Goal: Task Accomplishment & Management: Manage account settings

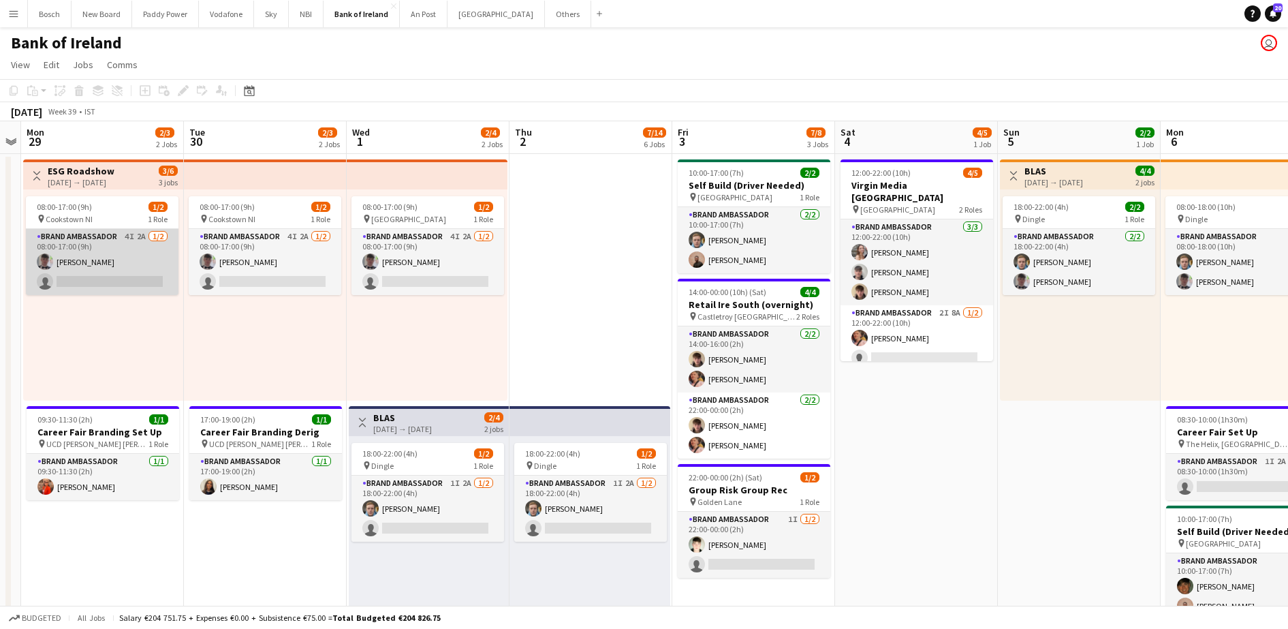
click at [103, 251] on app-card-role "Brand Ambassador 4I 2A [DATE] 08:00-17:00 (9h) [PERSON_NAME] single-neutral-act…" at bounding box center [102, 262] width 153 height 66
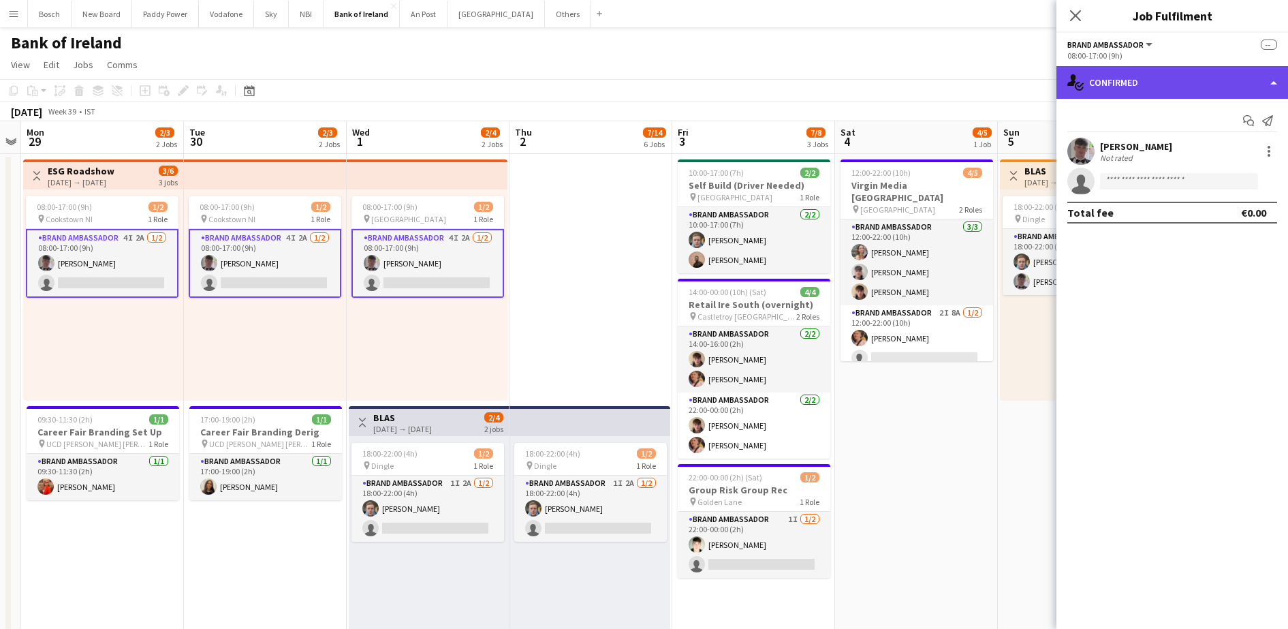
click at [1136, 81] on div "single-neutral-actions-check-2 Confirmed" at bounding box center [1173, 82] width 232 height 33
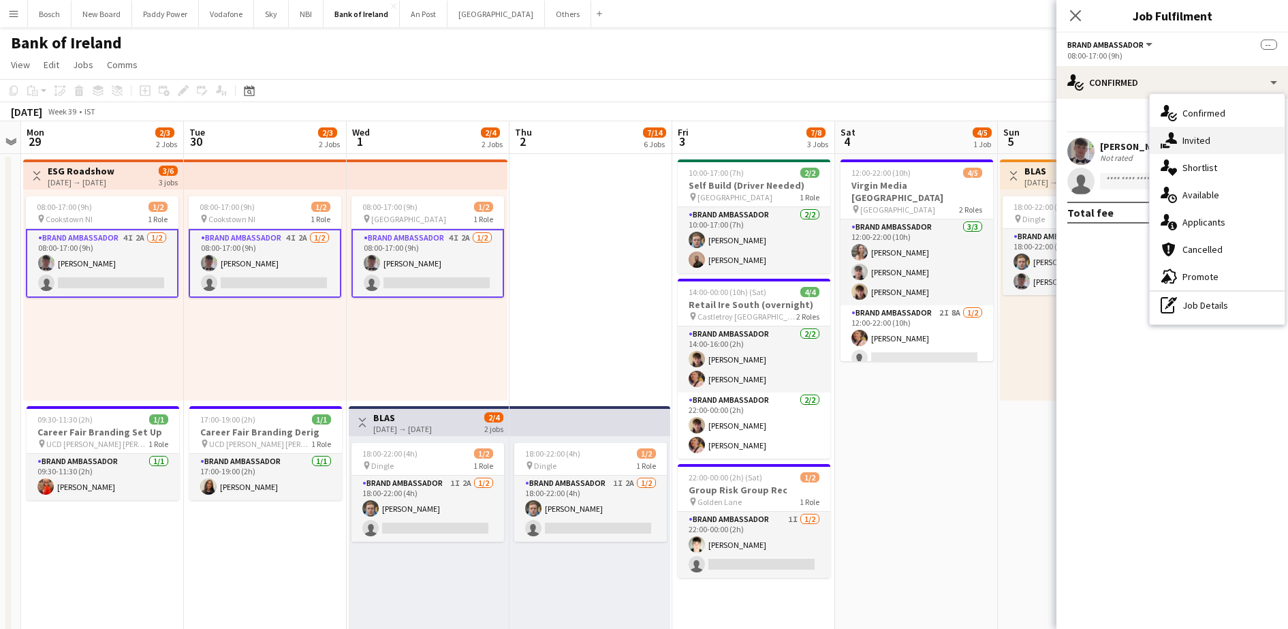
click at [1237, 145] on div "single-neutral-actions-share-1 Invited" at bounding box center [1217, 140] width 135 height 27
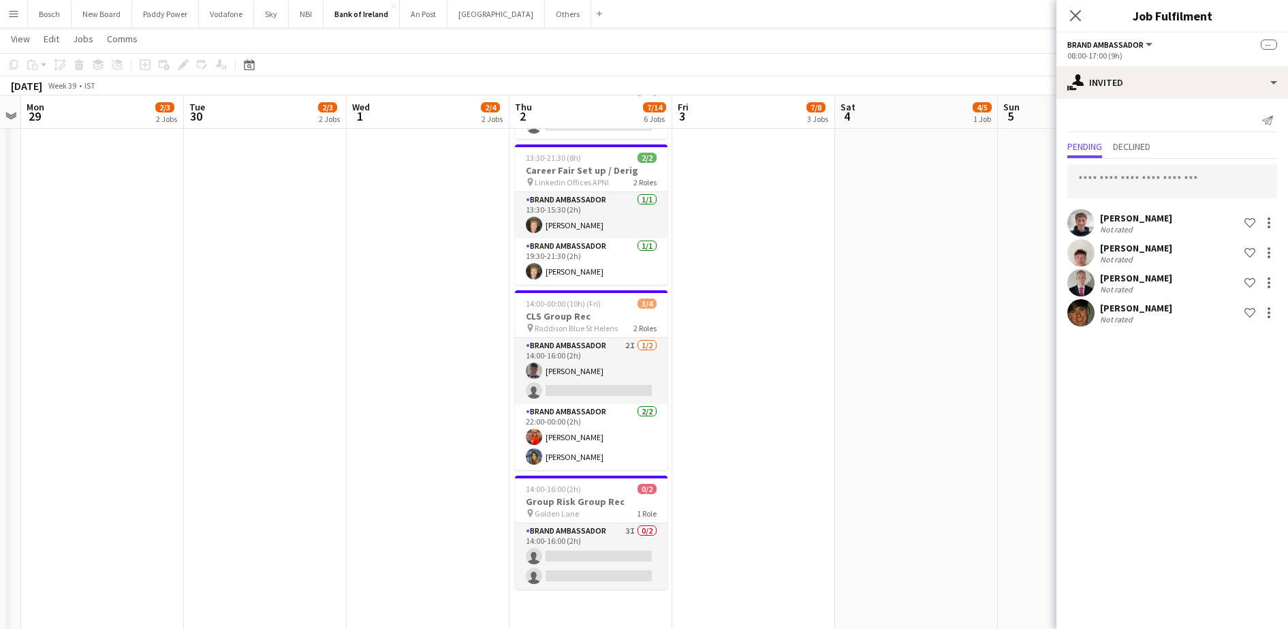
scroll to position [653, 0]
click at [642, 535] on app-card-role "Brand Ambassador 3I 0/2 14:00-16:00 (2h) single-neutral-actions single-neutral-…" at bounding box center [591, 556] width 153 height 66
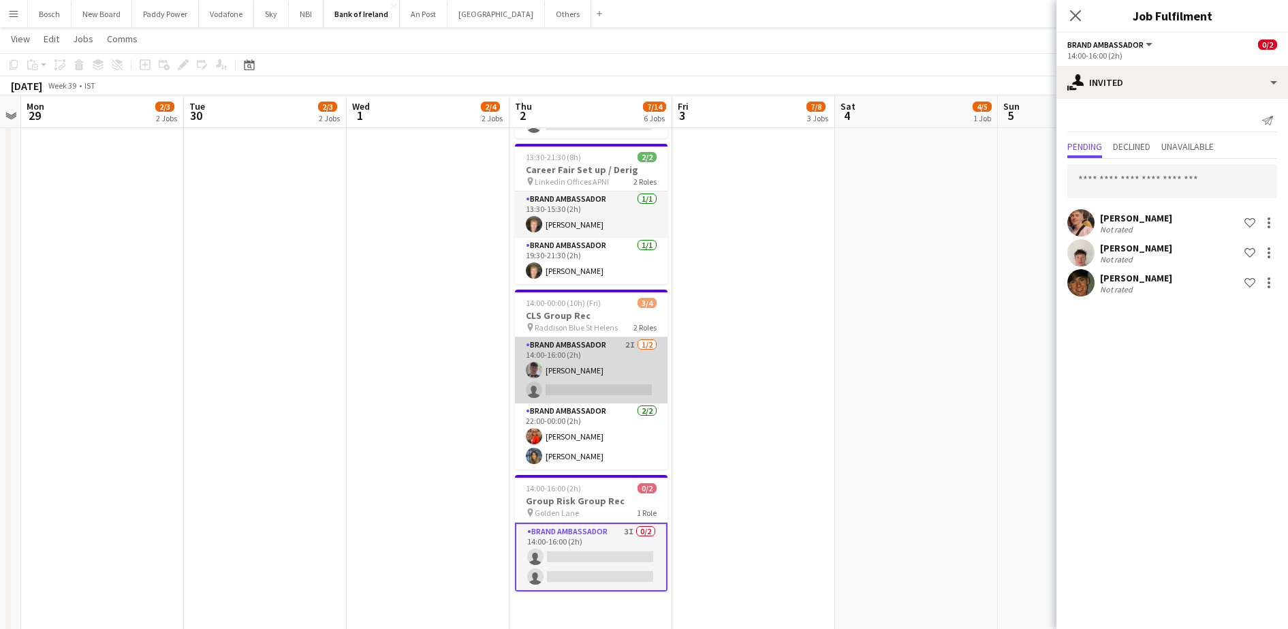
click at [599, 373] on app-card-role "Brand Ambassador 2I [DATE] 14:00-16:00 (2h) [PERSON_NAME] single-neutral-actions" at bounding box center [591, 370] width 153 height 66
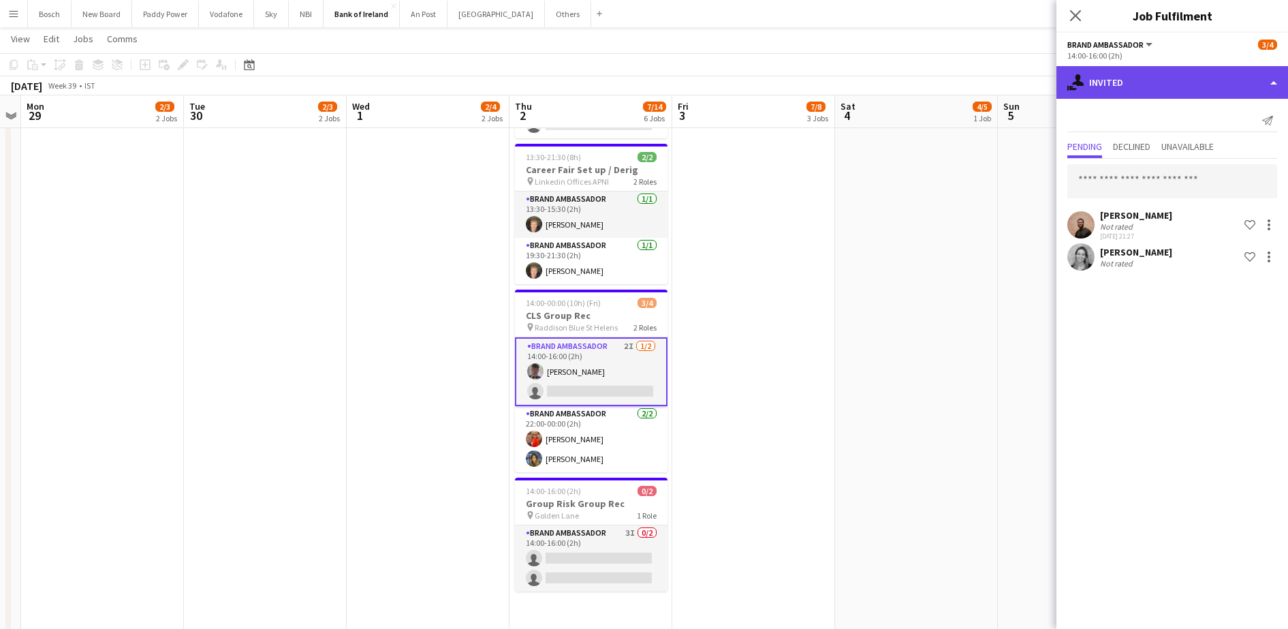
click at [1124, 73] on div "single-neutral-actions-share-1 Invited" at bounding box center [1173, 82] width 232 height 33
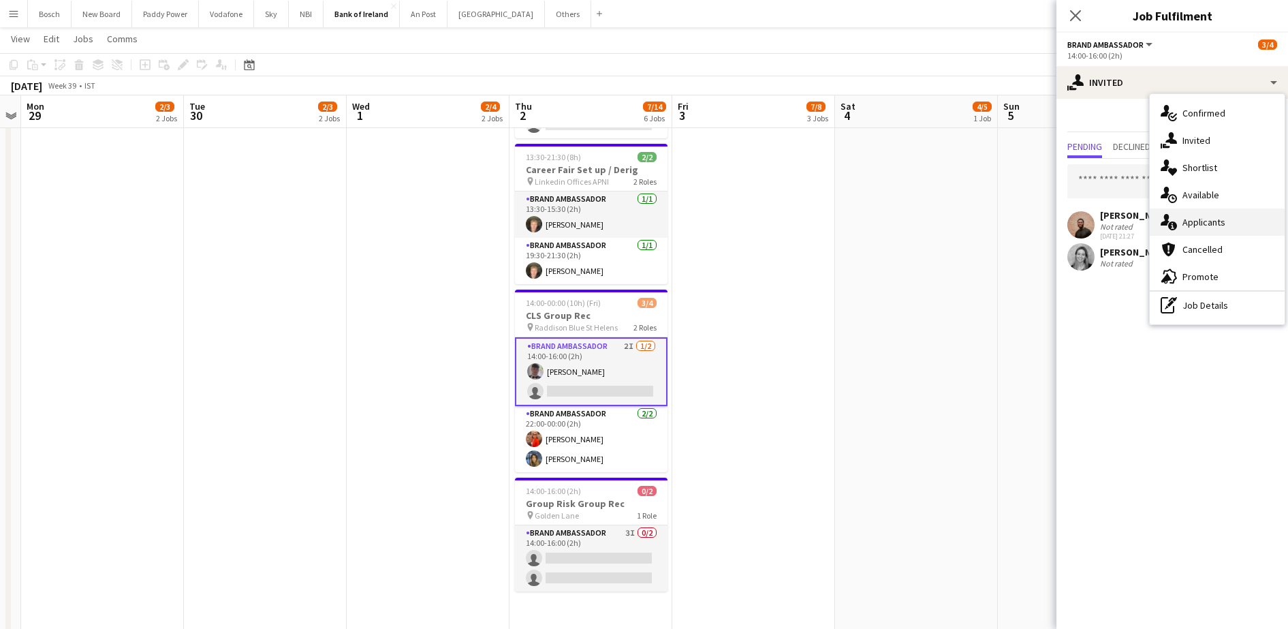
click at [1226, 229] on div "single-neutral-actions-information Applicants" at bounding box center [1217, 222] width 135 height 27
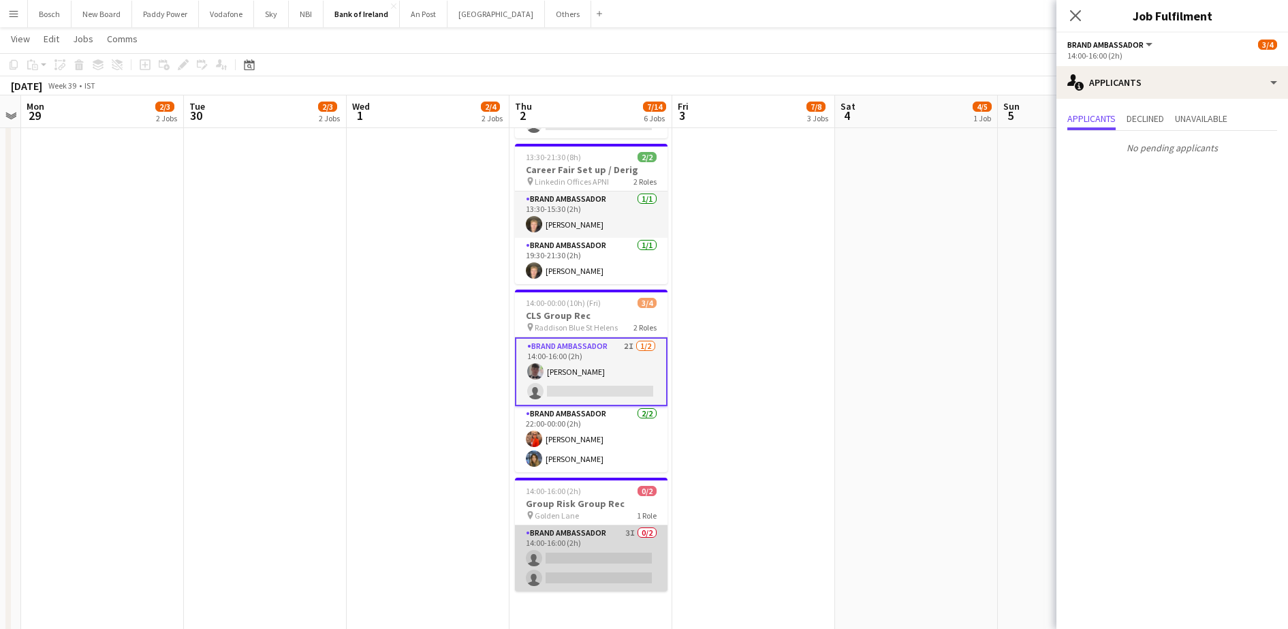
click at [628, 527] on app-card-role "Brand Ambassador 3I 0/2 14:00-16:00 (2h) single-neutral-actions single-neutral-…" at bounding box center [591, 558] width 153 height 66
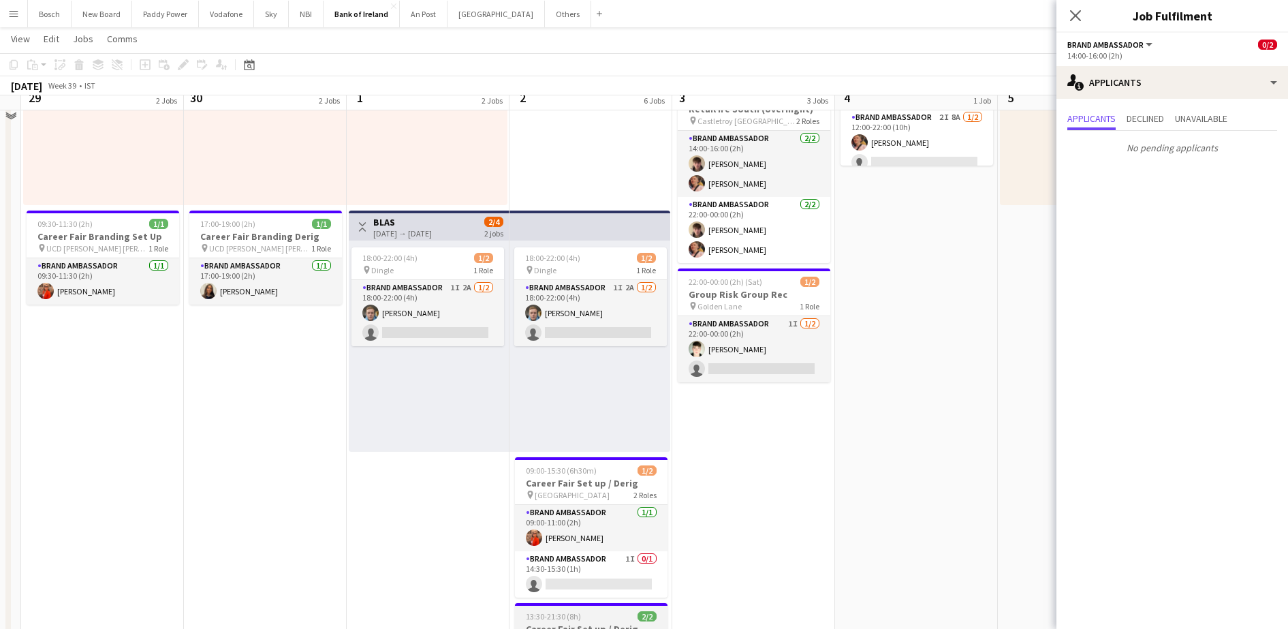
scroll to position [176, 0]
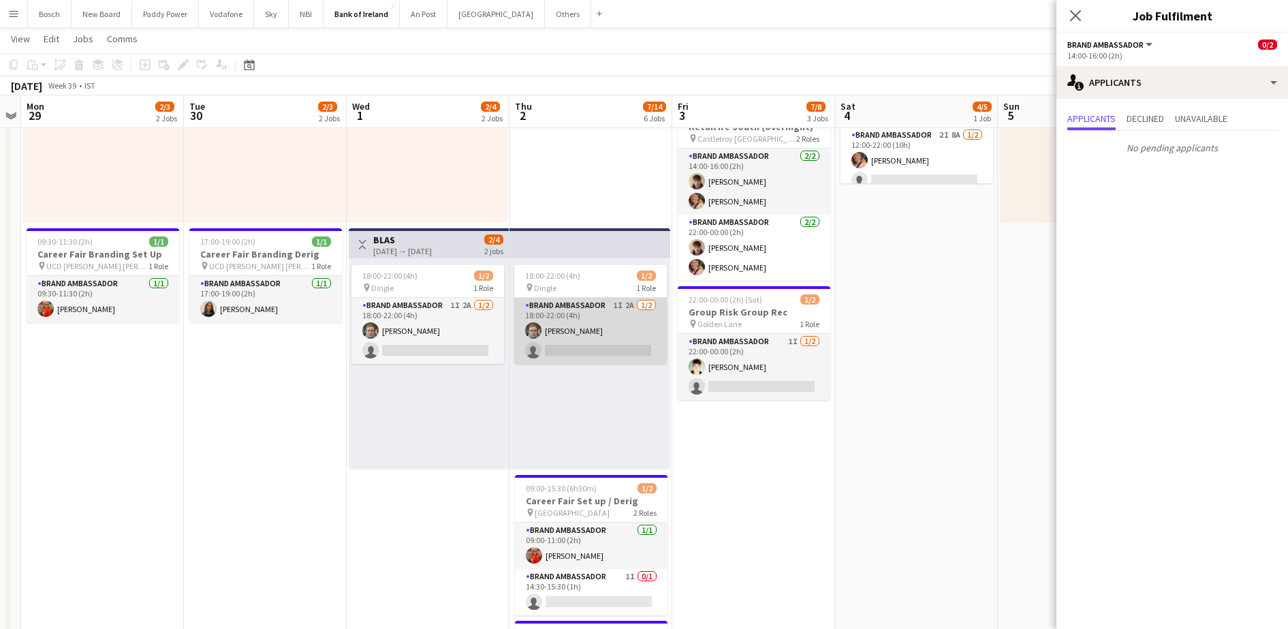
click at [593, 300] on app-card-role "Brand Ambassador 1I 2A [DATE] 18:00-22:00 (4h) [PERSON_NAME] single-neutral-act…" at bounding box center [590, 331] width 153 height 66
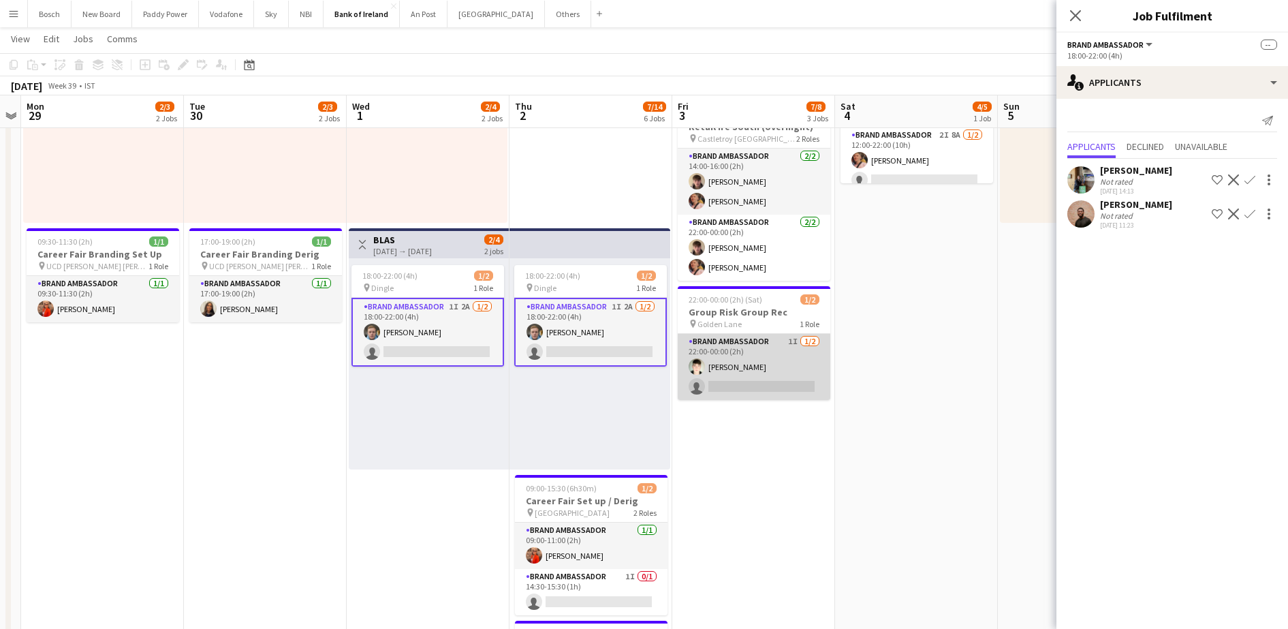
click at [748, 358] on app-card-role "Brand Ambassador 1I [DATE] 22:00-00:00 (2h) [PERSON_NAME] single-neutral-actions" at bounding box center [754, 367] width 153 height 66
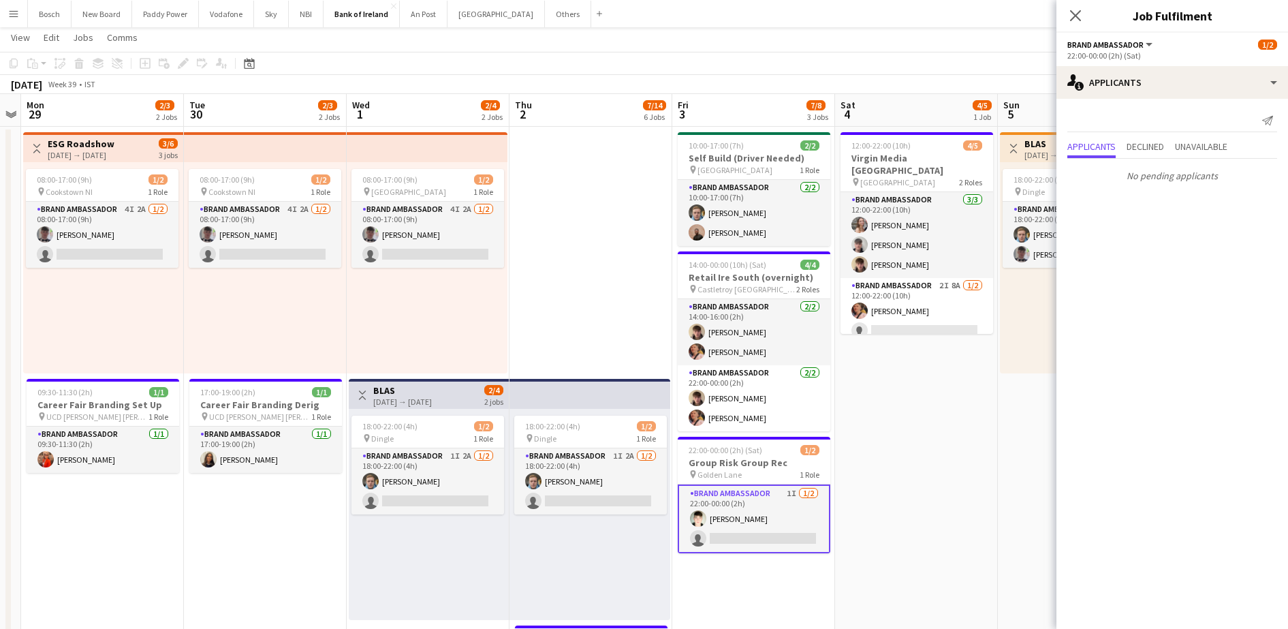
scroll to position [13, 0]
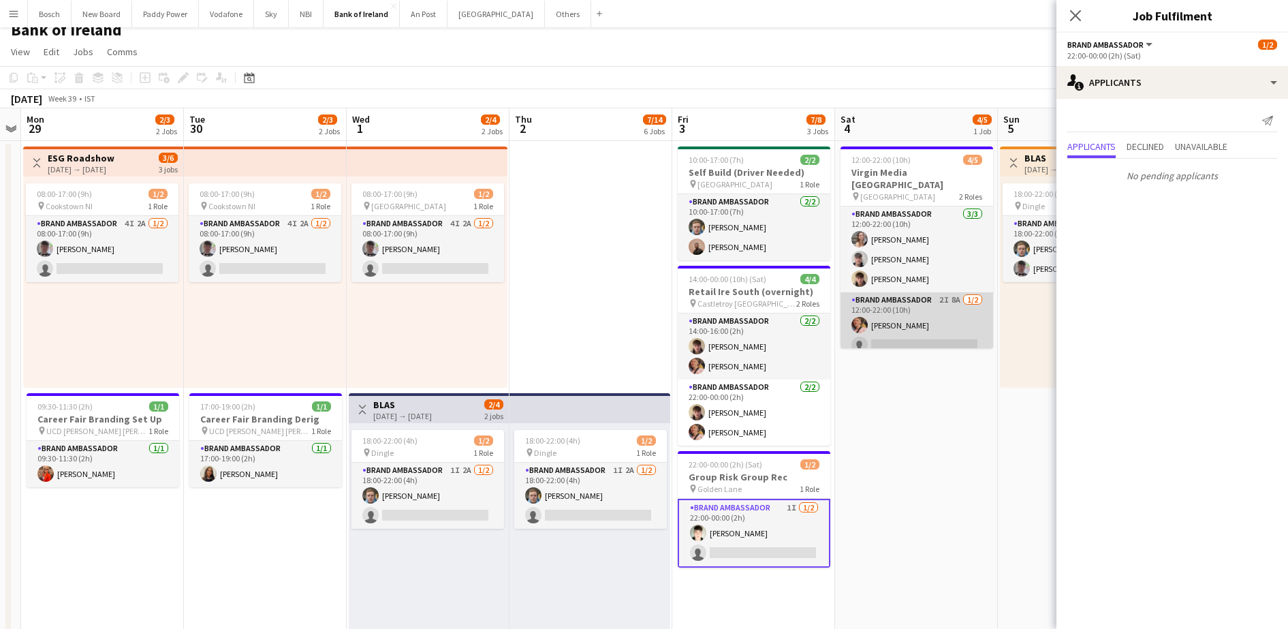
click at [901, 309] on app-card-role "Brand Ambassador 2I 8A [DATE] 12:00-22:00 (10h) [PERSON_NAME] single-neutral-ac…" at bounding box center [917, 325] width 153 height 66
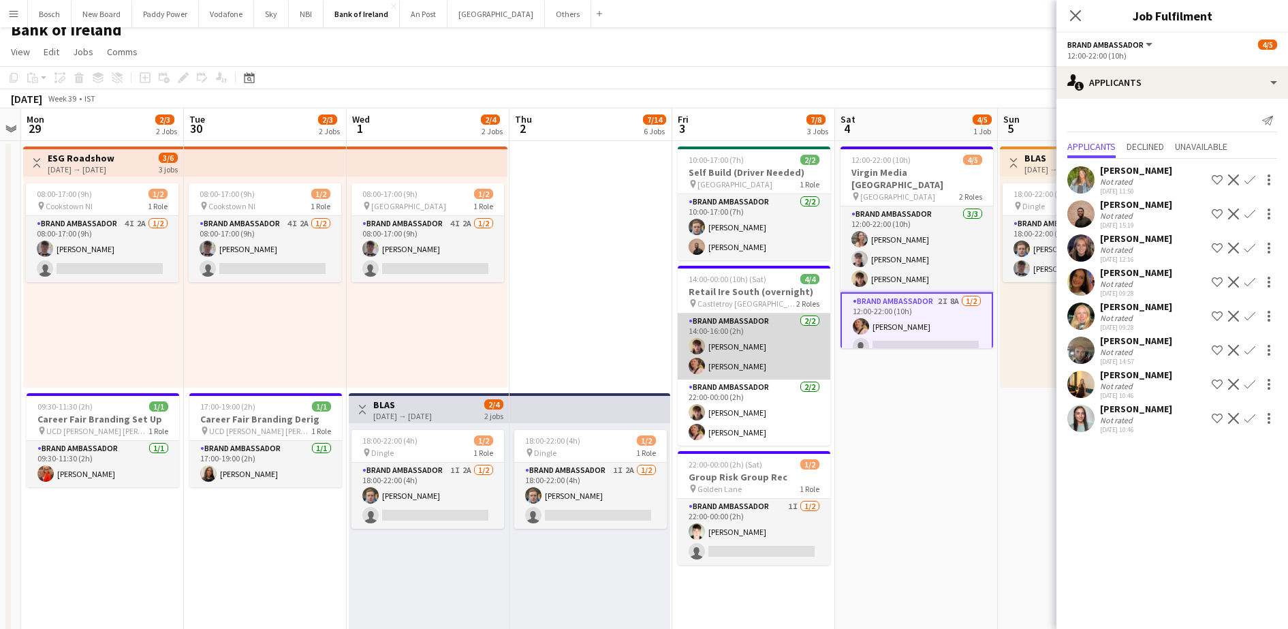
click at [739, 344] on app-card-role "Brand Ambassador [DATE] 14:00-16:00 (2h) [PERSON_NAME] [PERSON_NAME]" at bounding box center [754, 346] width 153 height 66
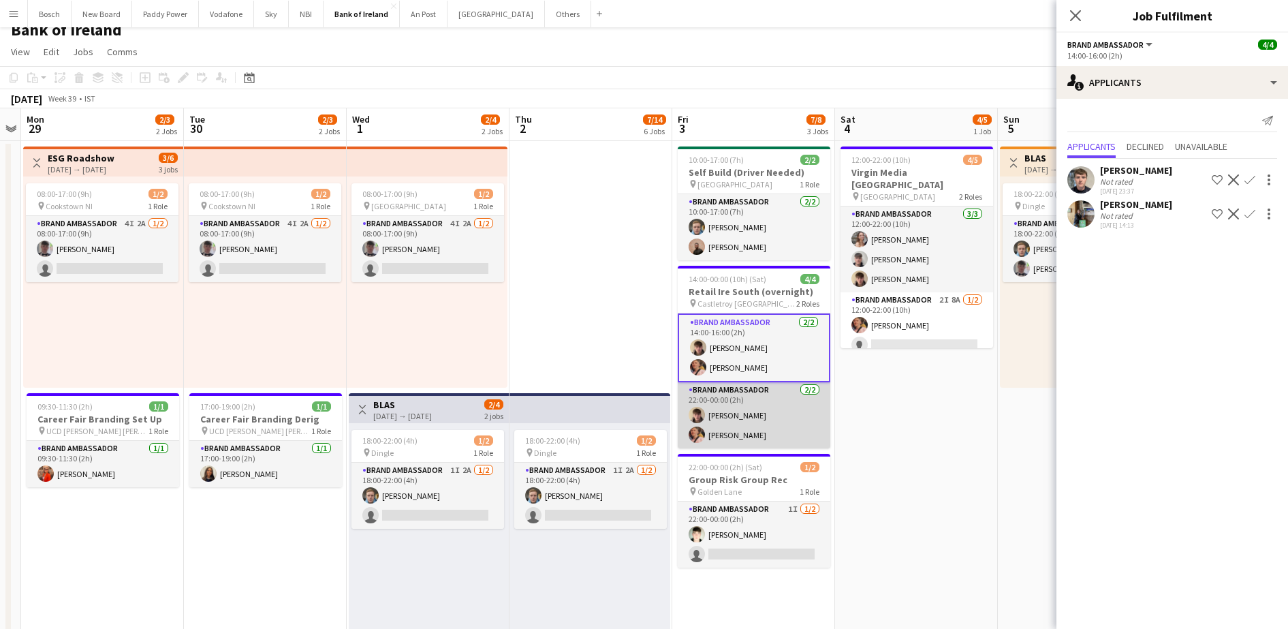
click at [775, 405] on app-card-role "Brand Ambassador [DATE] 22:00-00:00 (2h) [PERSON_NAME] [PERSON_NAME]" at bounding box center [754, 415] width 153 height 66
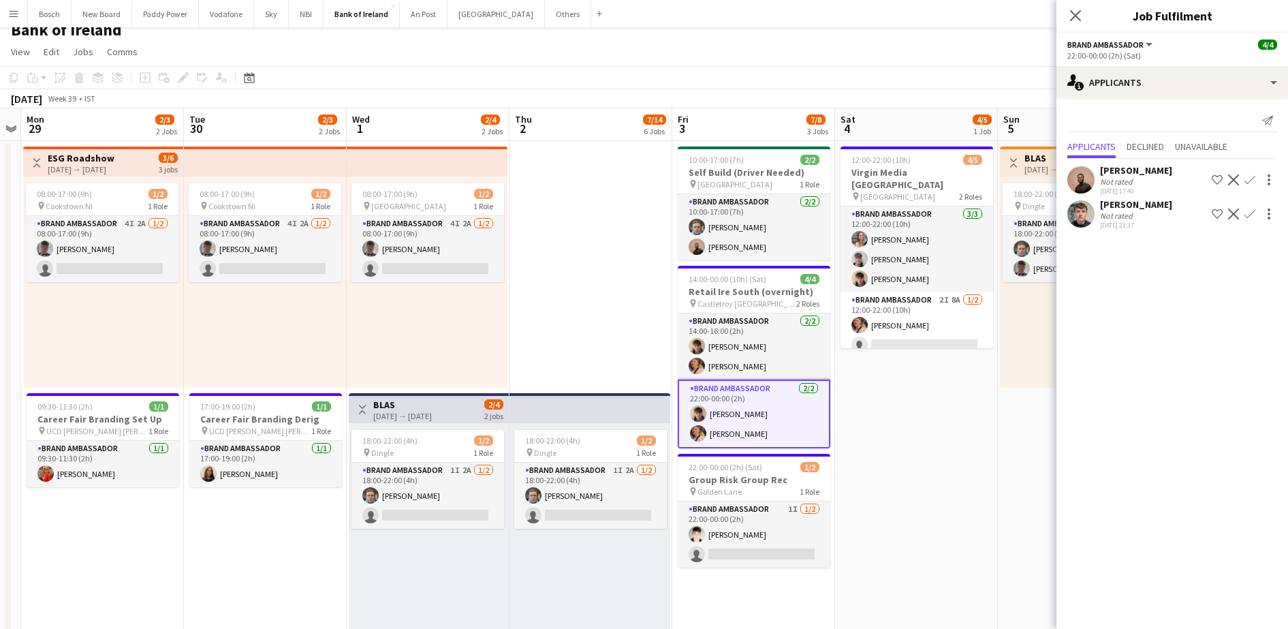
click at [1107, 219] on div "Not rated" at bounding box center [1117, 216] width 35 height 10
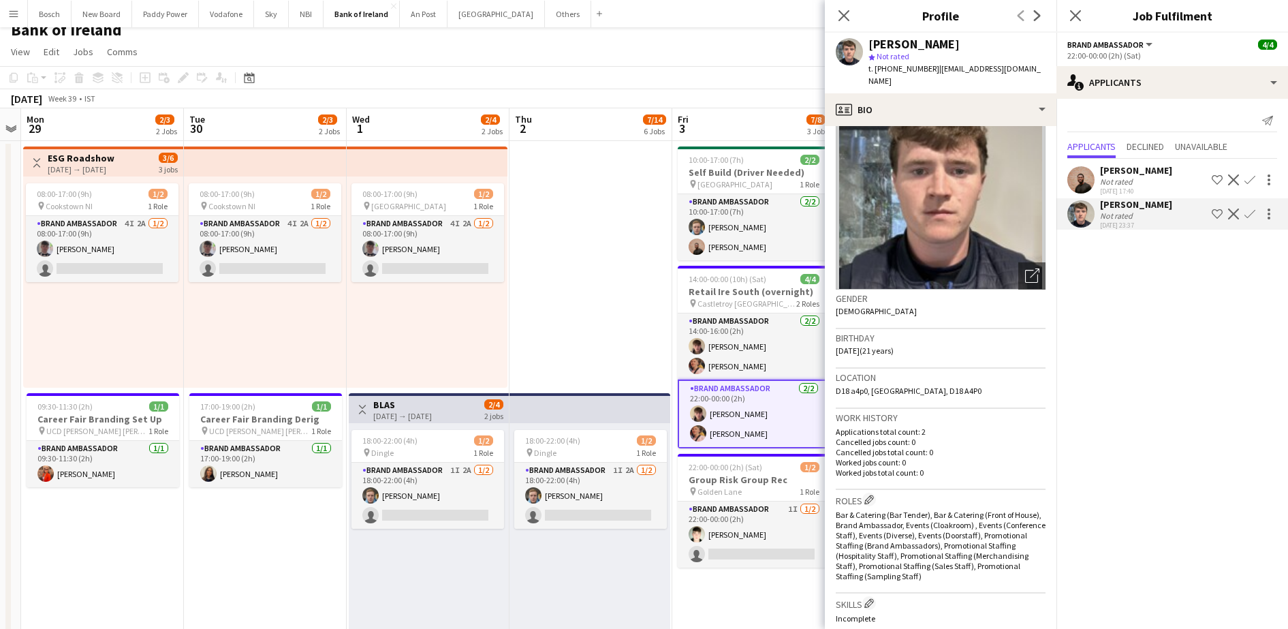
scroll to position [0, 0]
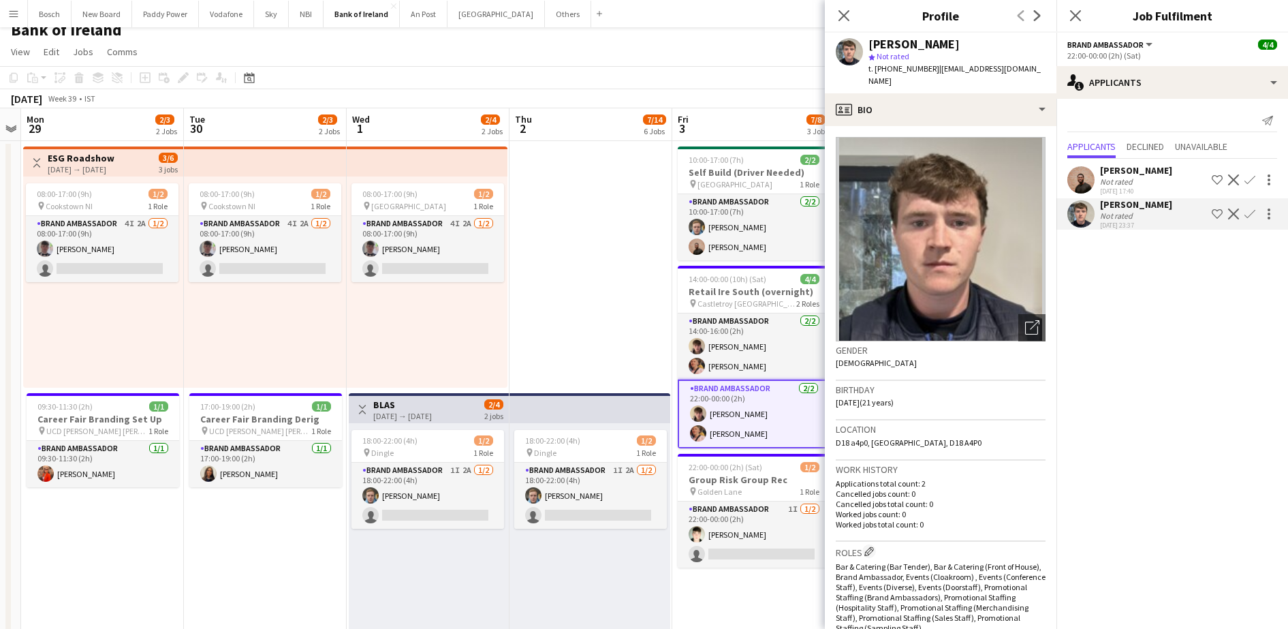
click at [713, 61] on app-page-menu "View Day view expanded Day view collapsed Month view Date picker Jump to [DATE]…" at bounding box center [644, 53] width 1288 height 26
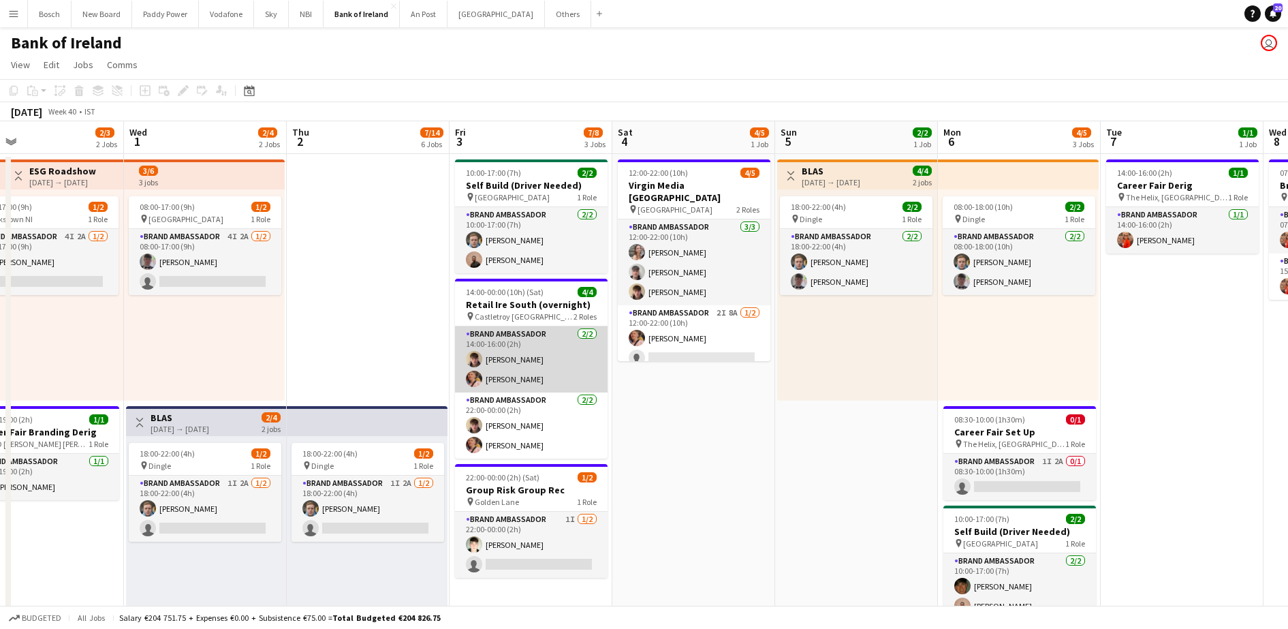
click at [496, 362] on app-card-role "Brand Ambassador [DATE] 14:00-16:00 (2h) [PERSON_NAME] [PERSON_NAME]" at bounding box center [531, 359] width 153 height 66
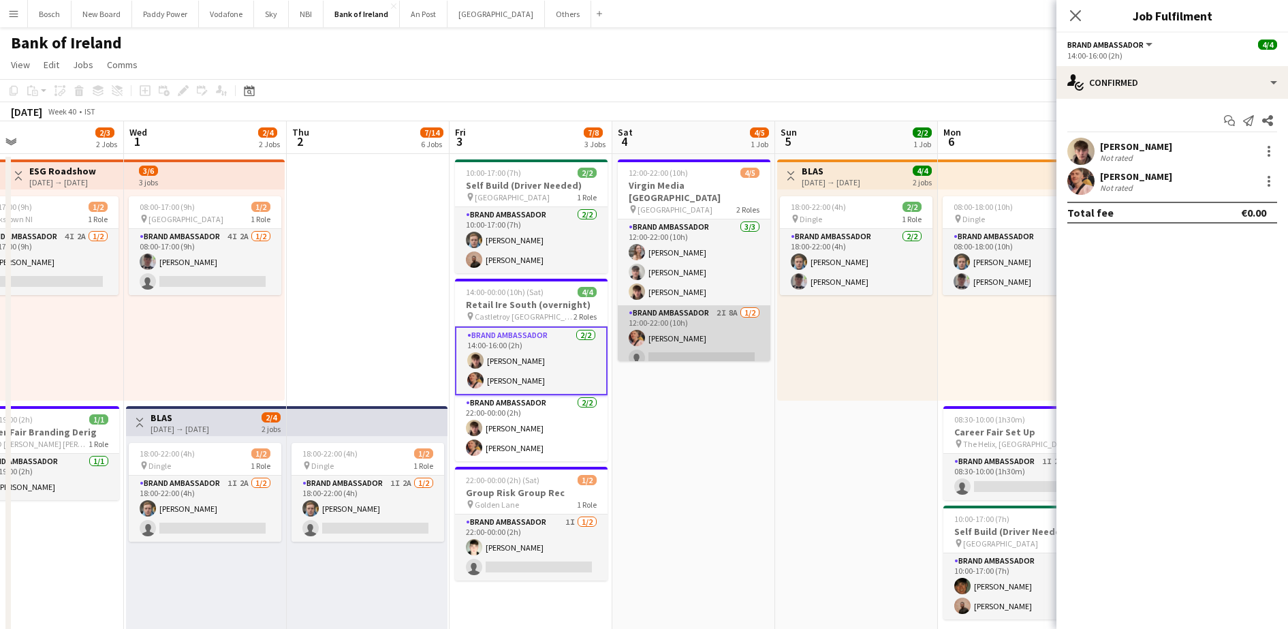
click at [698, 315] on app-card-role "Brand Ambassador 2I 8A [DATE] 12:00-22:00 (10h) [PERSON_NAME] single-neutral-ac…" at bounding box center [694, 338] width 153 height 66
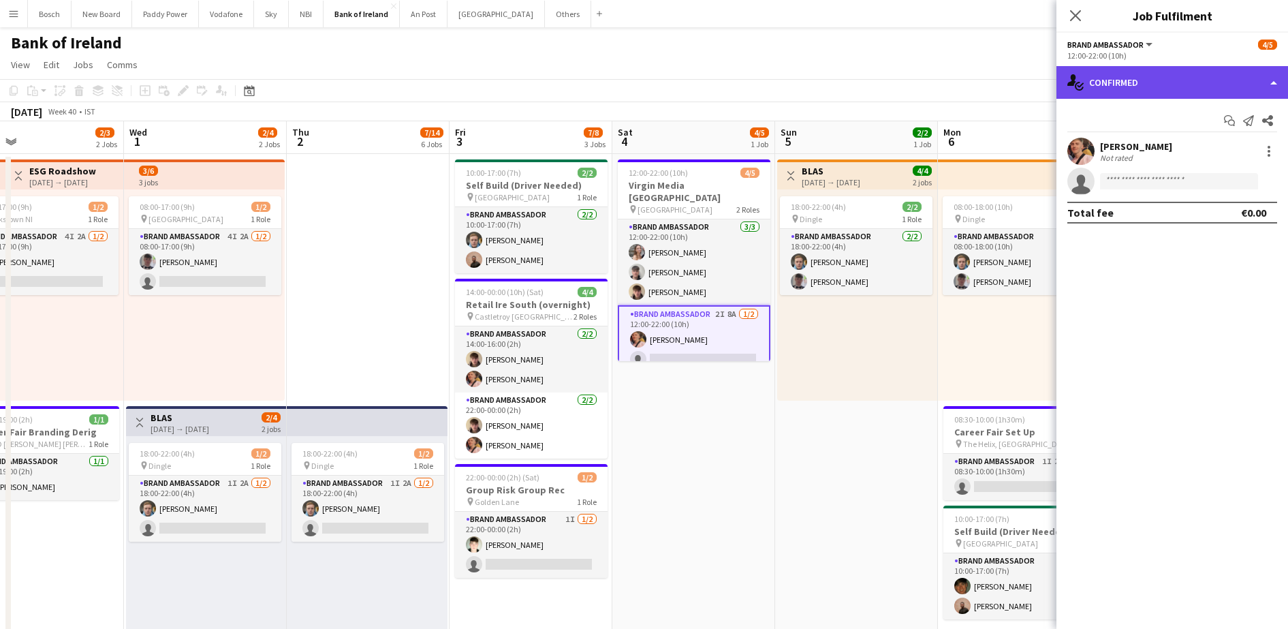
click at [1141, 77] on div "single-neutral-actions-check-2 Confirmed" at bounding box center [1173, 82] width 232 height 33
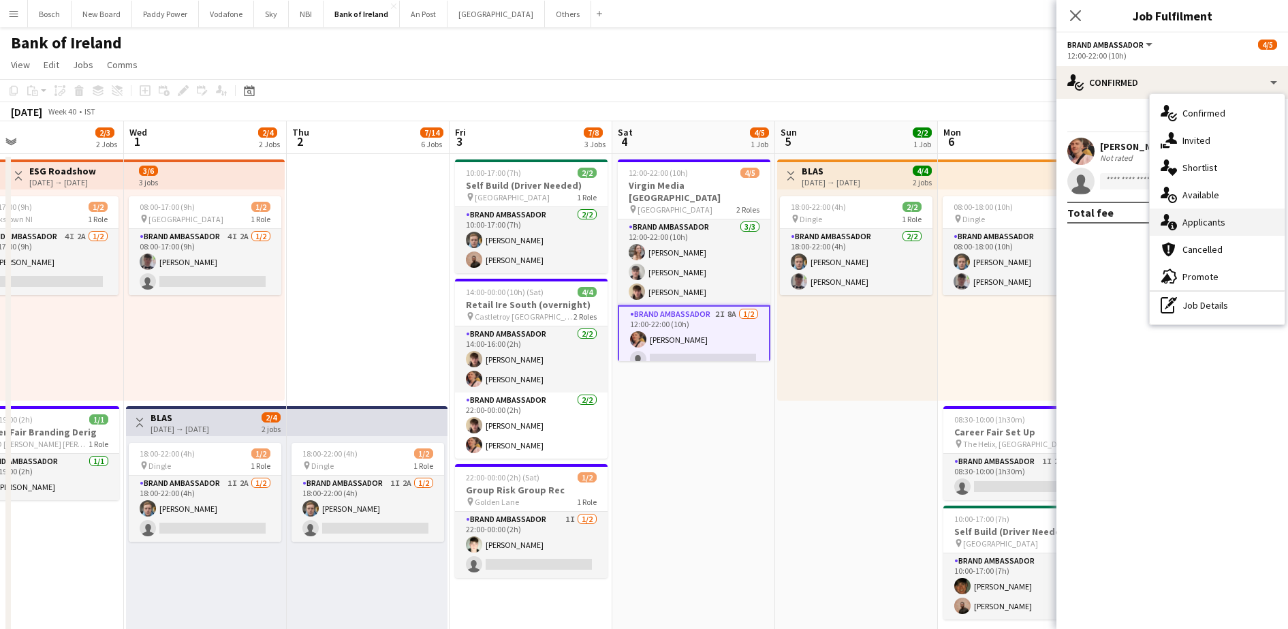
click at [1184, 215] on div "single-neutral-actions-information Applicants" at bounding box center [1217, 222] width 135 height 27
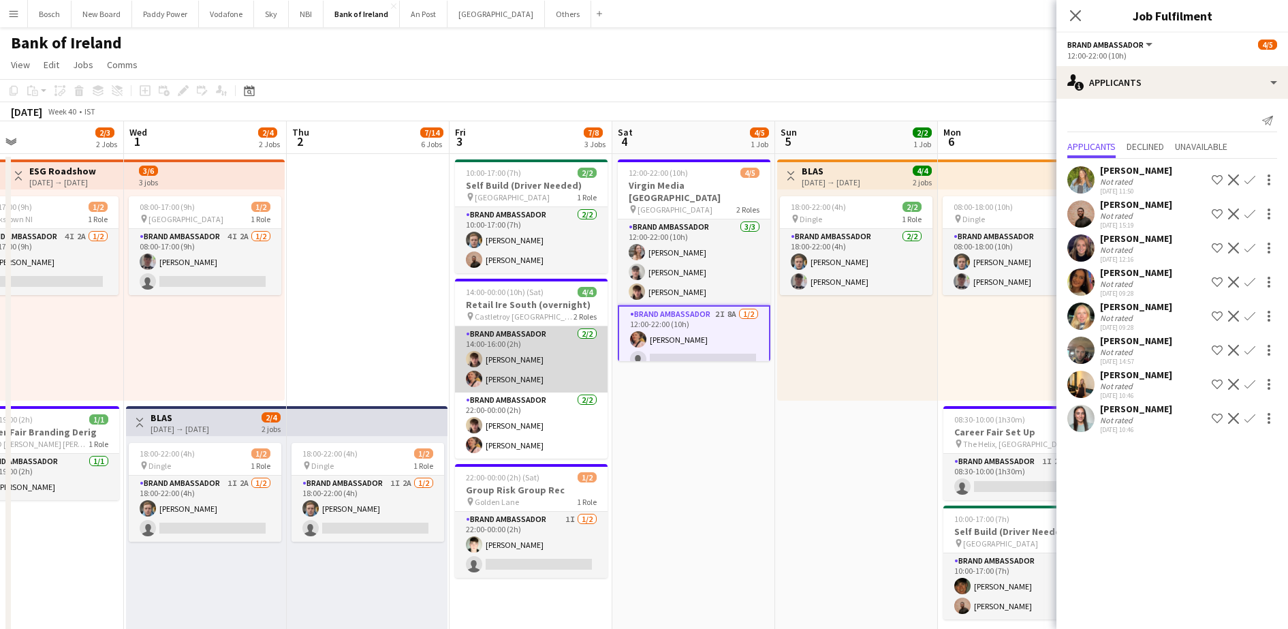
click at [487, 344] on app-card-role "Brand Ambassador [DATE] 14:00-16:00 (2h) [PERSON_NAME] [PERSON_NAME]" at bounding box center [531, 359] width 153 height 66
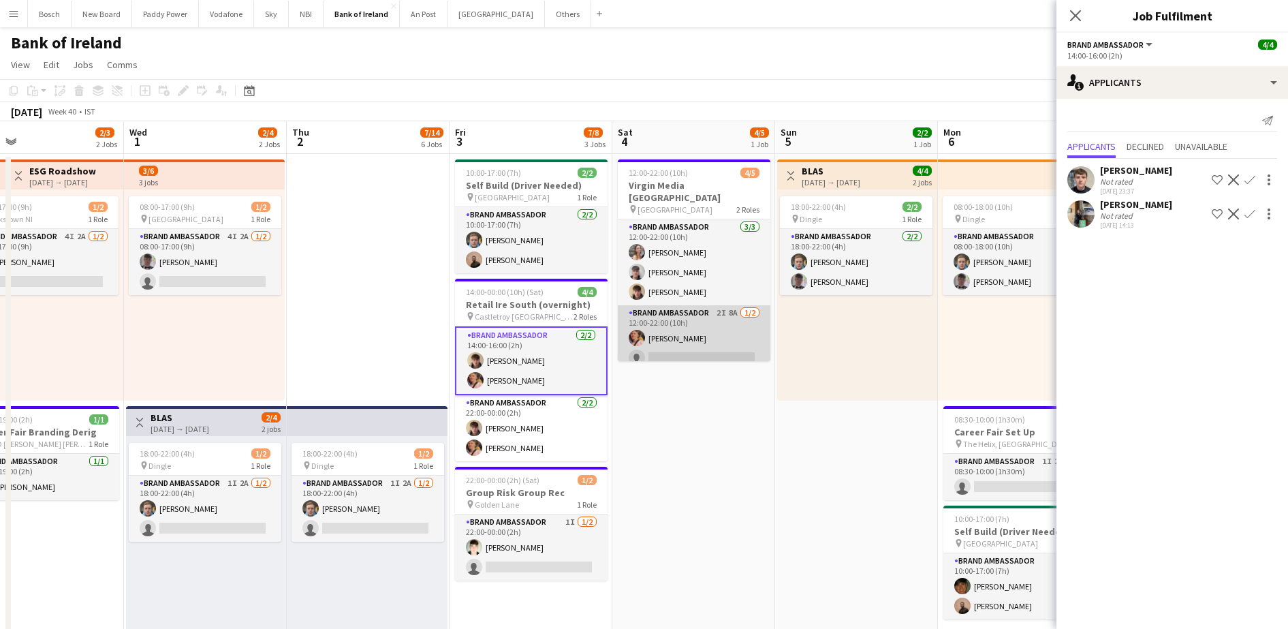
click at [716, 315] on app-card-role "Brand Ambassador 2I 8A [DATE] 12:00-22:00 (10h) [PERSON_NAME] single-neutral-ac…" at bounding box center [694, 338] width 153 height 66
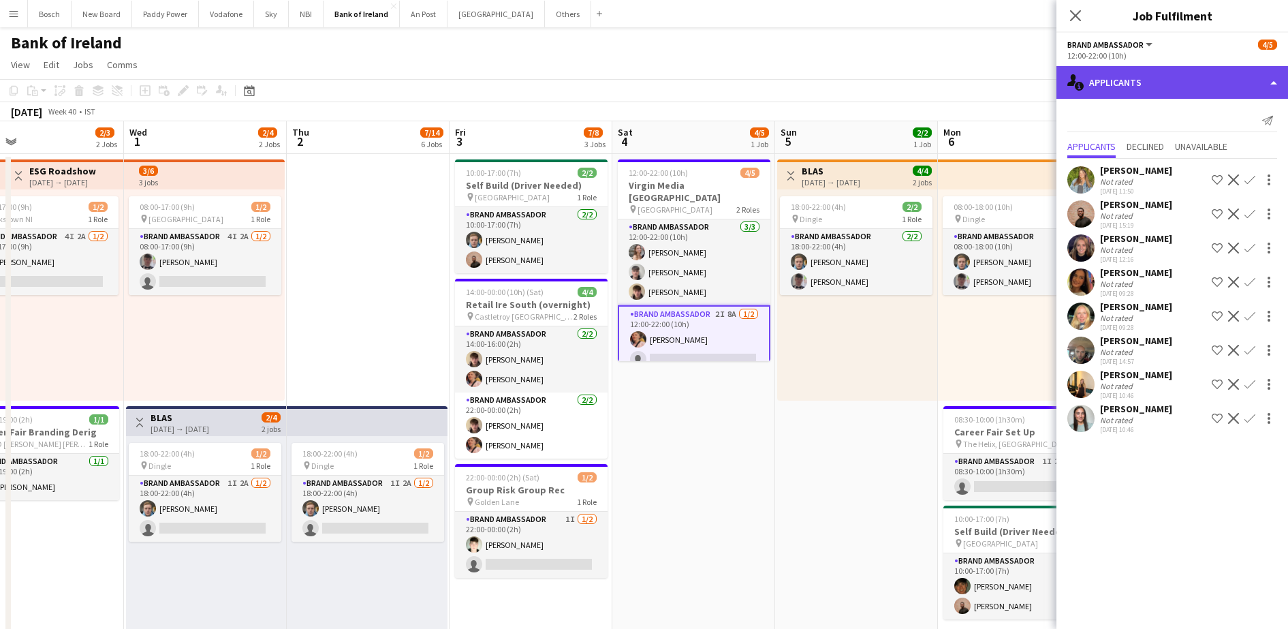
click at [1186, 88] on div "single-neutral-actions-information Applicants" at bounding box center [1173, 82] width 232 height 33
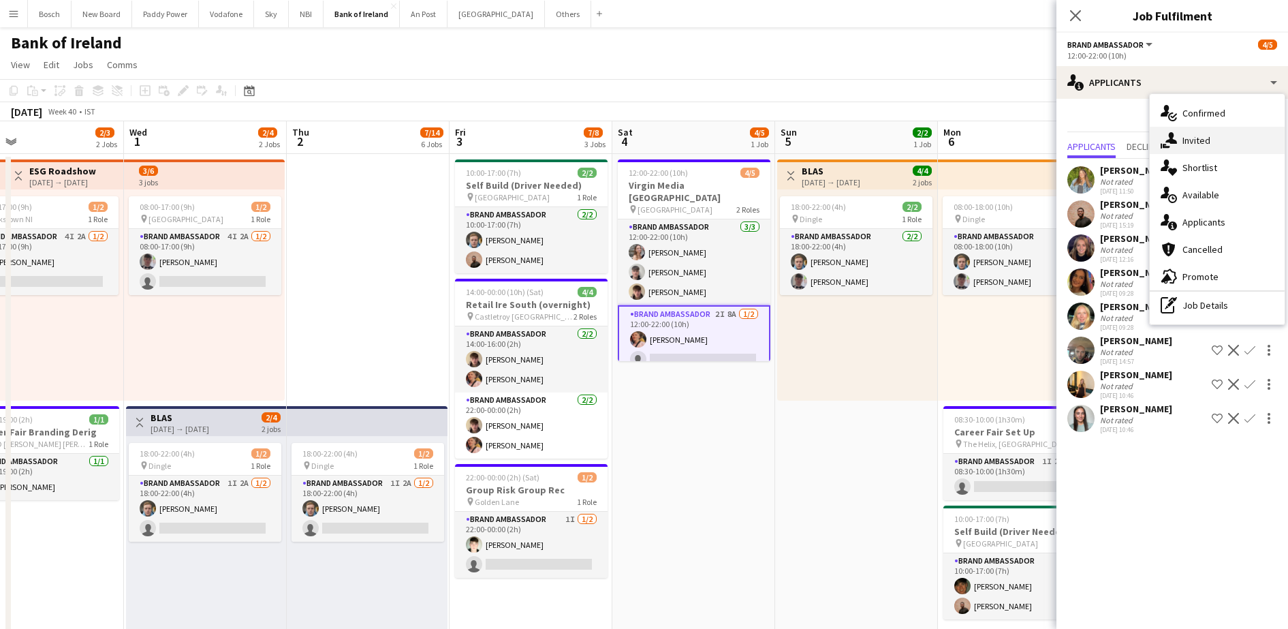
click at [1176, 146] on icon "single-neutral-actions-share-1" at bounding box center [1169, 140] width 16 height 16
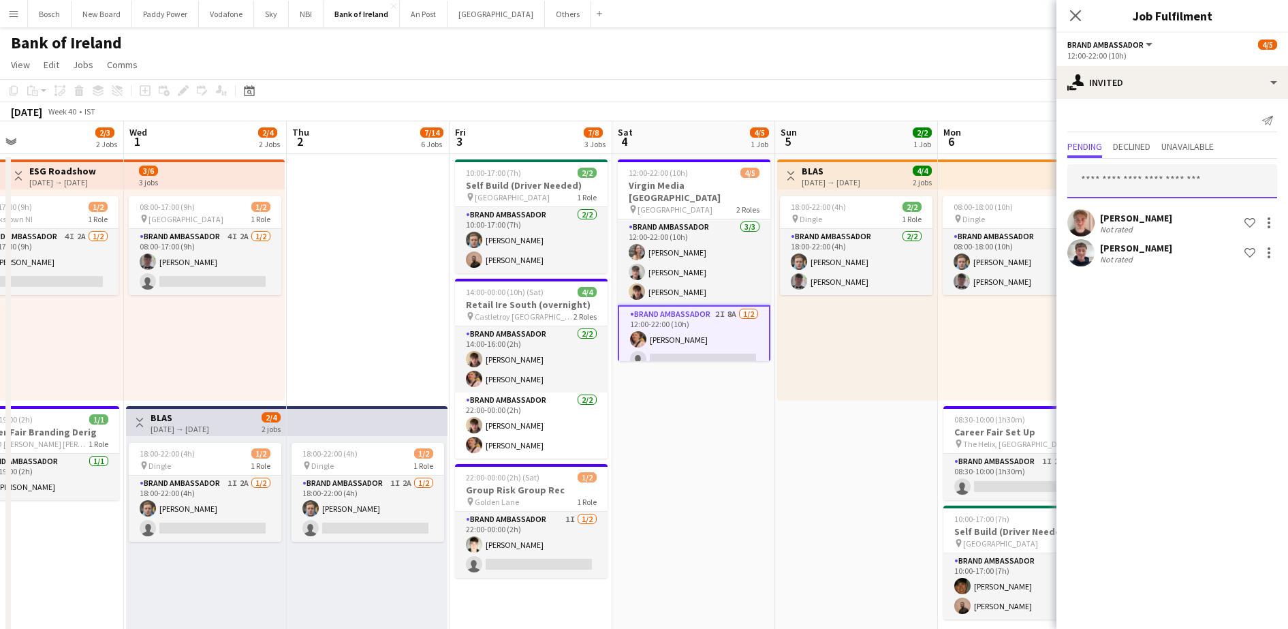
click at [1160, 176] on input "text" at bounding box center [1173, 181] width 210 height 34
type input "**"
click at [1149, 155] on span "Declined" at bounding box center [1131, 148] width 37 height 20
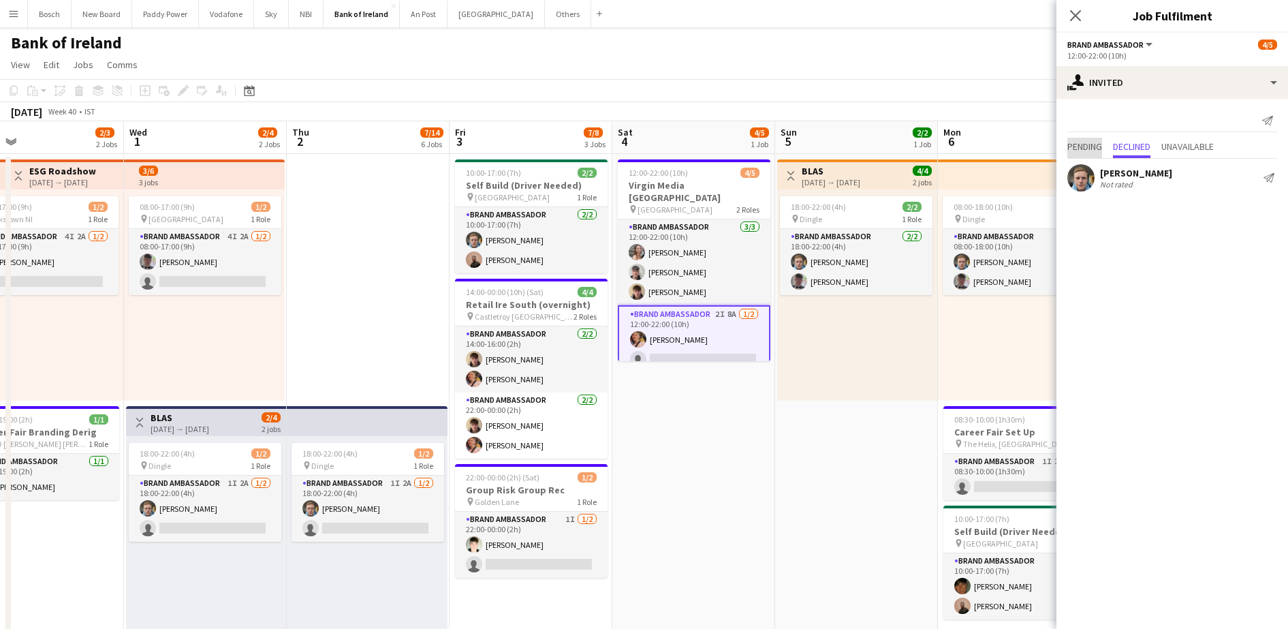
click at [1087, 142] on span "Pending" at bounding box center [1085, 147] width 35 height 10
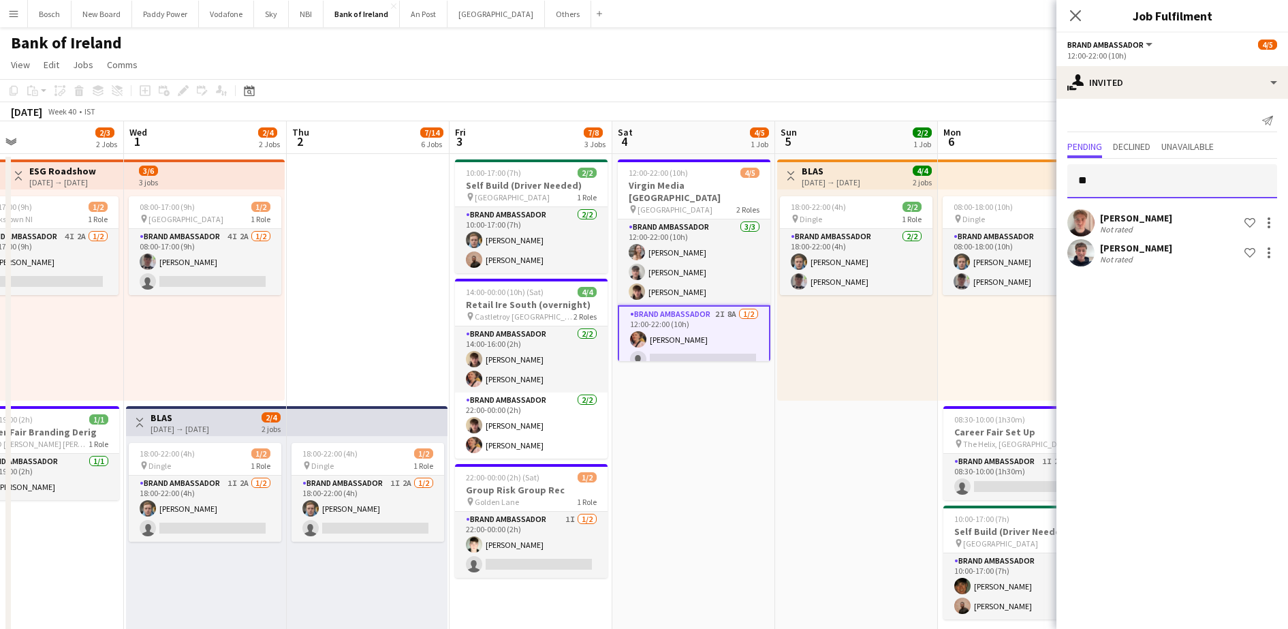
click at [1100, 193] on input "**" at bounding box center [1173, 181] width 210 height 34
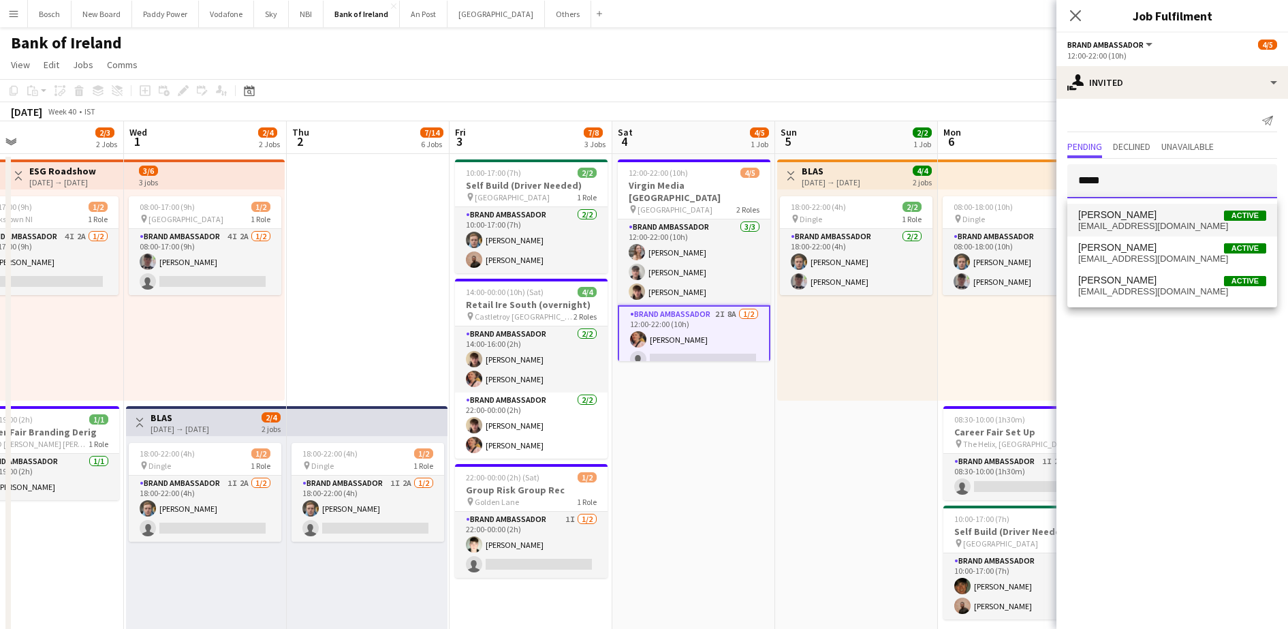
type input "*****"
click at [1143, 225] on span "[EMAIL_ADDRESS][DOMAIN_NAME]" at bounding box center [1173, 226] width 188 height 11
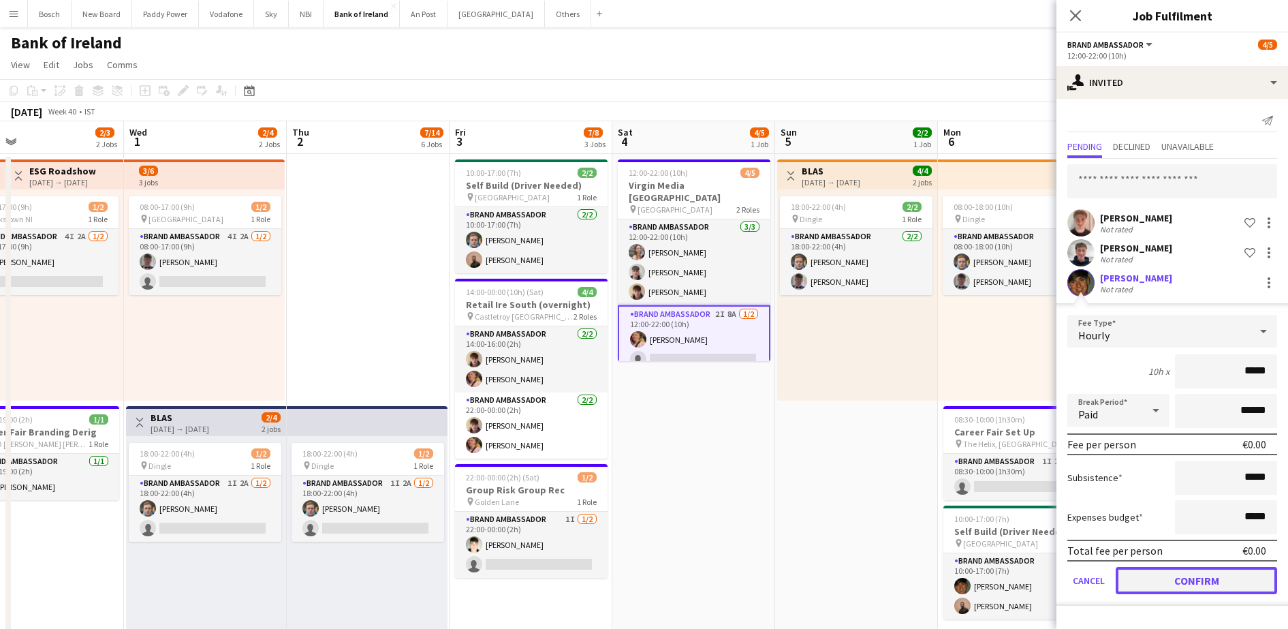
click at [1156, 574] on button "Confirm" at bounding box center [1196, 580] width 161 height 27
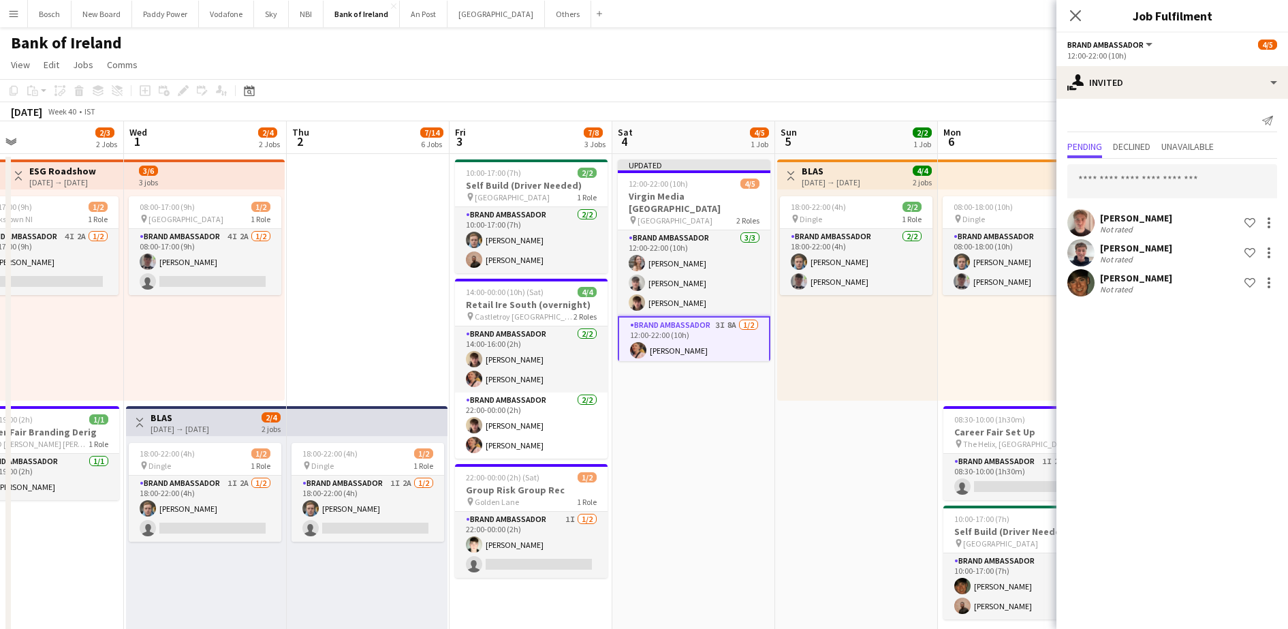
click at [981, 31] on div "Bank of Ireland user" at bounding box center [644, 40] width 1288 height 26
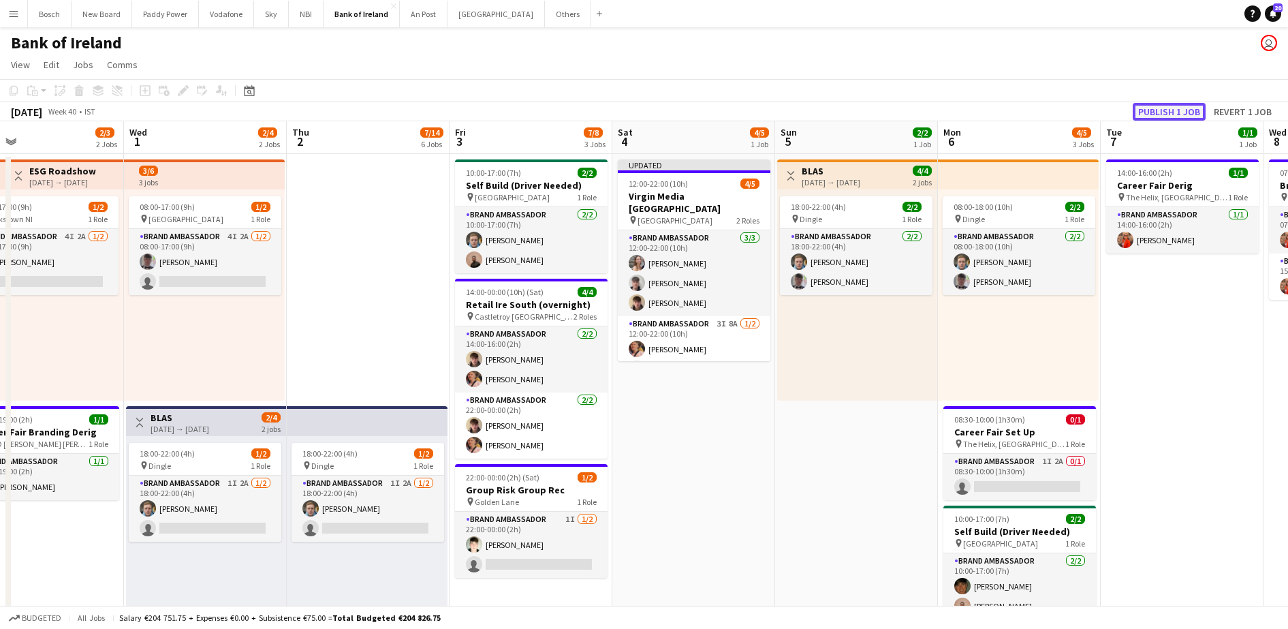
click at [1169, 115] on button "Publish 1 job" at bounding box center [1169, 112] width 73 height 18
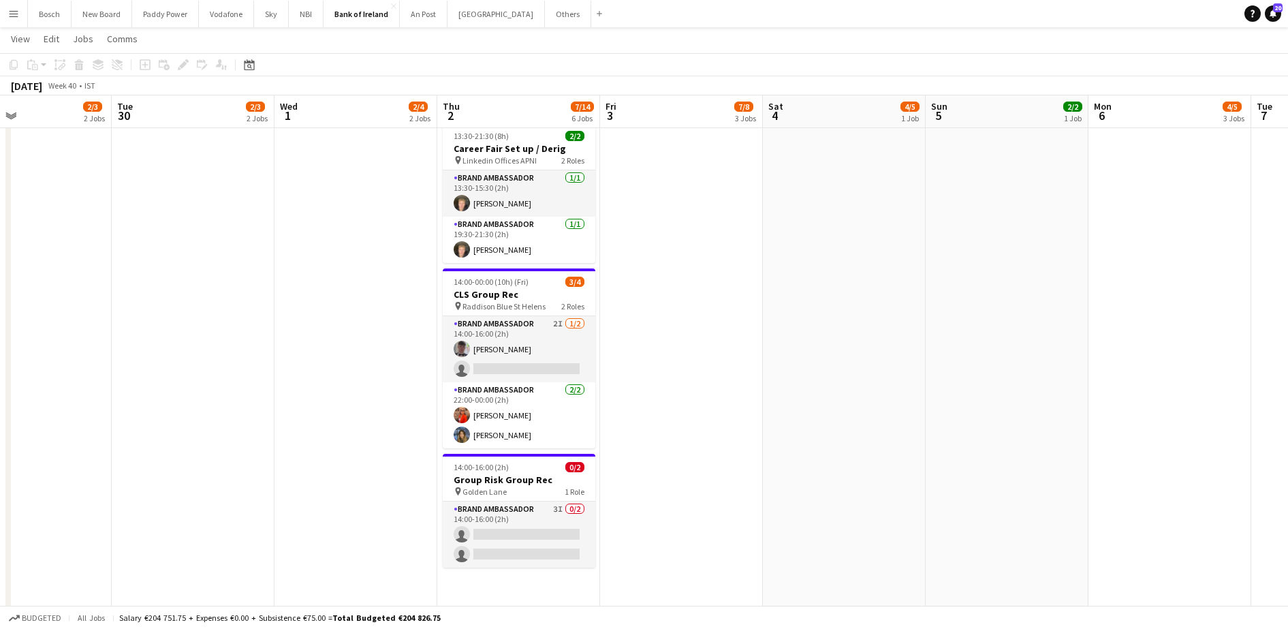
scroll to position [0, 555]
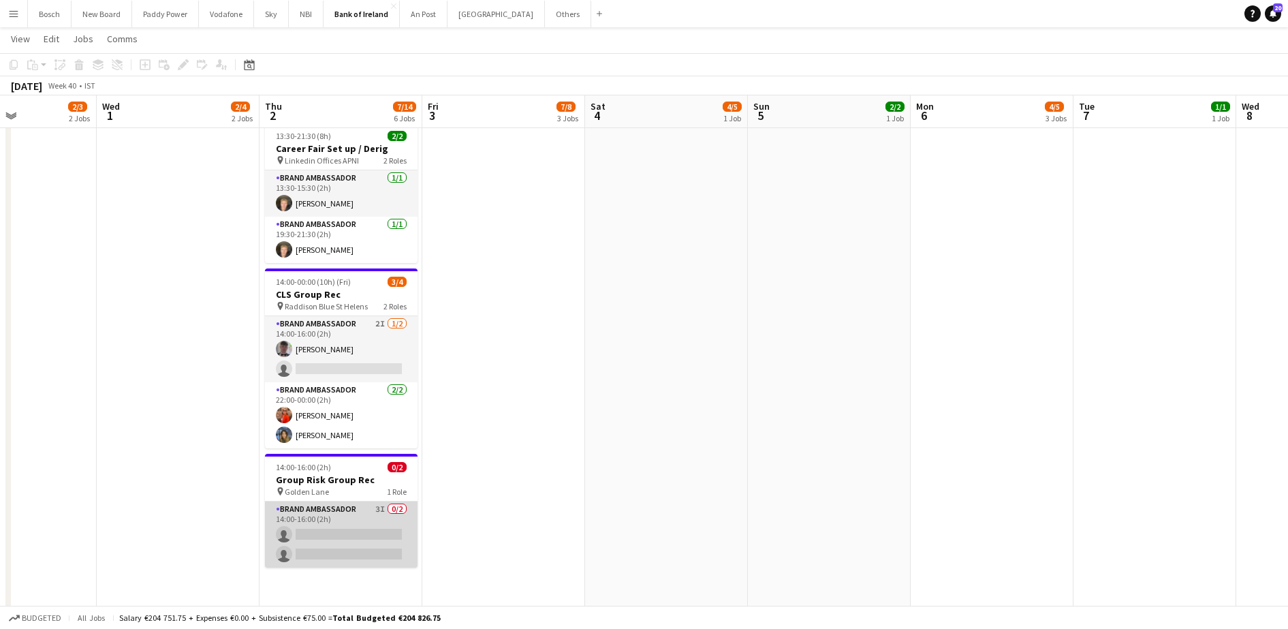
click at [375, 527] on app-card-role "Brand Ambassador 3I 0/2 14:00-16:00 (2h) single-neutral-actions single-neutral-…" at bounding box center [341, 534] width 153 height 66
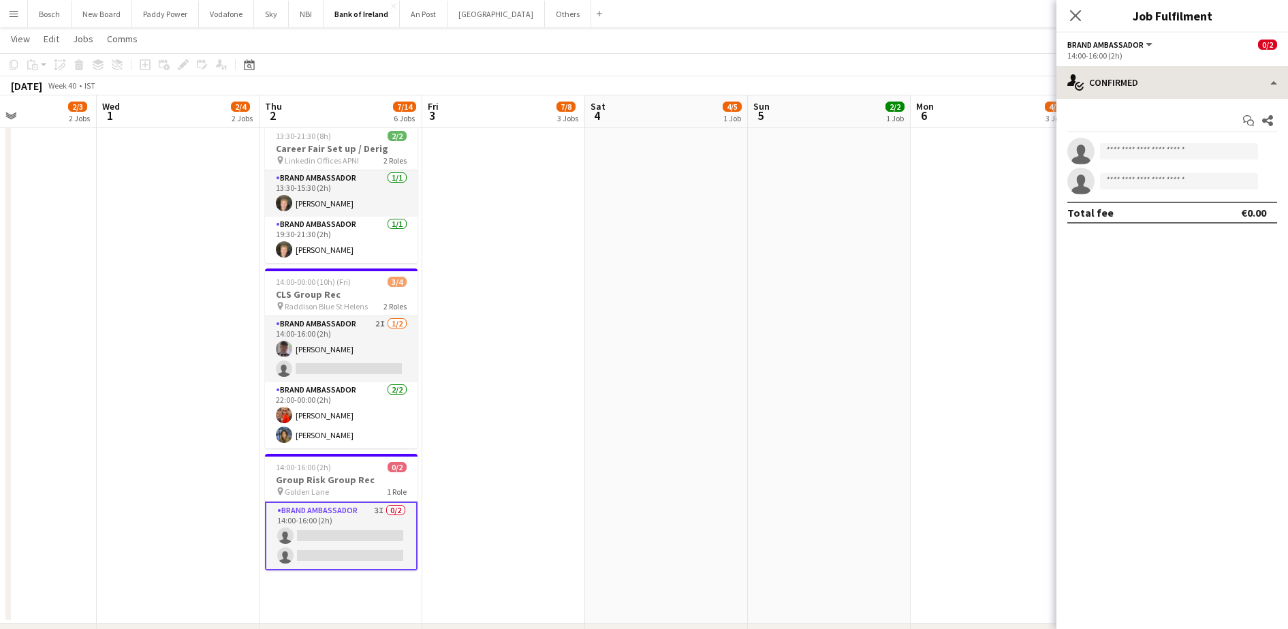
drag, startPoint x: 1160, startPoint y: 101, endPoint x: 1175, endPoint y: 89, distance: 19.9
click at [1175, 89] on div "single-neutral-actions-check-2 Confirmed single-neutral-actions-check-2 Confirm…" at bounding box center [1173, 347] width 232 height 563
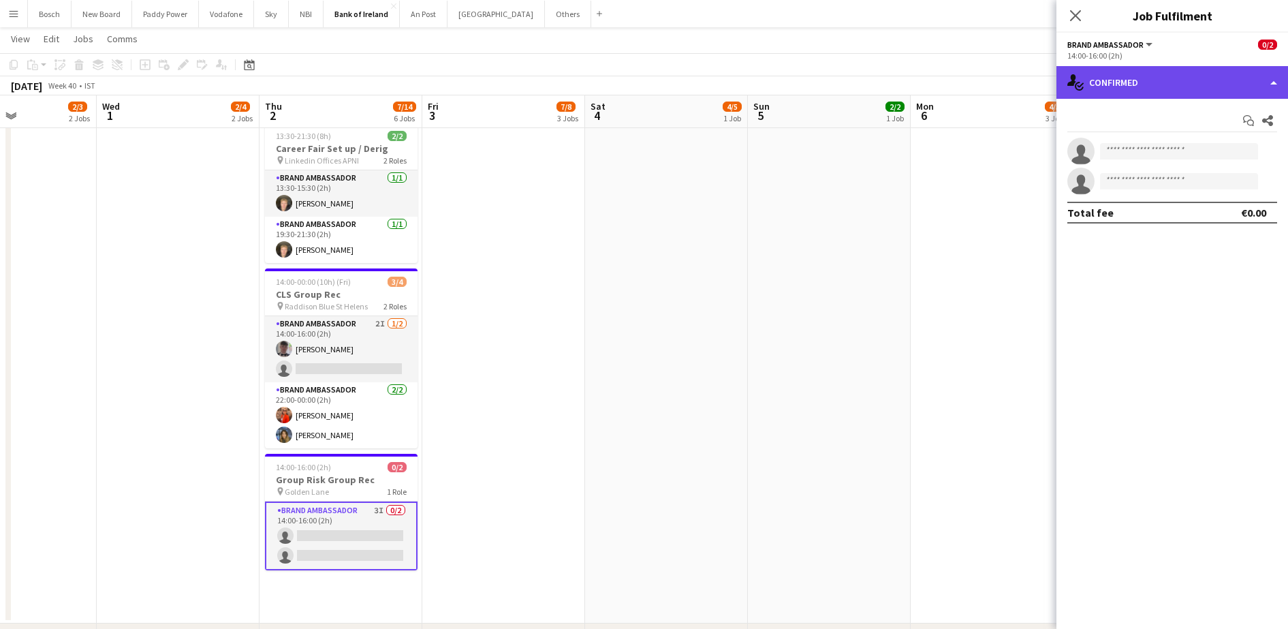
click at [1175, 89] on div "single-neutral-actions-check-2 Confirmed" at bounding box center [1173, 82] width 232 height 33
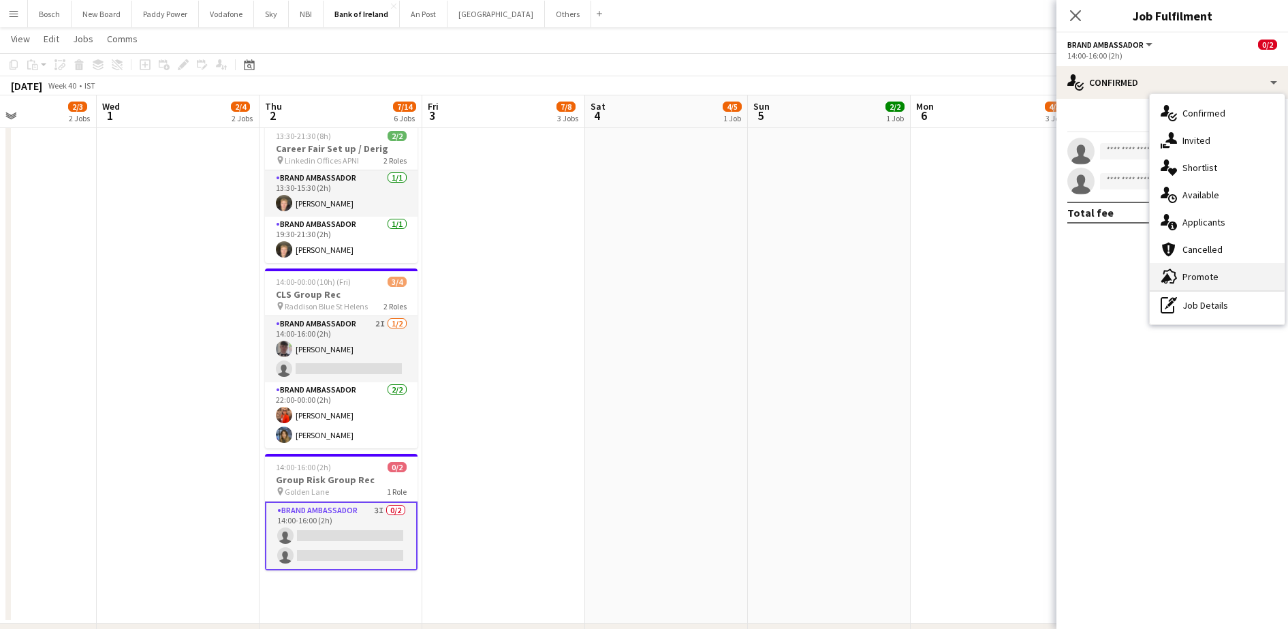
click at [1212, 275] on span "Promote" at bounding box center [1201, 277] width 36 height 12
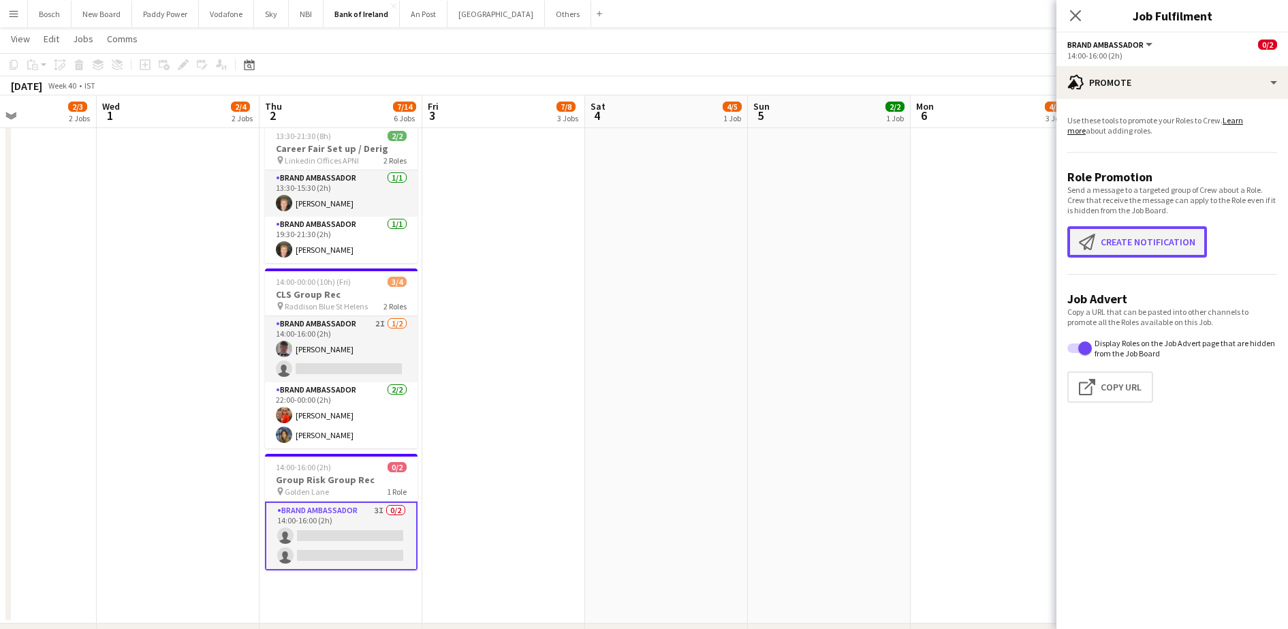
click at [1145, 251] on button "Create notification Create notification" at bounding box center [1138, 241] width 140 height 31
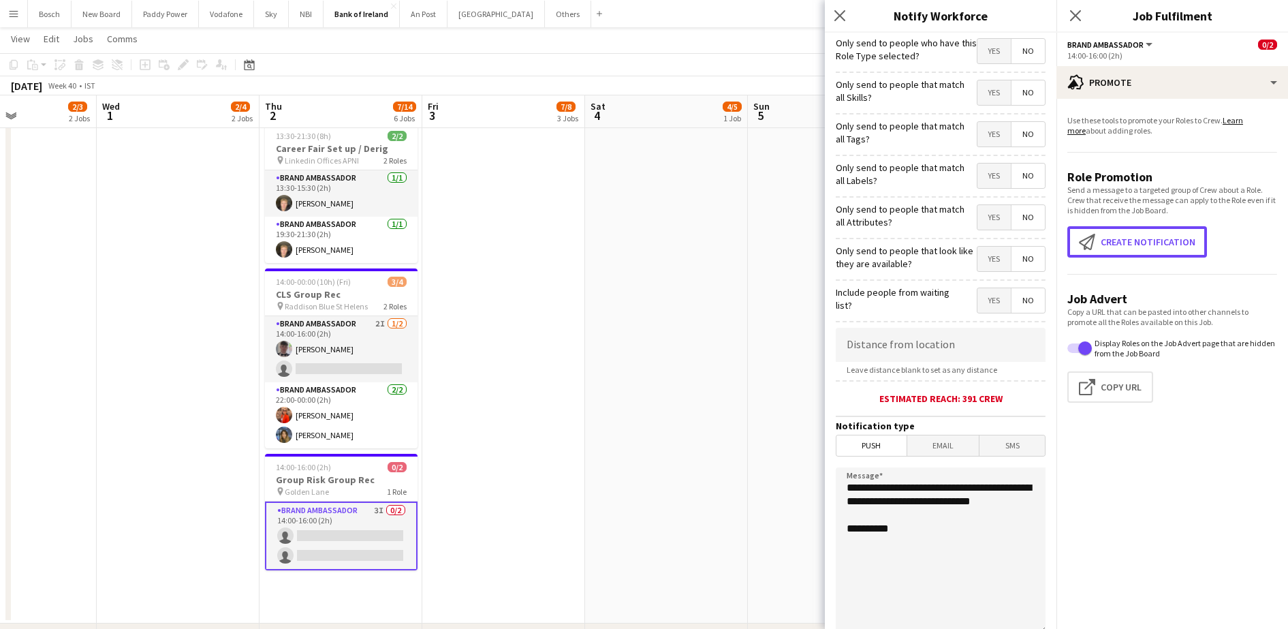
scroll to position [121, 0]
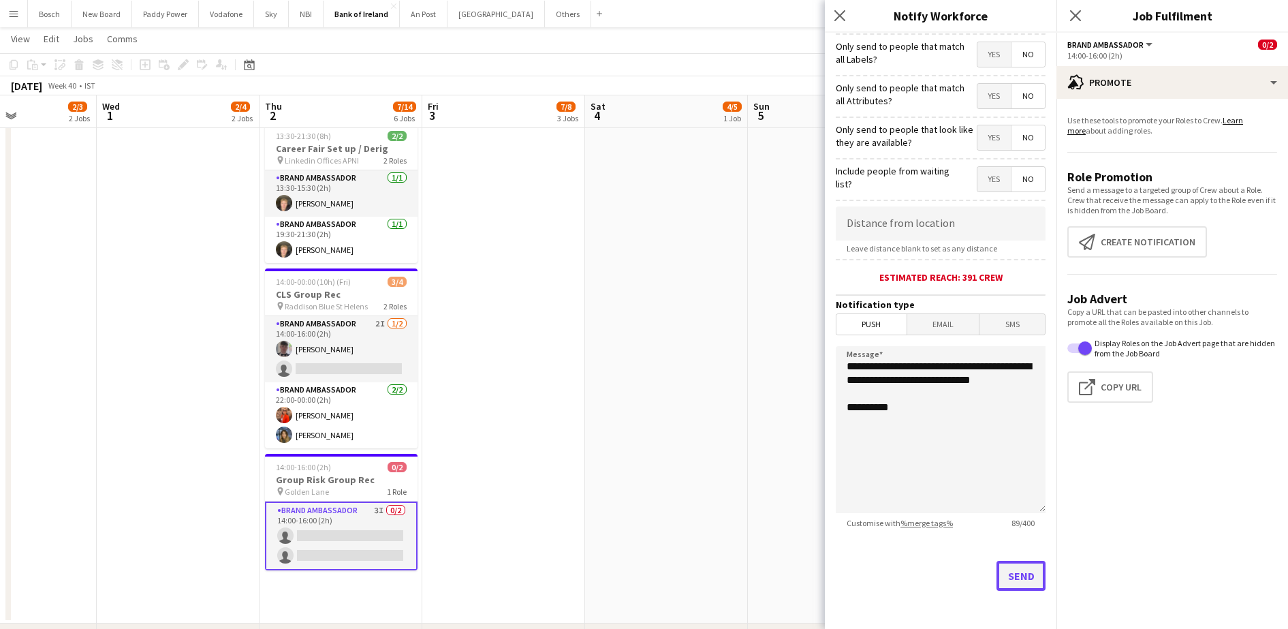
click at [998, 567] on button "Send" at bounding box center [1021, 576] width 49 height 30
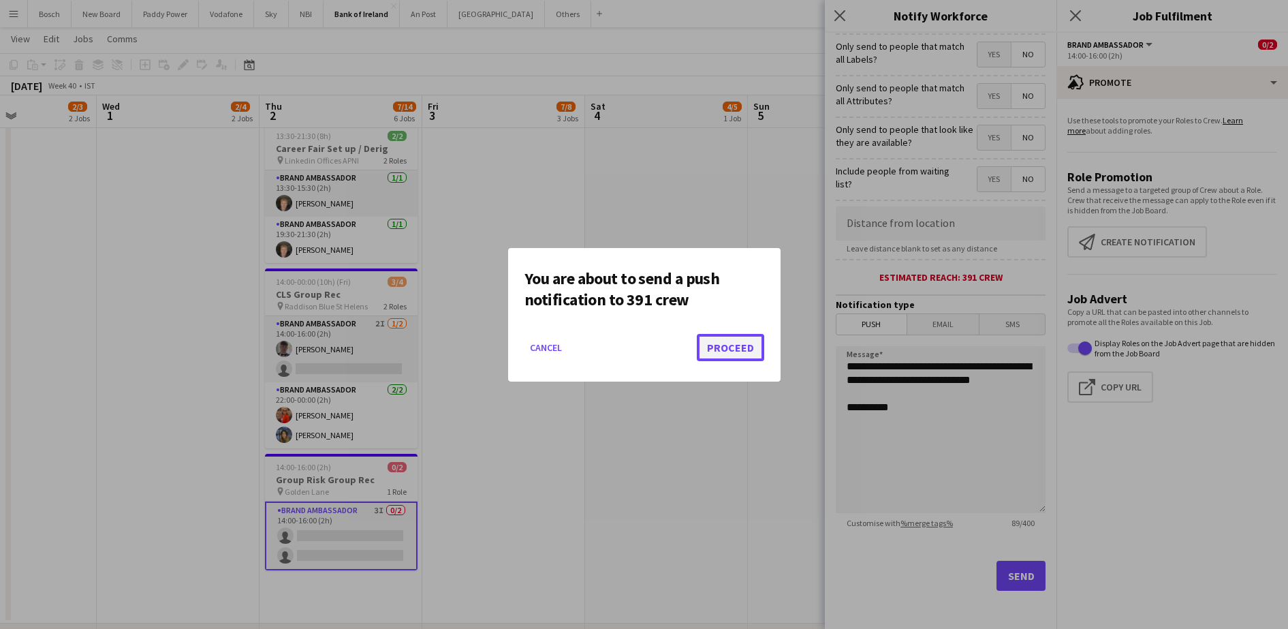
click at [713, 346] on button "Proceed" at bounding box center [730, 347] width 67 height 27
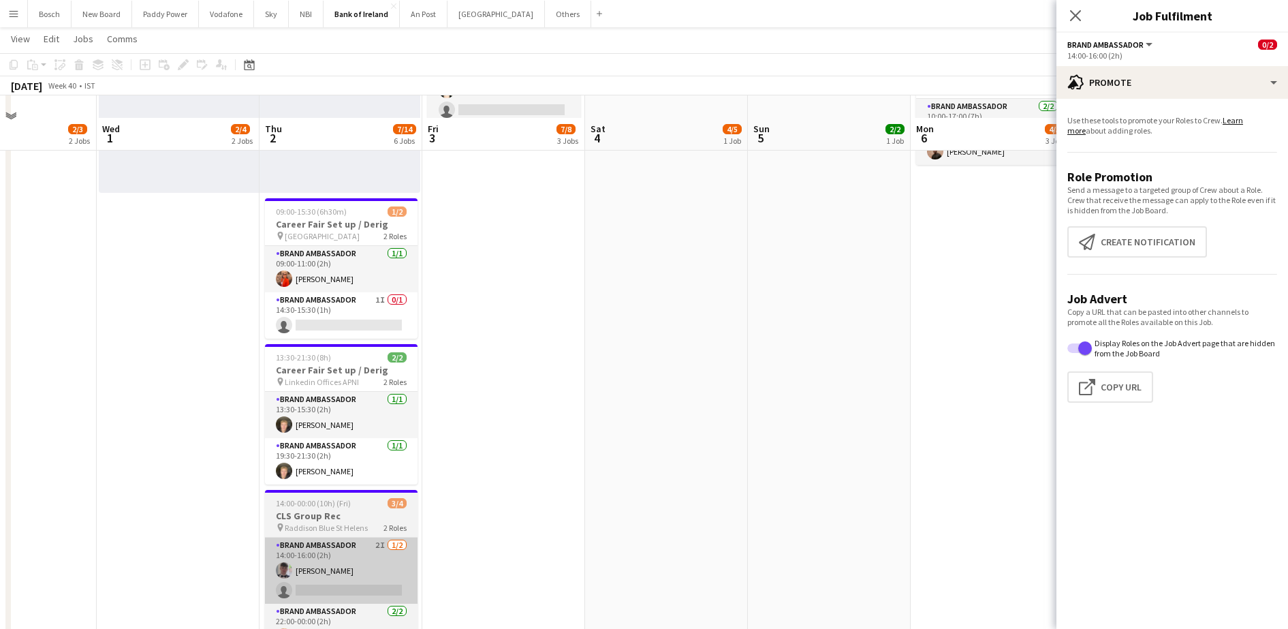
scroll to position [477, 0]
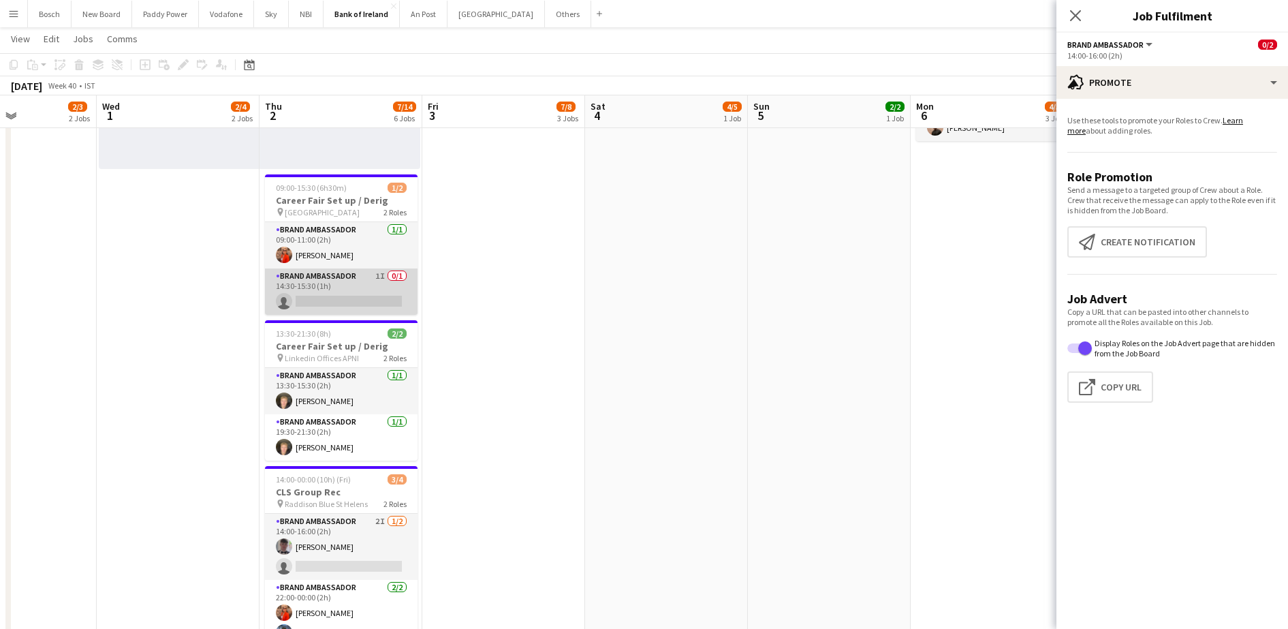
click at [367, 301] on app-card-role "Brand Ambassador 1I 0/1 14:30-15:30 (1h) single-neutral-actions" at bounding box center [341, 291] width 153 height 46
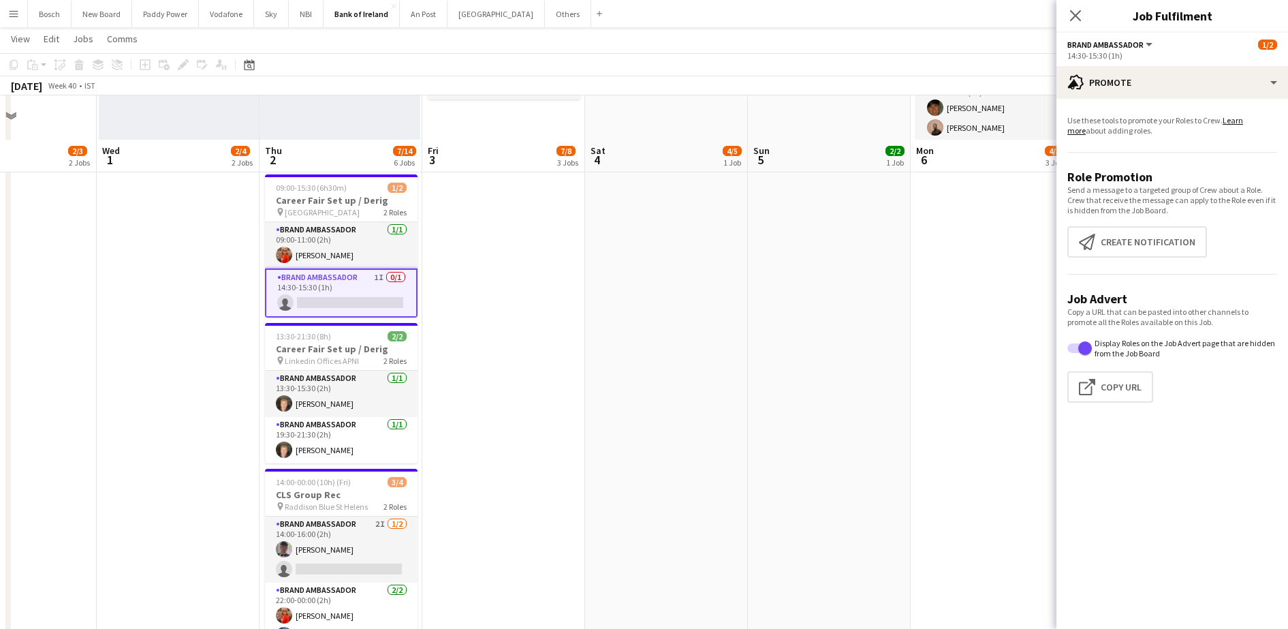
scroll to position [535, 0]
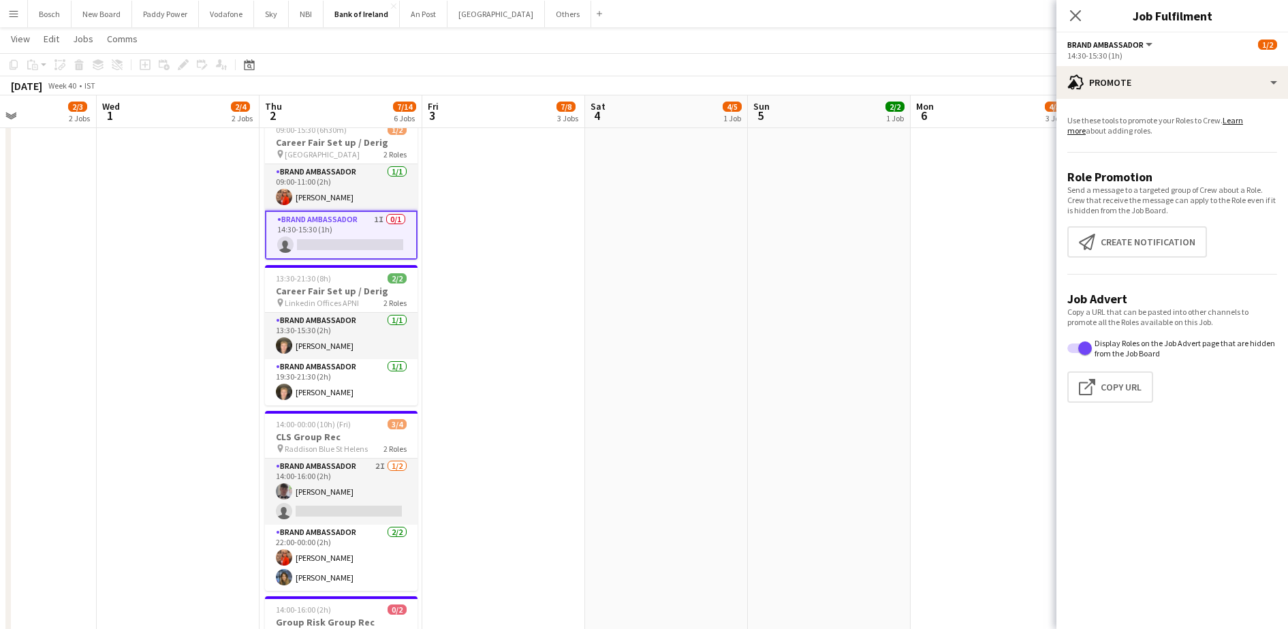
click at [318, 487] on app-card-role "Brand Ambassador 2I [DATE] 14:00-16:00 (2h) [PERSON_NAME] single-neutral-actions" at bounding box center [341, 492] width 153 height 66
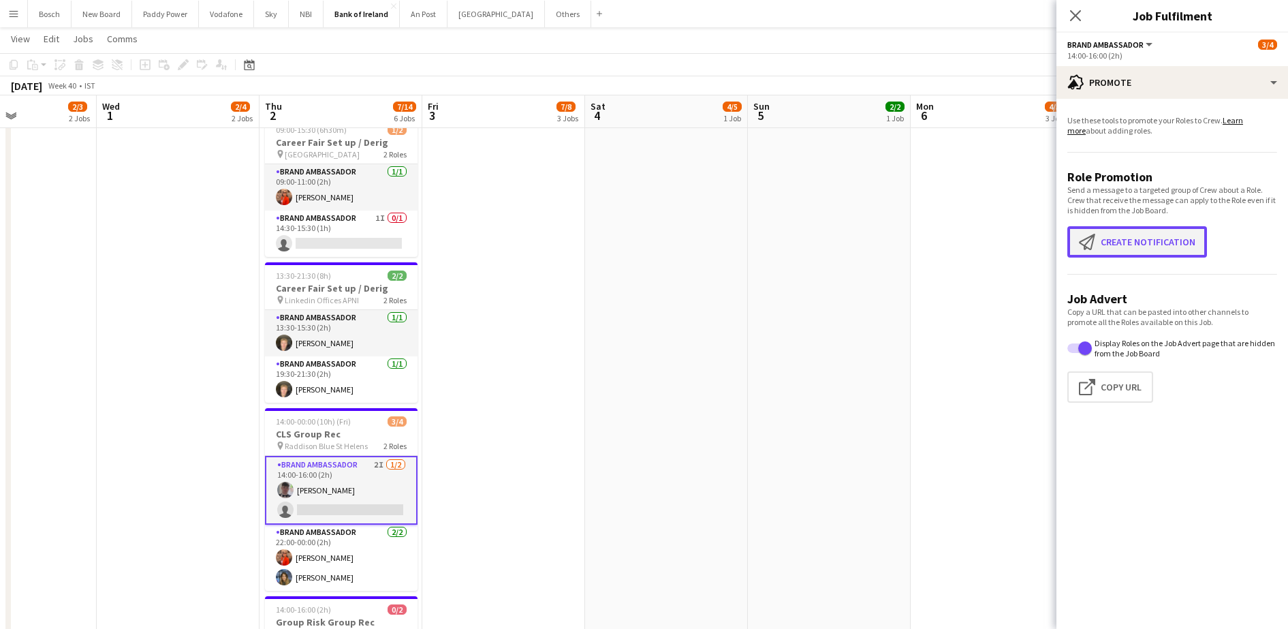
click at [1157, 248] on button "Create notification Create notification" at bounding box center [1138, 241] width 140 height 31
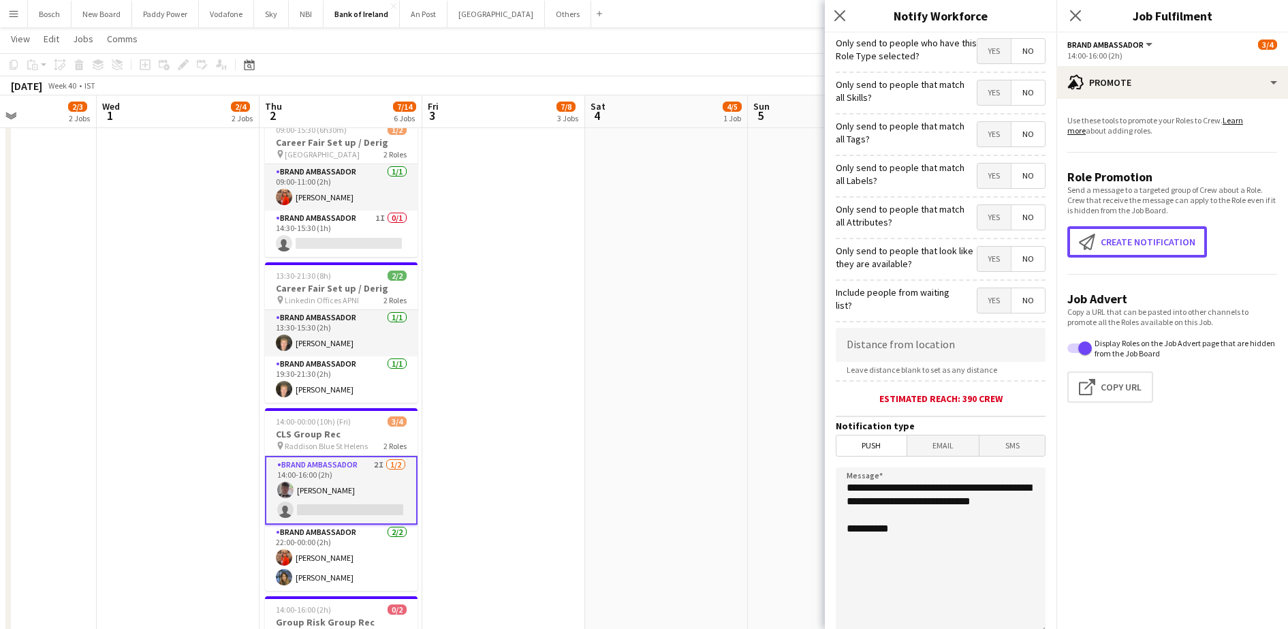
scroll to position [121, 0]
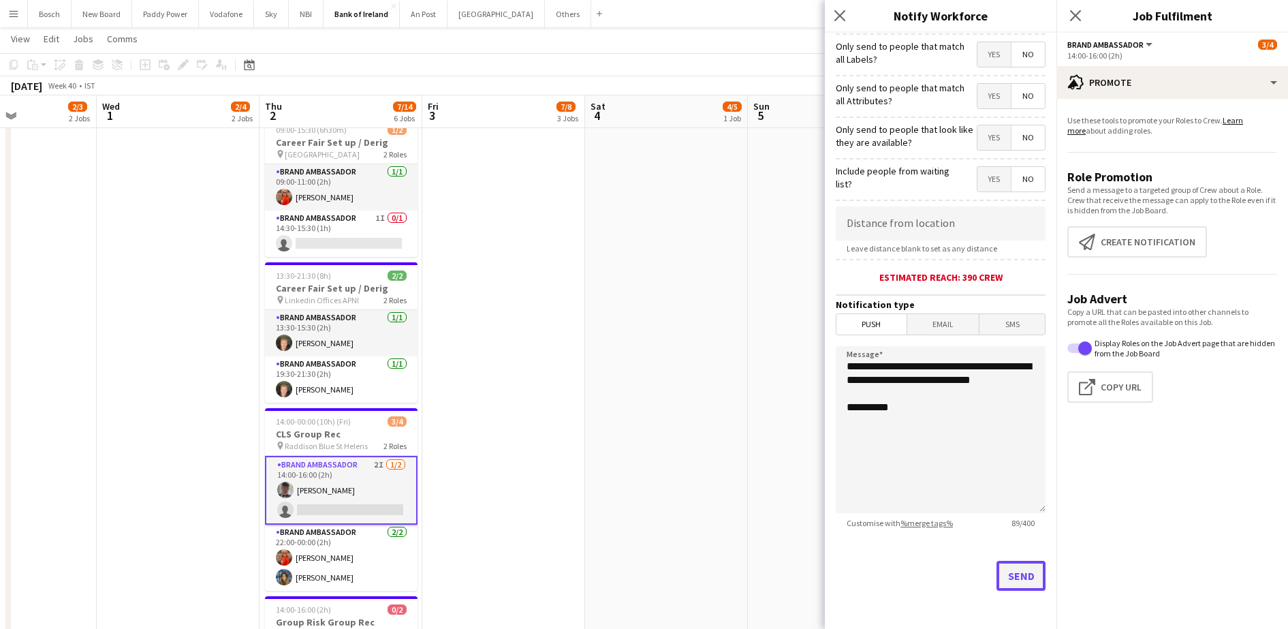
click at [1007, 580] on button "Send" at bounding box center [1021, 576] width 49 height 30
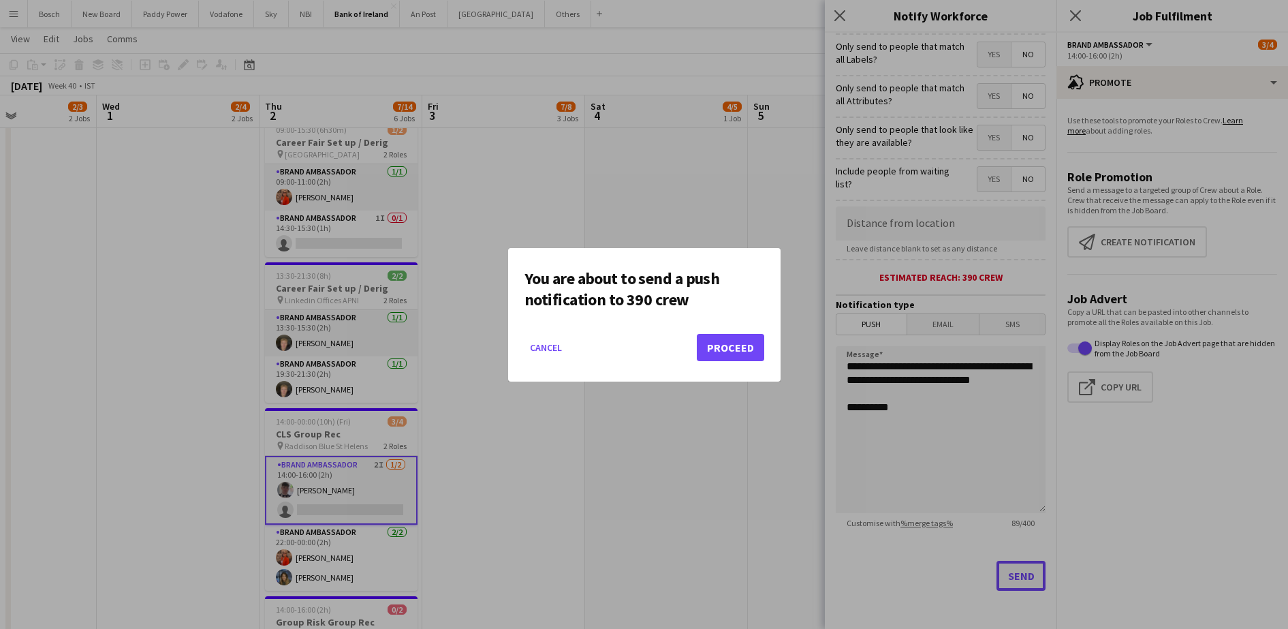
scroll to position [0, 0]
click at [744, 354] on button "Proceed" at bounding box center [730, 347] width 67 height 27
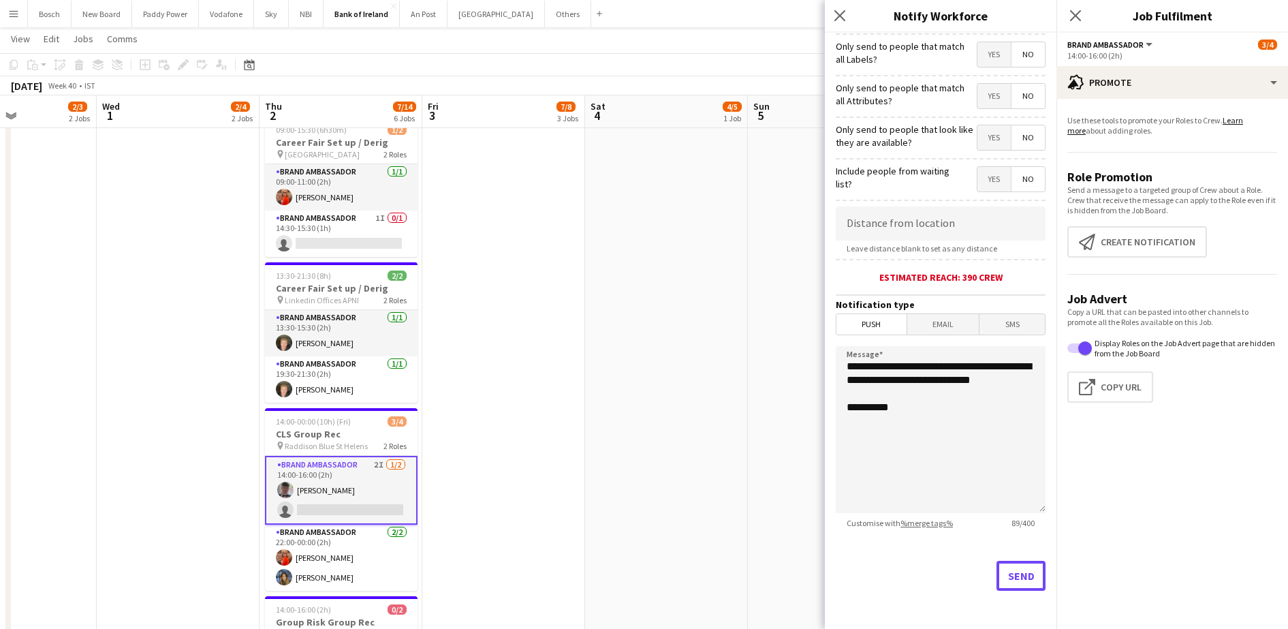
scroll to position [535, 0]
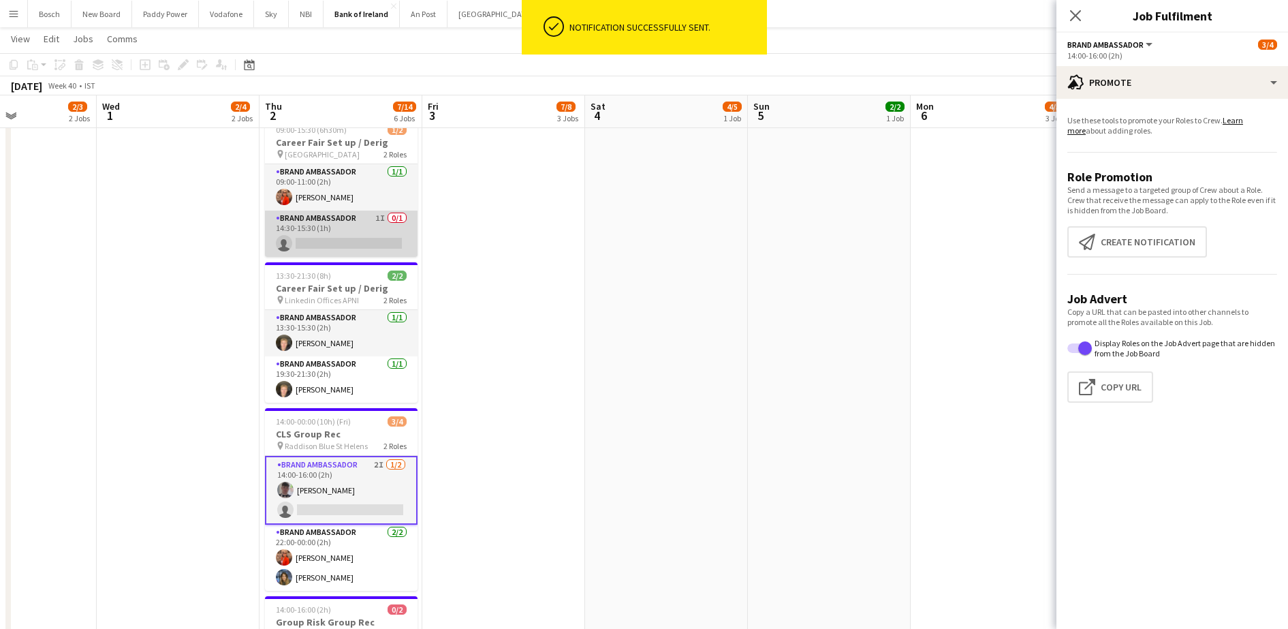
click at [360, 228] on app-card-role "Brand Ambassador 1I 0/1 14:30-15:30 (1h) single-neutral-actions" at bounding box center [341, 234] width 153 height 46
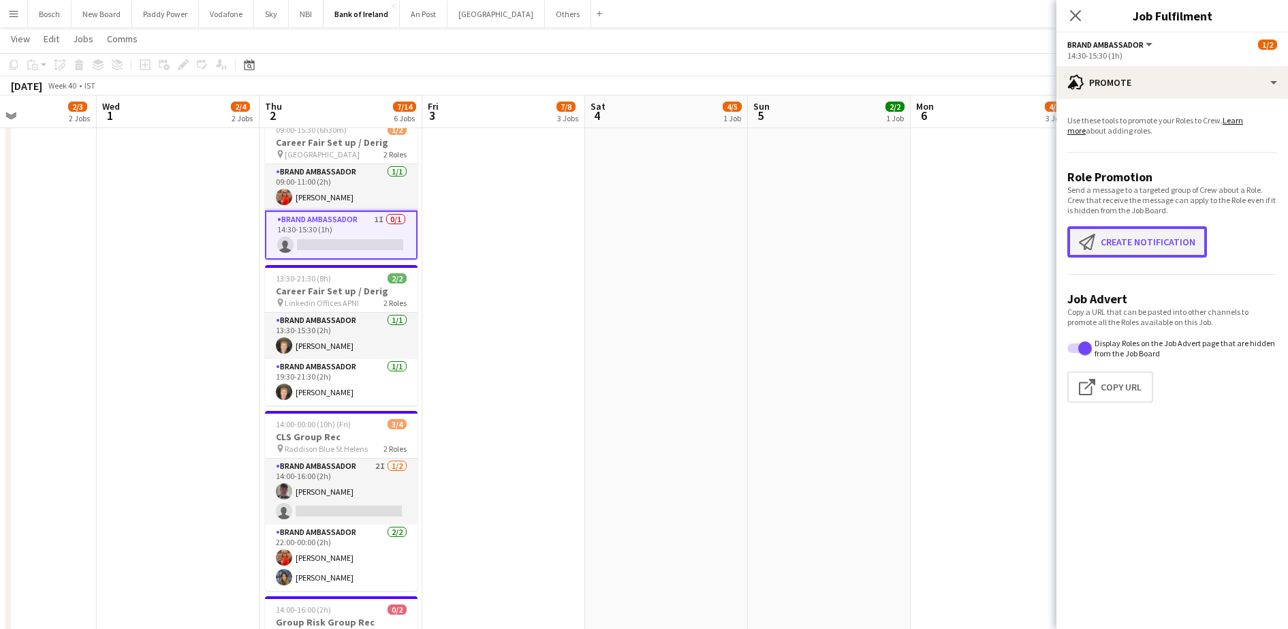
click at [1116, 245] on button "Create notification Create notification" at bounding box center [1138, 241] width 140 height 31
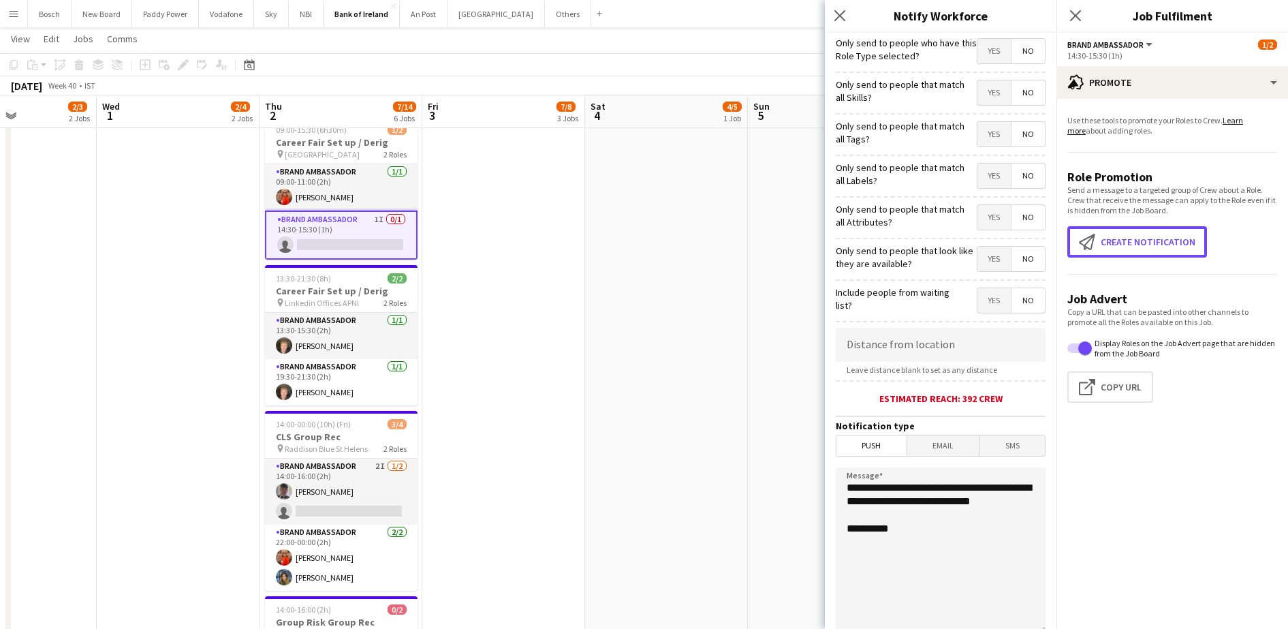
scroll to position [121, 0]
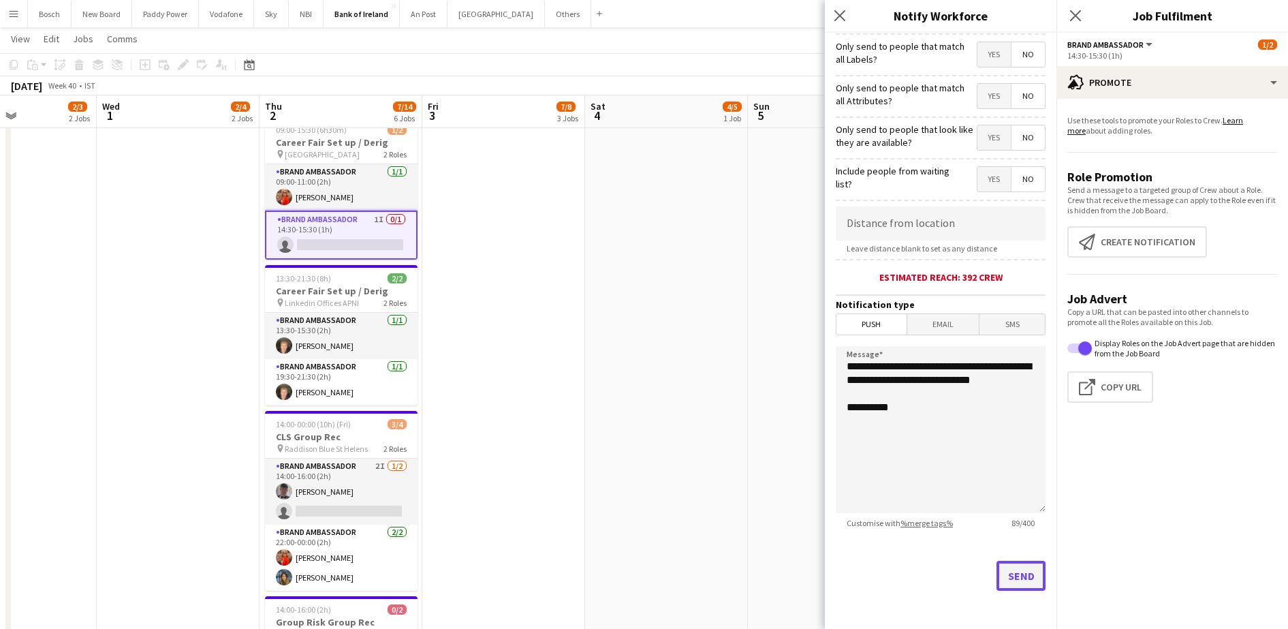
click at [1010, 589] on button "Send" at bounding box center [1021, 576] width 49 height 30
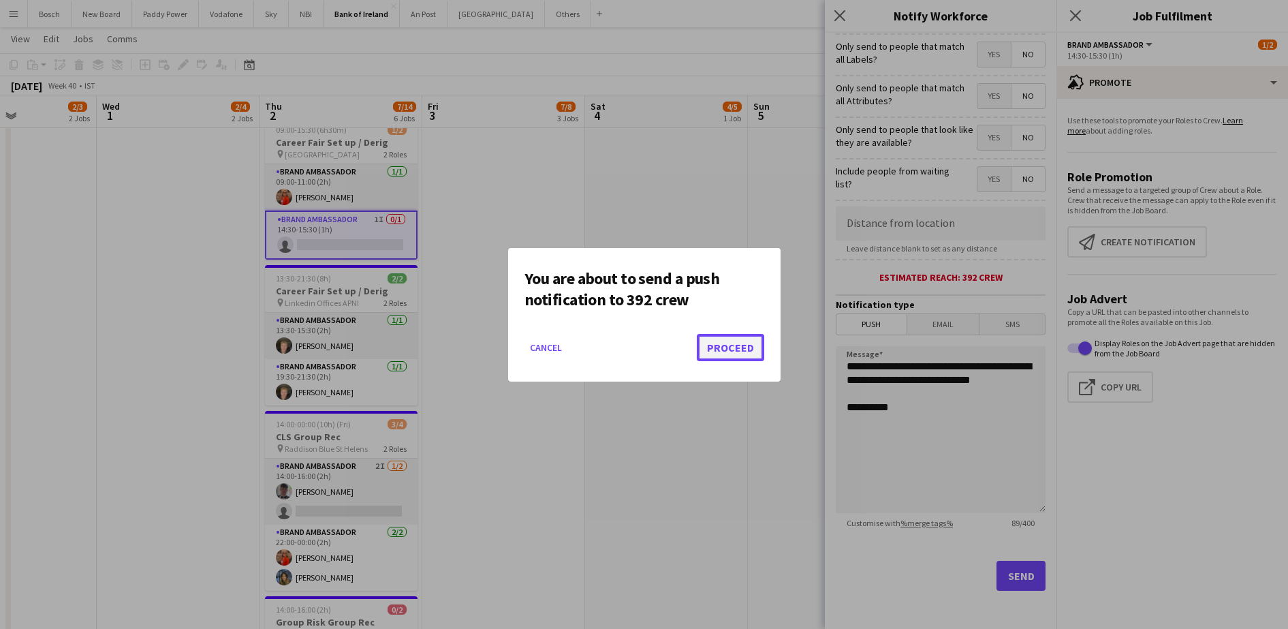
click at [760, 348] on button "Proceed" at bounding box center [730, 347] width 67 height 27
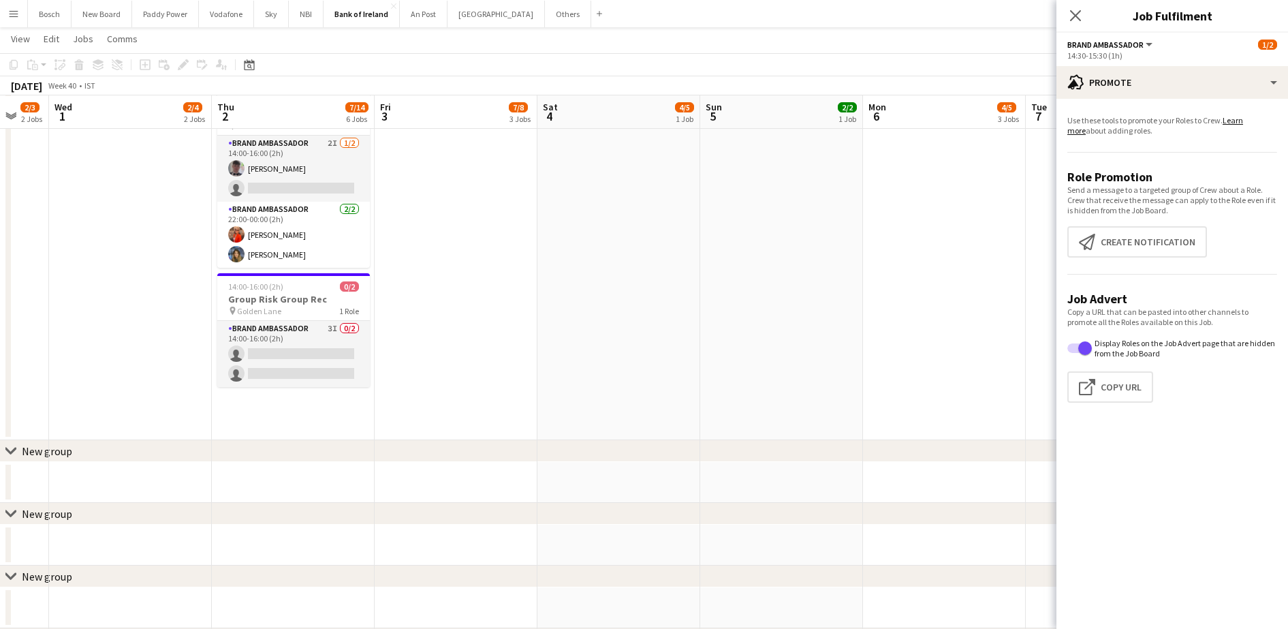
scroll to position [859, 0]
click at [305, 326] on app-card-role "Brand Ambassador 3I 0/2 14:00-16:00 (2h) single-neutral-actions single-neutral-…" at bounding box center [293, 353] width 153 height 66
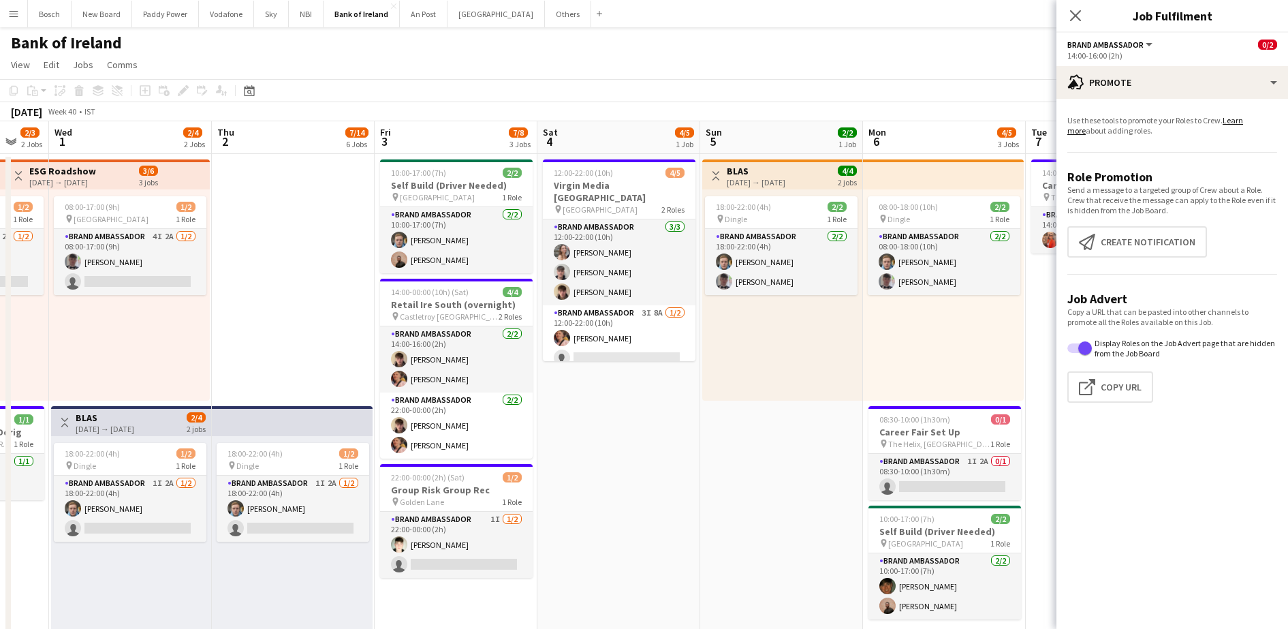
scroll to position [0, 410]
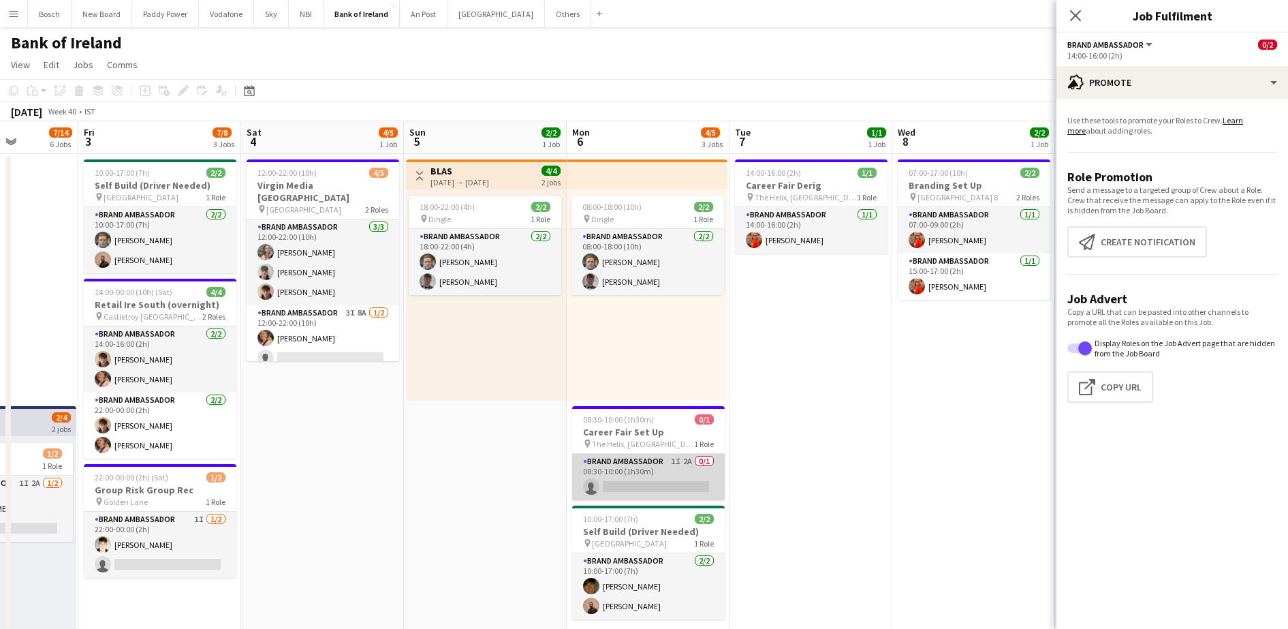
click at [668, 482] on app-card-role "Brand Ambassador 1I 2A 0/1 08:30-10:00 (1h30m) single-neutral-actions" at bounding box center [648, 477] width 153 height 46
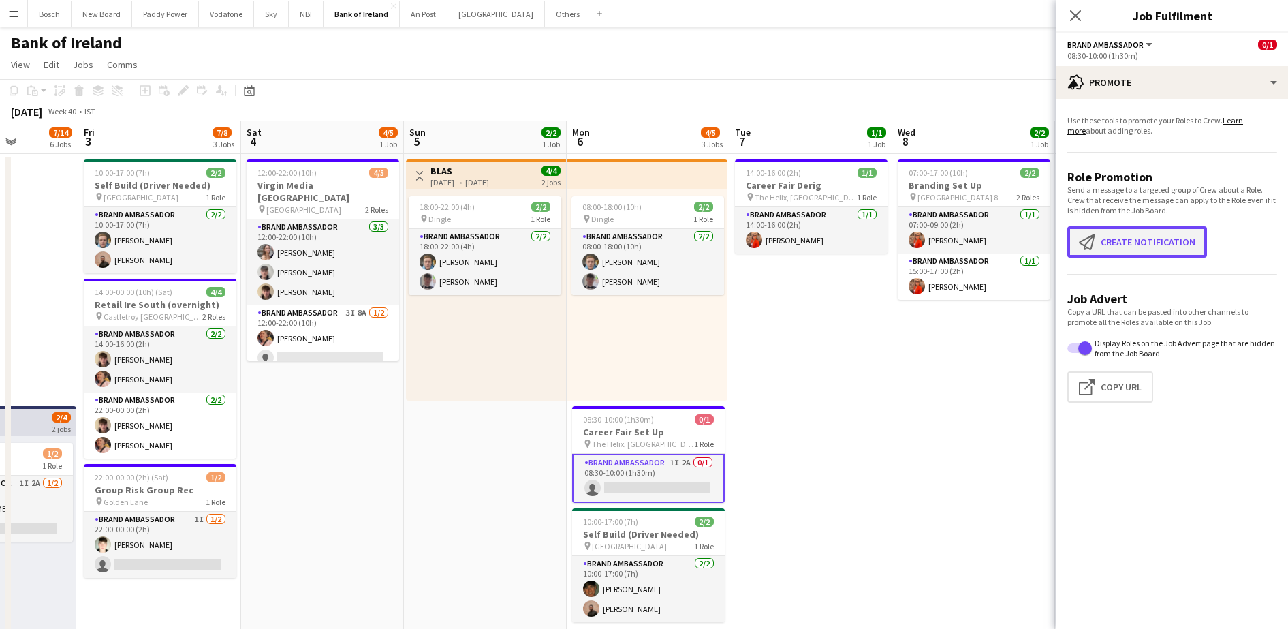
click at [1169, 244] on button "Create notification Create notification" at bounding box center [1138, 241] width 140 height 31
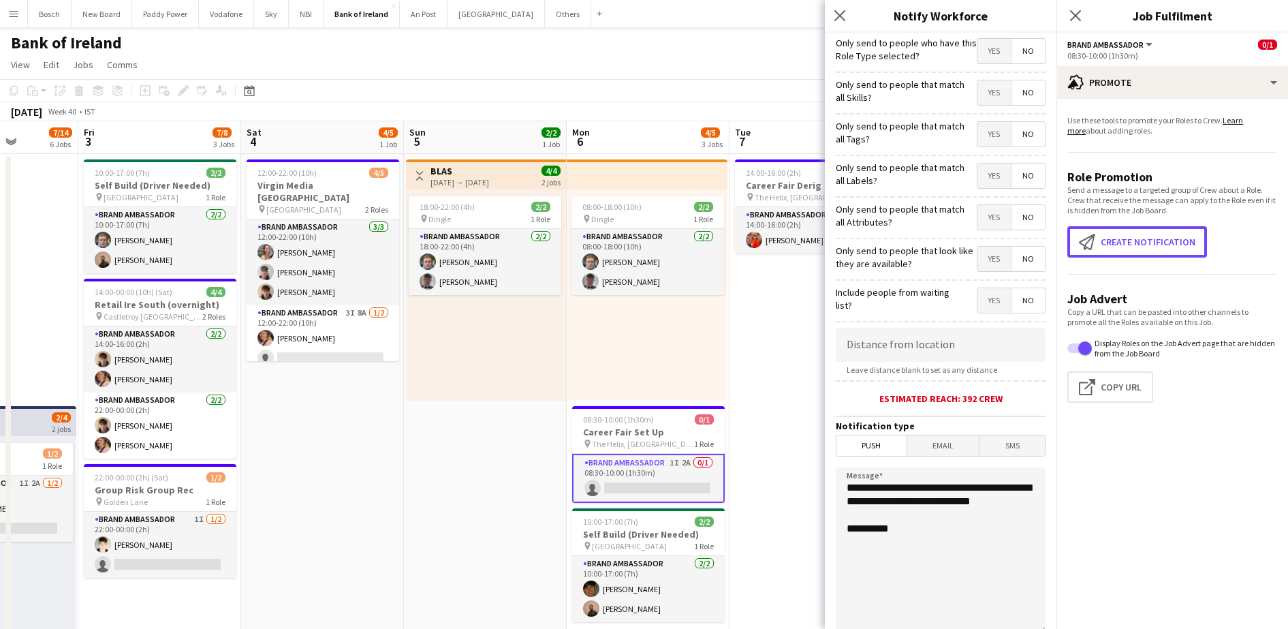
scroll to position [121, 0]
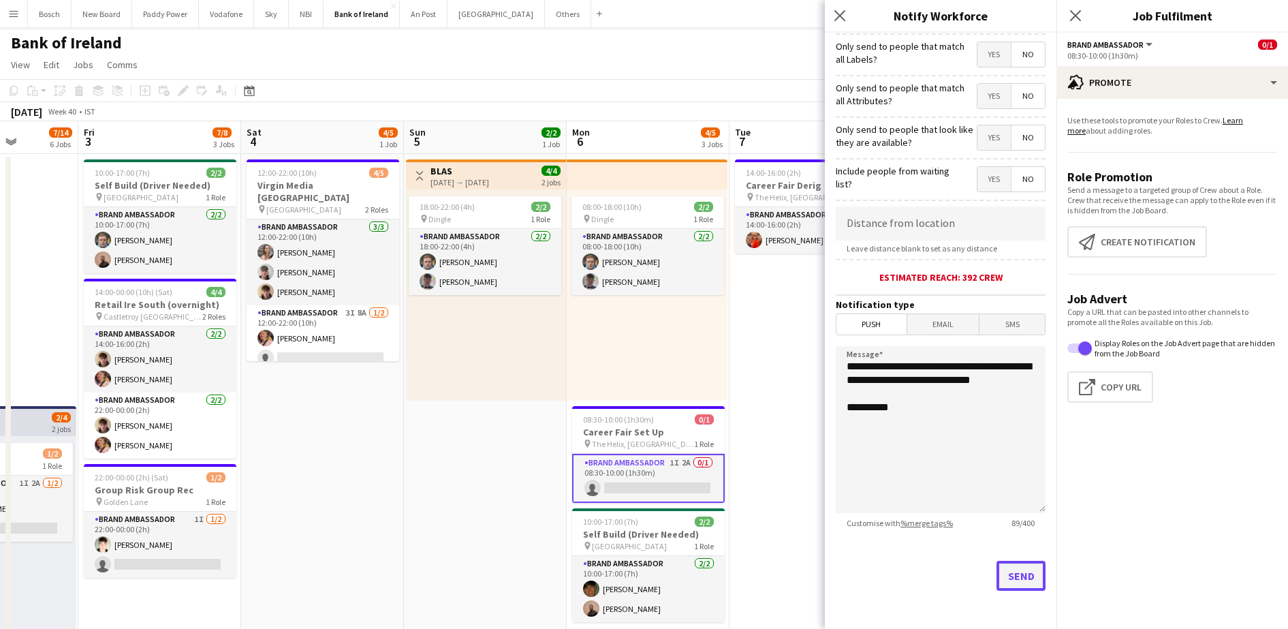
click at [997, 578] on button "Send" at bounding box center [1021, 576] width 49 height 30
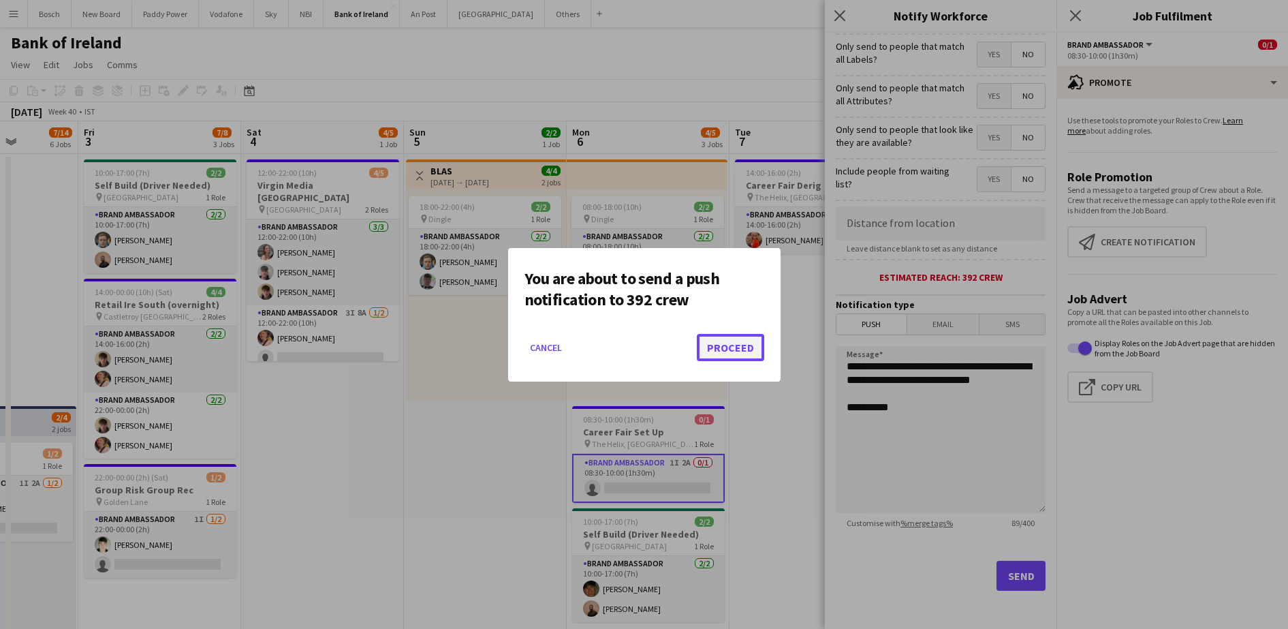
click at [726, 349] on button "Proceed" at bounding box center [730, 347] width 67 height 27
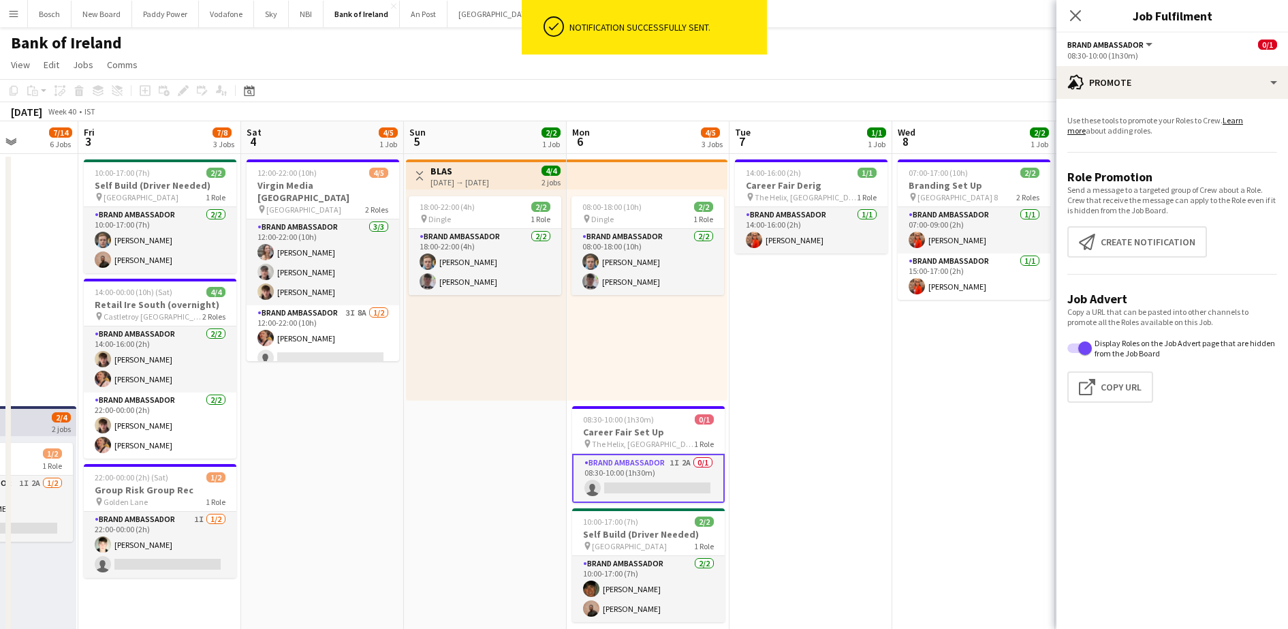
click at [1126, 99] on div "Use these tools to promote your Roles to Crew. Learn more about adding roles. R…" at bounding box center [1173, 264] width 232 height 331
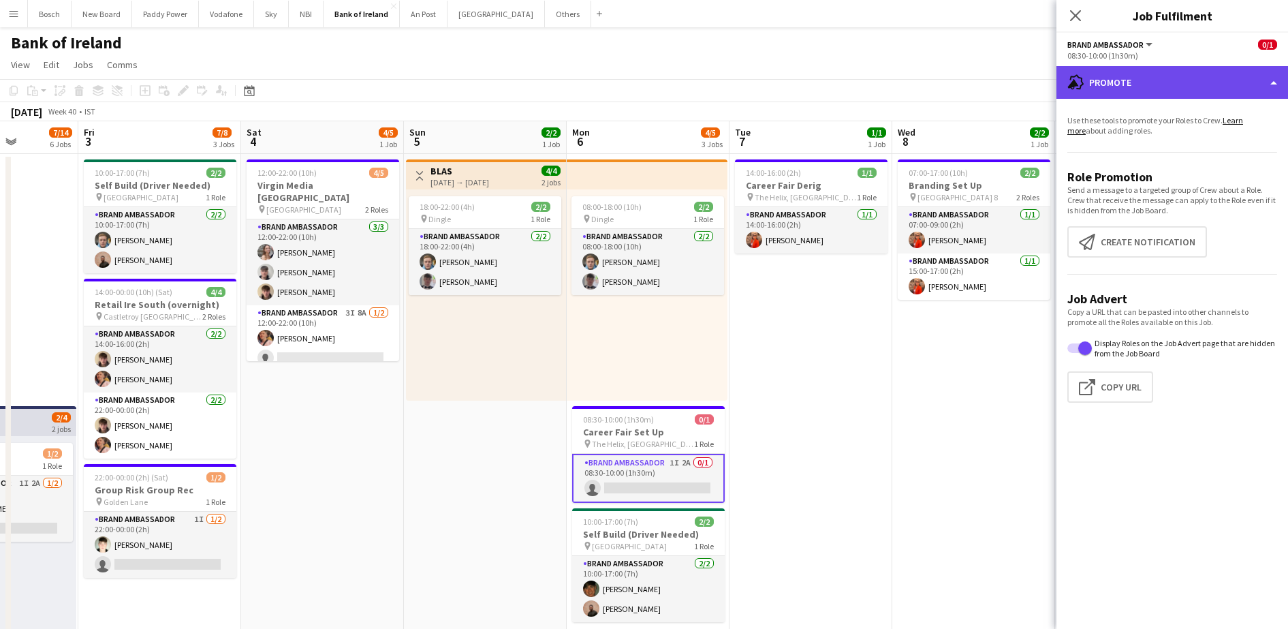
click at [1152, 88] on div "advertising-megaphone Promote" at bounding box center [1173, 82] width 232 height 33
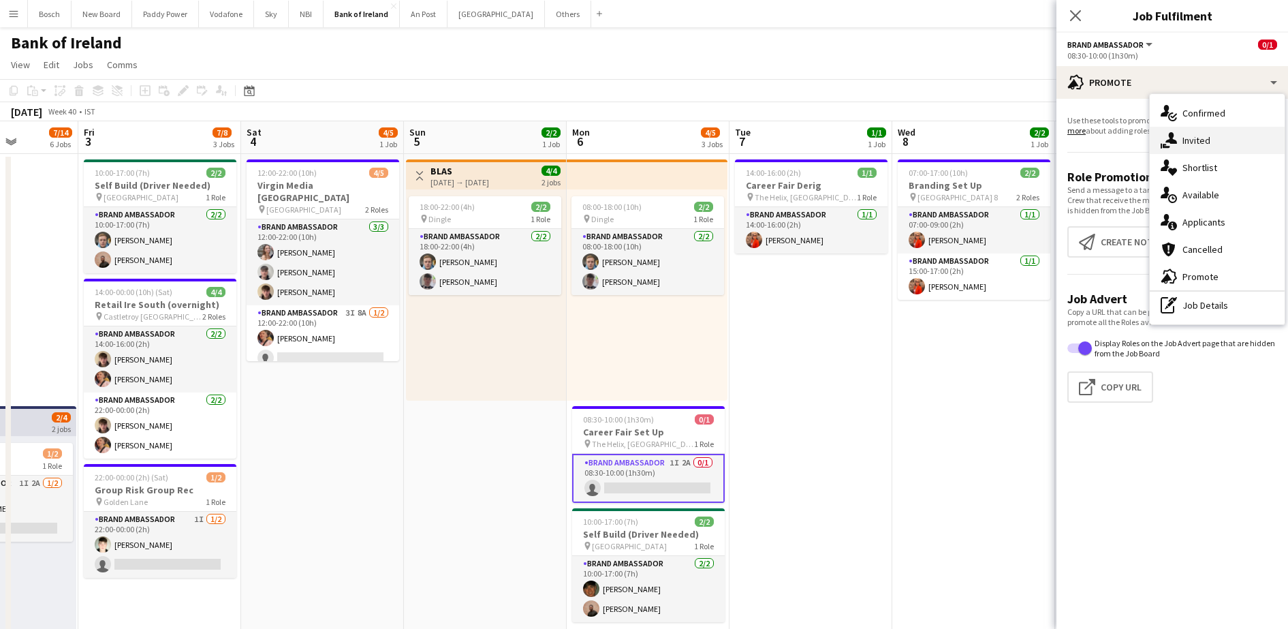
click at [1190, 140] on span "Invited" at bounding box center [1197, 140] width 28 height 12
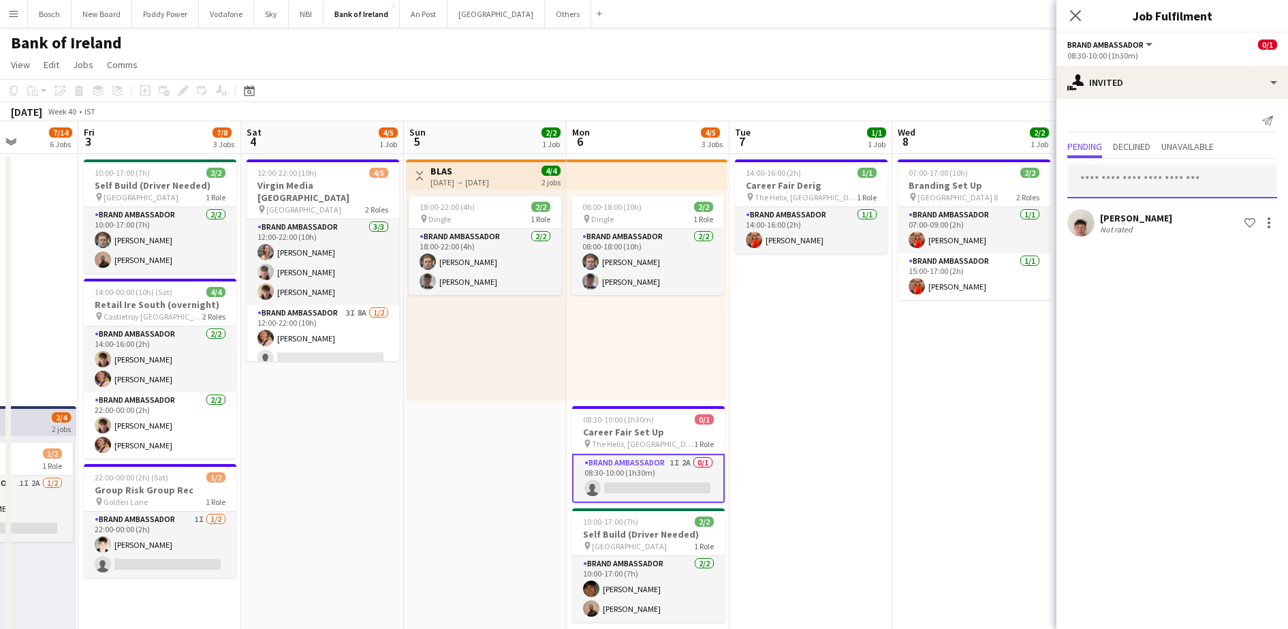
click at [1149, 191] on input "text" at bounding box center [1173, 181] width 210 height 34
type input "***"
click at [1193, 204] on mat-option "[PERSON_NAME] Active [EMAIL_ADDRESS][DOMAIN_NAME]" at bounding box center [1173, 220] width 210 height 33
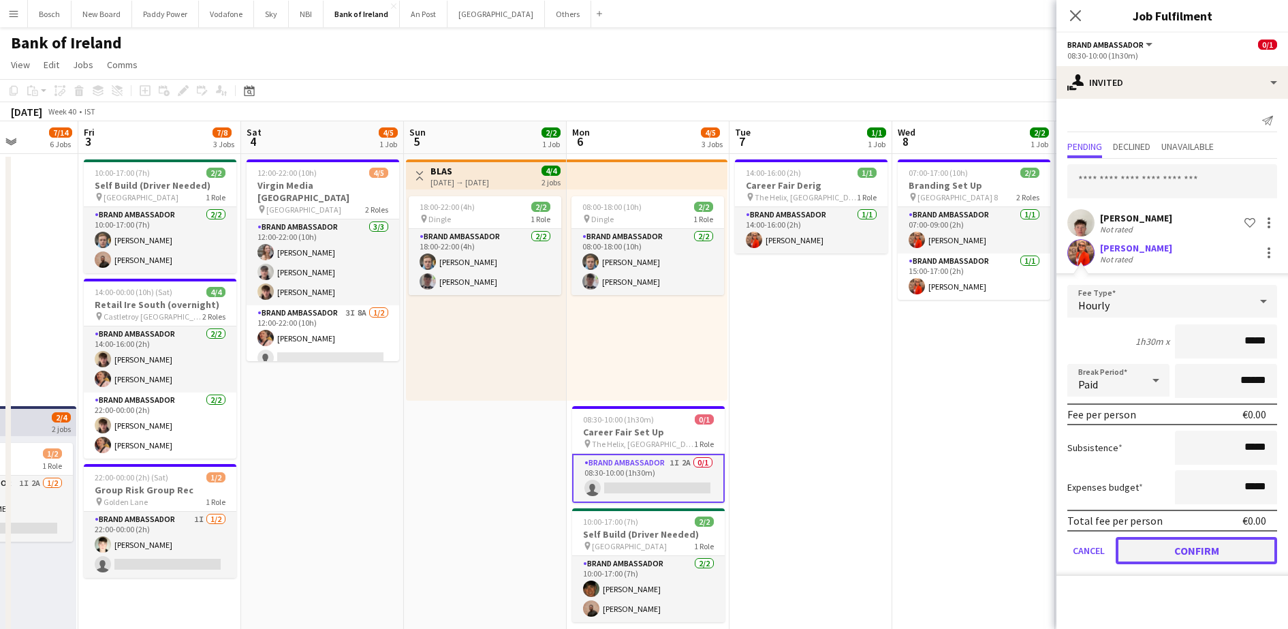
click at [1154, 542] on button "Confirm" at bounding box center [1196, 550] width 161 height 27
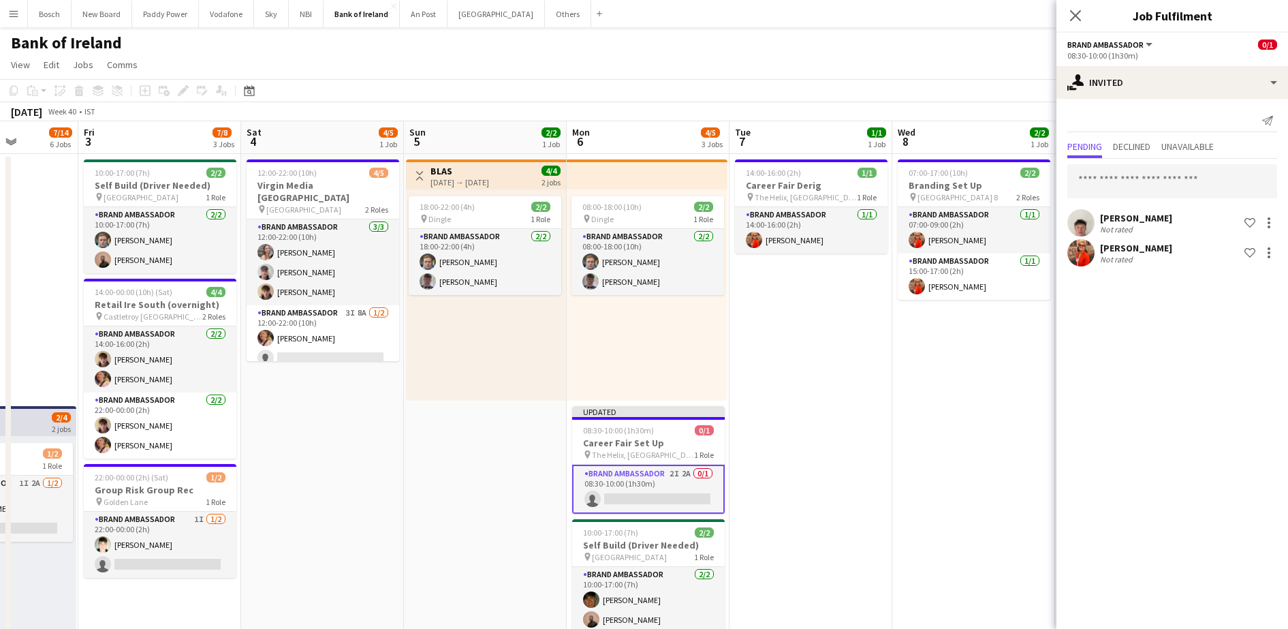
click at [1019, 86] on app-toolbar "Copy Paste Paste Ctrl+V Paste with crew Ctrl+Shift+V Paste linked Job [GEOGRAPH…" at bounding box center [644, 90] width 1288 height 23
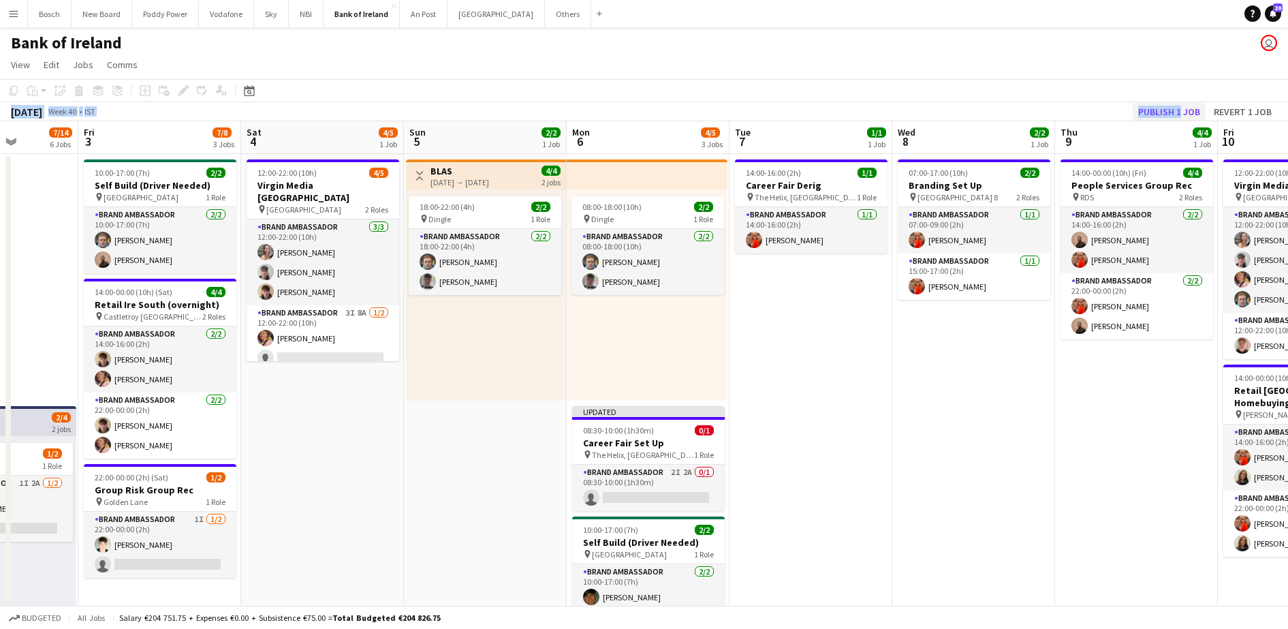
drag, startPoint x: 1179, startPoint y: 101, endPoint x: 1179, endPoint y: 108, distance: 7.5
click at [1179, 108] on div "Copy Paste Paste Ctrl+V Paste with crew Ctrl+Shift+V Paste linked Job [GEOGRAPH…" at bounding box center [644, 100] width 1288 height 42
click at [1179, 108] on button "Publish 1 job" at bounding box center [1169, 112] width 73 height 18
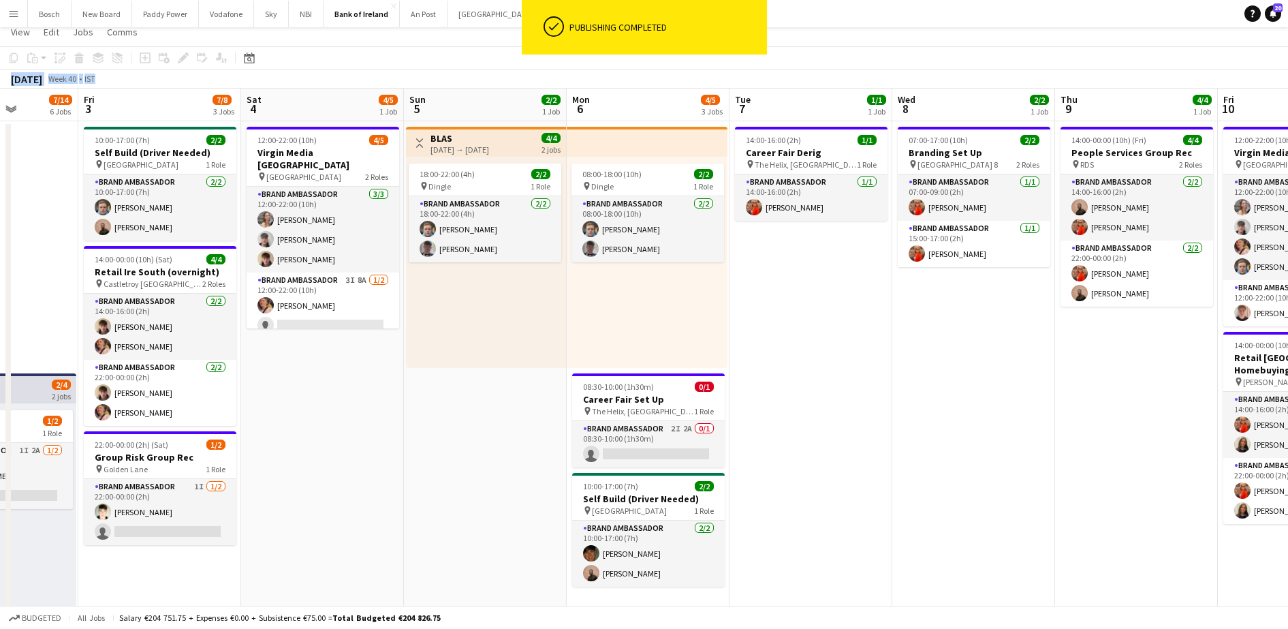
scroll to position [0, 0]
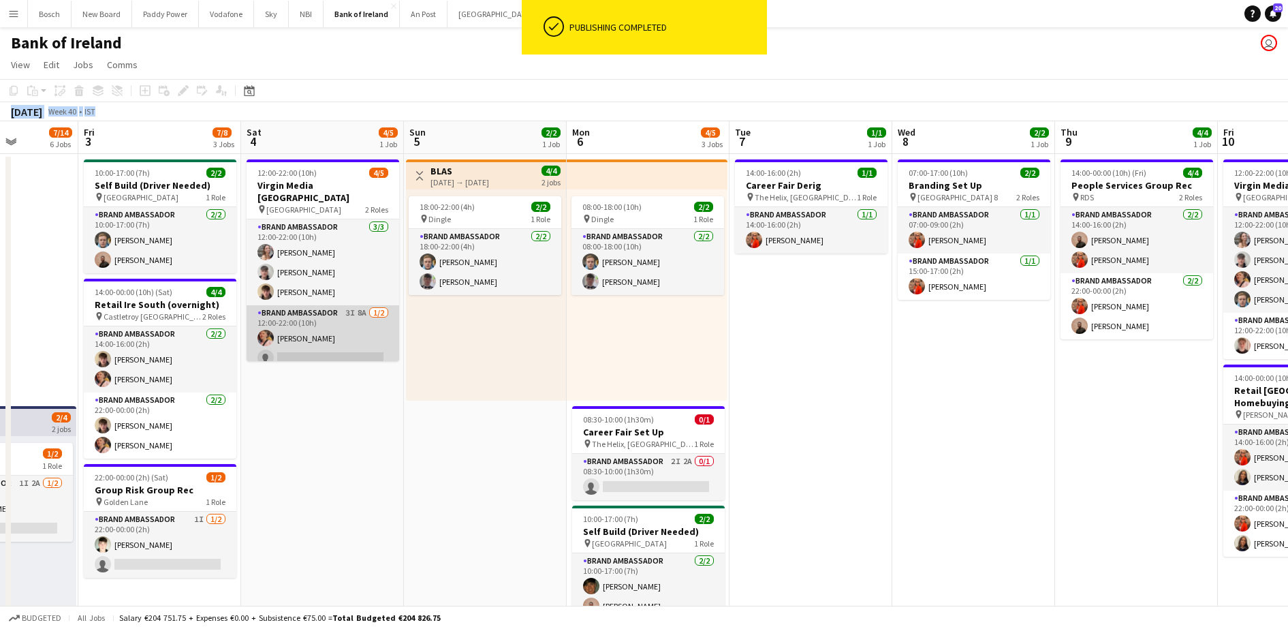
click at [322, 317] on app-card-role "Brand Ambassador 3I 8A [DATE] 12:00-22:00 (10h) [PERSON_NAME] single-neutral-ac…" at bounding box center [323, 338] width 153 height 66
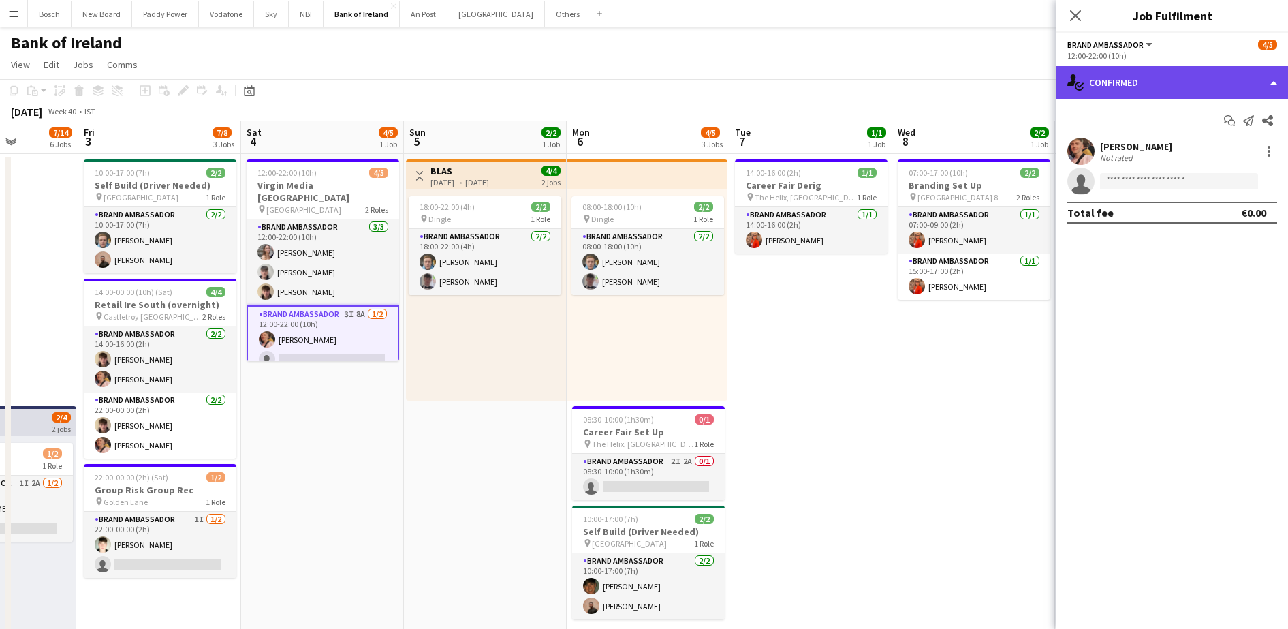
click at [1160, 76] on div "single-neutral-actions-check-2 Confirmed" at bounding box center [1173, 82] width 232 height 33
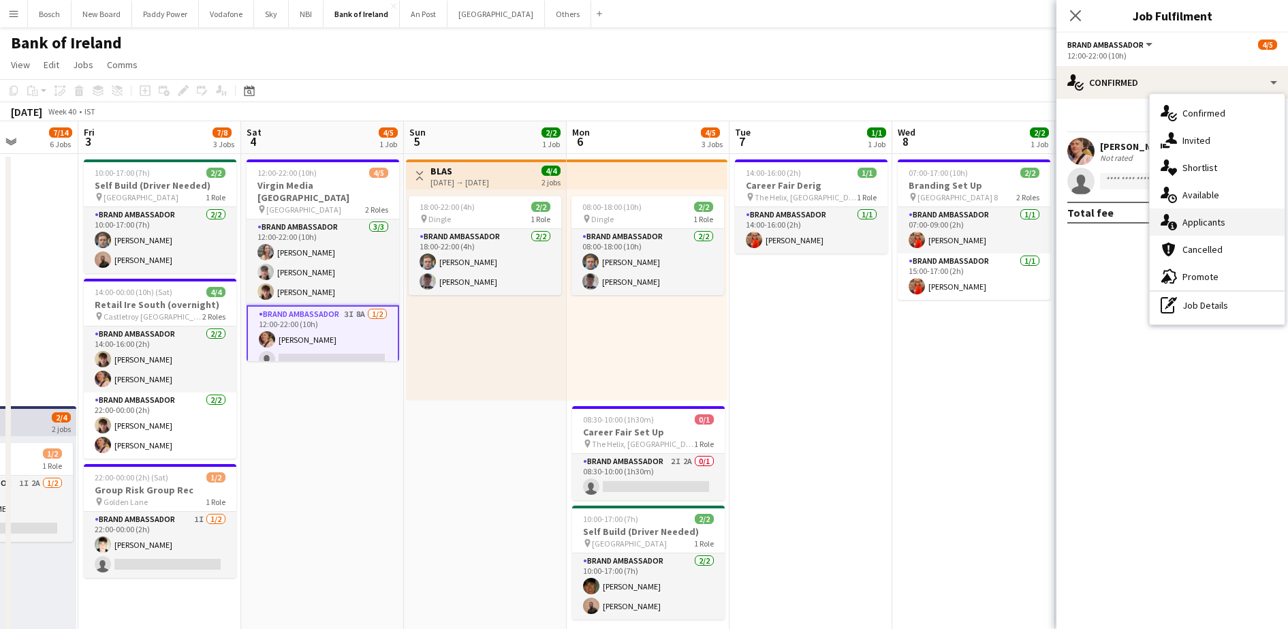
click at [1192, 224] on span "Applicants" at bounding box center [1204, 222] width 43 height 12
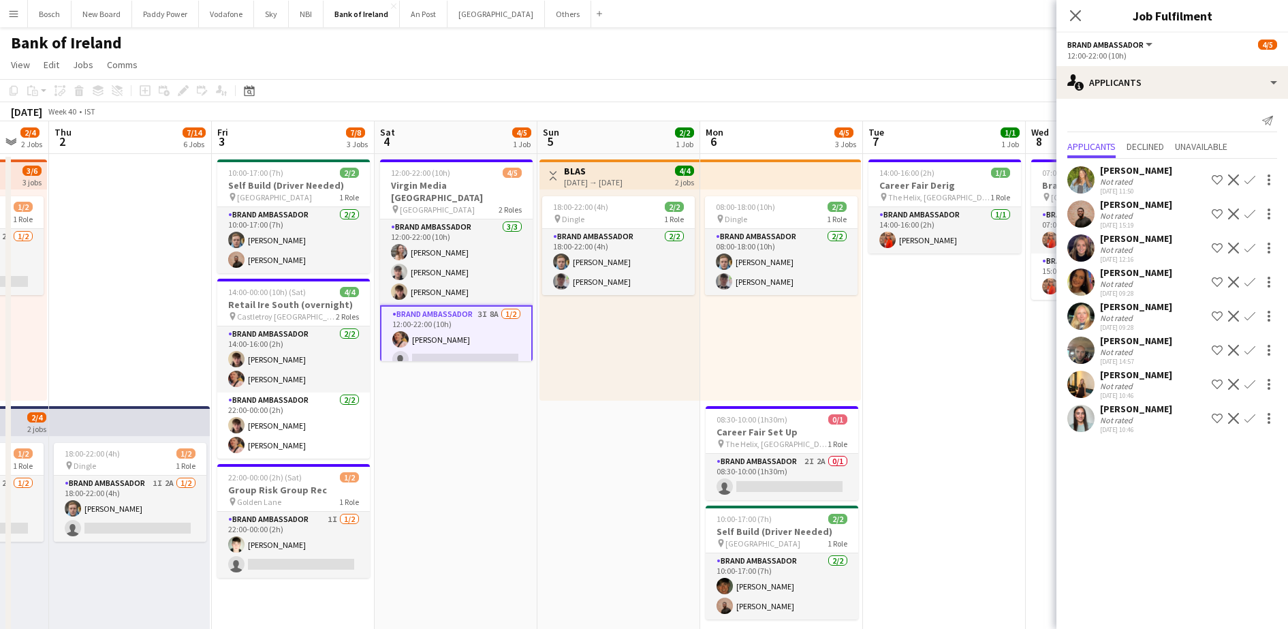
scroll to position [0, 277]
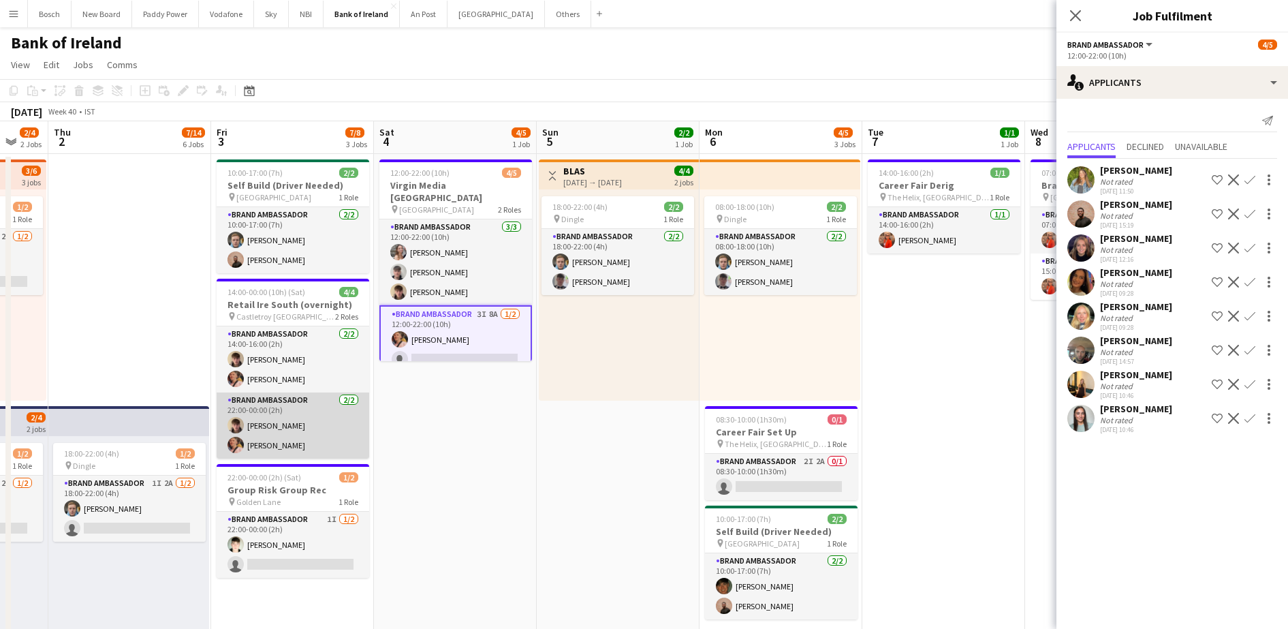
click at [280, 423] on app-card-role "Brand Ambassador [DATE] 22:00-00:00 (2h) [PERSON_NAME] [PERSON_NAME]" at bounding box center [293, 425] width 153 height 66
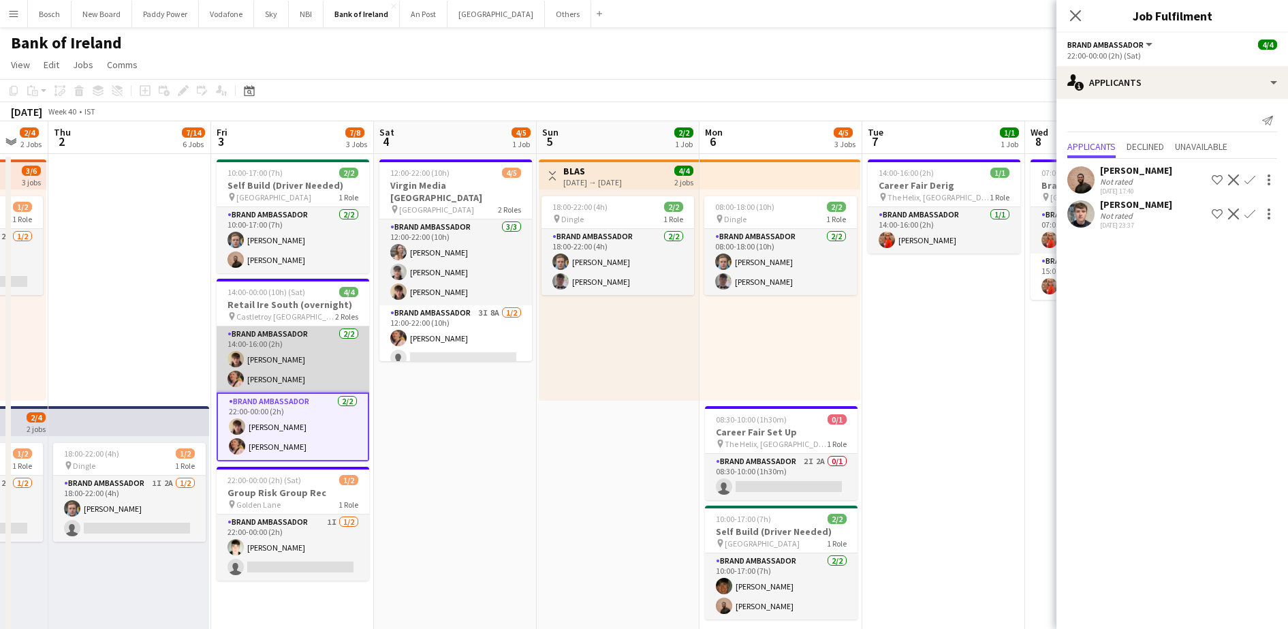
click at [314, 363] on app-card-role "Brand Ambassador [DATE] 14:00-16:00 (2h) [PERSON_NAME] [PERSON_NAME]" at bounding box center [293, 359] width 153 height 66
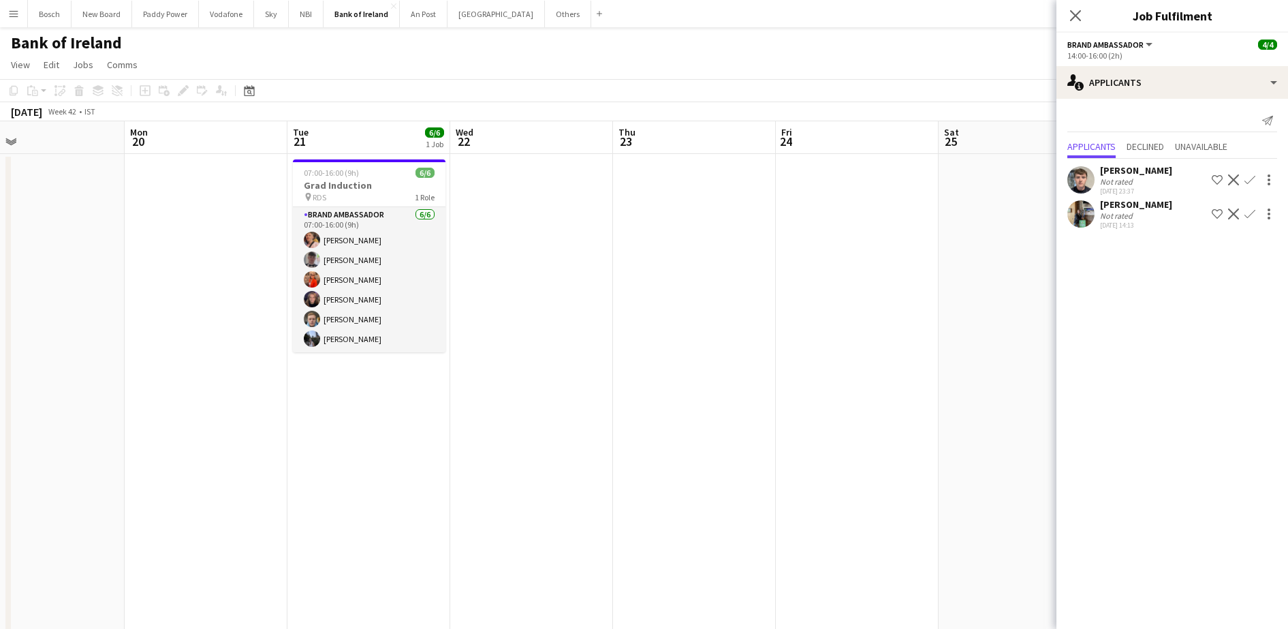
scroll to position [0, 366]
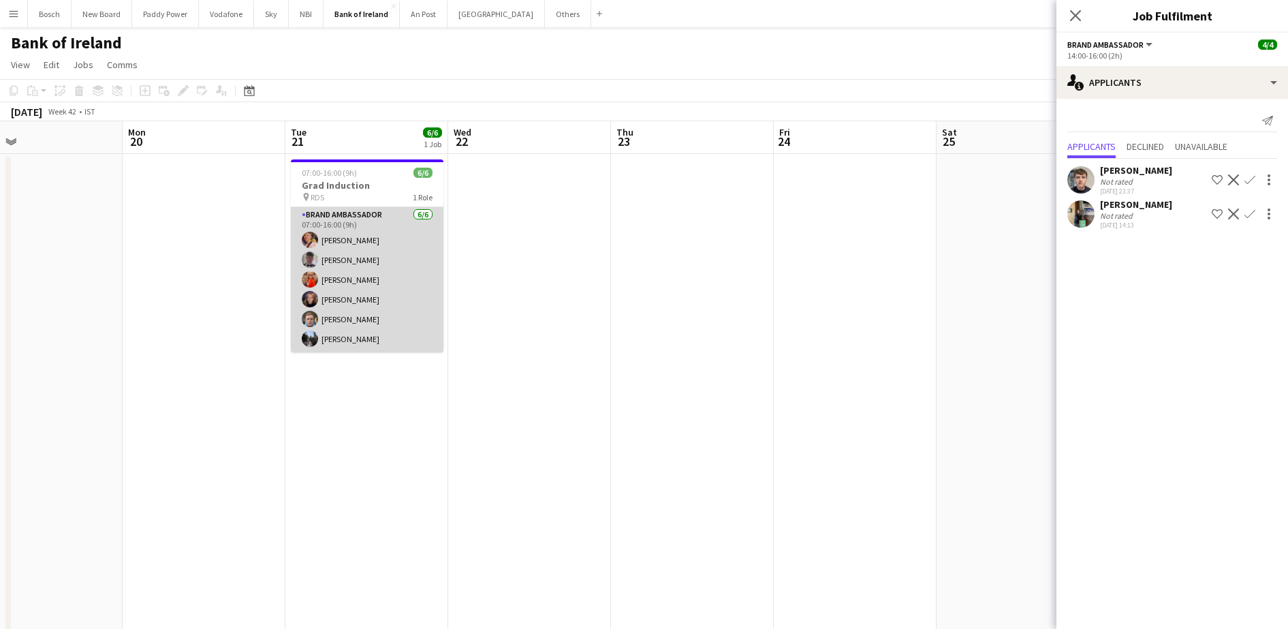
click at [296, 274] on app-card-role "Brand Ambassador [DATE] 07:00-16:00 (9h) [PERSON_NAME] [PERSON_NAME] [PERSON_NA…" at bounding box center [367, 279] width 153 height 145
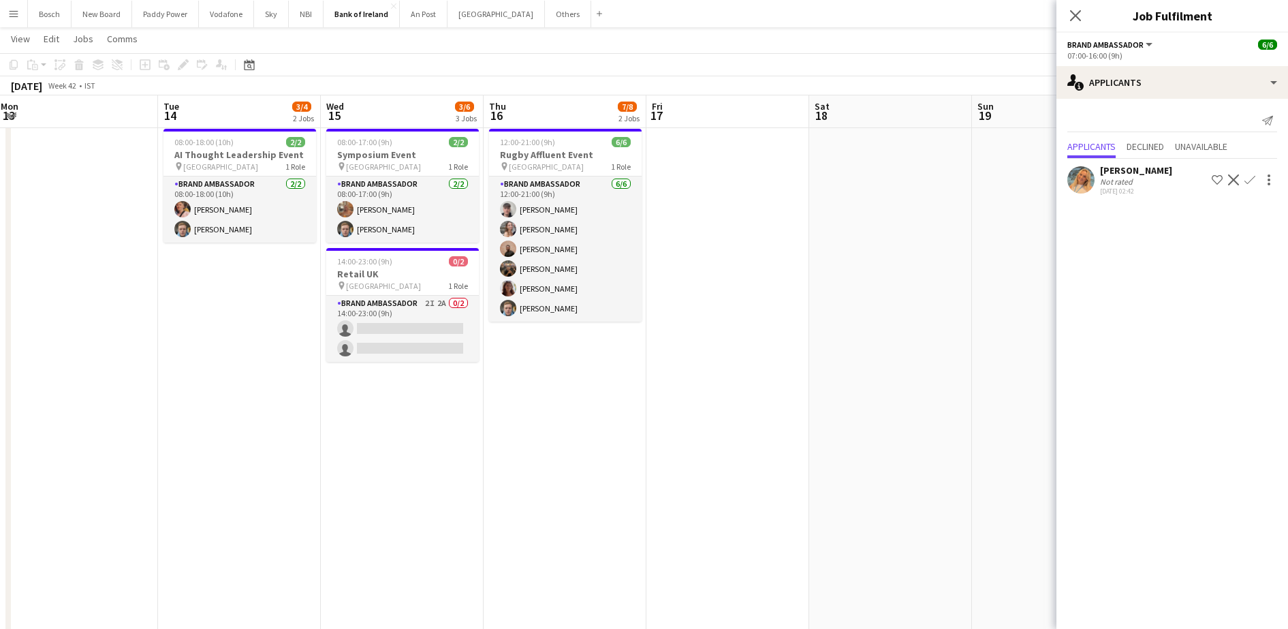
scroll to position [0, 440]
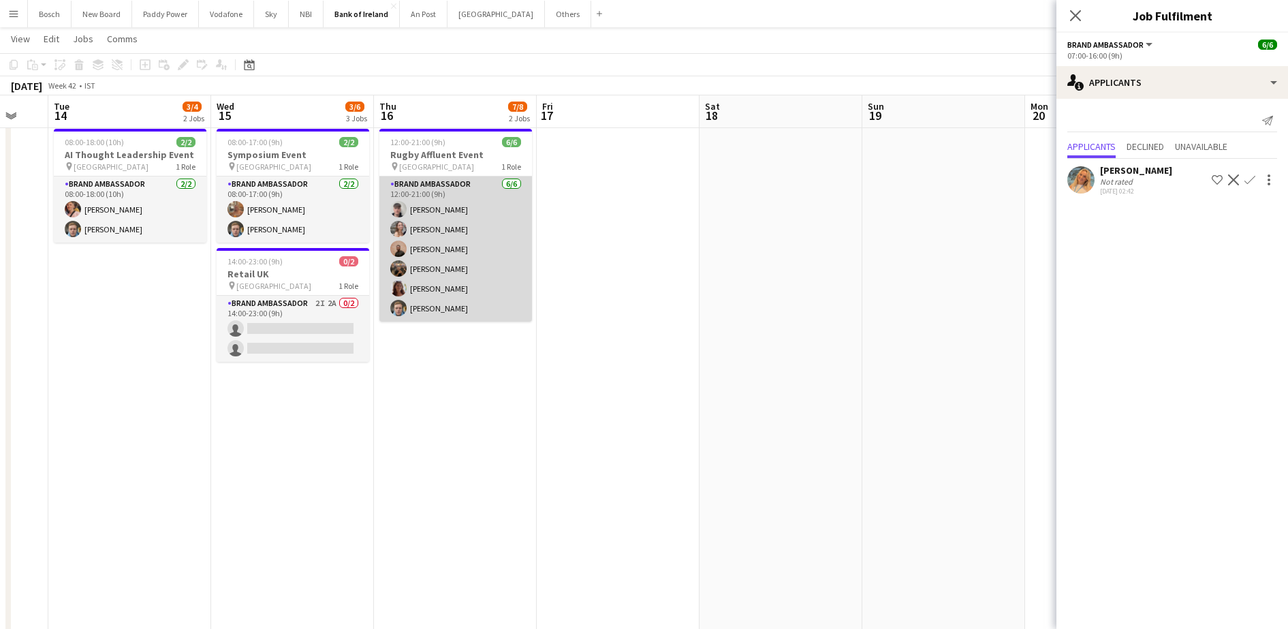
click at [442, 215] on app-card-role "Brand Ambassador [DATE] 12:00-21:00 (9h) [PERSON_NAME] [PERSON_NAME] [PERSON_NA…" at bounding box center [456, 248] width 153 height 145
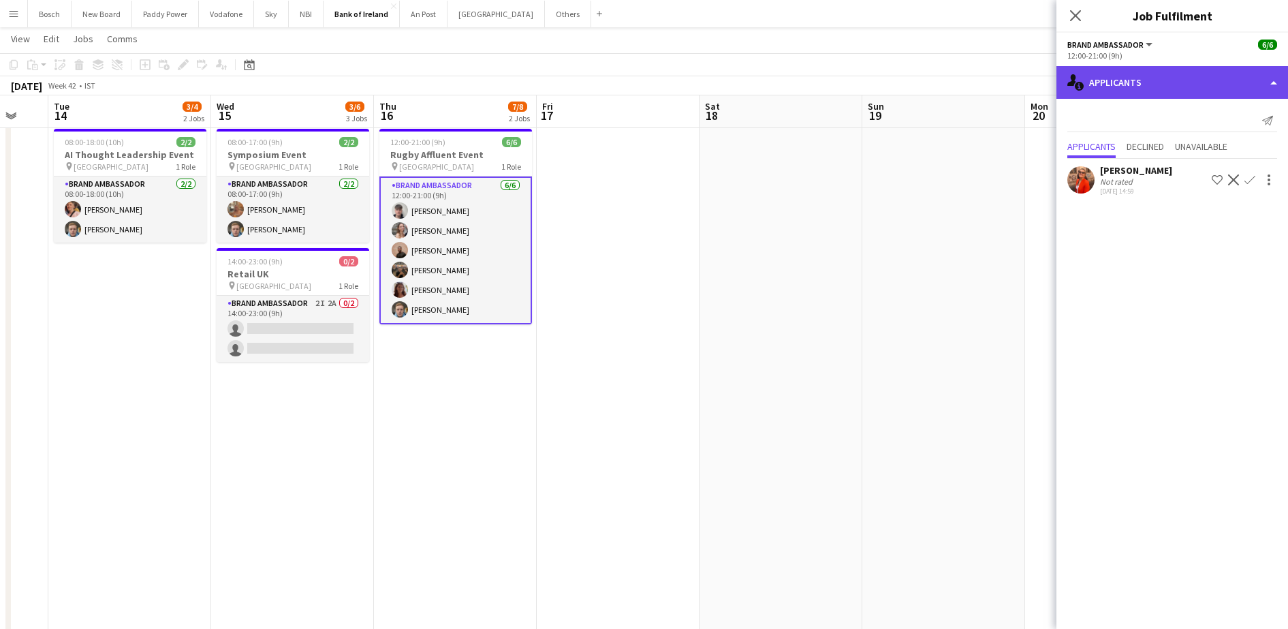
click at [1134, 77] on div "single-neutral-actions-information Applicants" at bounding box center [1173, 82] width 232 height 33
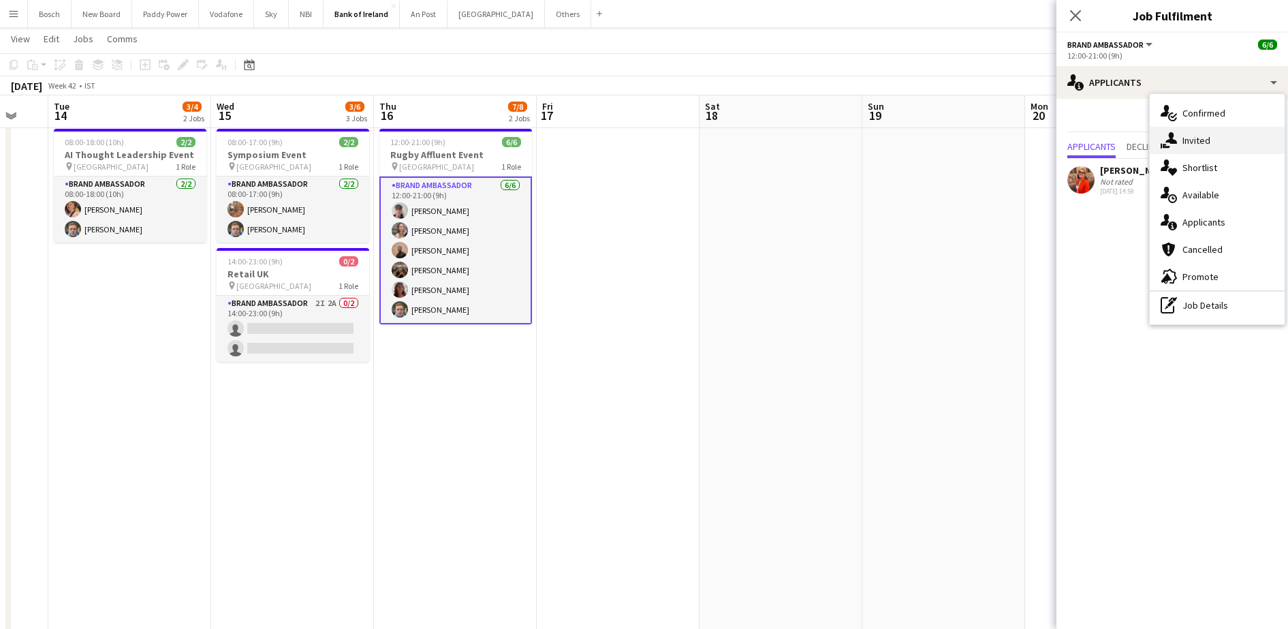
click at [1189, 140] on span "Invited" at bounding box center [1197, 140] width 28 height 12
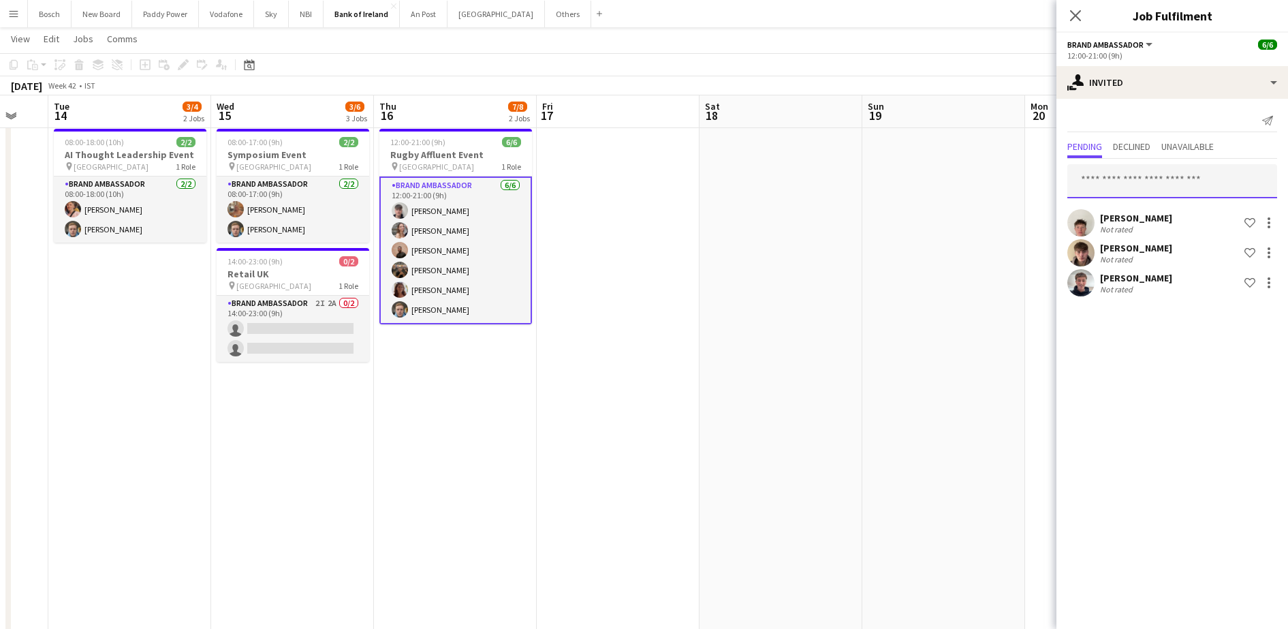
click at [1159, 179] on input "text" at bounding box center [1173, 181] width 210 height 34
type input "***"
click at [1157, 214] on span "[PERSON_NAME] Active" at bounding box center [1173, 215] width 188 height 12
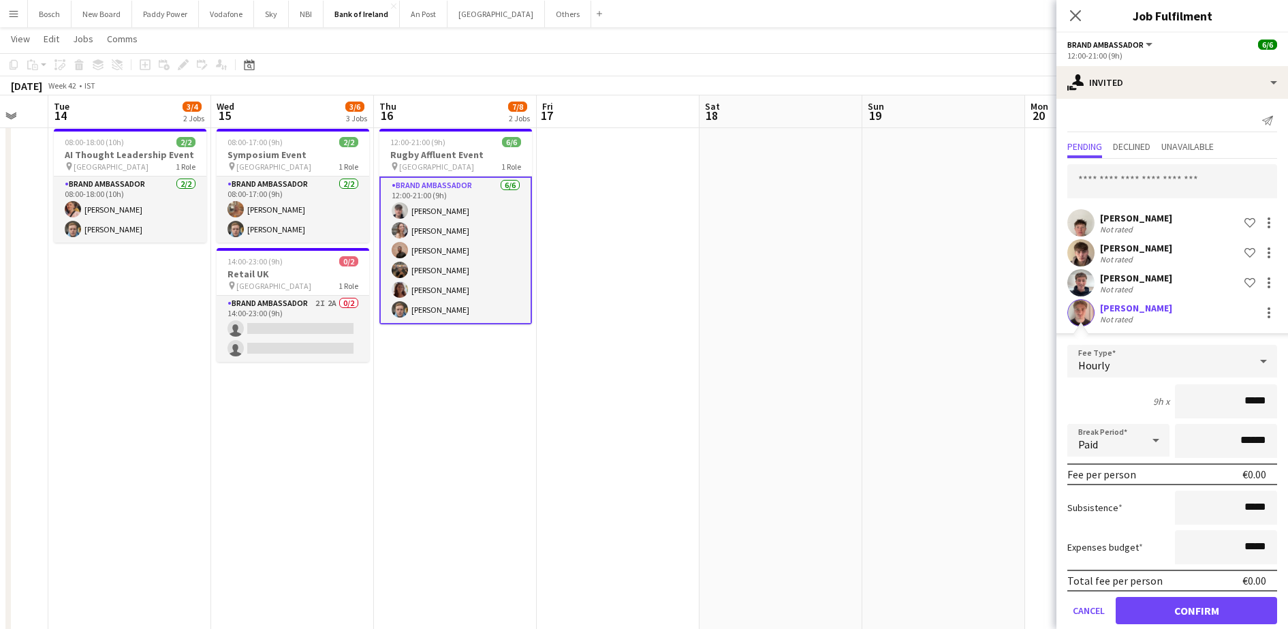
click at [479, 266] on app-card-role "Brand Ambassador [DATE] 12:00-21:00 (9h) [PERSON_NAME] [PERSON_NAME] [PERSON_NA…" at bounding box center [456, 250] width 153 height 148
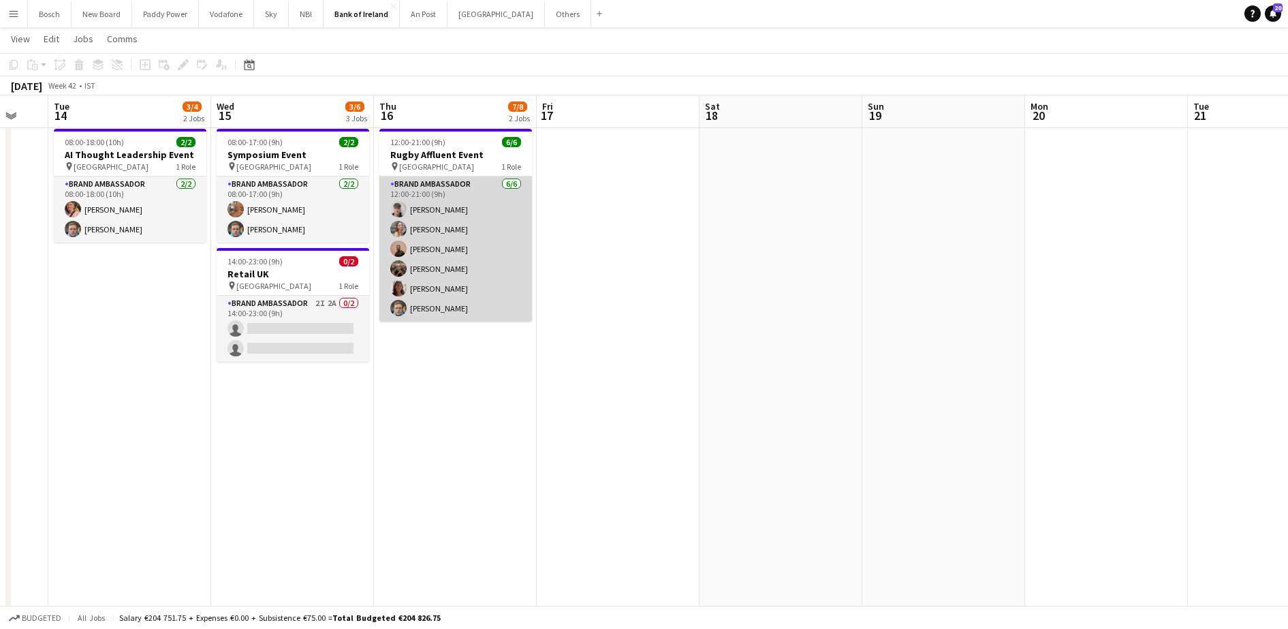
click at [479, 266] on app-card-role "Brand Ambassador [DATE] 12:00-21:00 (9h) [PERSON_NAME] [PERSON_NAME] [PERSON_NA…" at bounding box center [456, 248] width 153 height 145
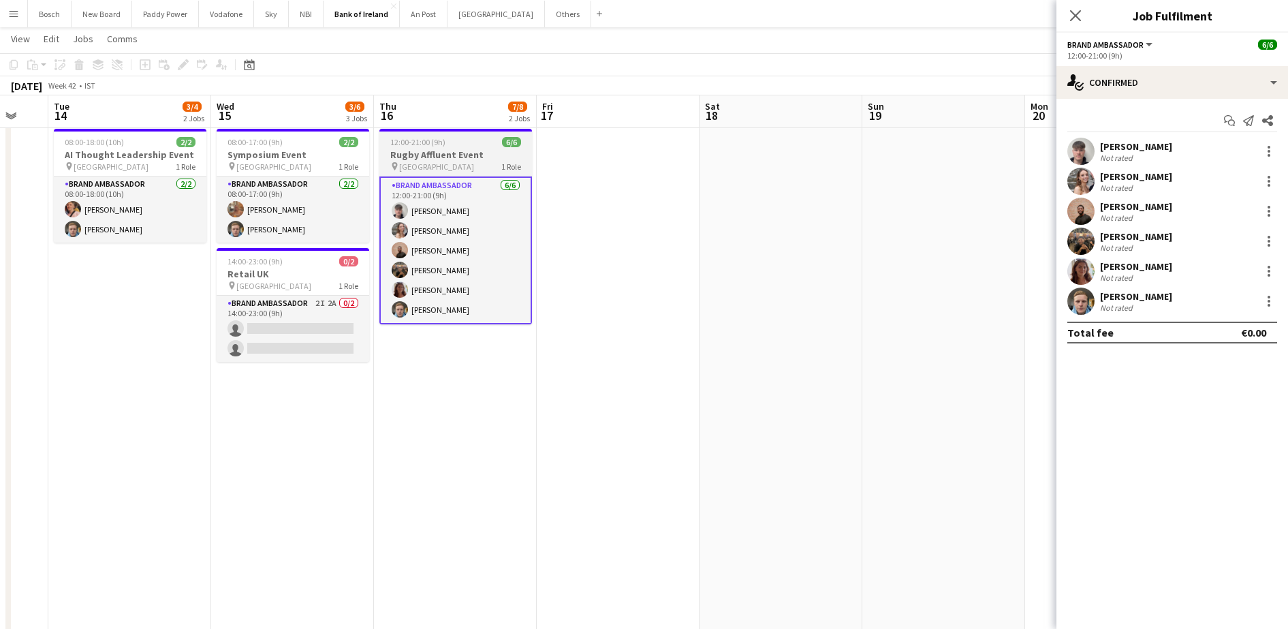
click at [397, 159] on h3 "Rugby Affluent Event" at bounding box center [456, 155] width 153 height 12
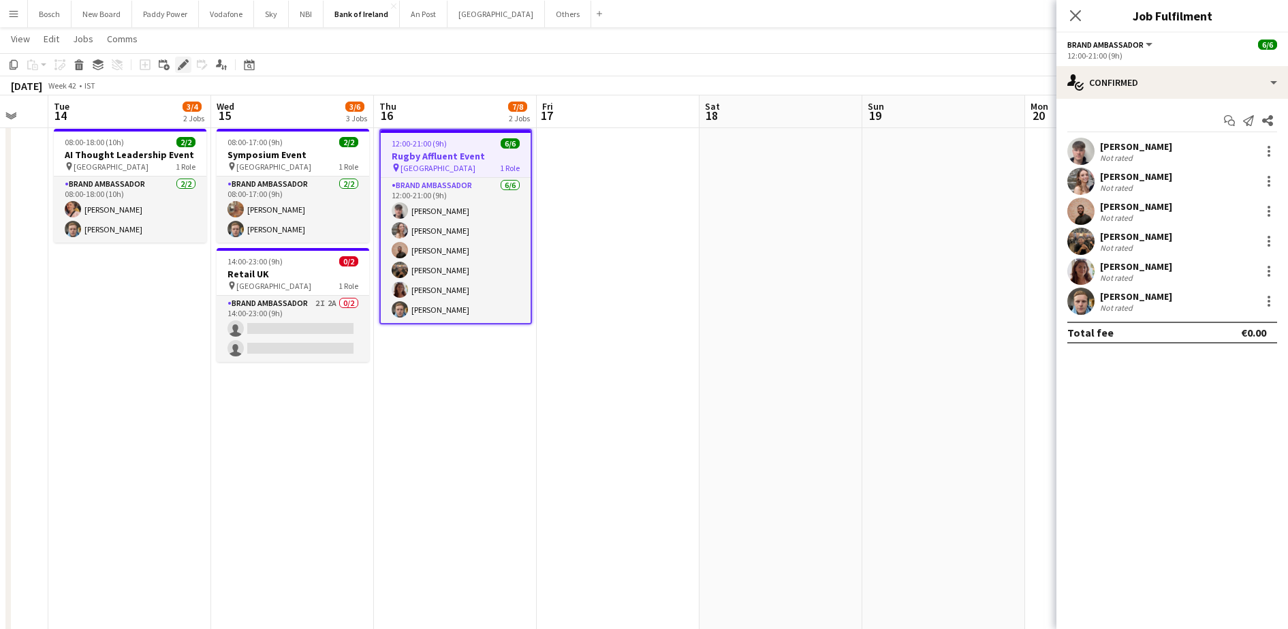
click at [176, 61] on div "Edit" at bounding box center [183, 65] width 16 height 16
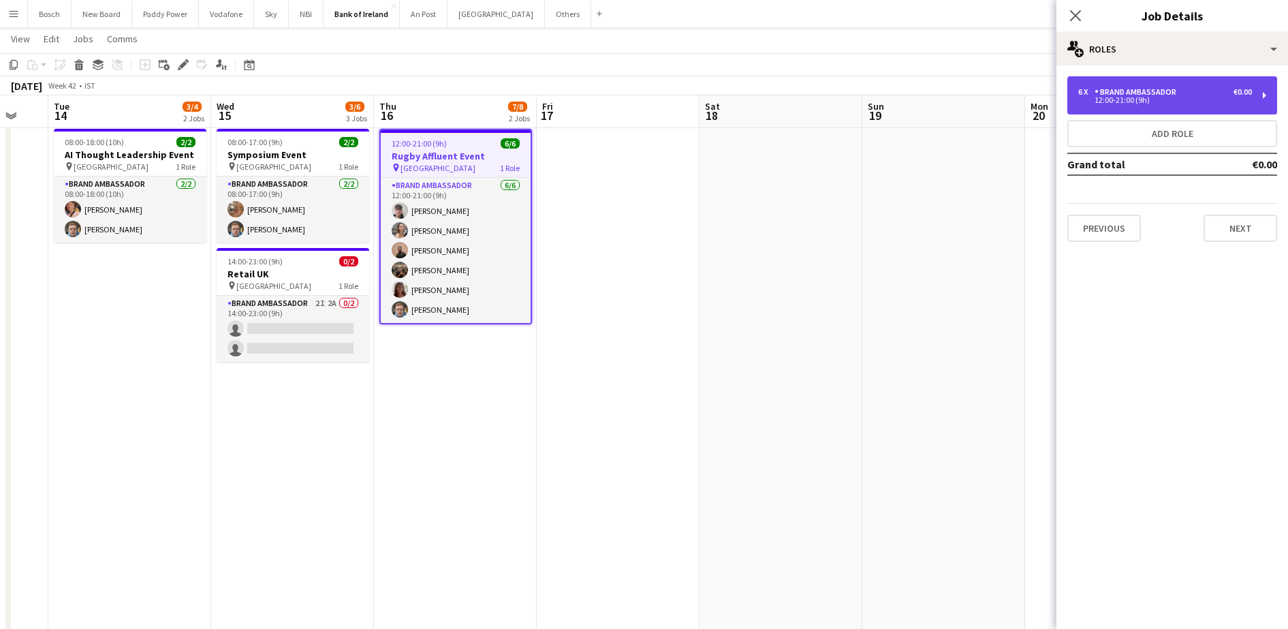
click at [1248, 94] on div "€0.00" at bounding box center [1243, 92] width 18 height 10
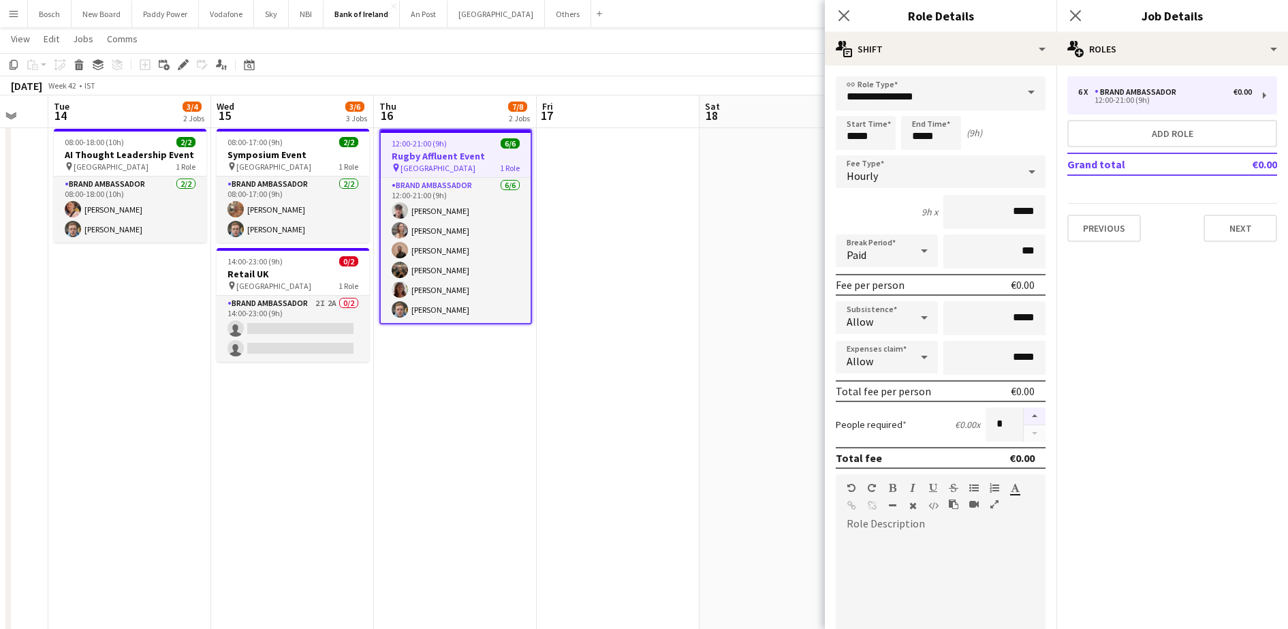
click at [1024, 419] on button "button" at bounding box center [1035, 416] width 22 height 18
type input "*"
click at [810, 87] on div "[DATE] Week 42 • IST" at bounding box center [644, 85] width 1288 height 19
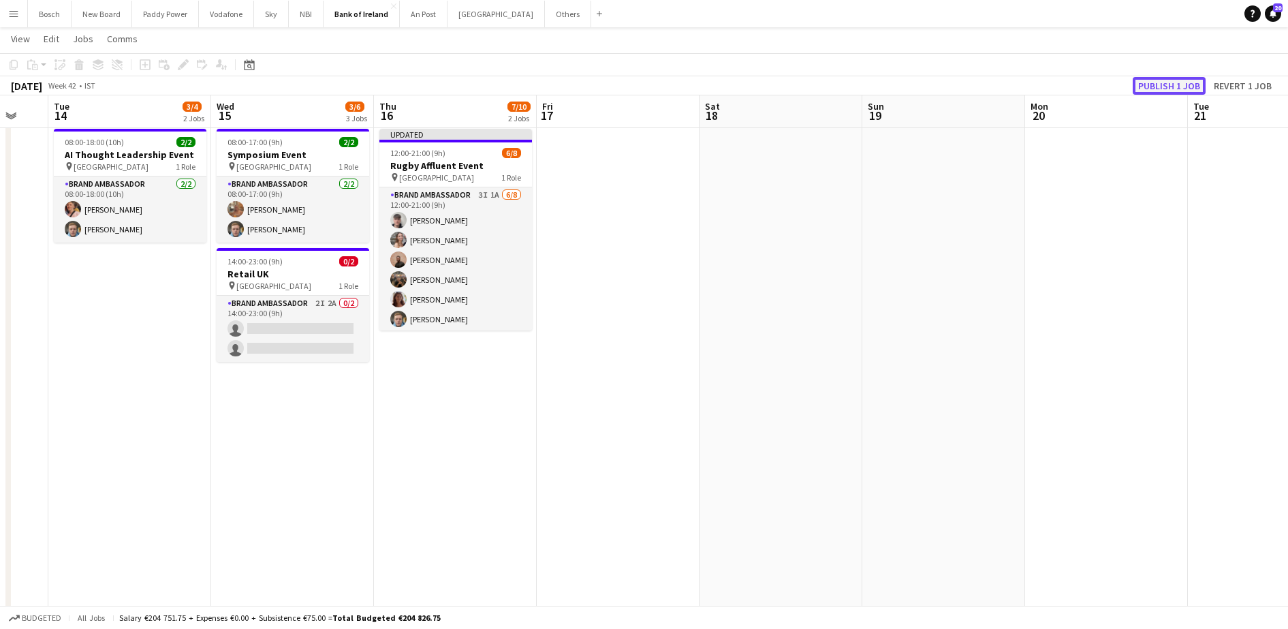
click at [1188, 83] on button "Publish 1 job" at bounding box center [1169, 86] width 73 height 18
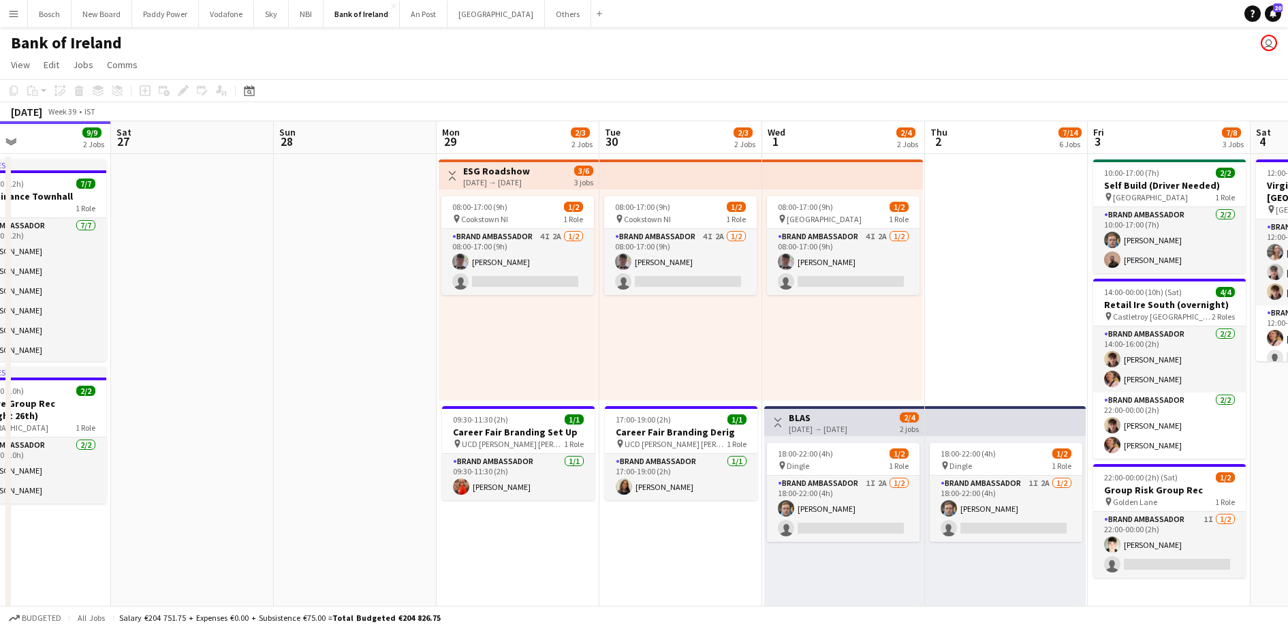
scroll to position [0, 472]
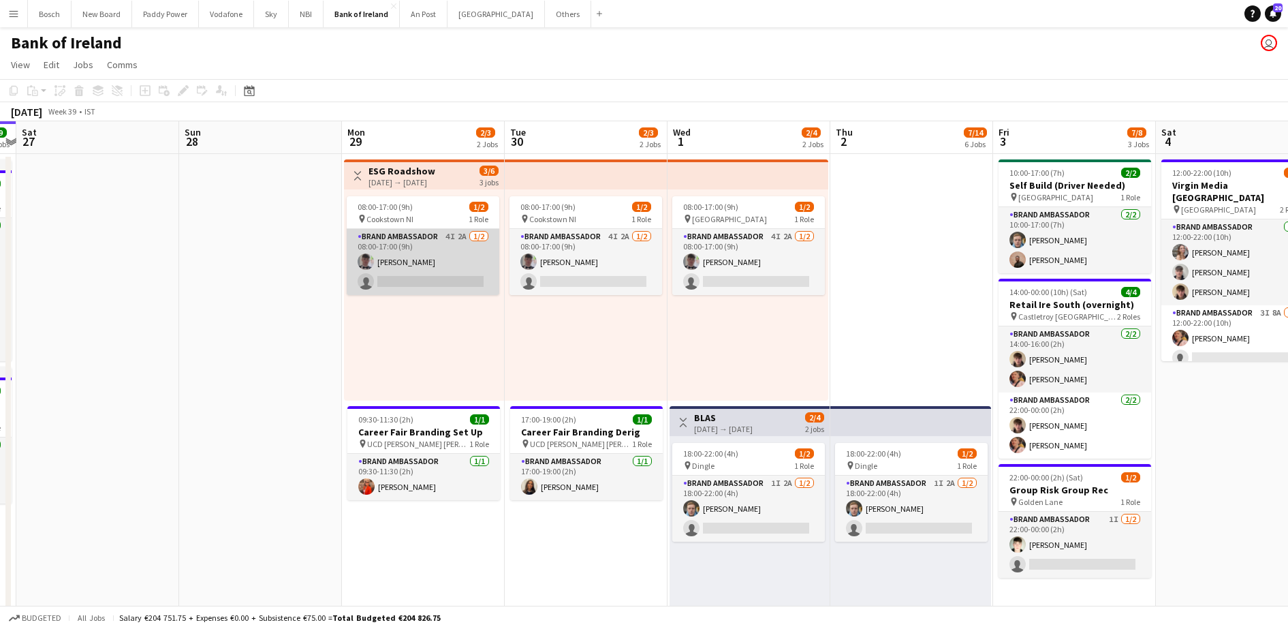
click at [427, 251] on app-card-role "Brand Ambassador 4I 2A [DATE] 08:00-17:00 (9h) [PERSON_NAME] single-neutral-act…" at bounding box center [423, 262] width 153 height 66
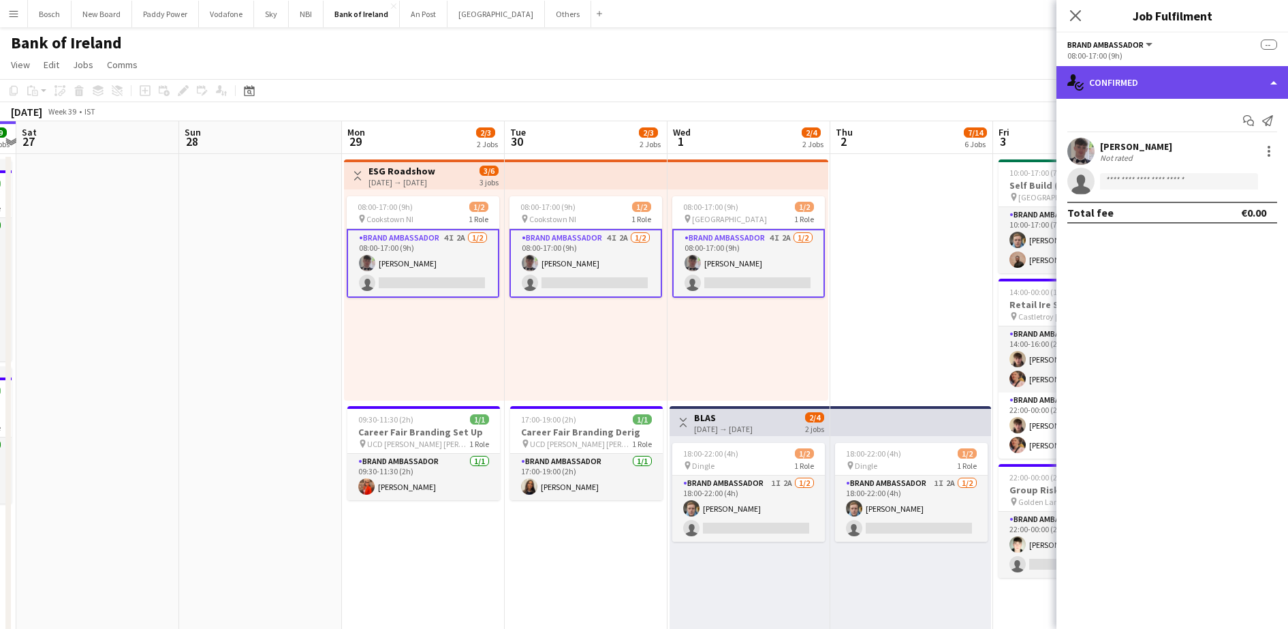
click at [1109, 71] on div "single-neutral-actions-check-2 Confirmed" at bounding box center [1173, 82] width 232 height 33
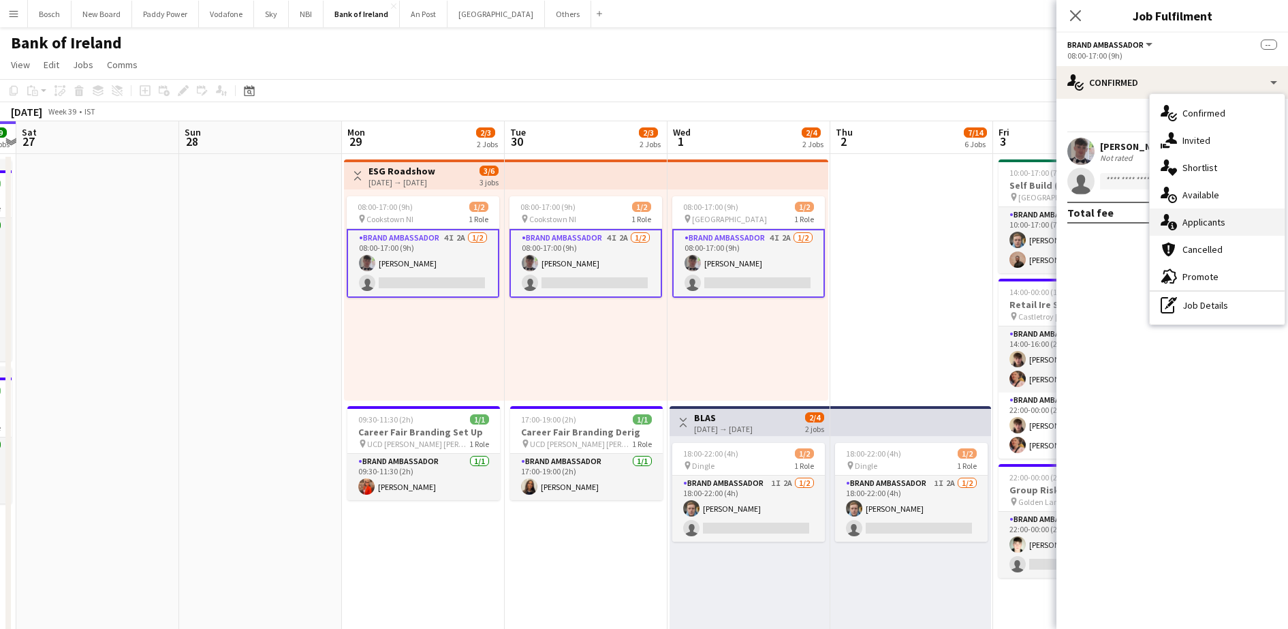
click at [1176, 225] on icon at bounding box center [1173, 225] width 9 height 9
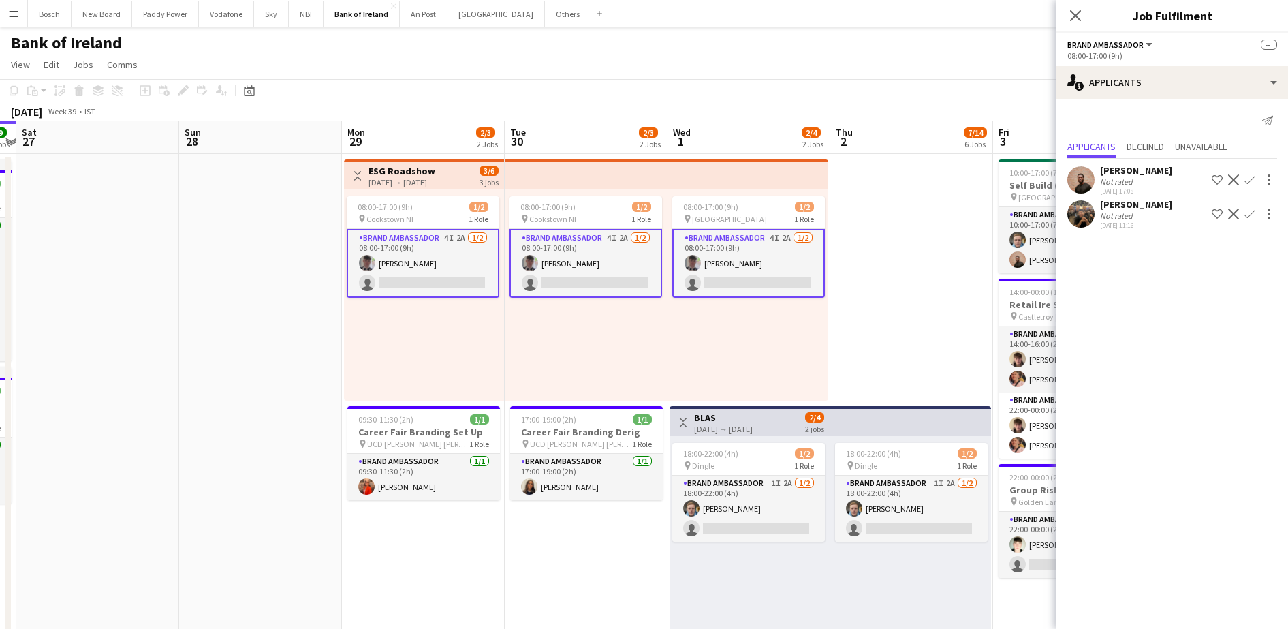
click at [904, 73] on app-page-menu "View Day view expanded Day view collapsed Month view Date picker Jump to [DATE]…" at bounding box center [644, 66] width 1288 height 26
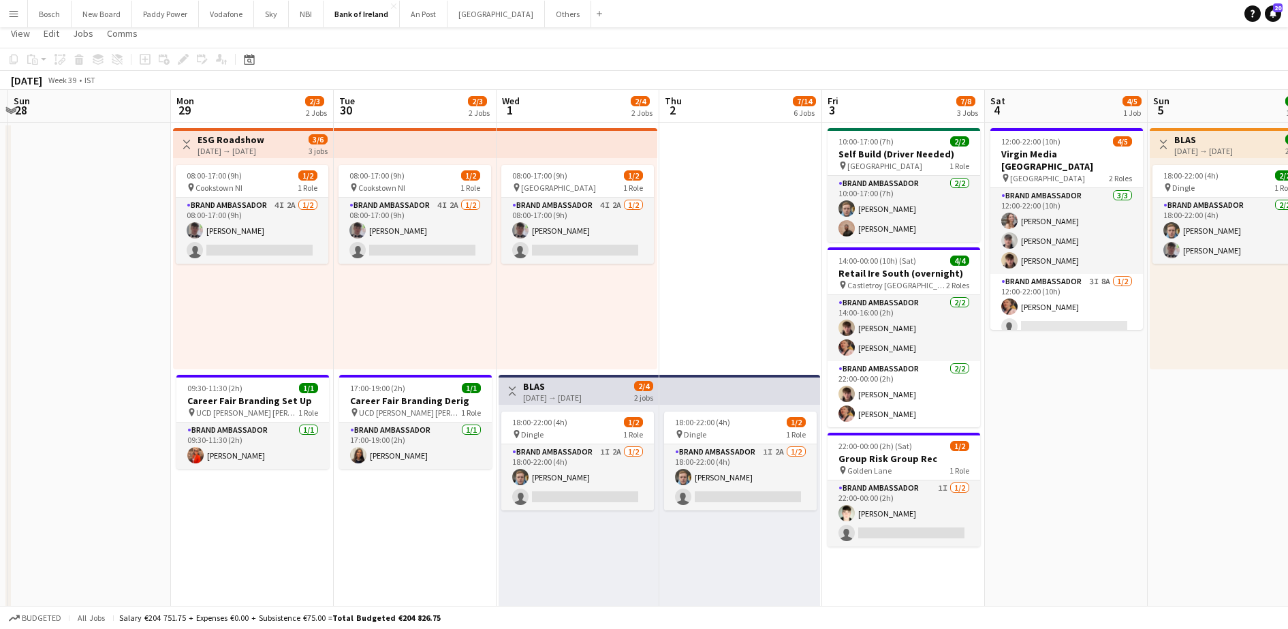
scroll to position [0, 0]
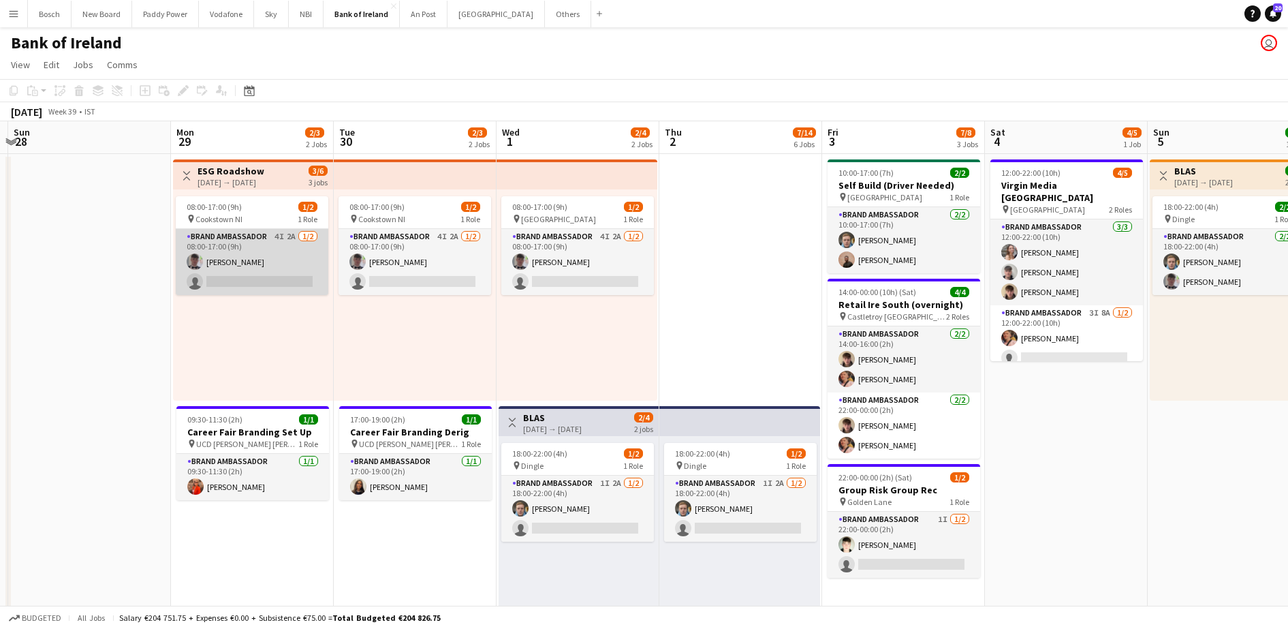
click at [275, 270] on app-card-role "Brand Ambassador 4I 2A [DATE] 08:00-17:00 (9h) [PERSON_NAME] single-neutral-act…" at bounding box center [252, 262] width 153 height 66
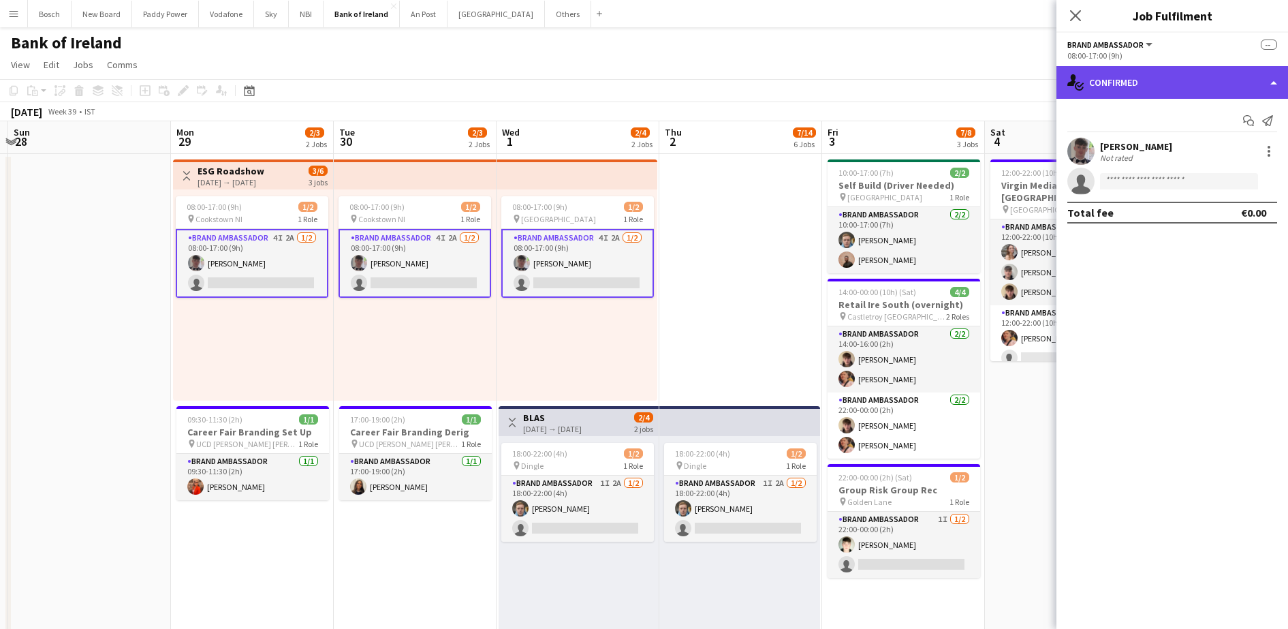
click at [1098, 87] on div "single-neutral-actions-check-2 Confirmed" at bounding box center [1173, 82] width 232 height 33
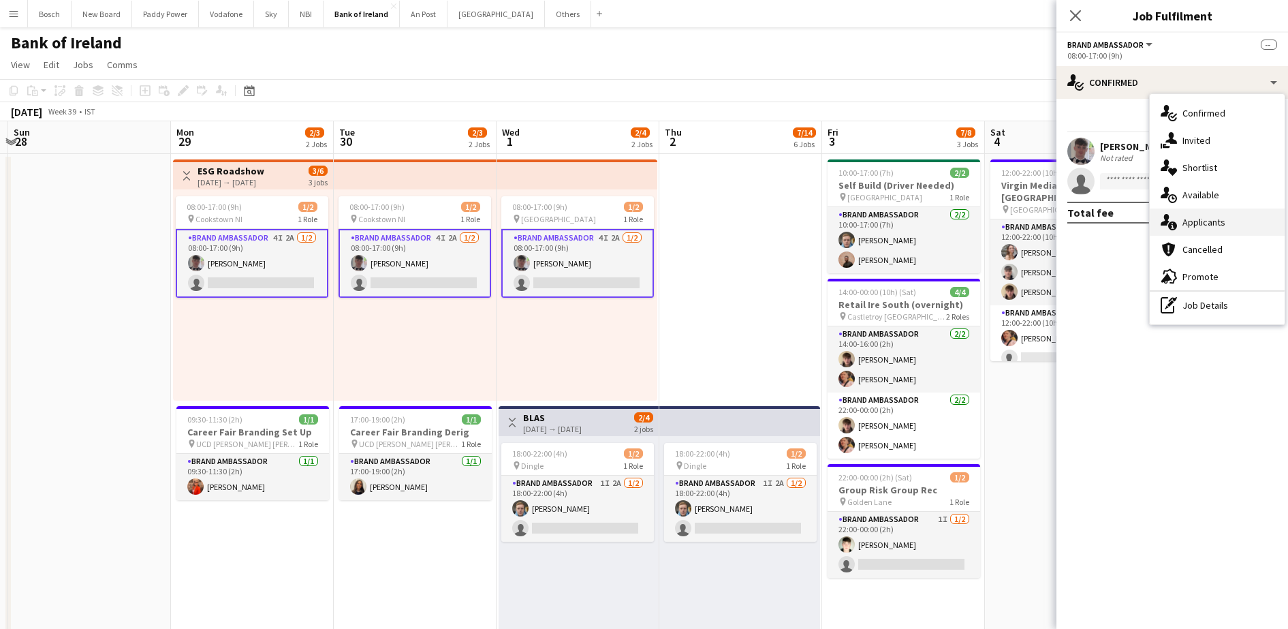
click at [1187, 216] on span "Applicants" at bounding box center [1204, 222] width 43 height 12
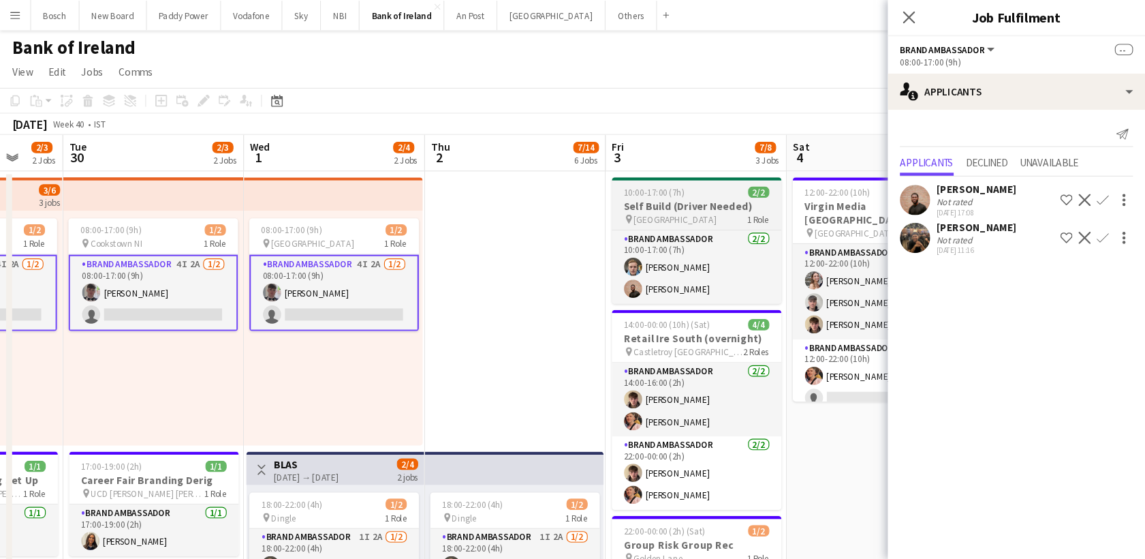
scroll to position [0, 423]
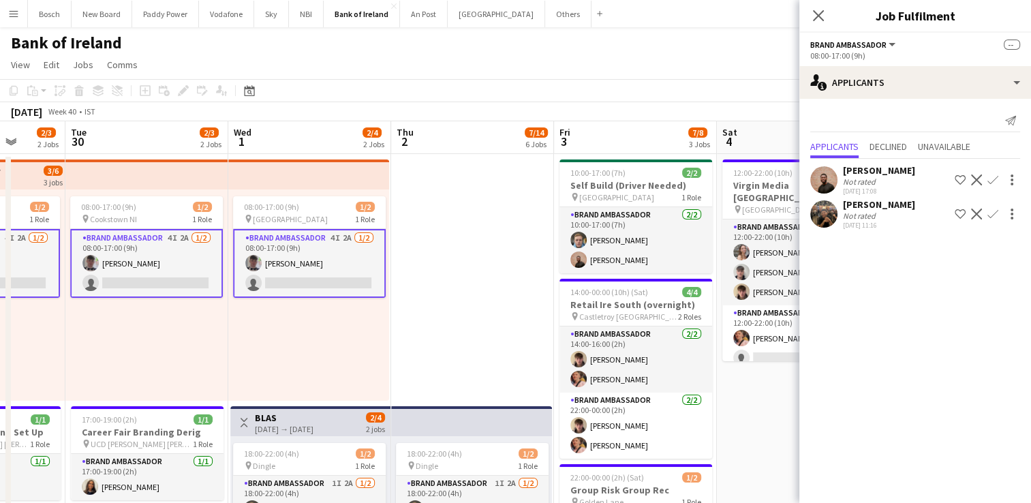
click at [717, 46] on div "Bank of Ireland user" at bounding box center [515, 40] width 1031 height 26
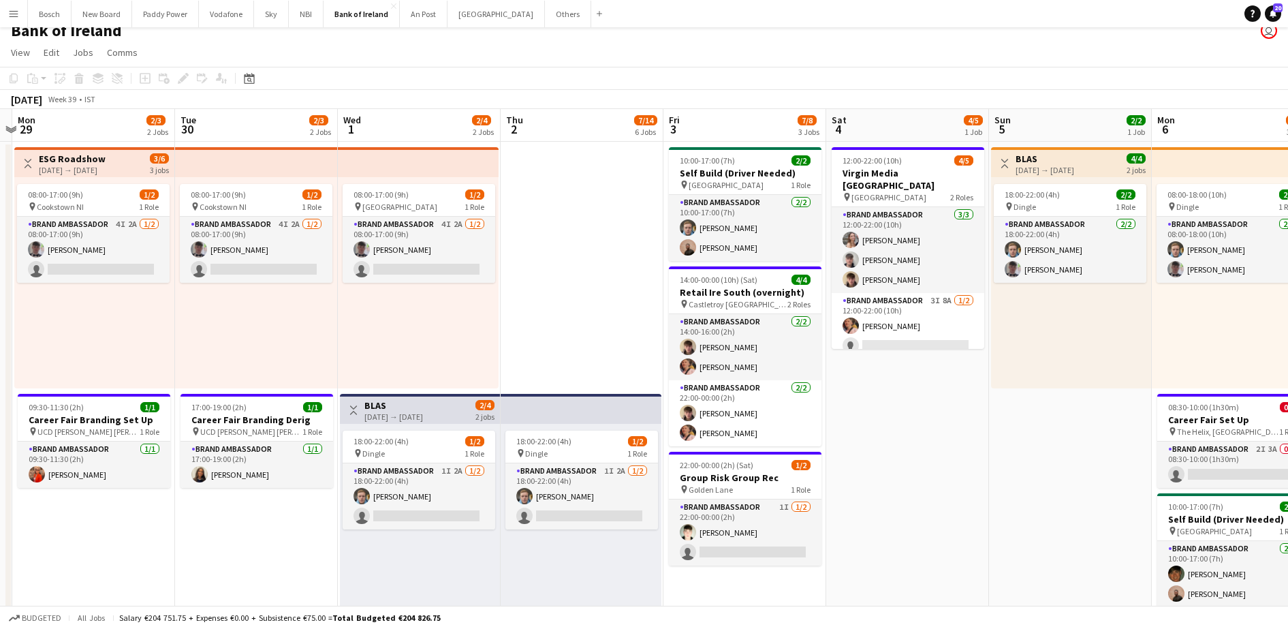
scroll to position [0, 413]
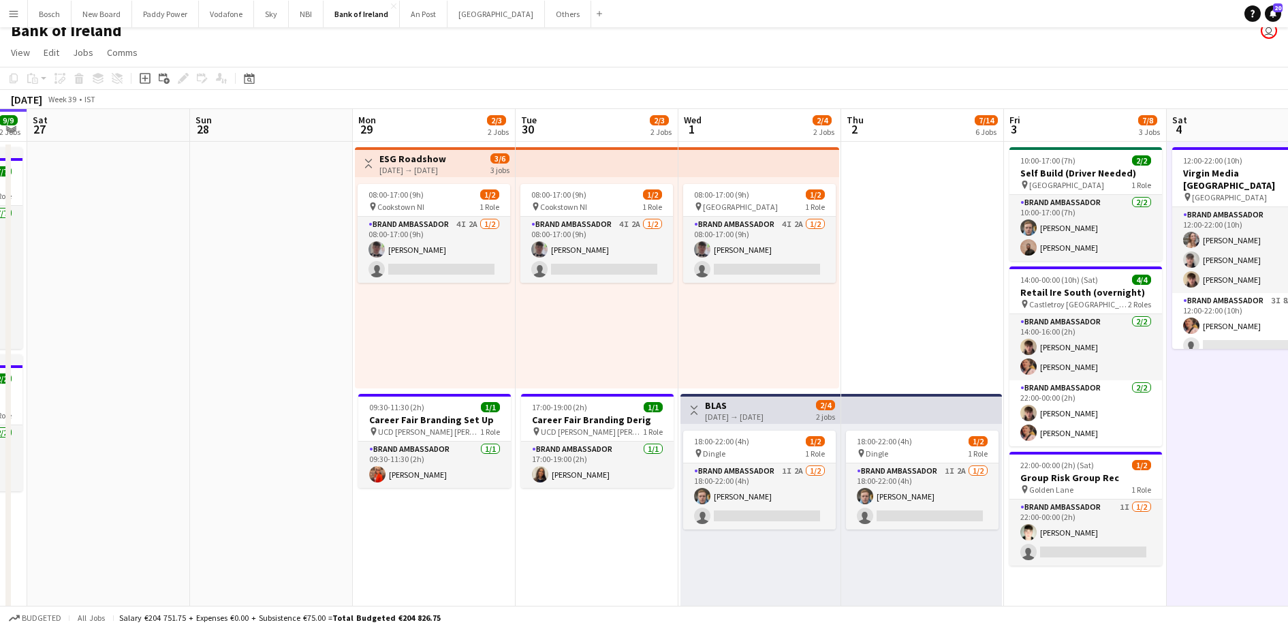
scroll to position [0, 397]
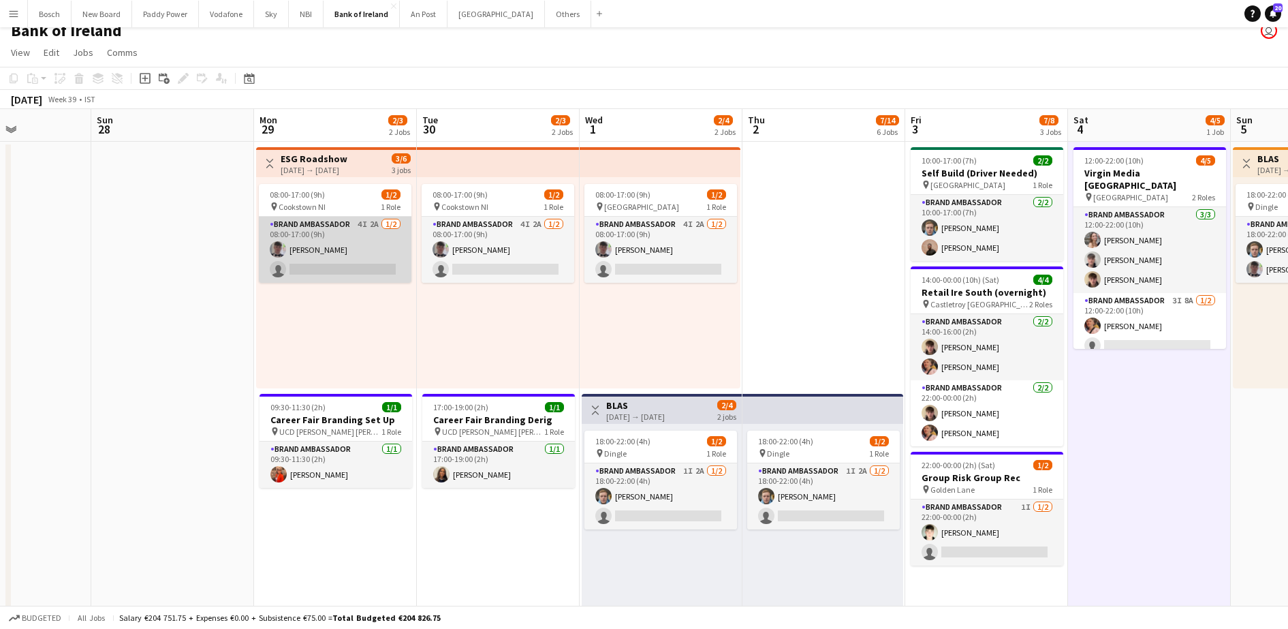
click at [327, 234] on app-card-role "Brand Ambassador 4I 2A [DATE] 08:00-17:00 (9h) [PERSON_NAME] single-neutral-act…" at bounding box center [335, 250] width 153 height 66
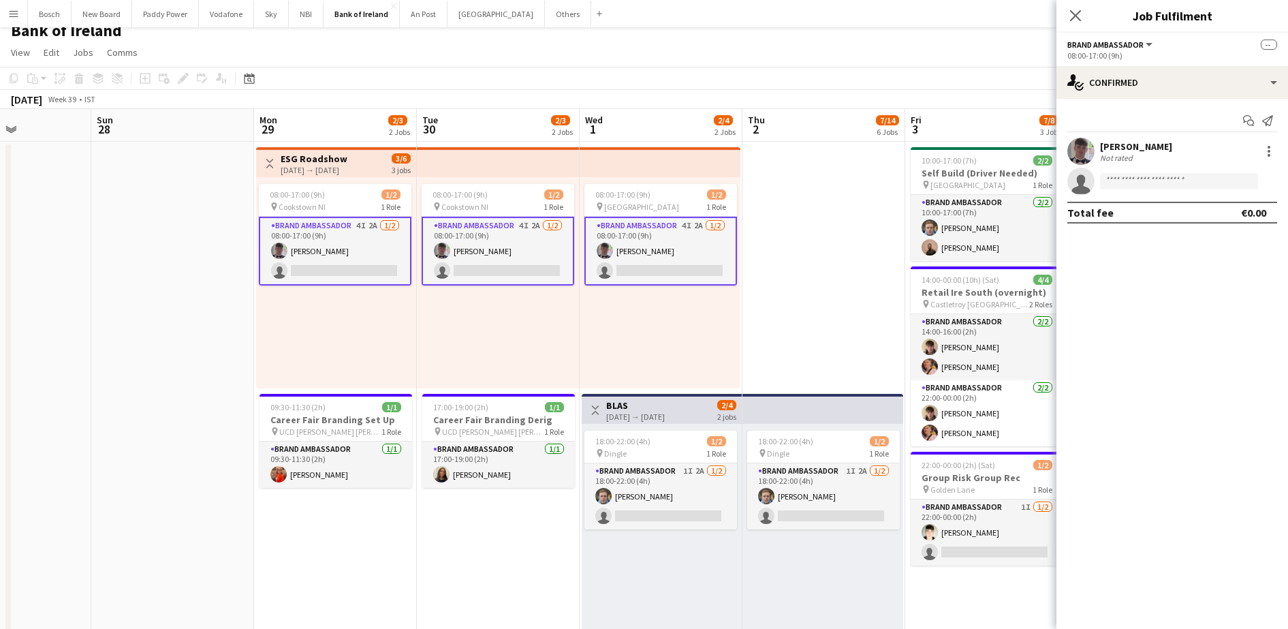
click at [1147, 99] on div "Start chat Send notification [PERSON_NAME] Not rated single-neutral-actions Tot…" at bounding box center [1173, 167] width 232 height 136
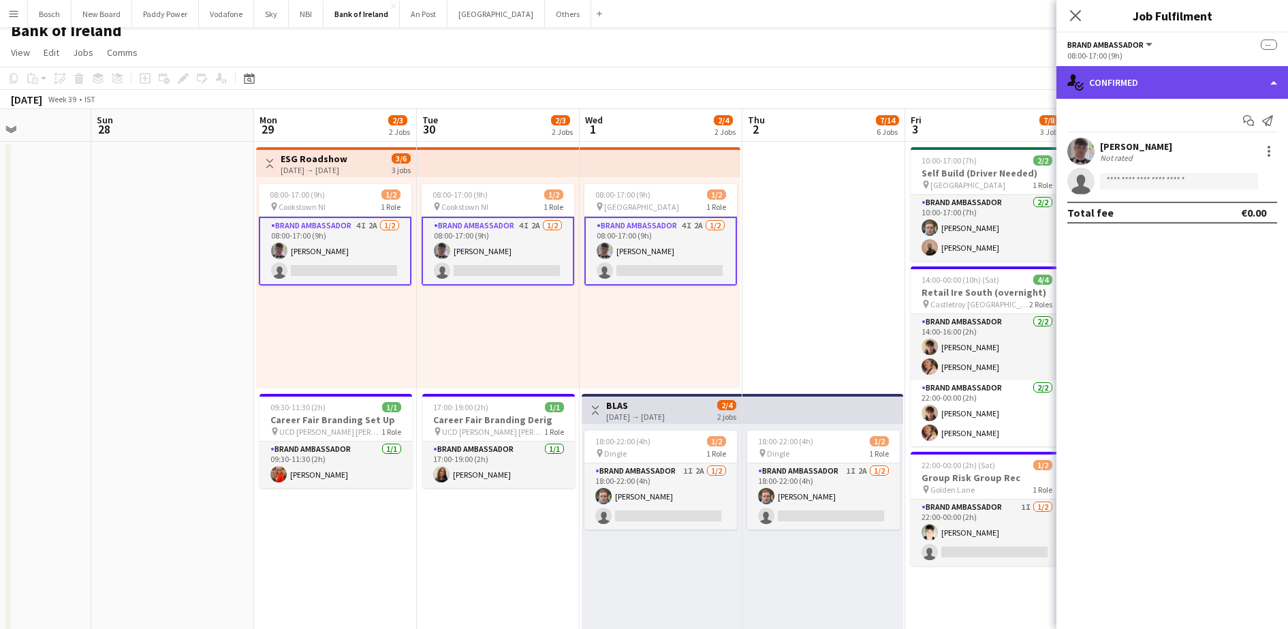
click at [1158, 87] on div "single-neutral-actions-check-2 Confirmed" at bounding box center [1173, 82] width 232 height 33
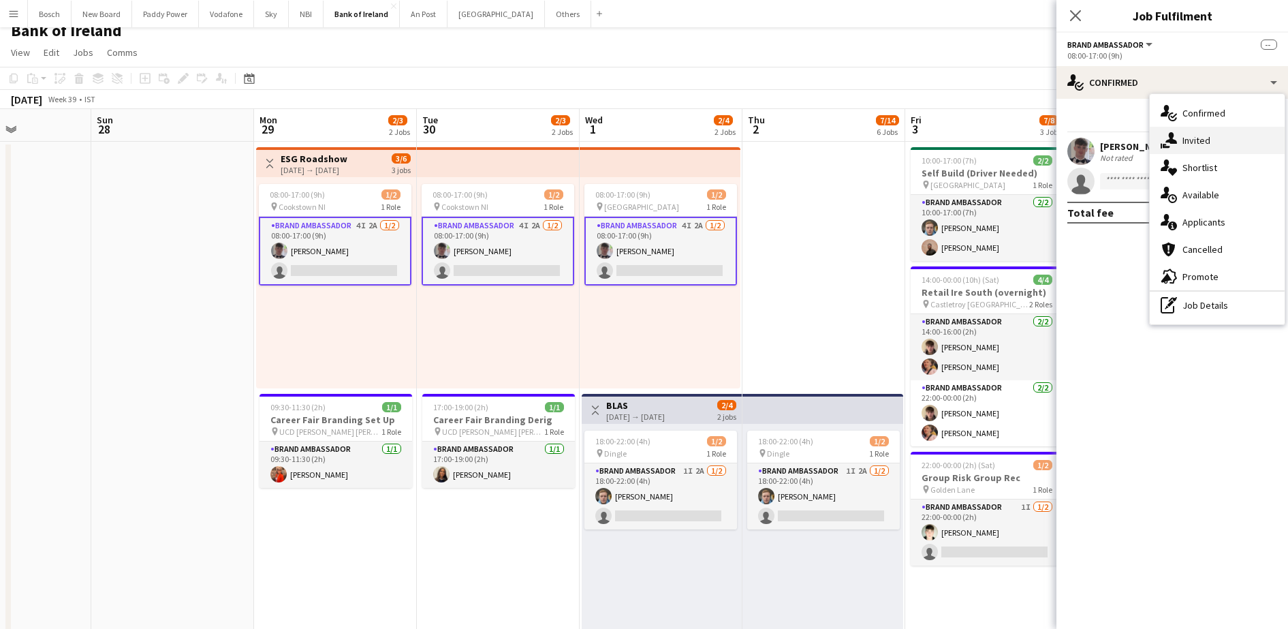
click at [1205, 149] on div "single-neutral-actions-share-1 Invited" at bounding box center [1217, 140] width 135 height 27
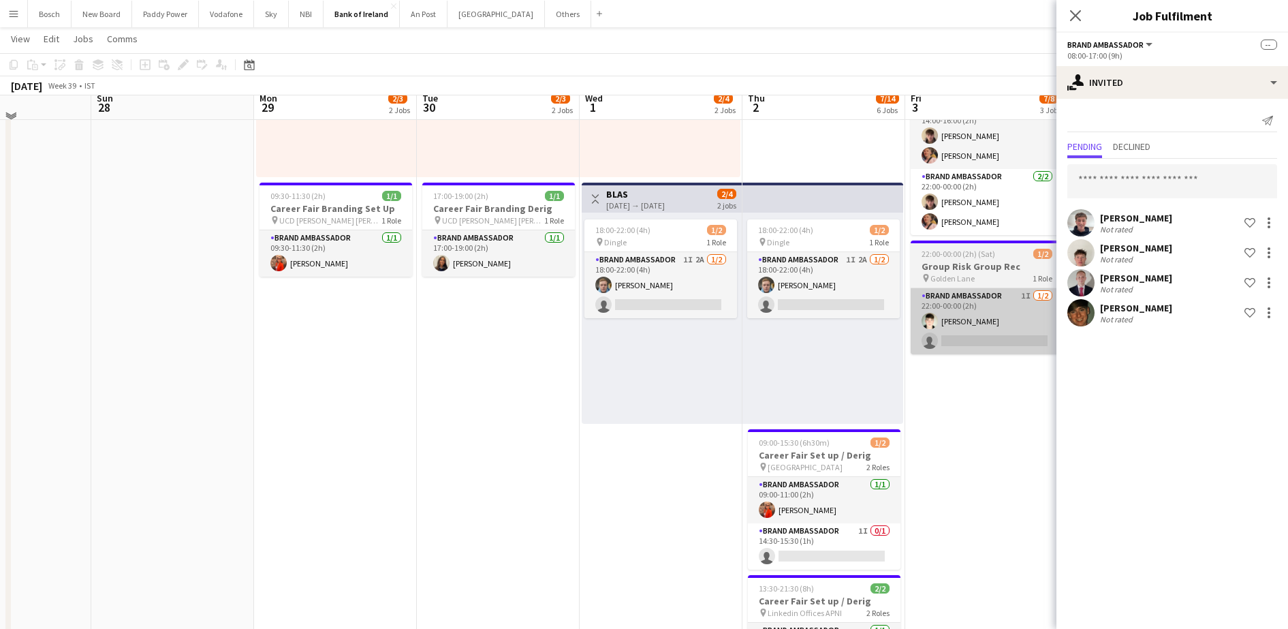
scroll to position [214, 0]
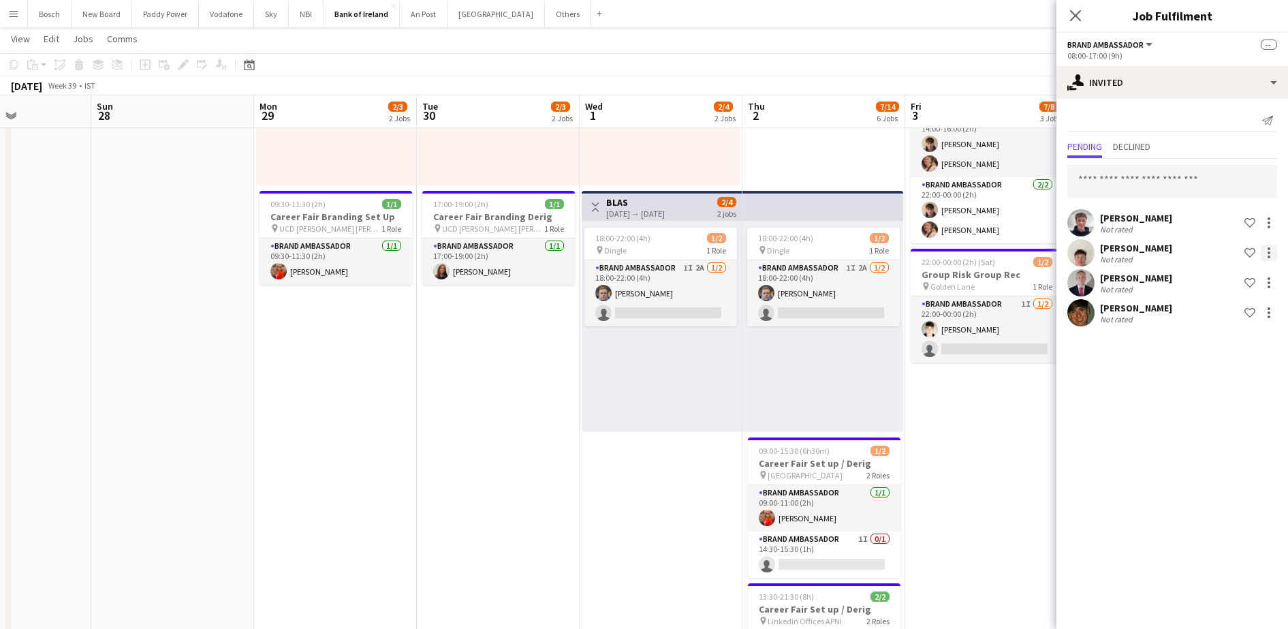
click at [1266, 255] on div at bounding box center [1269, 253] width 16 height 16
click at [1218, 308] on span "Send notification" at bounding box center [1226, 311] width 80 height 12
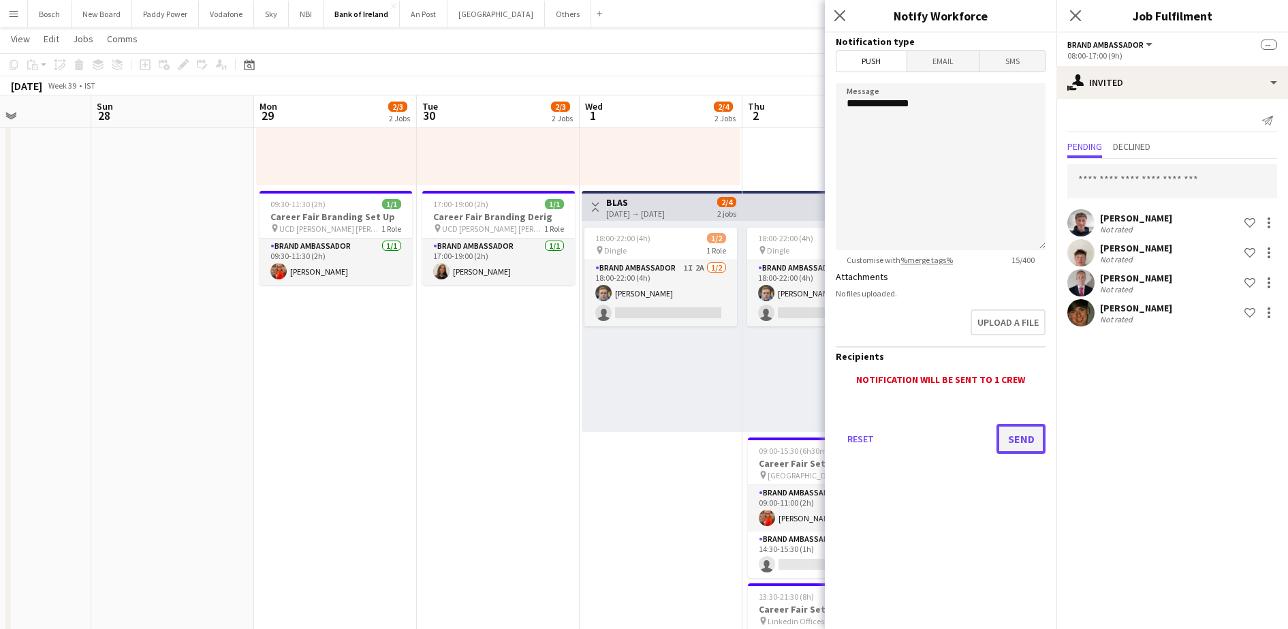
click at [1004, 442] on button "Send" at bounding box center [1021, 439] width 49 height 30
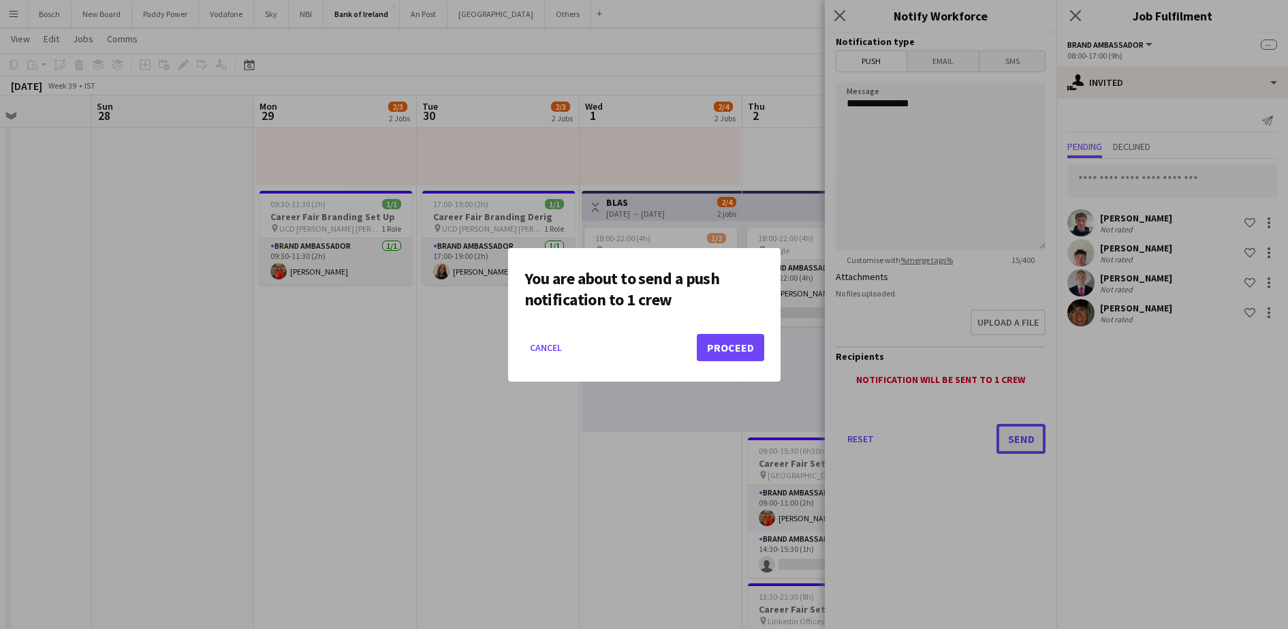
scroll to position [0, 0]
click at [751, 337] on button "Proceed" at bounding box center [730, 347] width 67 height 27
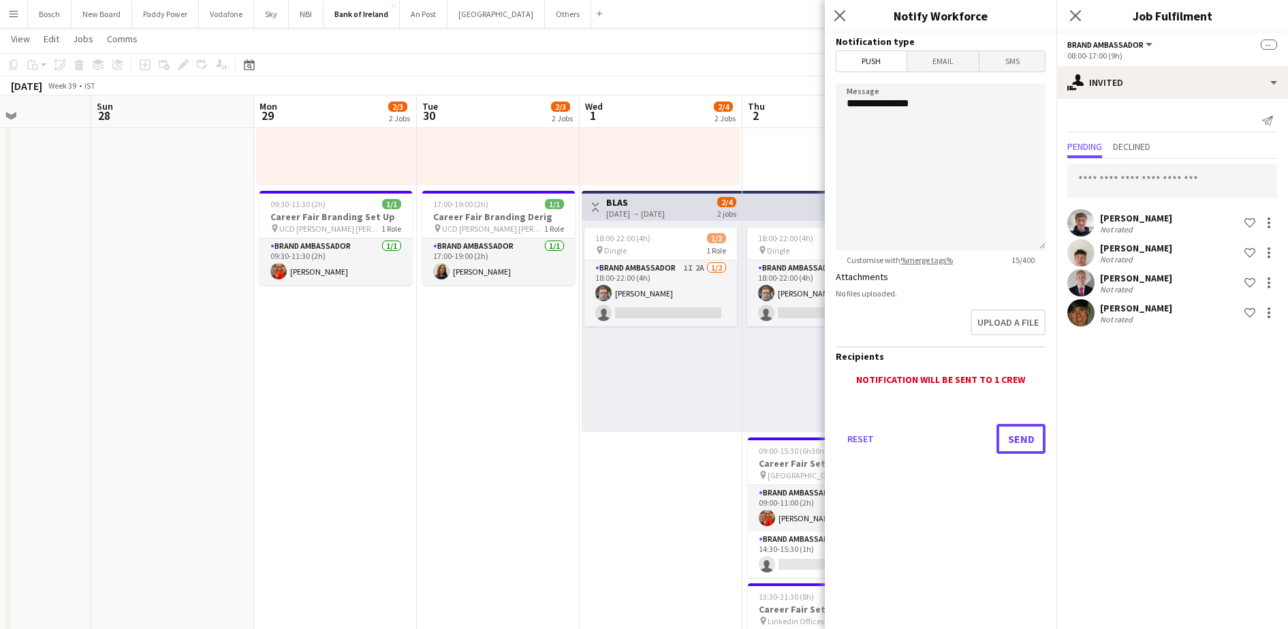
scroll to position [214, 0]
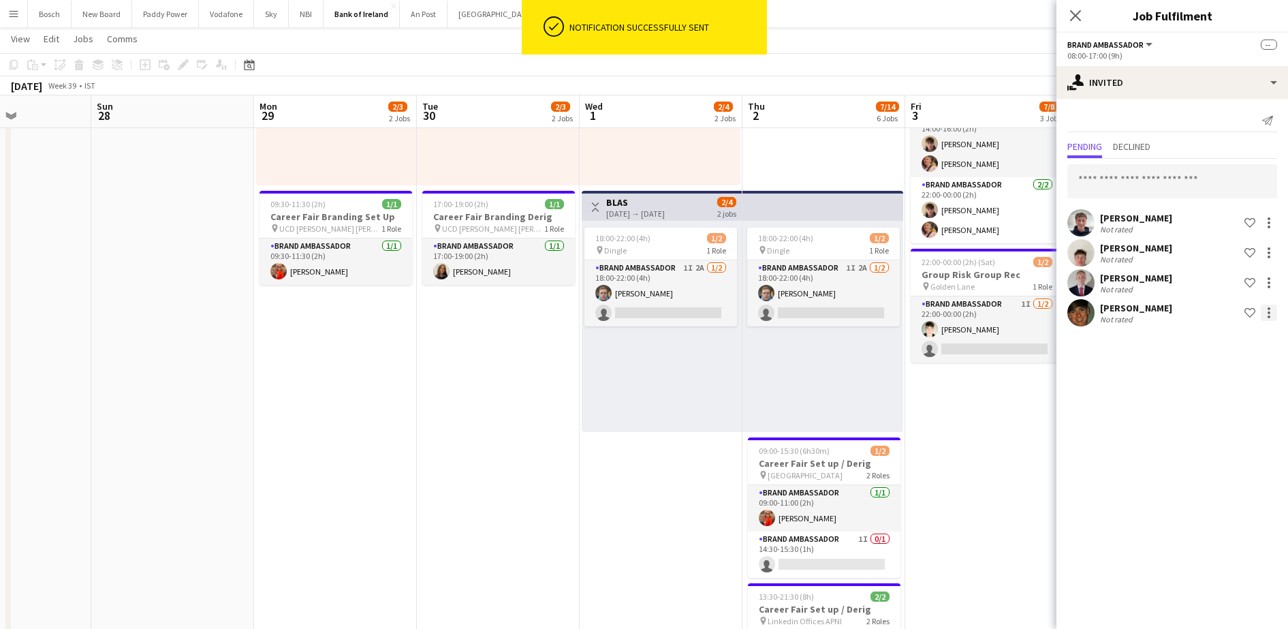
click at [1275, 312] on div at bounding box center [1269, 313] width 16 height 16
click at [1209, 428] on button "Cancel invitation" at bounding box center [1226, 436] width 102 height 33
click at [991, 72] on app-toolbar "Copy Paste Paste Ctrl+V Paste with crew Ctrl+Shift+V Paste linked Job [GEOGRAPH…" at bounding box center [644, 64] width 1288 height 23
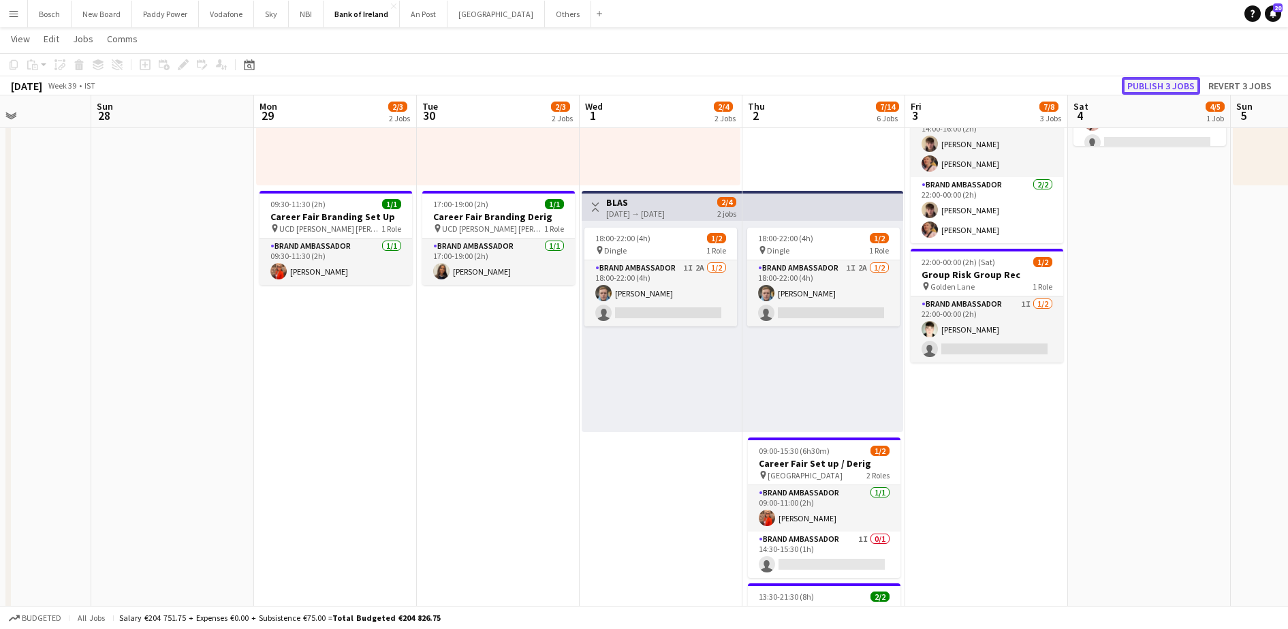
click at [1190, 89] on button "Publish 3 jobs" at bounding box center [1161, 86] width 78 height 18
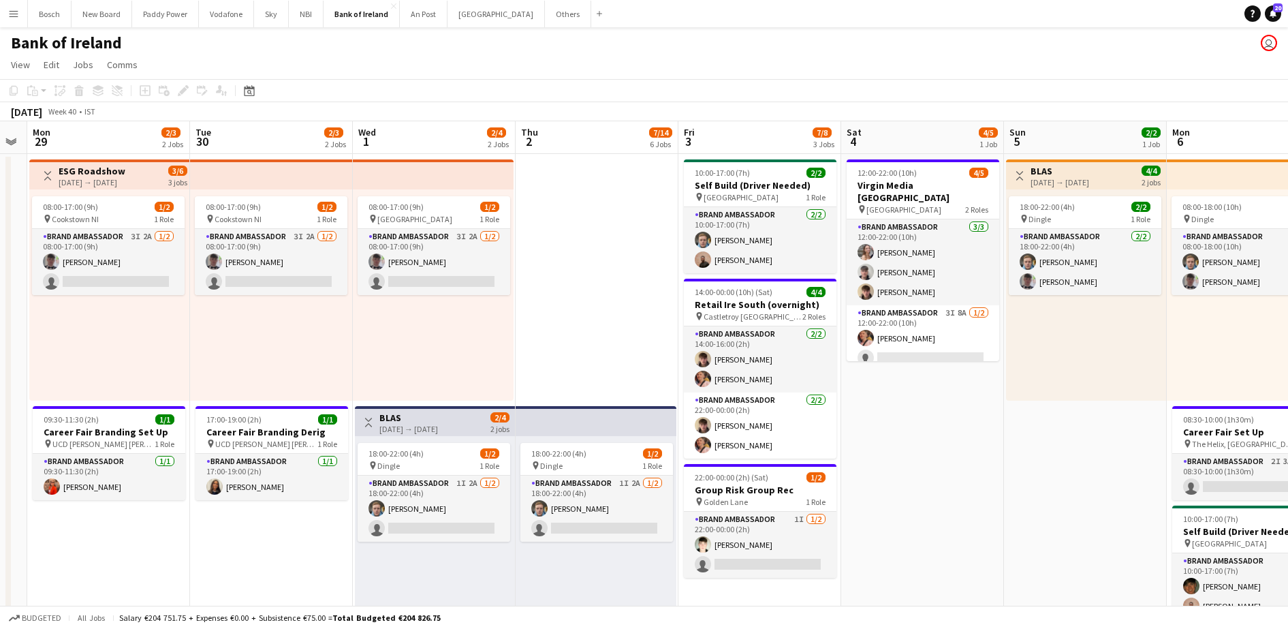
scroll to position [0, 450]
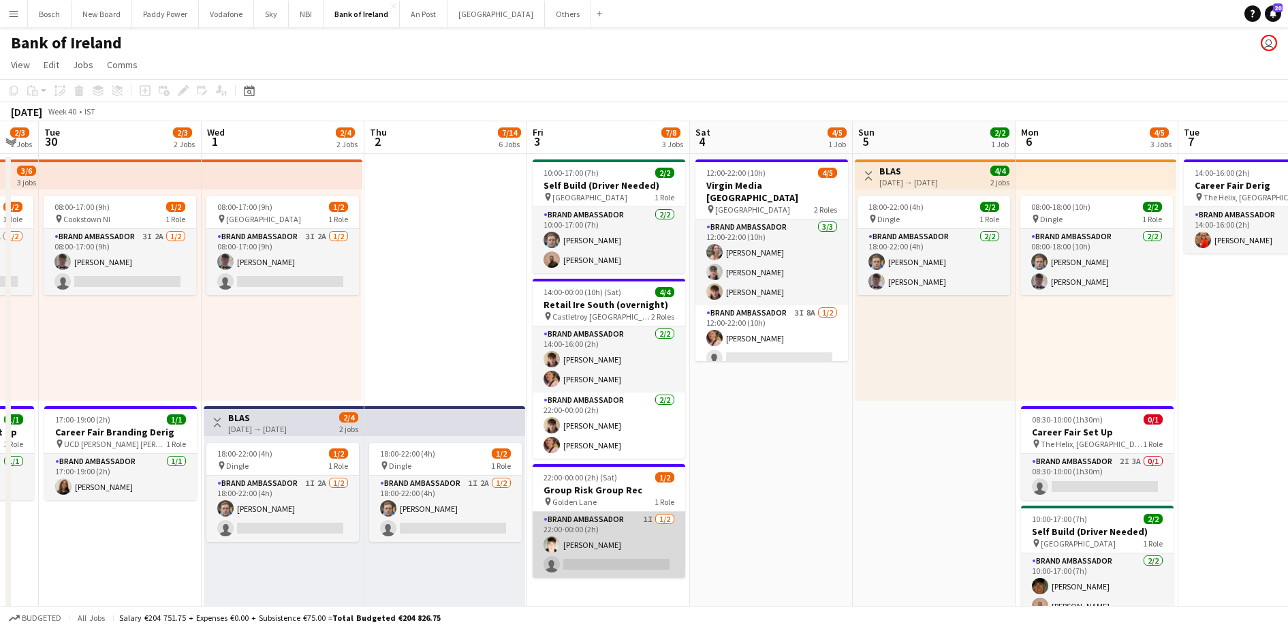
click at [625, 523] on app-card-role "Brand Ambassador 1I [DATE] 22:00-00:00 (2h) [PERSON_NAME] single-neutral-actions" at bounding box center [609, 545] width 153 height 66
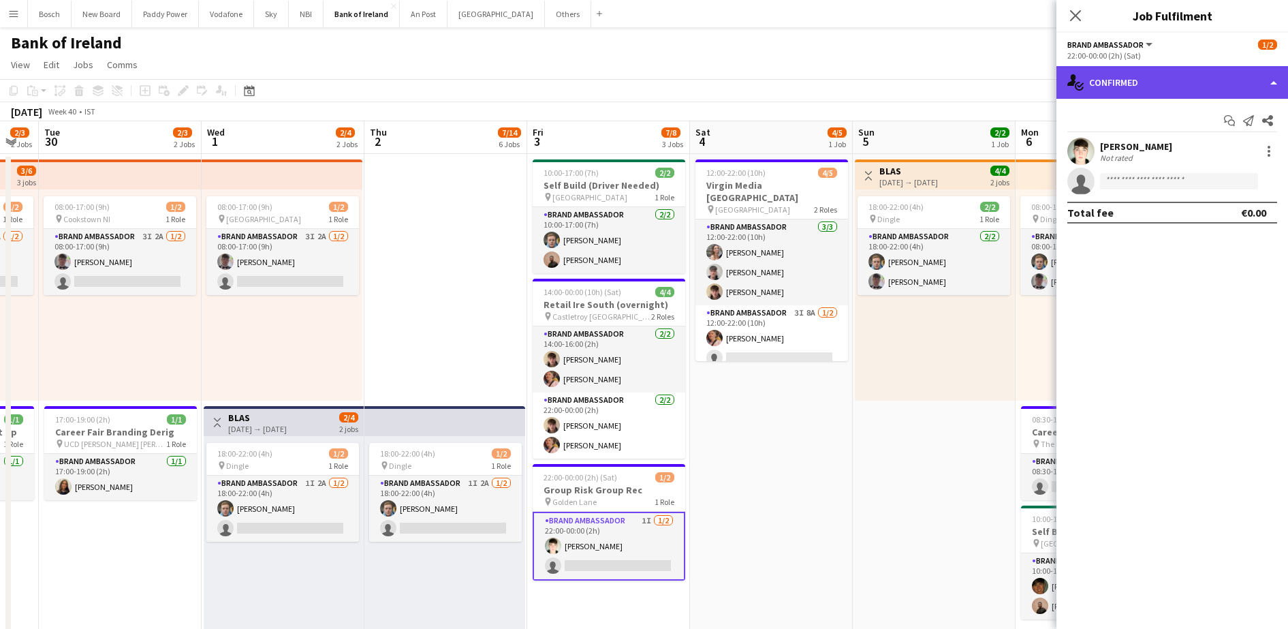
click at [1115, 87] on div "single-neutral-actions-check-2 Confirmed" at bounding box center [1173, 82] width 232 height 33
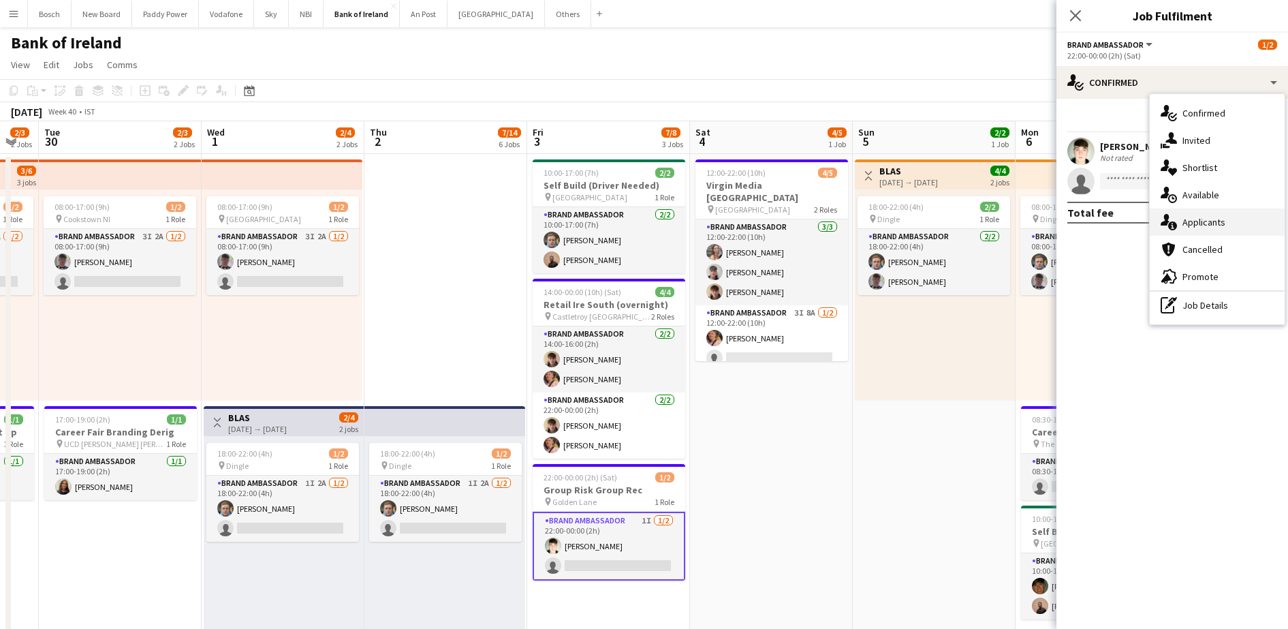
click at [1201, 232] on div "single-neutral-actions-information Applicants" at bounding box center [1217, 222] width 135 height 27
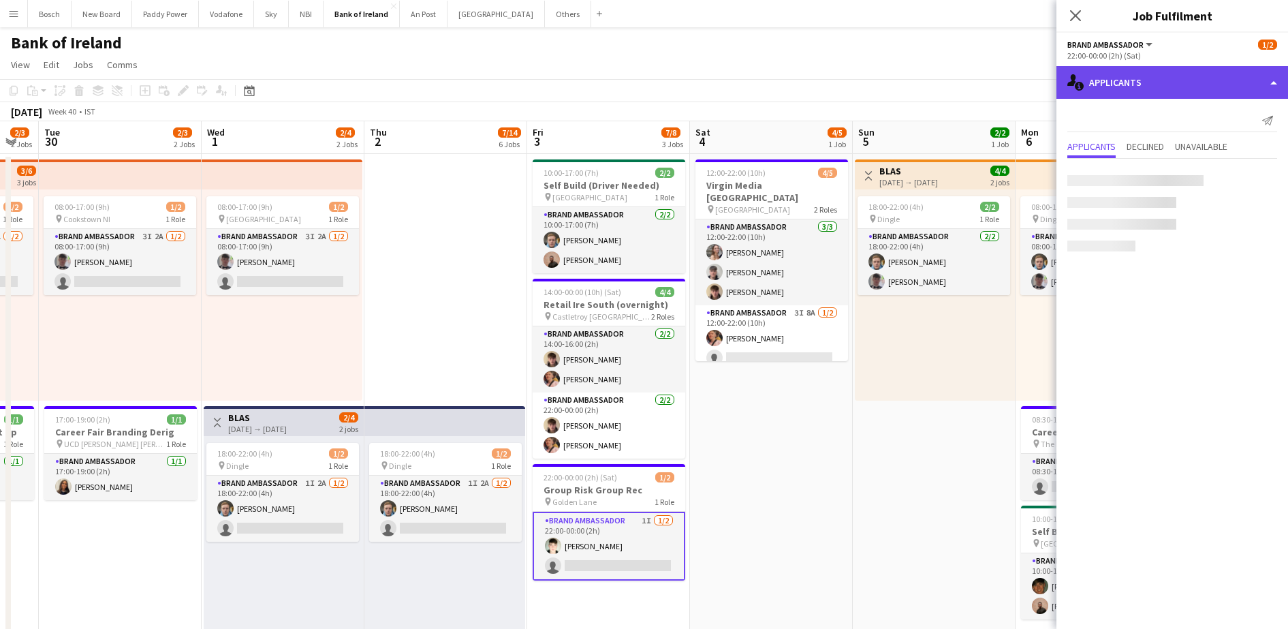
click at [1185, 84] on div "single-neutral-actions-information Applicants" at bounding box center [1173, 82] width 232 height 33
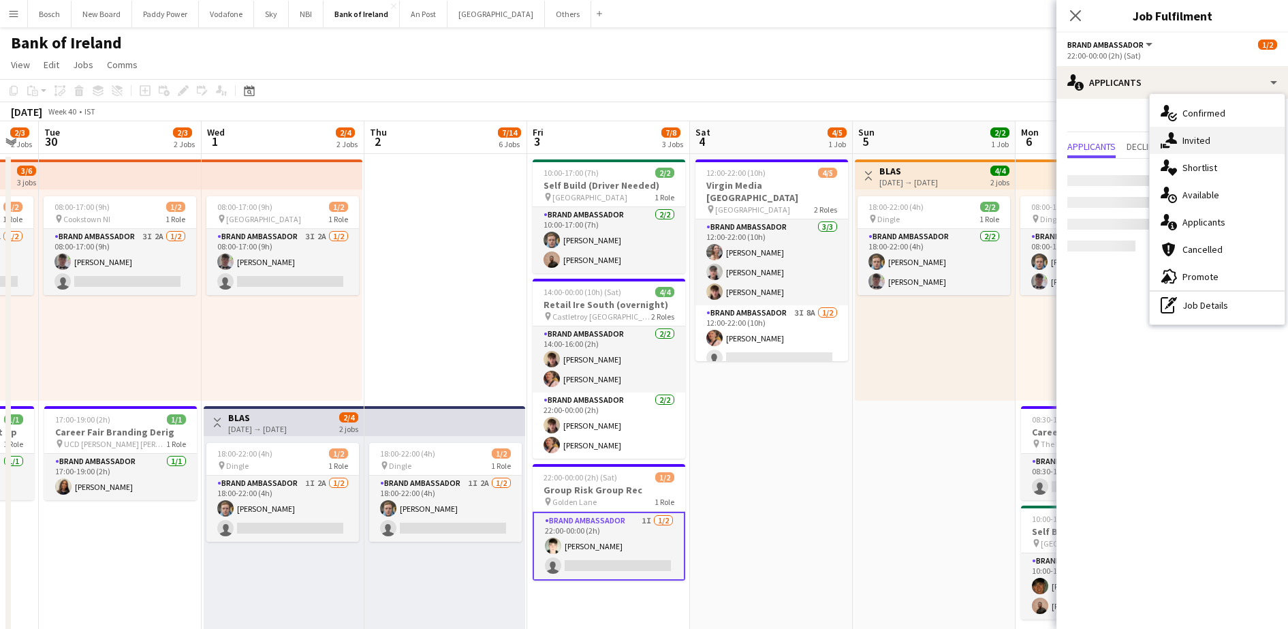
click at [1196, 131] on div "single-neutral-actions-share-1 Invited" at bounding box center [1217, 140] width 135 height 27
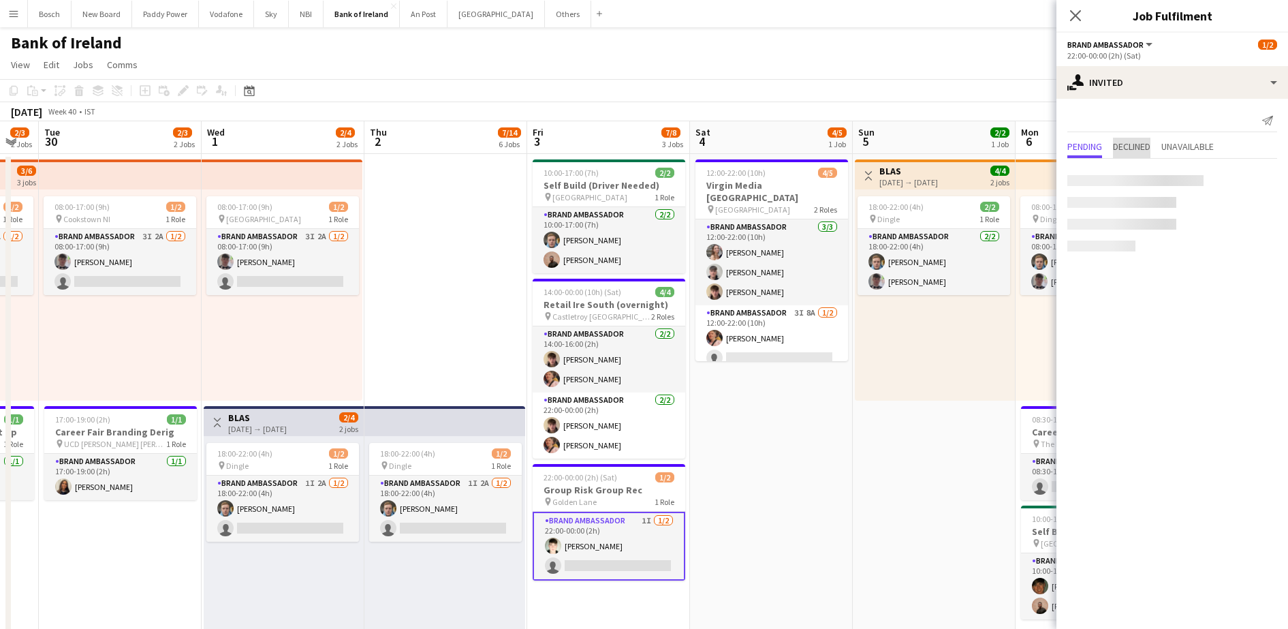
click at [1130, 144] on span "Declined" at bounding box center [1131, 147] width 37 height 10
click at [1084, 138] on span "Pending" at bounding box center [1085, 148] width 35 height 20
click at [1128, 168] on input "text" at bounding box center [1173, 181] width 210 height 34
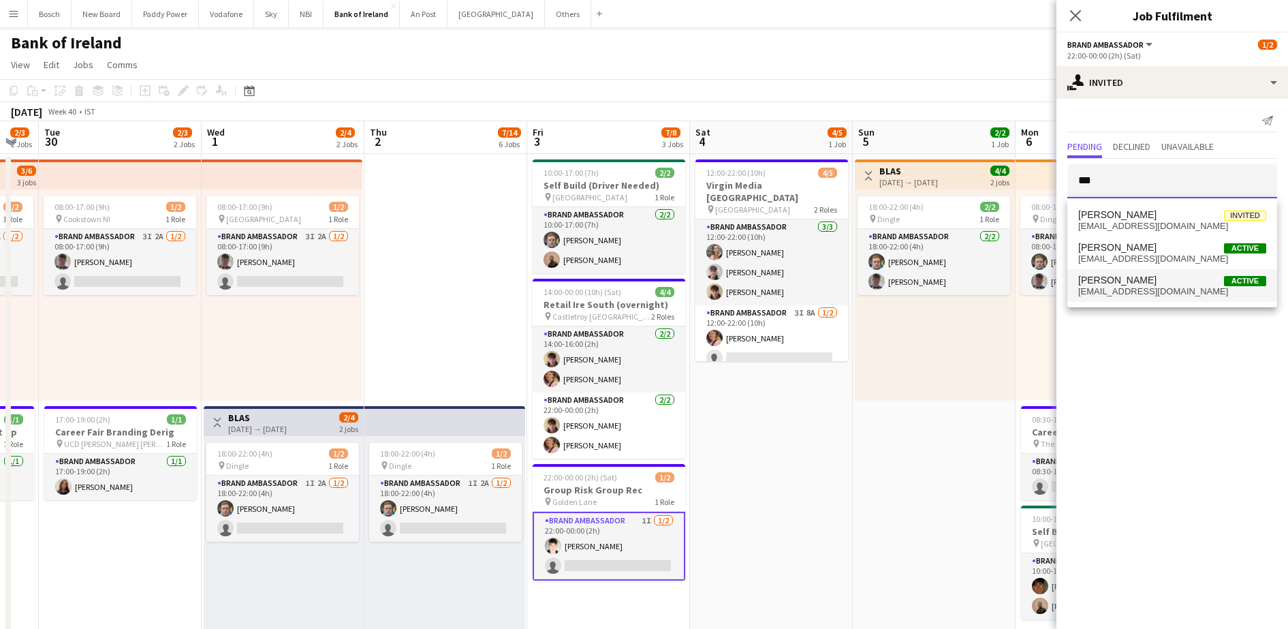
type input "***"
click at [1154, 275] on span "[PERSON_NAME]" at bounding box center [1118, 281] width 78 height 12
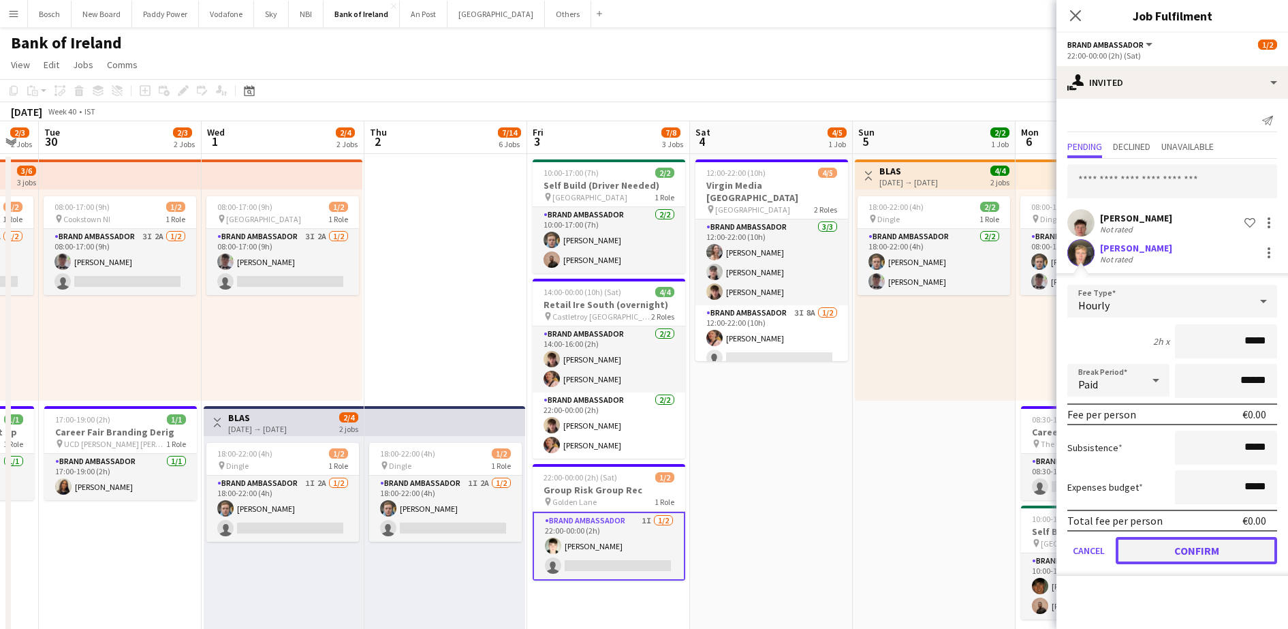
click at [1210, 545] on button "Confirm" at bounding box center [1196, 550] width 161 height 27
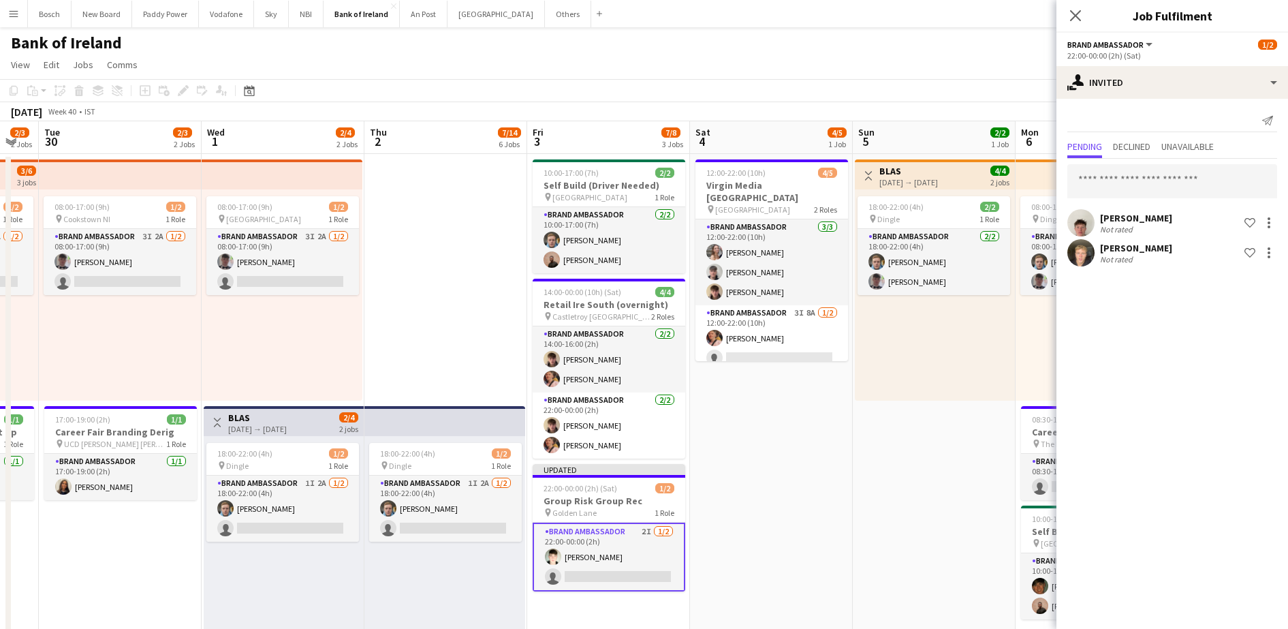
click at [987, 91] on app-toolbar "Copy Paste Paste Ctrl+V Paste with crew Ctrl+Shift+V Paste linked Job [GEOGRAPH…" at bounding box center [644, 90] width 1288 height 23
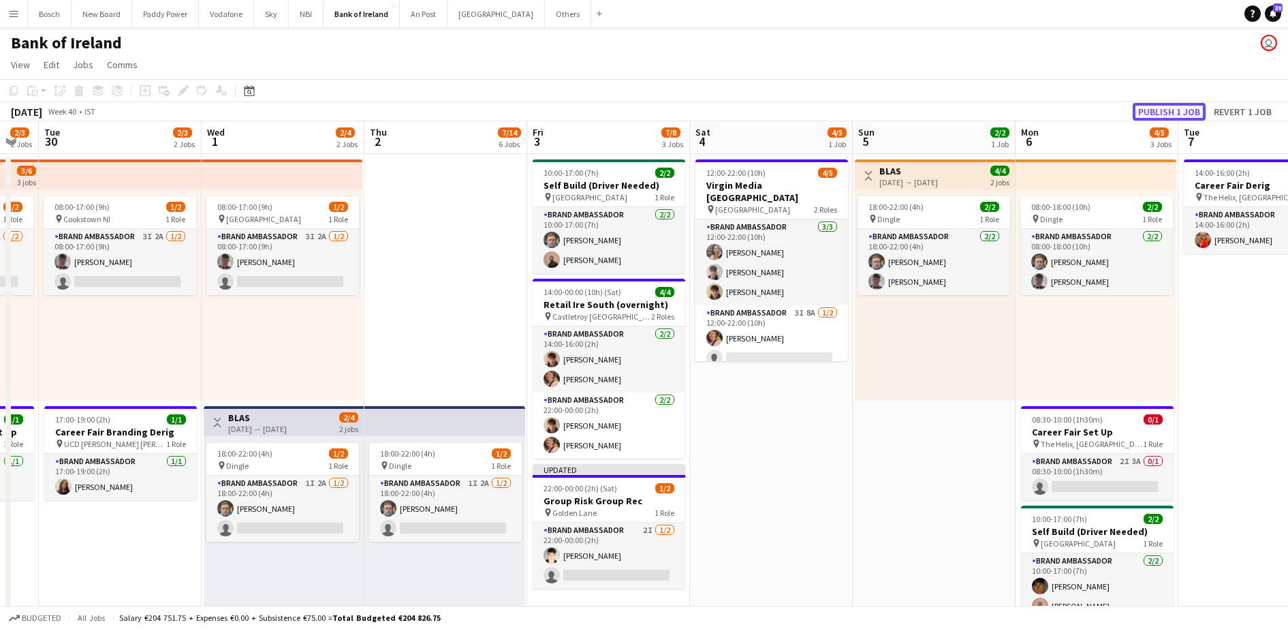
click at [1160, 114] on button "Publish 1 job" at bounding box center [1169, 112] width 73 height 18
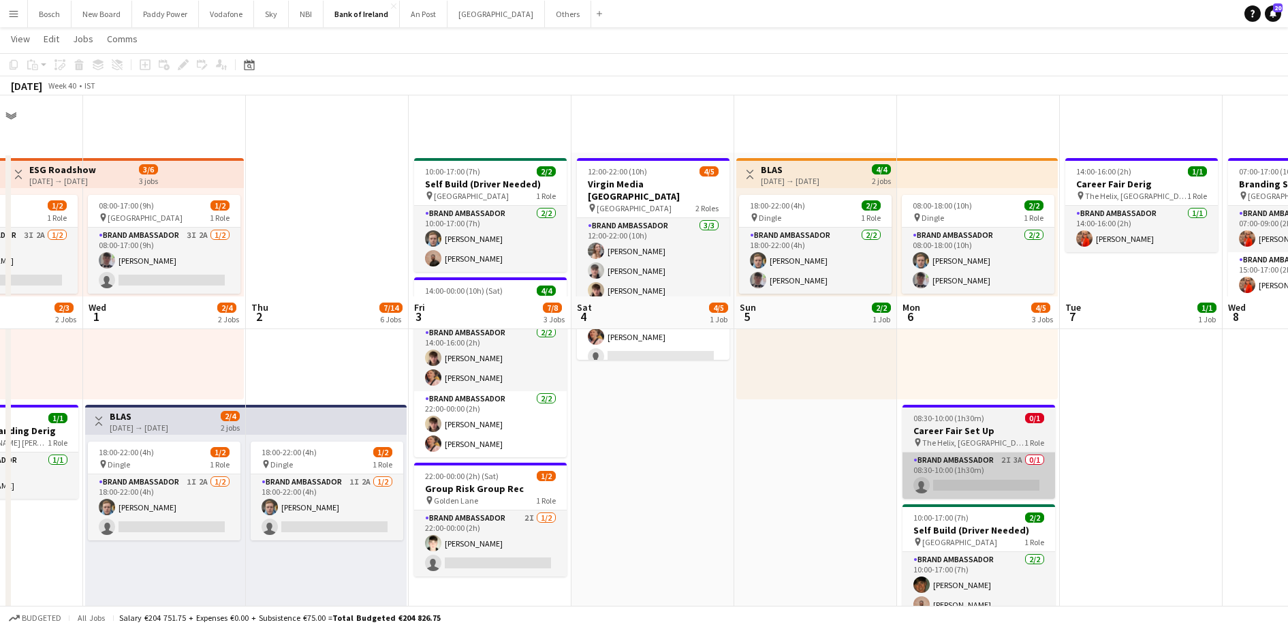
scroll to position [201, 0]
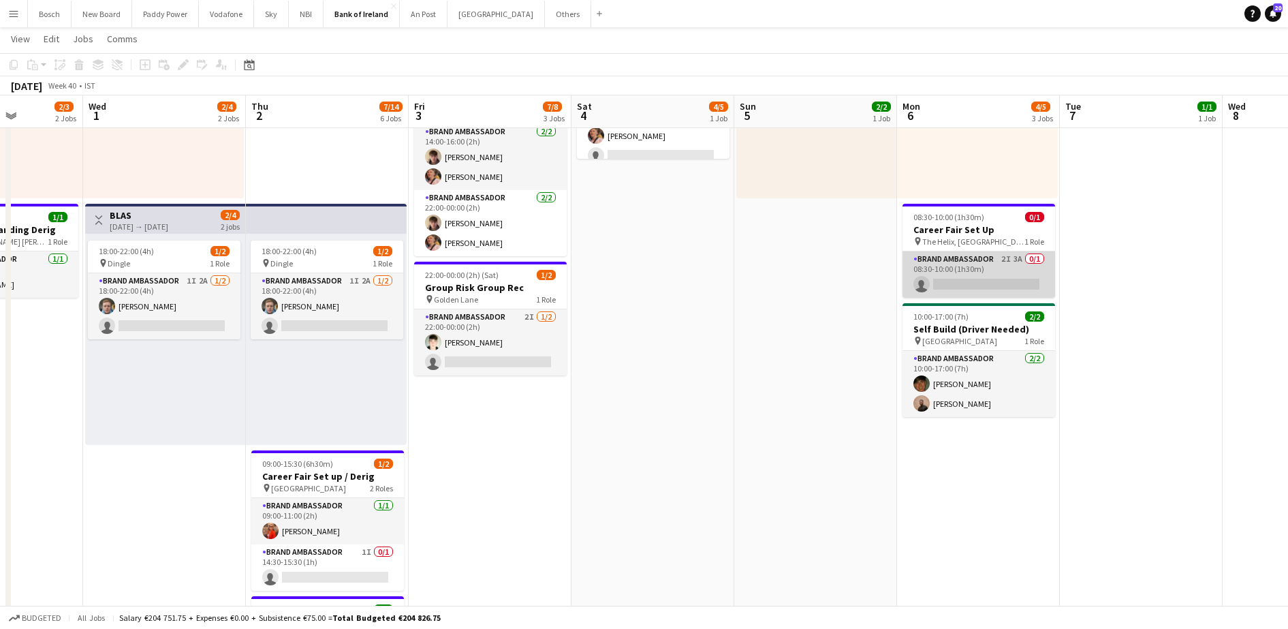
click at [957, 276] on app-card-role "Brand Ambassador 2I 3A 0/1 08:30-10:00 (1h30m) single-neutral-actions" at bounding box center [979, 274] width 153 height 46
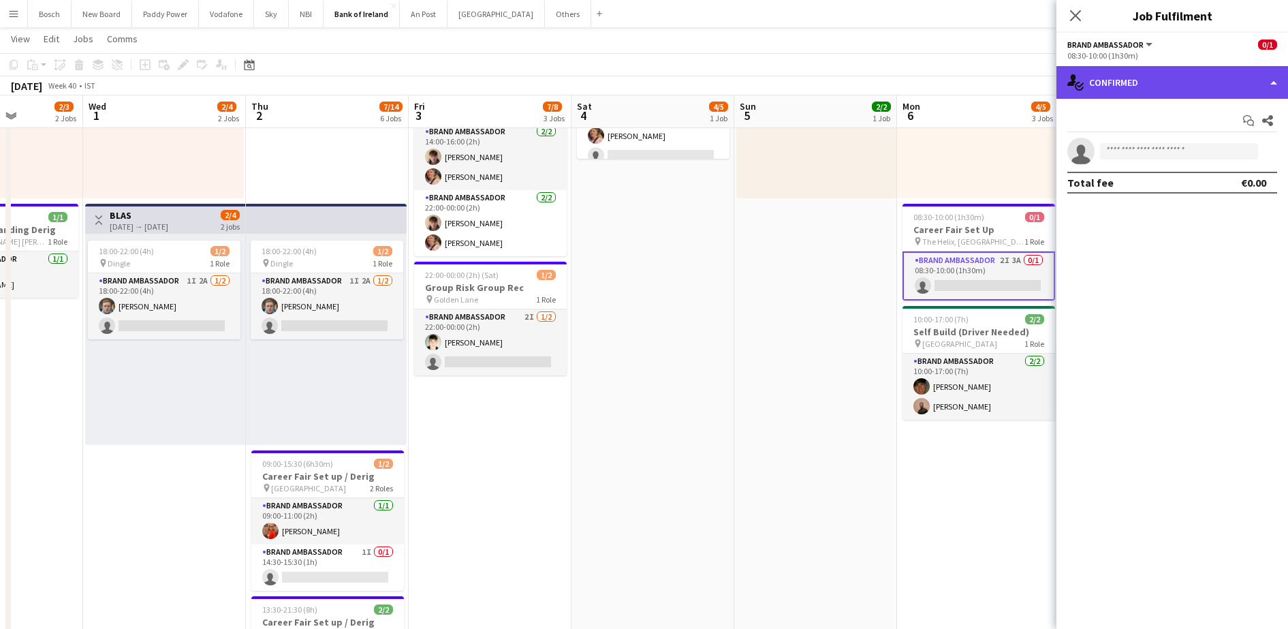
click at [1153, 74] on div "single-neutral-actions-check-2 Confirmed" at bounding box center [1173, 82] width 232 height 33
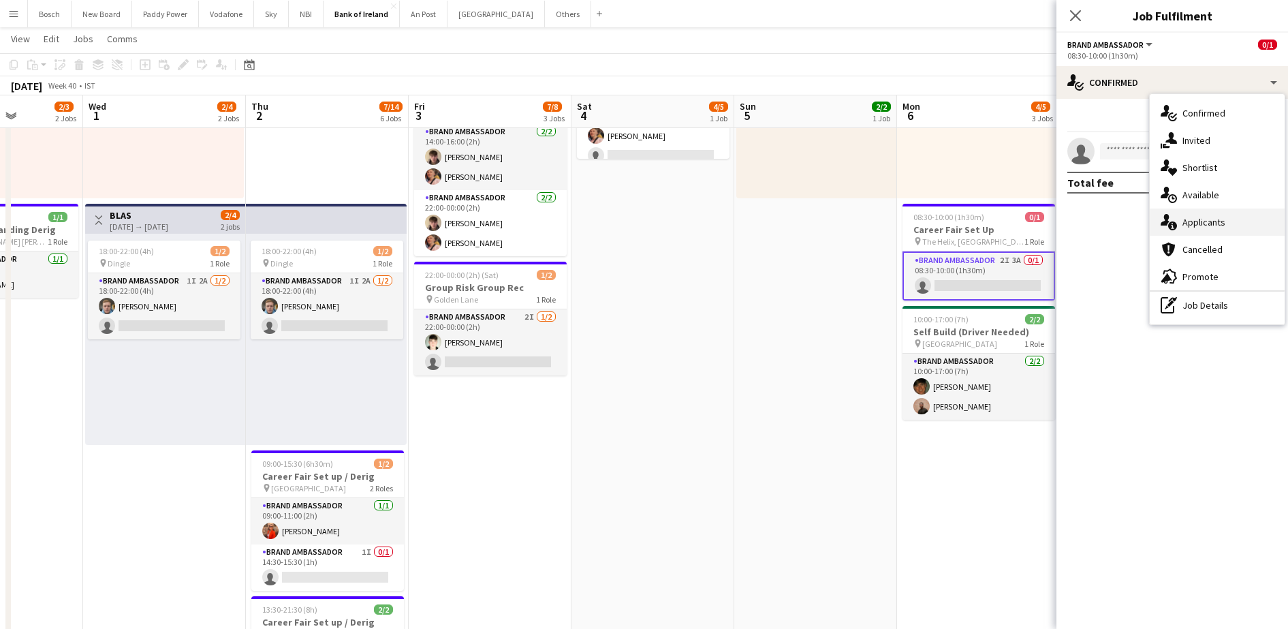
click at [1194, 223] on span "Applicants" at bounding box center [1204, 222] width 43 height 12
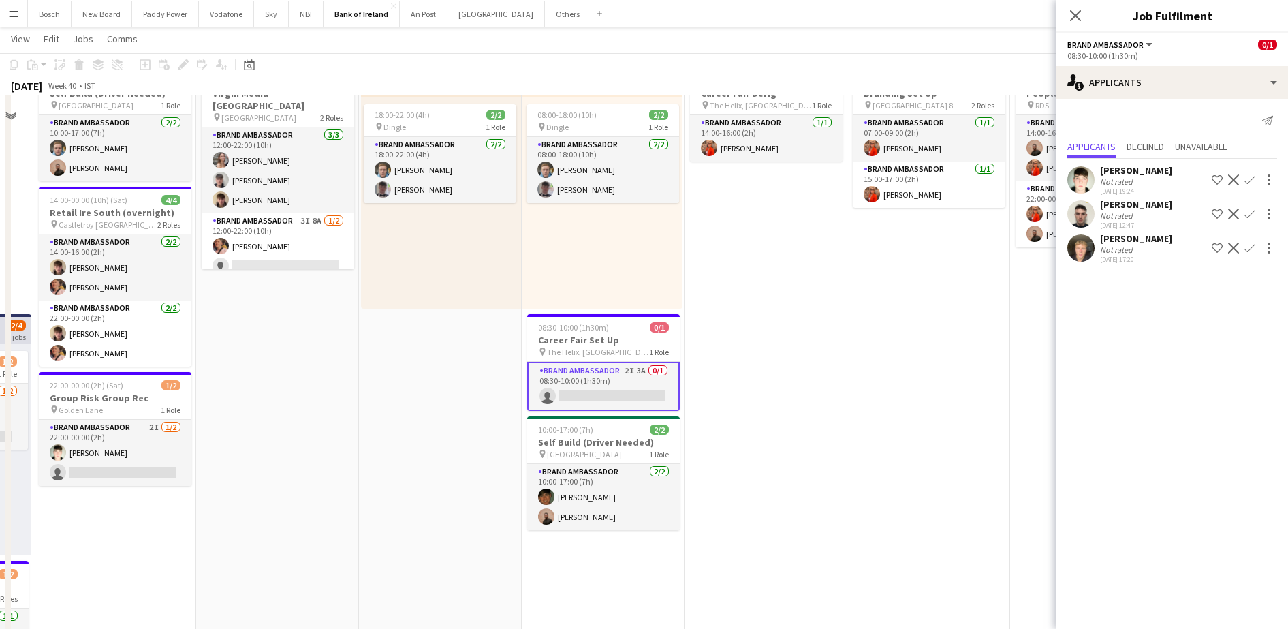
scroll to position [33, 0]
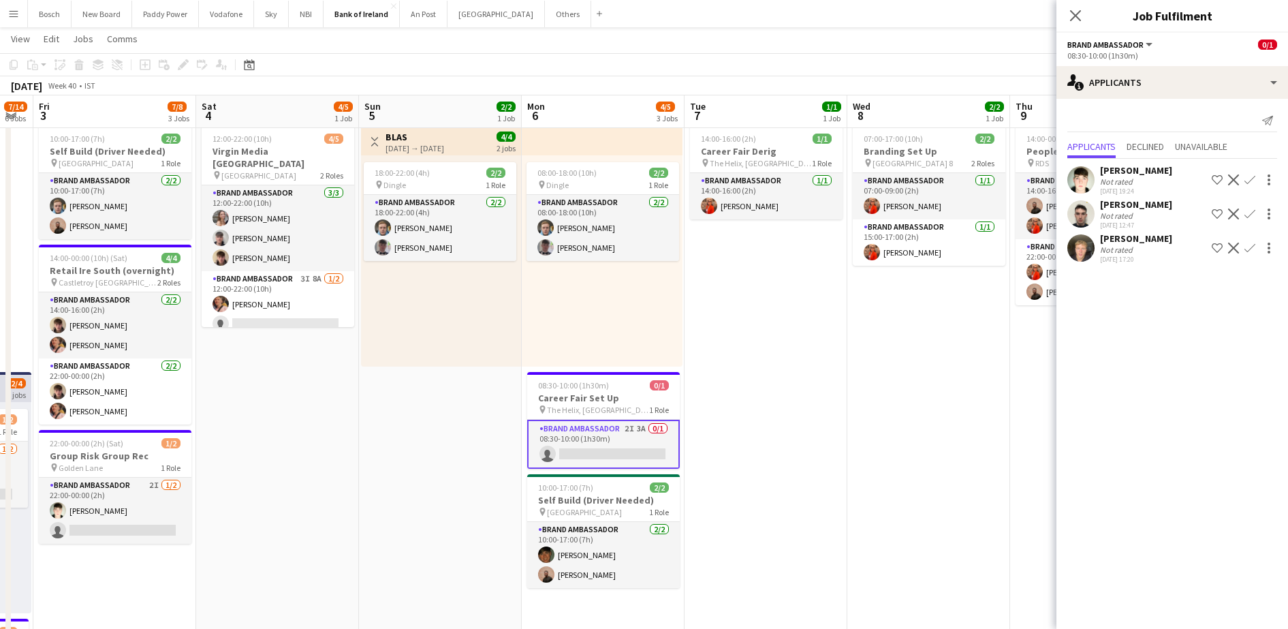
click at [1254, 247] on app-icon "Confirm" at bounding box center [1250, 248] width 11 height 11
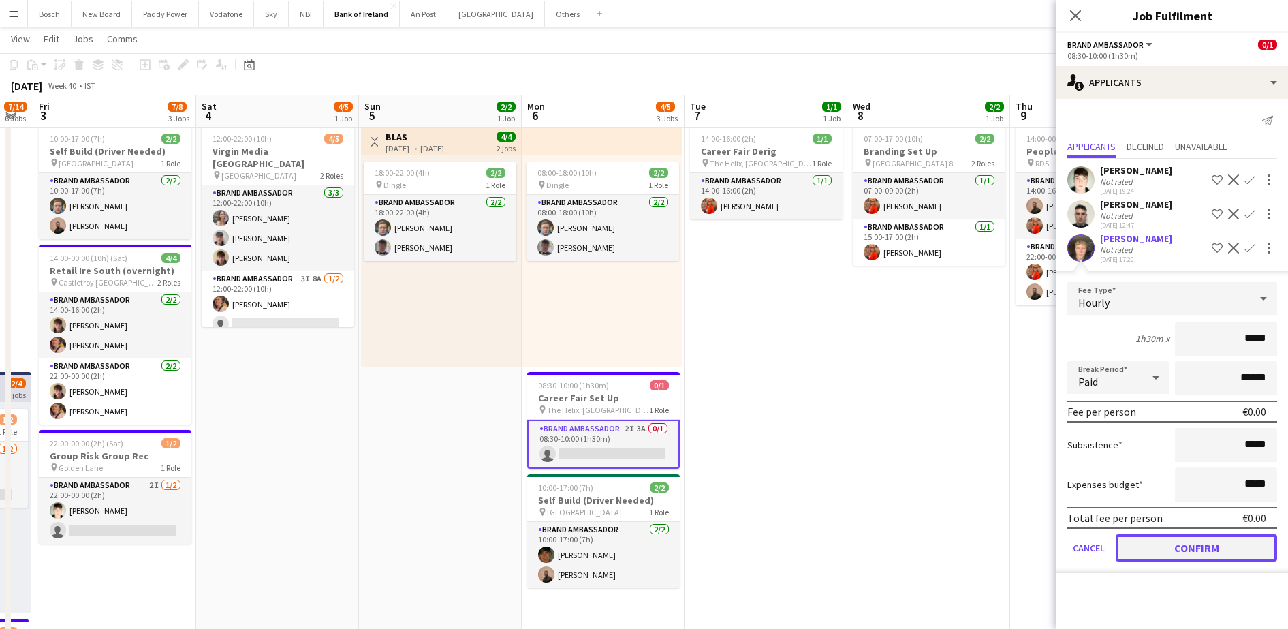
click at [1156, 557] on button "Confirm" at bounding box center [1196, 547] width 161 height 27
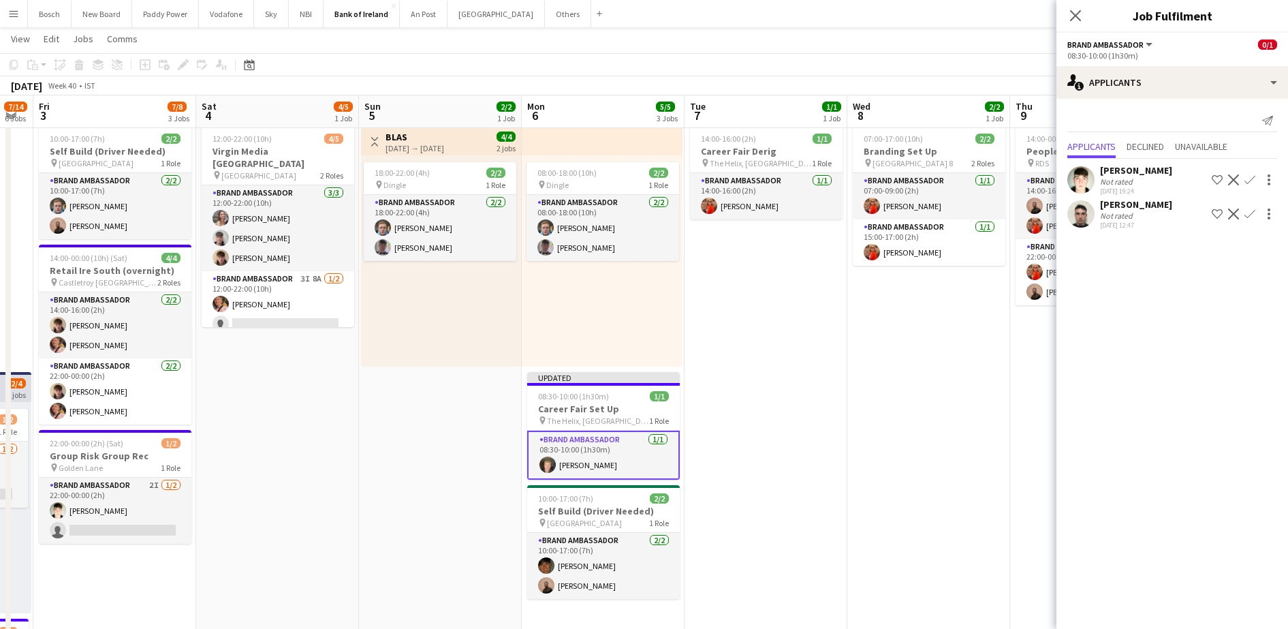
click at [1004, 45] on app-page-menu "View Day view expanded Day view collapsed Month view Date picker Jump to [DATE]…" at bounding box center [644, 40] width 1288 height 26
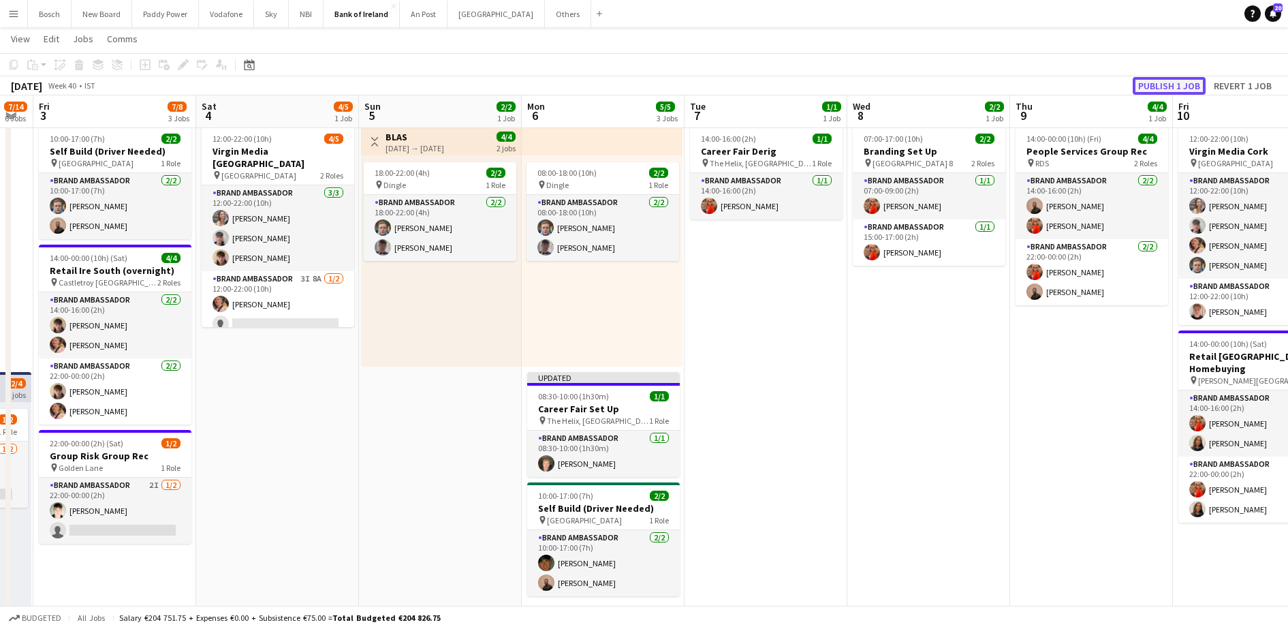
click at [1192, 79] on button "Publish 1 job" at bounding box center [1169, 86] width 73 height 18
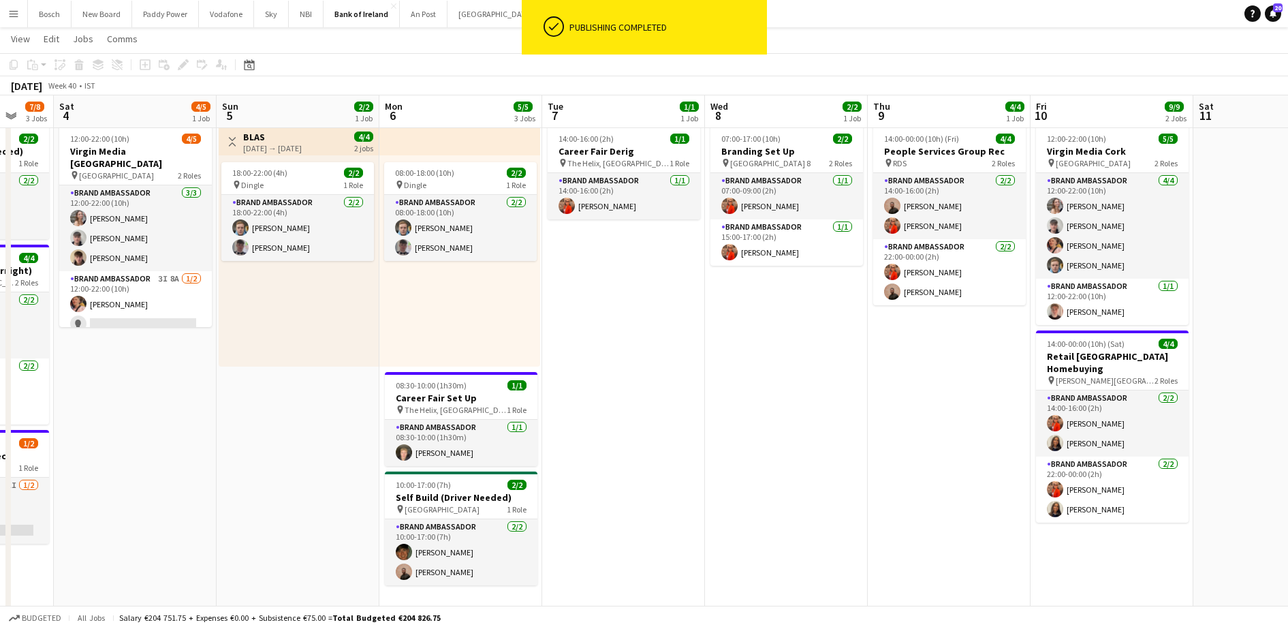
scroll to position [0, 434]
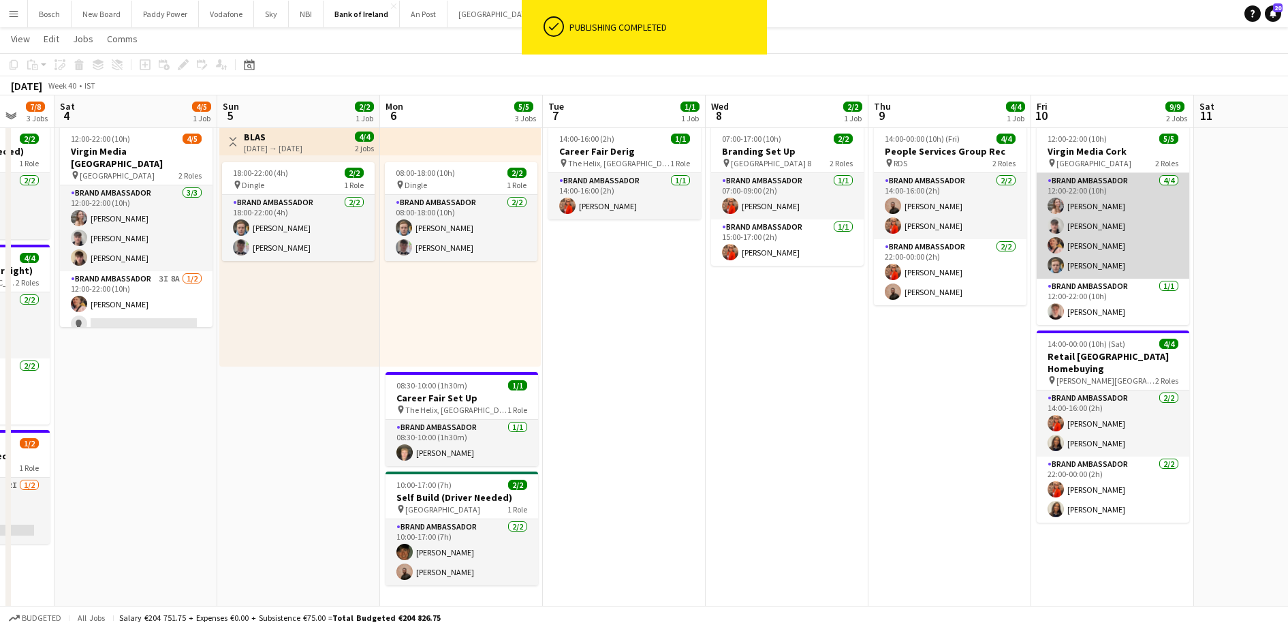
click at [1113, 251] on app-card-role "Brand Ambassador [DATE] 12:00-22:00 (10h) [PERSON_NAME] [PERSON_NAME] [PERSON_N…" at bounding box center [1113, 226] width 153 height 106
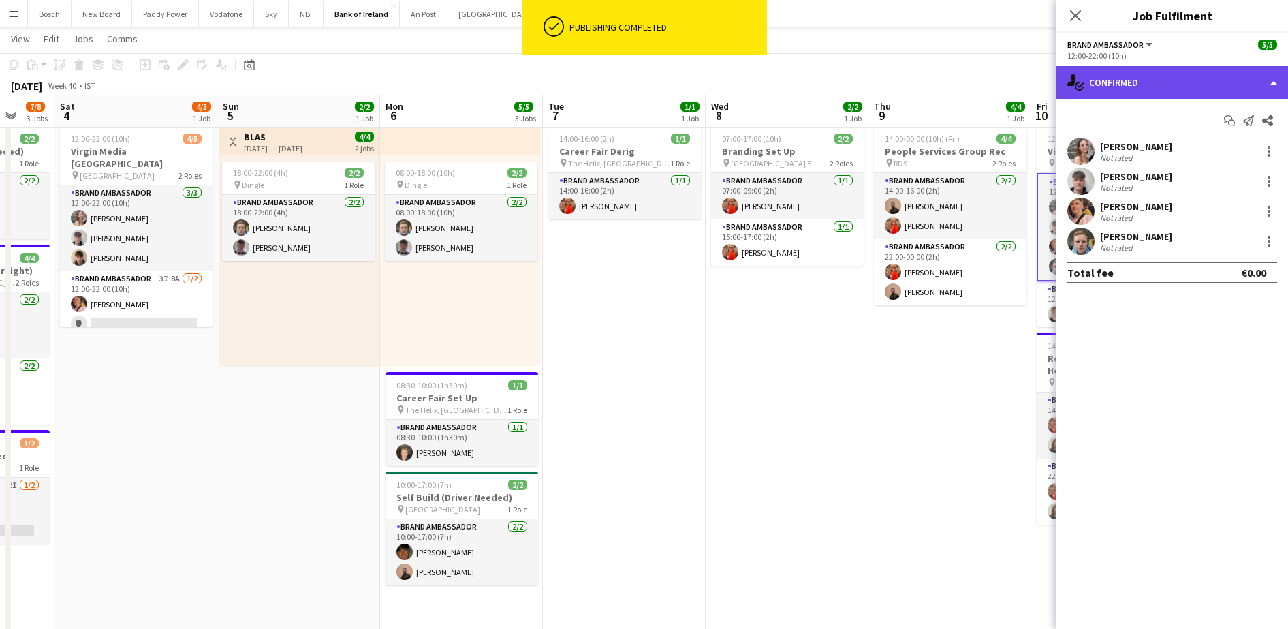
click at [1225, 83] on div "single-neutral-actions-check-2 Confirmed" at bounding box center [1173, 82] width 232 height 33
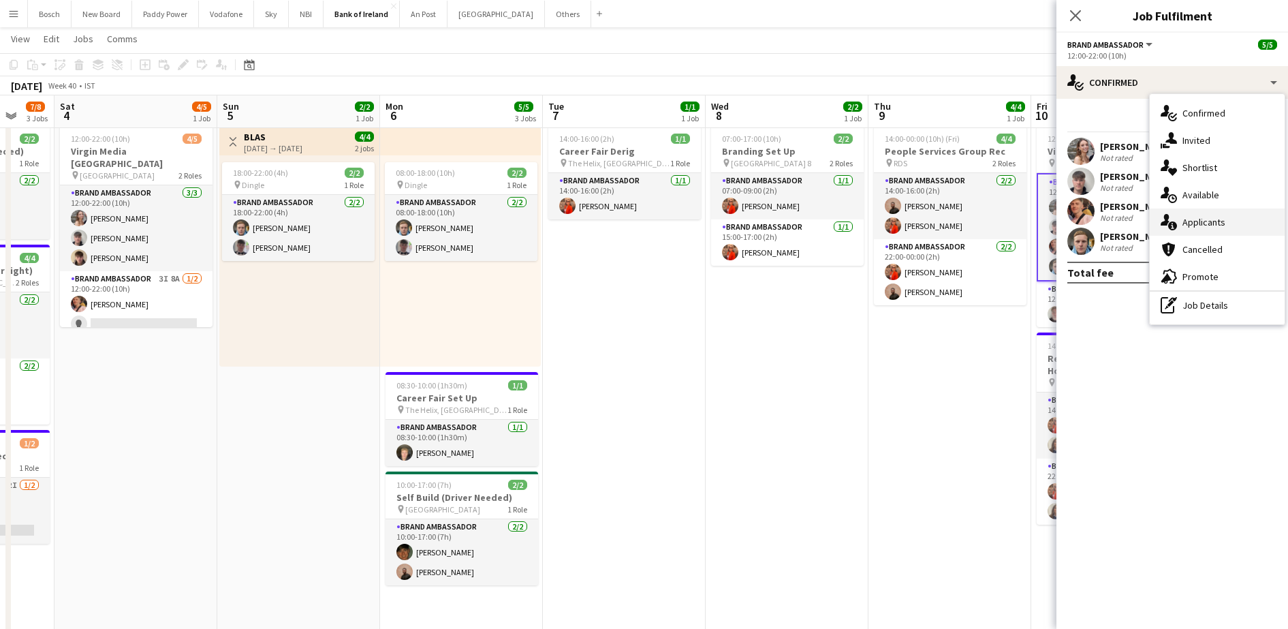
click at [1233, 213] on div "single-neutral-actions-information Applicants" at bounding box center [1217, 222] width 135 height 27
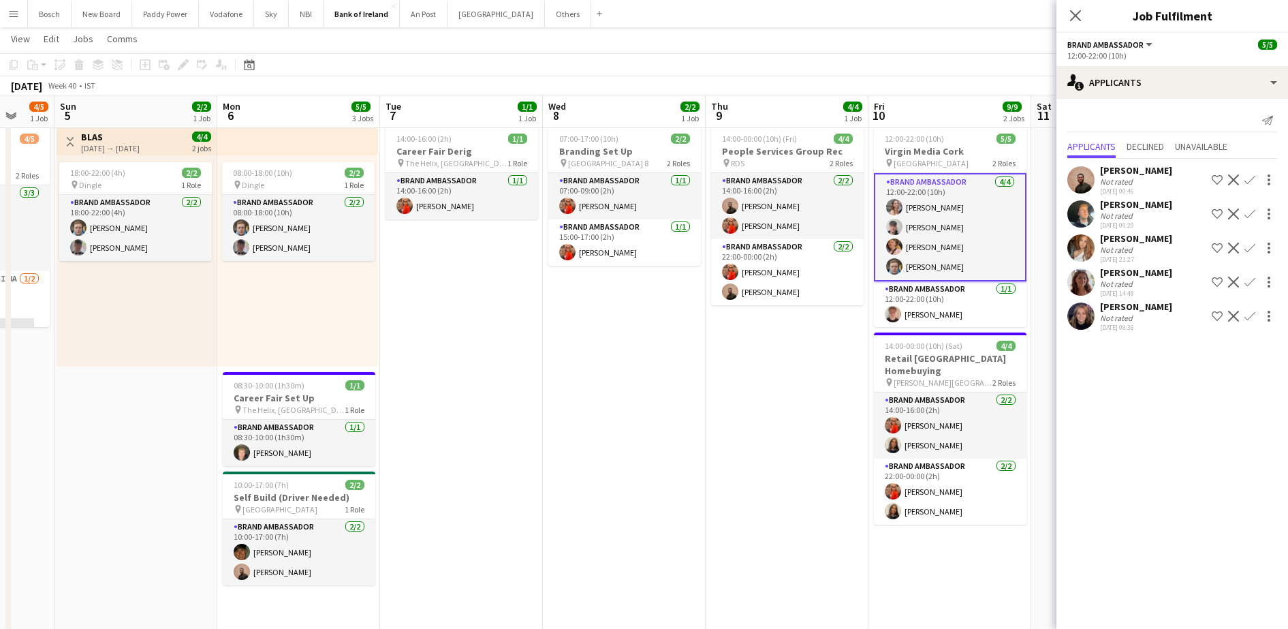
scroll to position [0, 453]
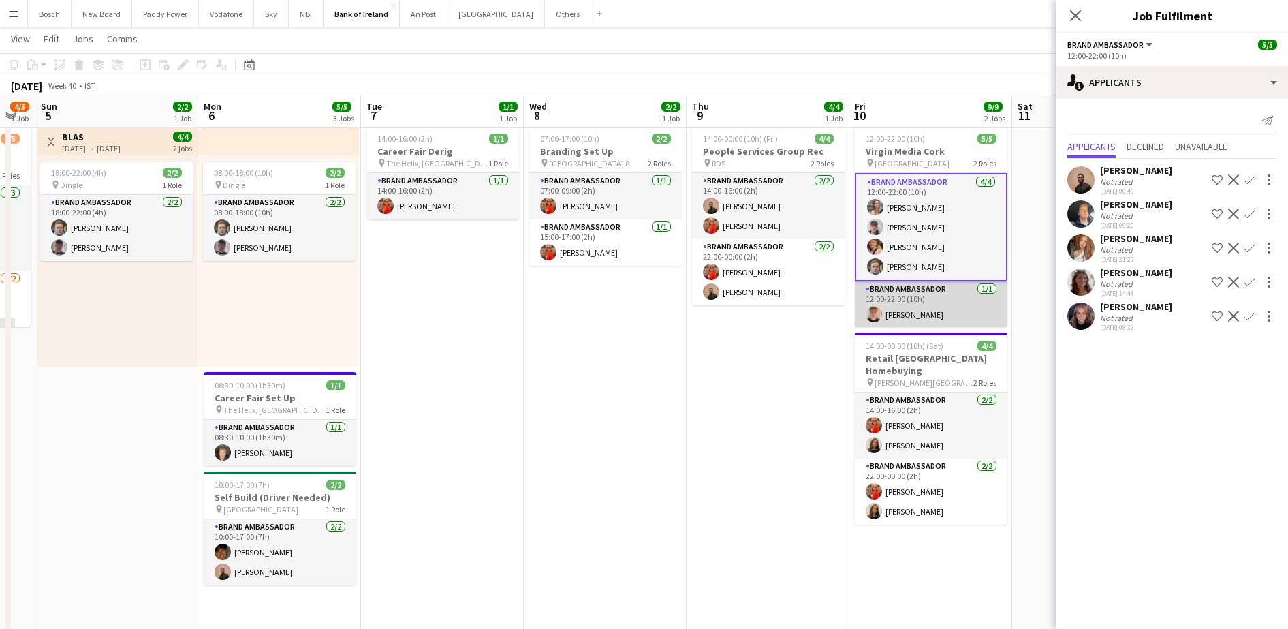
click at [938, 296] on app-card-role "Brand Ambassador [DATE] 12:00-22:00 (10h) [PERSON_NAME]" at bounding box center [931, 304] width 153 height 46
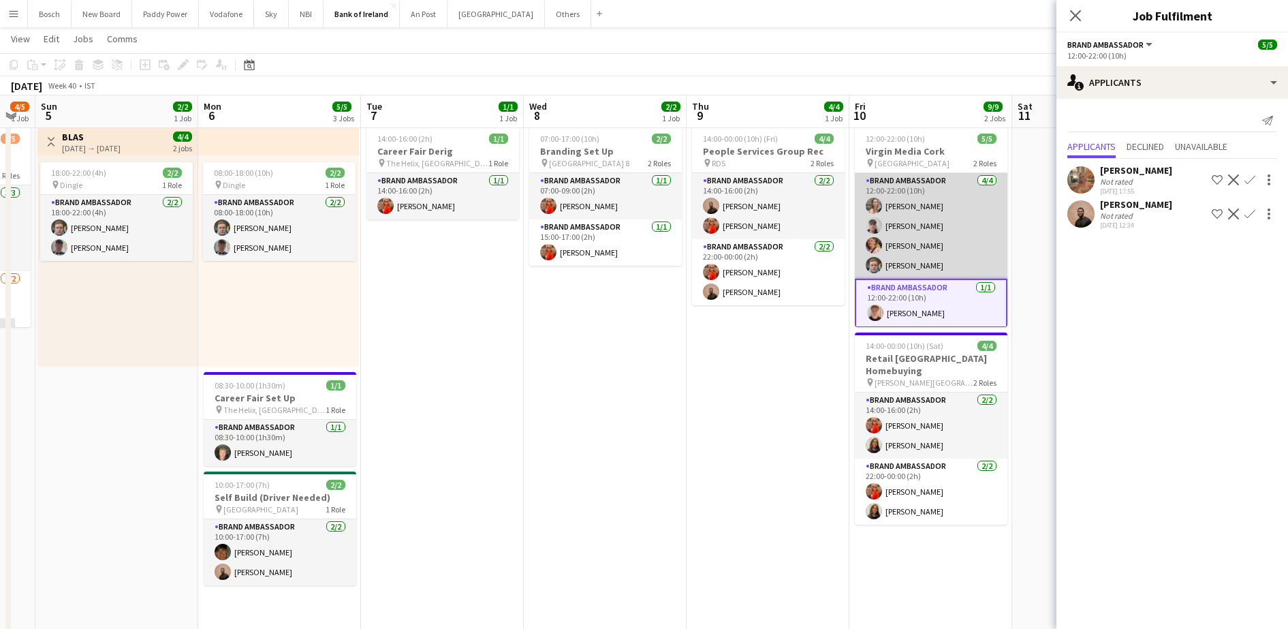
click at [928, 214] on app-card-role "Brand Ambassador [DATE] 12:00-22:00 (10h) [PERSON_NAME] [PERSON_NAME] [PERSON_N…" at bounding box center [931, 226] width 153 height 106
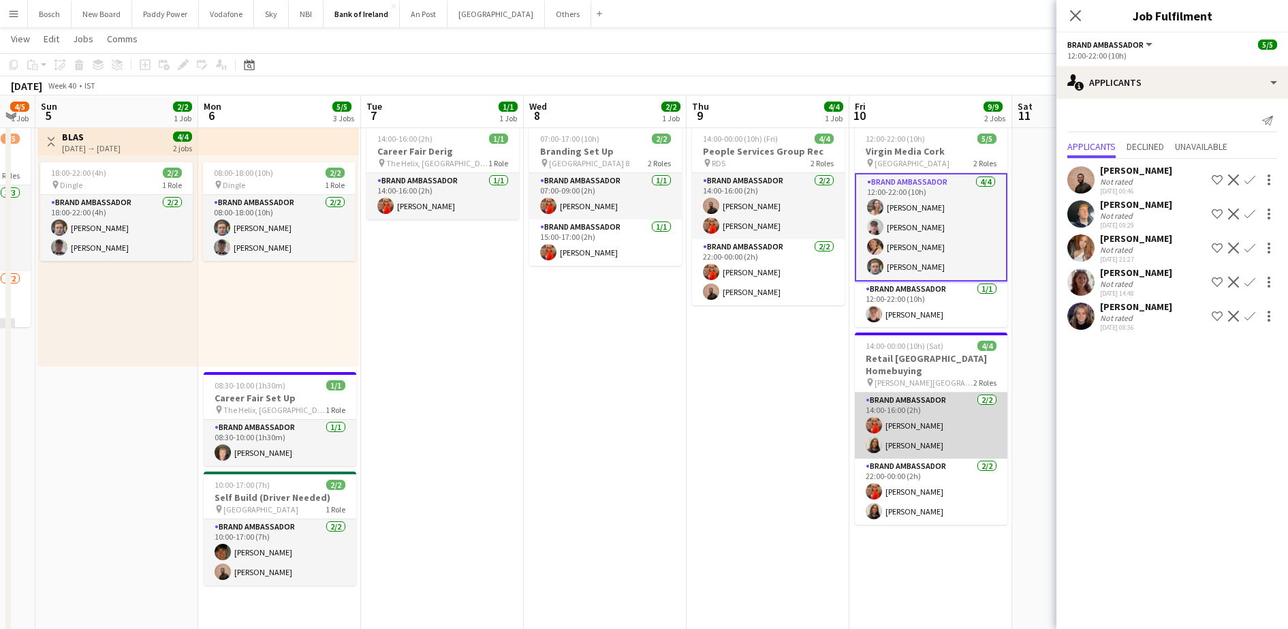
click at [920, 427] on app-card-role "Brand Ambassador [DATE] 14:00-16:00 (2h) [PERSON_NAME] [PERSON_NAME]" at bounding box center [931, 425] width 153 height 66
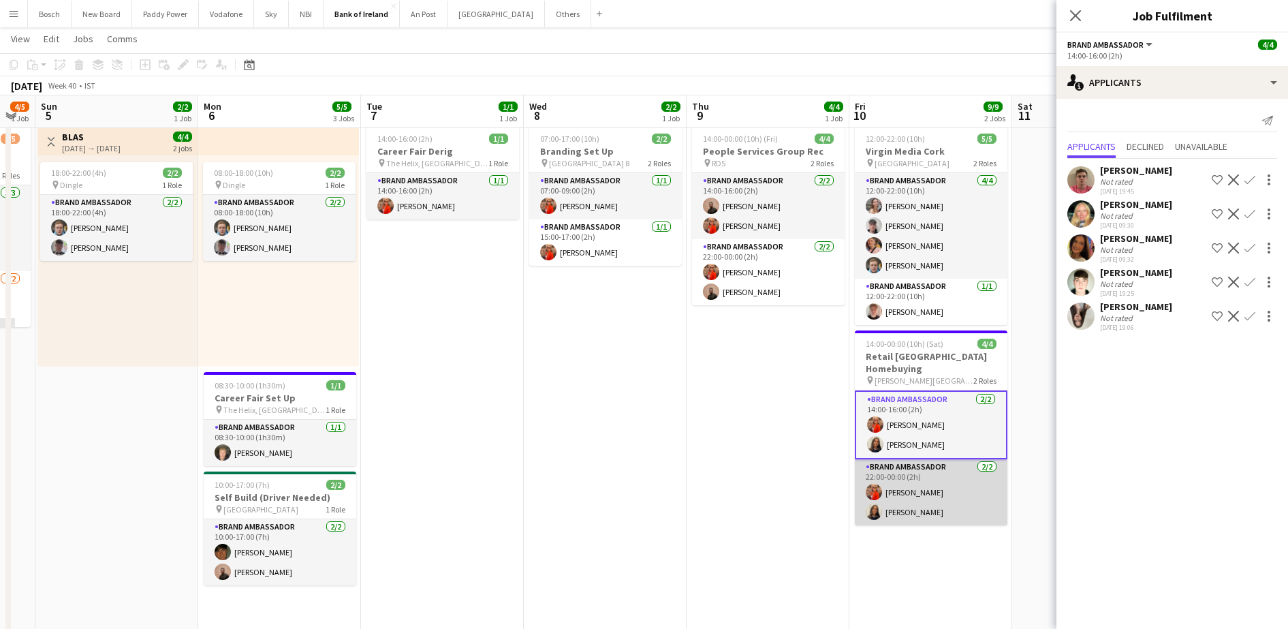
click at [924, 474] on app-card-role "Brand Ambassador [DATE] 22:00-00:00 (2h) [PERSON_NAME] [PERSON_NAME]" at bounding box center [931, 492] width 153 height 66
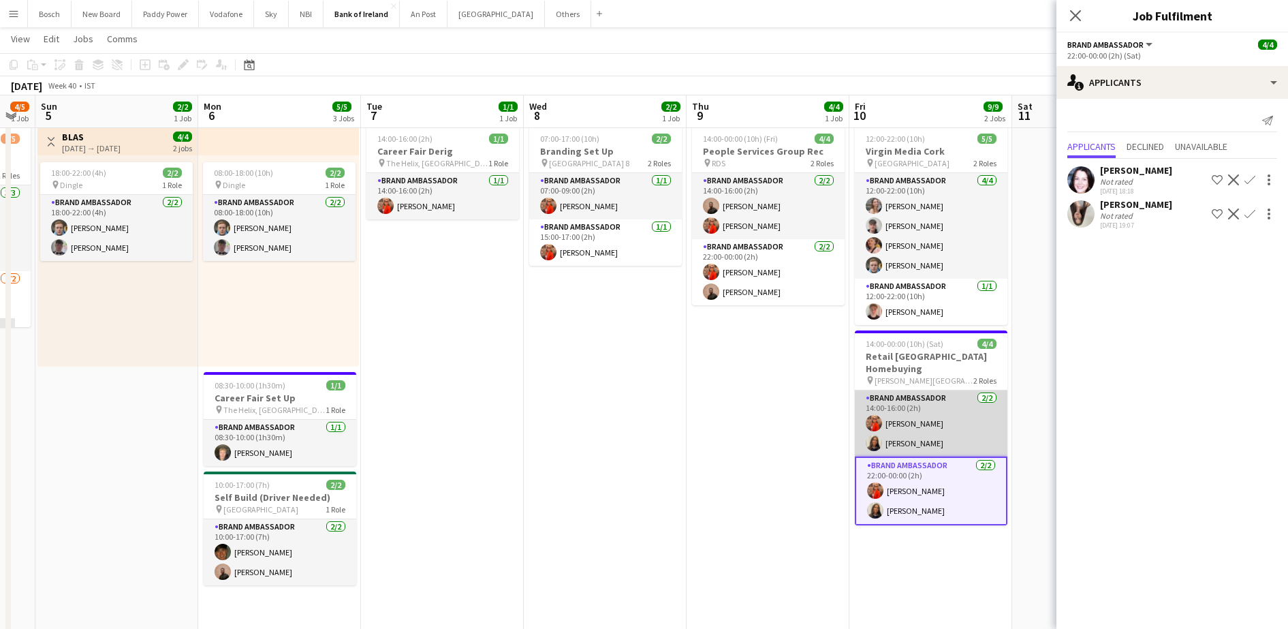
click at [928, 435] on app-card-role "Brand Ambassador [DATE] 14:00-16:00 (2h) [PERSON_NAME] [PERSON_NAME]" at bounding box center [931, 423] width 153 height 66
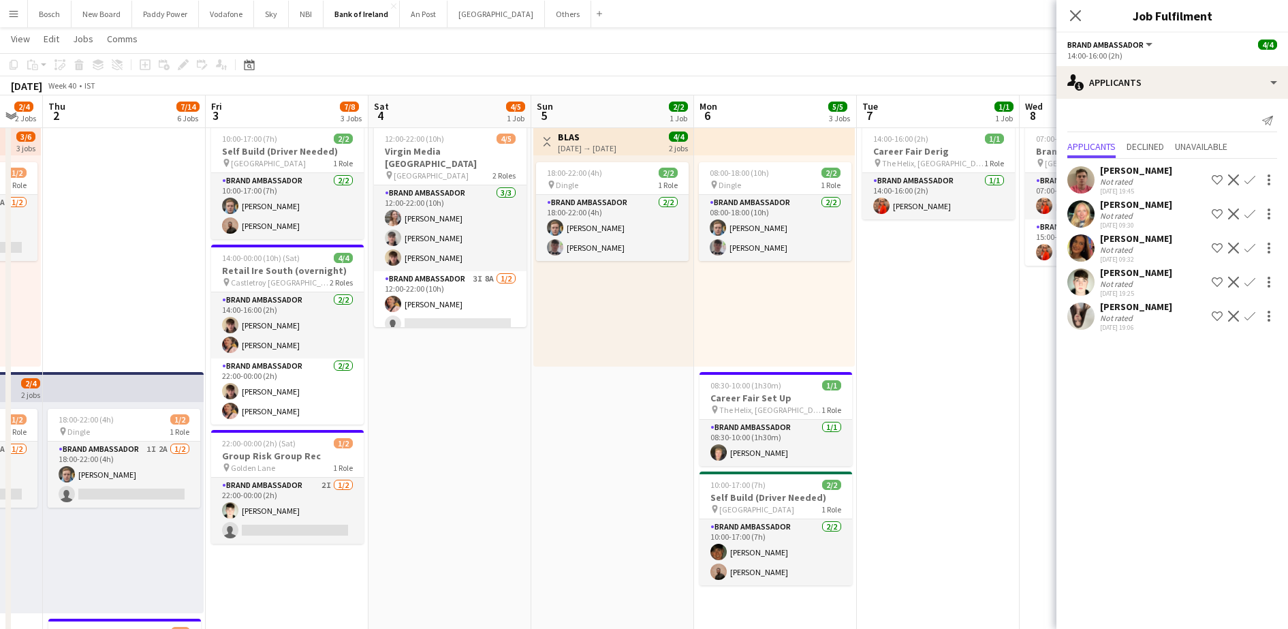
scroll to position [0, 422]
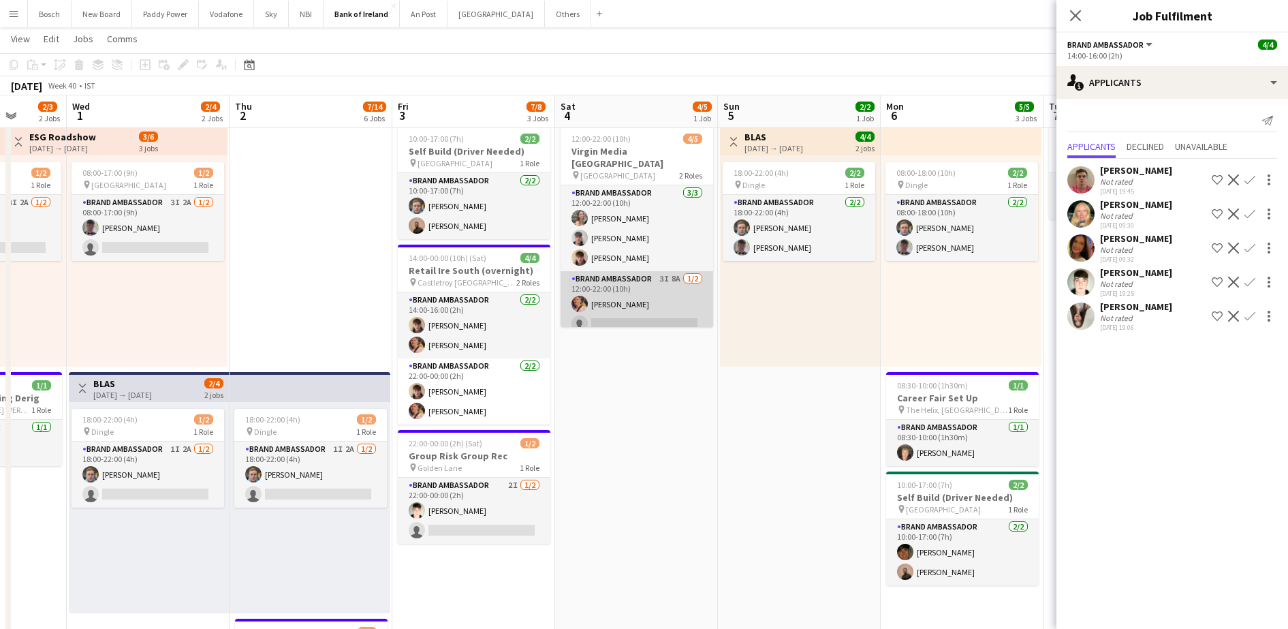
click at [661, 307] on app-card-role "Brand Ambassador 3I 8A [DATE] 12:00-22:00 (10h) [PERSON_NAME] single-neutral-ac…" at bounding box center [637, 304] width 153 height 66
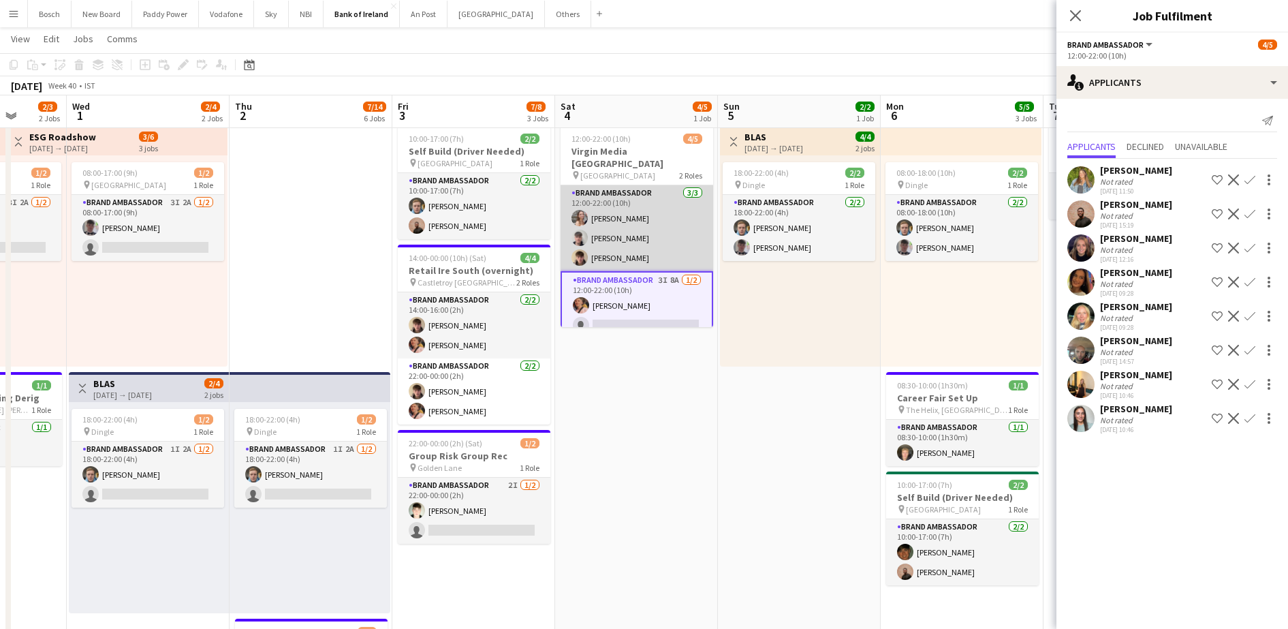
click at [656, 243] on app-card-role "Brand Ambassador [DATE] 12:00-22:00 (10h) [PERSON_NAME] [PERSON_NAME] [PERSON_N…" at bounding box center [637, 228] width 153 height 86
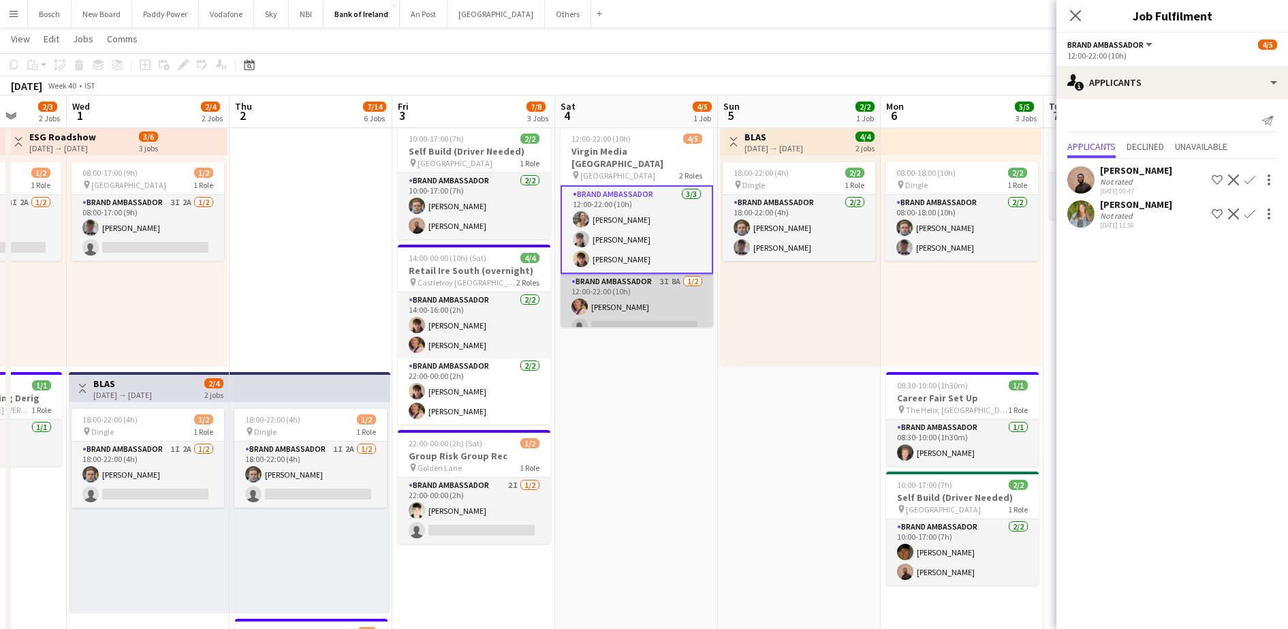
click at [647, 283] on app-card-role "Brand Ambassador 3I 8A [DATE] 12:00-22:00 (10h) [PERSON_NAME] single-neutral-ac…" at bounding box center [637, 307] width 153 height 66
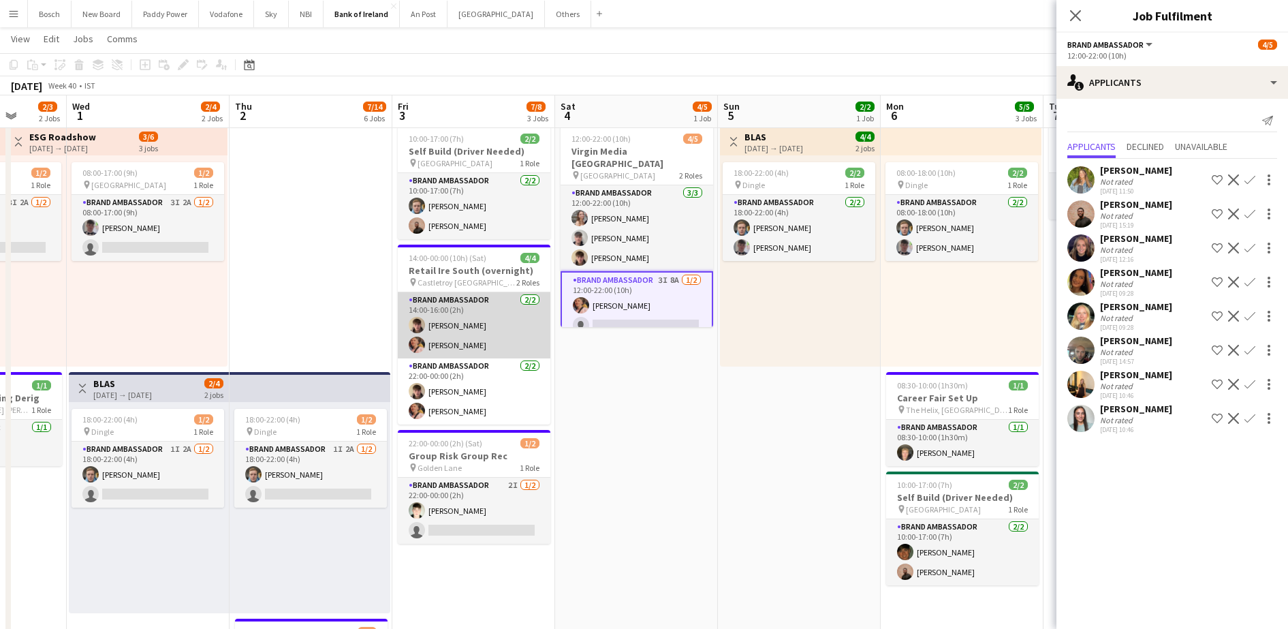
click at [469, 325] on app-card-role "Brand Ambassador [DATE] 14:00-16:00 (2h) [PERSON_NAME] [PERSON_NAME]" at bounding box center [474, 325] width 153 height 66
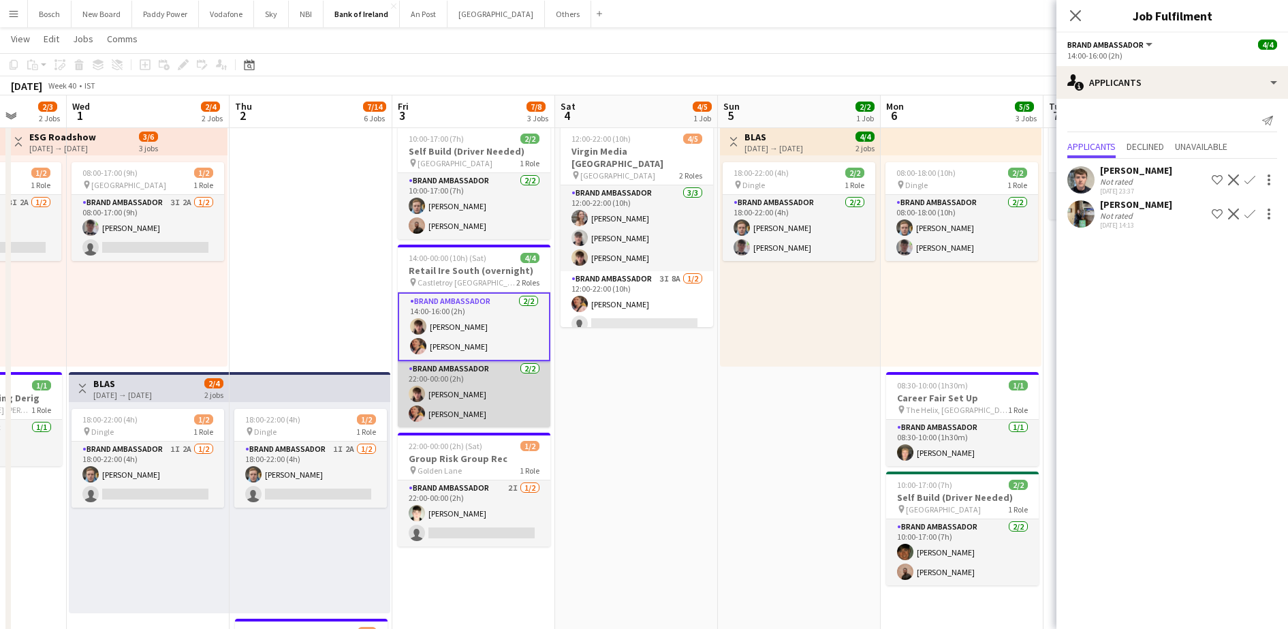
click at [450, 395] on app-card-role "Brand Ambassador [DATE] 22:00-00:00 (2h) [PERSON_NAME] [PERSON_NAME]" at bounding box center [474, 394] width 153 height 66
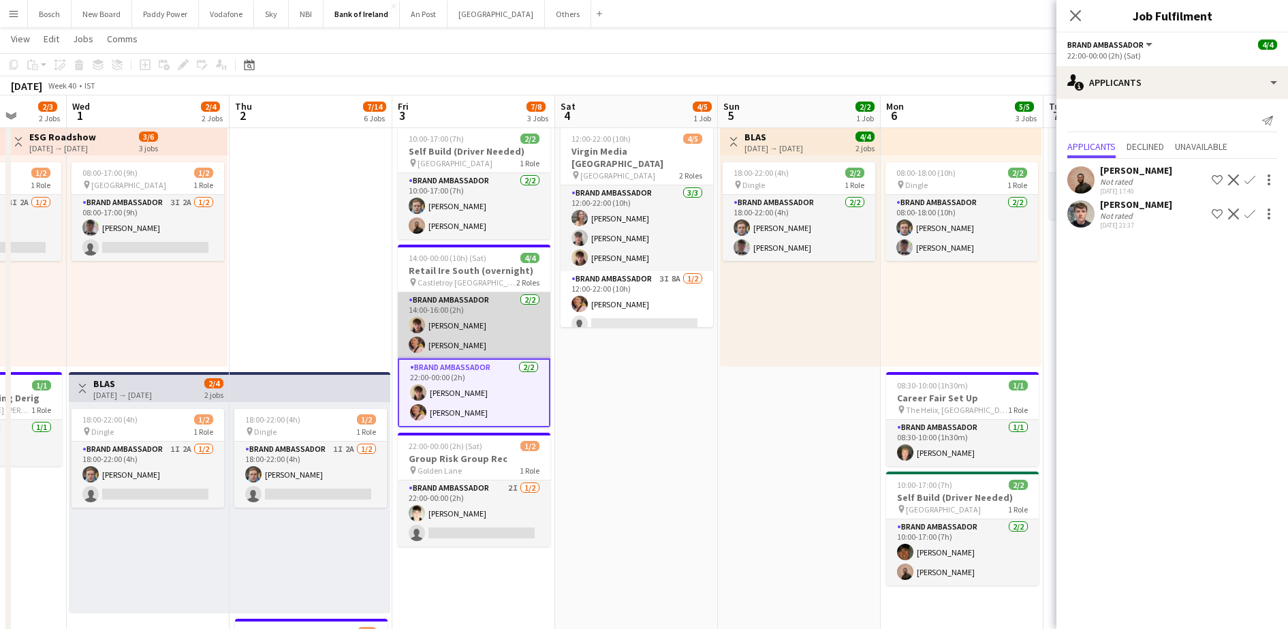
click at [469, 338] on app-card-role "Brand Ambassador [DATE] 14:00-16:00 (2h) [PERSON_NAME] [PERSON_NAME]" at bounding box center [474, 325] width 153 height 66
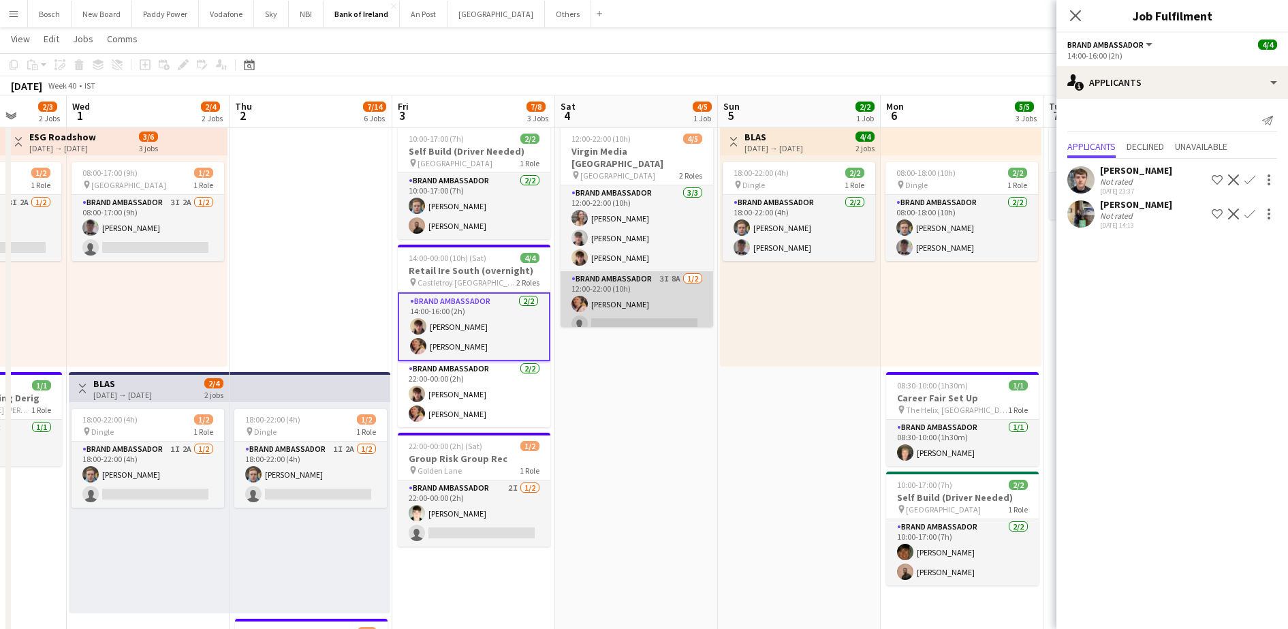
click at [643, 281] on app-card-role "Brand Ambassador 3I 8A [DATE] 12:00-22:00 (10h) [PERSON_NAME] single-neutral-ac…" at bounding box center [637, 304] width 153 height 66
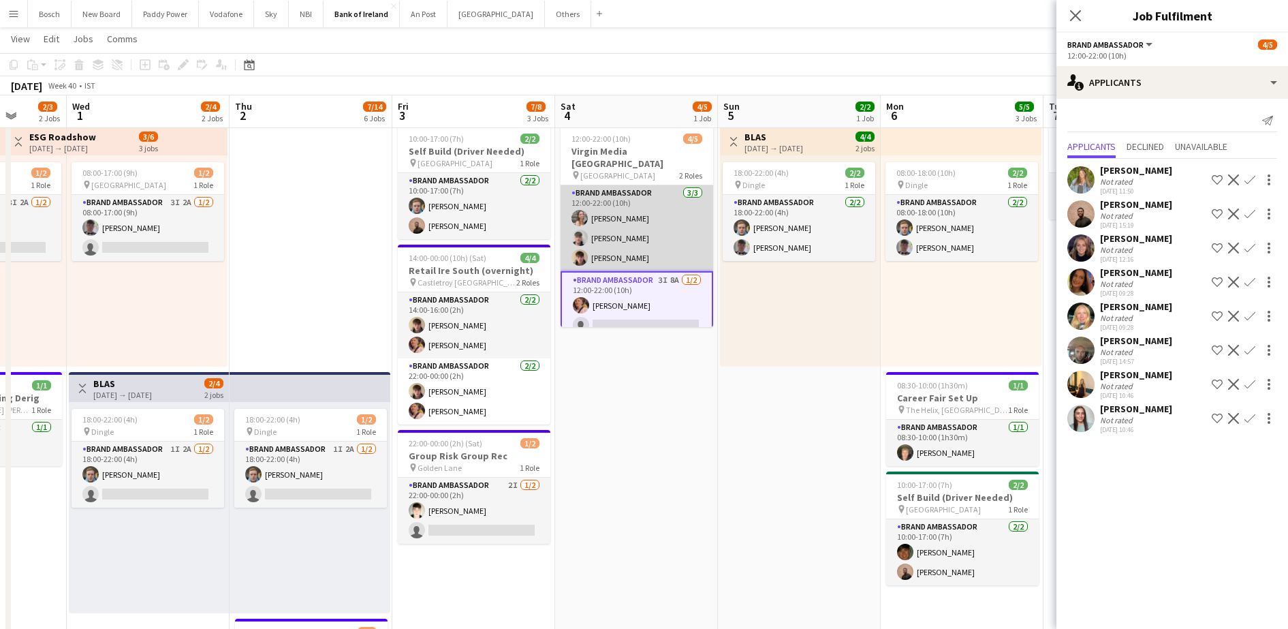
click at [647, 185] on app-card-role "Brand Ambassador [DATE] 12:00-22:00 (10h) [PERSON_NAME] [PERSON_NAME] [PERSON_N…" at bounding box center [637, 228] width 153 height 86
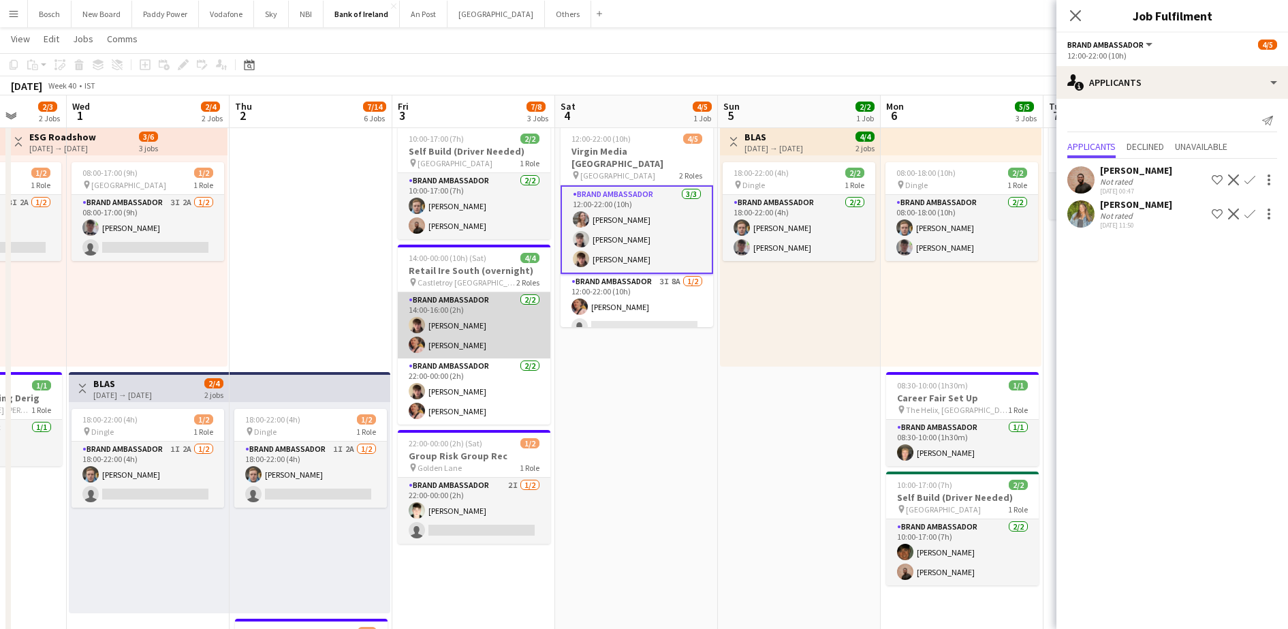
click at [517, 320] on app-card-role "Brand Ambassador [DATE] 14:00-16:00 (2h) [PERSON_NAME] [PERSON_NAME]" at bounding box center [474, 325] width 153 height 66
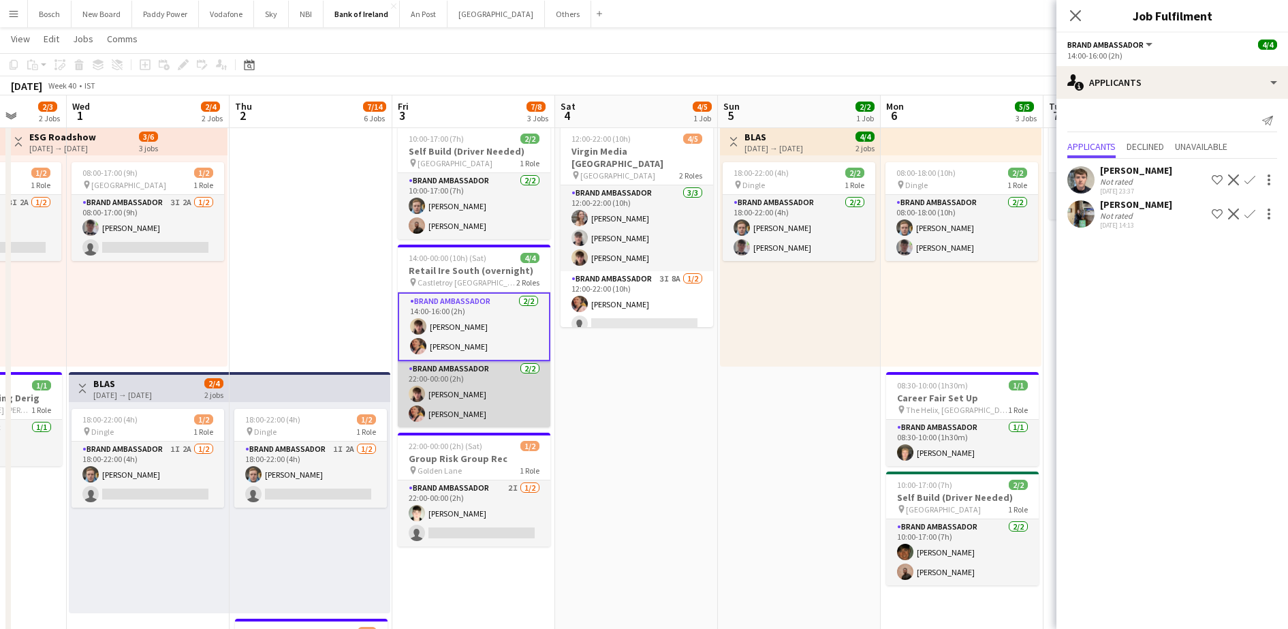
click at [447, 398] on app-card-role "Brand Ambassador [DATE] 22:00-00:00 (2h) [PERSON_NAME] [PERSON_NAME]" at bounding box center [474, 394] width 153 height 66
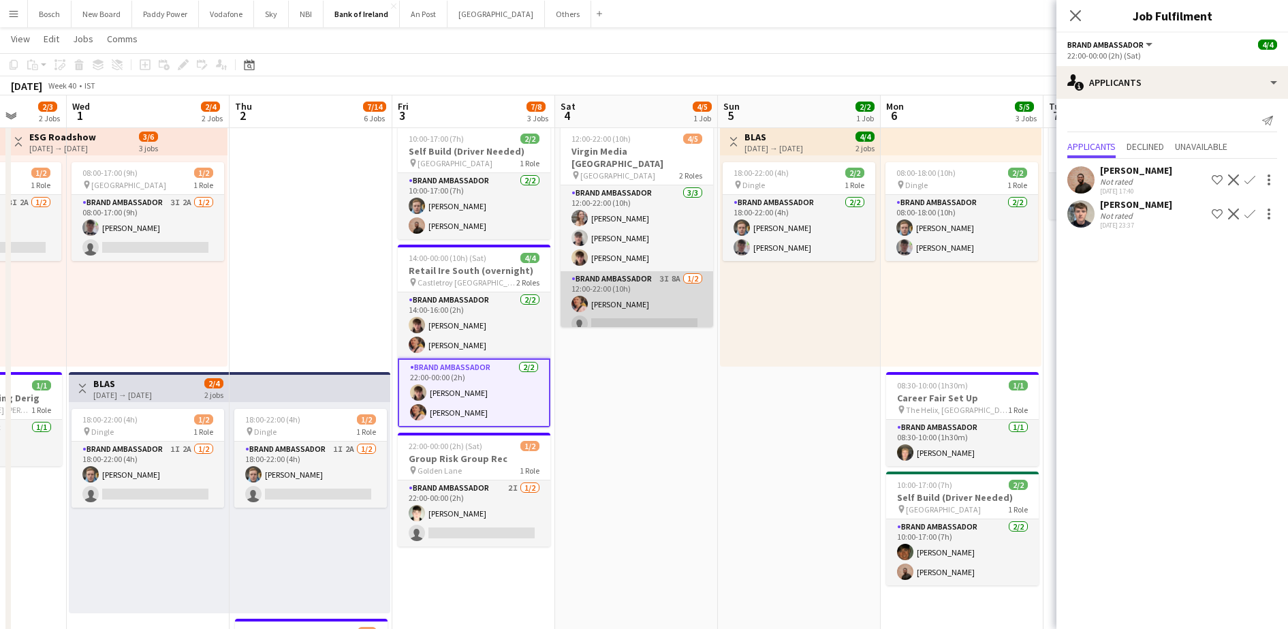
click at [617, 271] on app-card-role "Brand Ambassador 3I 8A [DATE] 12:00-22:00 (10h) [PERSON_NAME] single-neutral-ac…" at bounding box center [637, 304] width 153 height 66
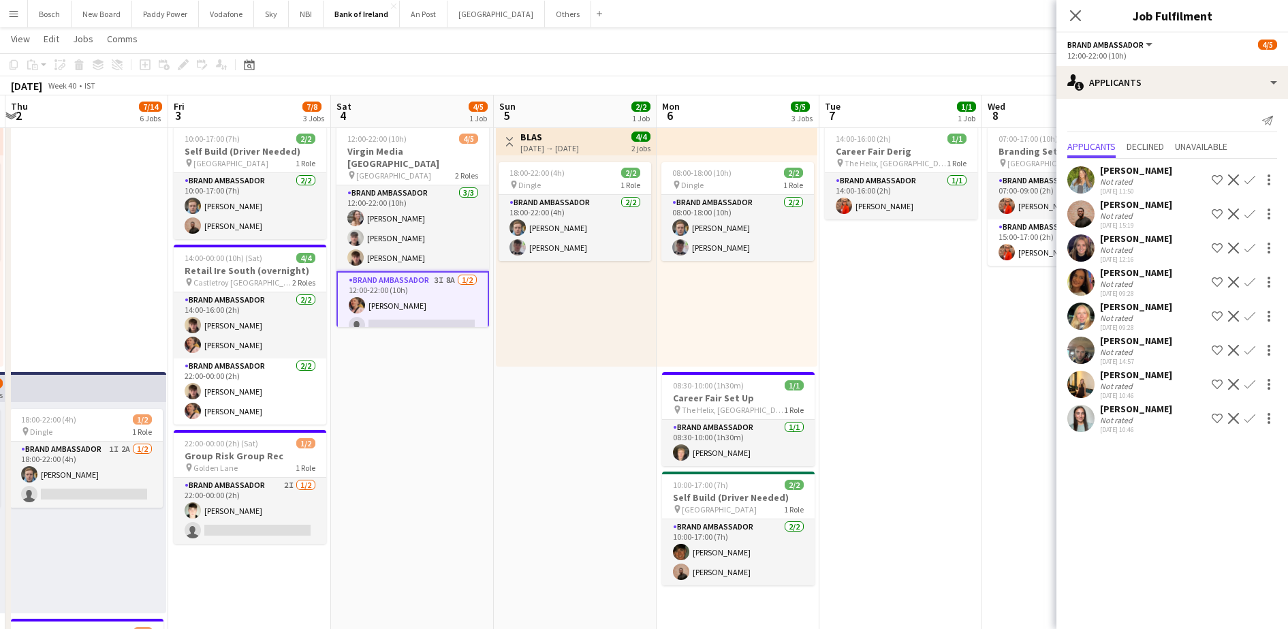
scroll to position [0, 484]
click at [264, 508] on app-card-role "Brand Ambassador 2I [DATE] 22:00-00:00 (2h) [PERSON_NAME] single-neutral-actions" at bounding box center [249, 511] width 153 height 66
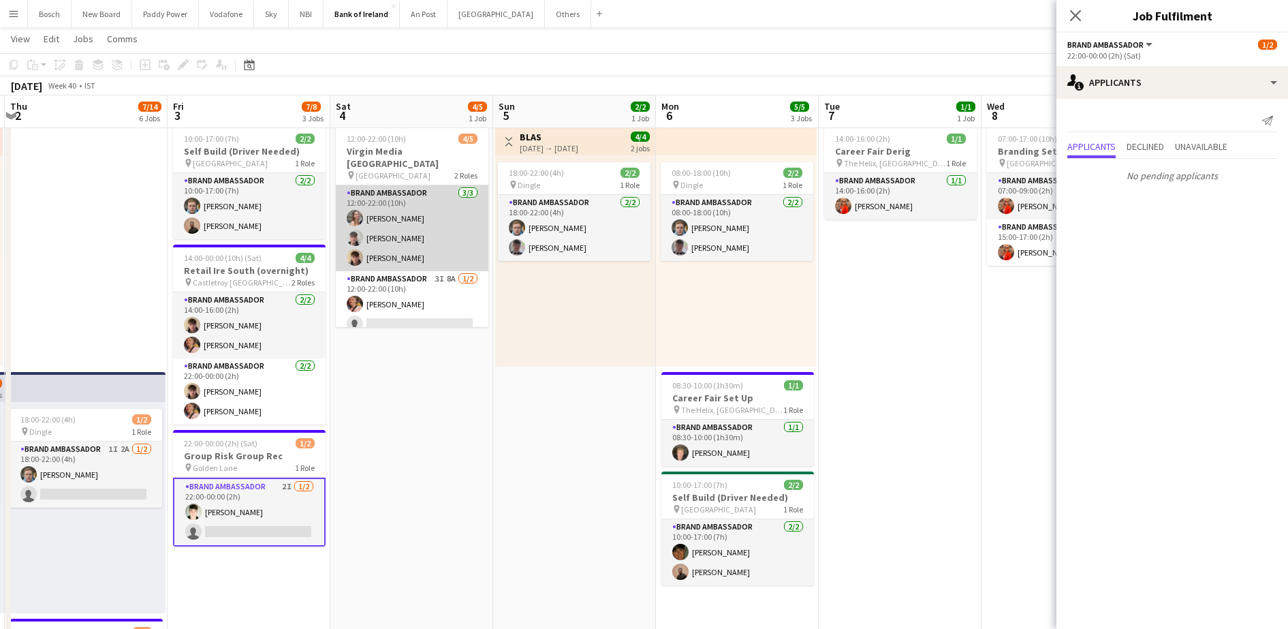
click at [396, 233] on app-card-role "Brand Ambassador [DATE] 12:00-22:00 (10h) [PERSON_NAME] [PERSON_NAME] [PERSON_N…" at bounding box center [412, 228] width 153 height 86
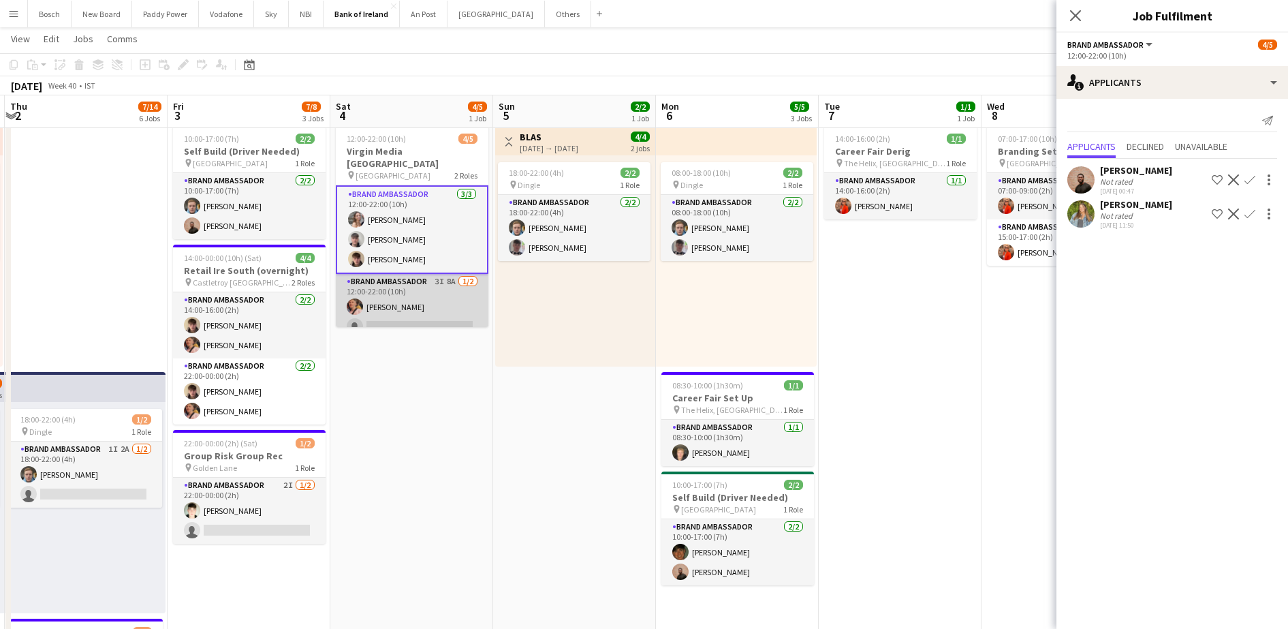
click at [392, 300] on app-card-role "Brand Ambassador 3I 8A [DATE] 12:00-22:00 (10h) [PERSON_NAME] single-neutral-ac…" at bounding box center [412, 307] width 153 height 66
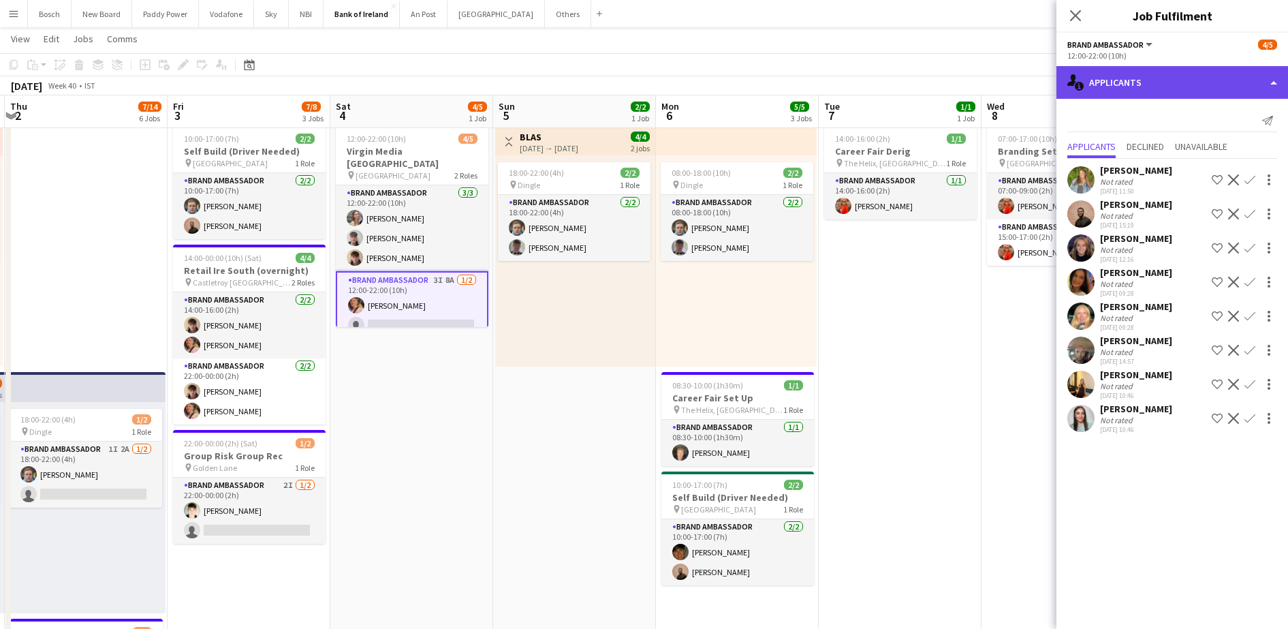
click at [1087, 89] on div "single-neutral-actions-information Applicants" at bounding box center [1173, 82] width 232 height 33
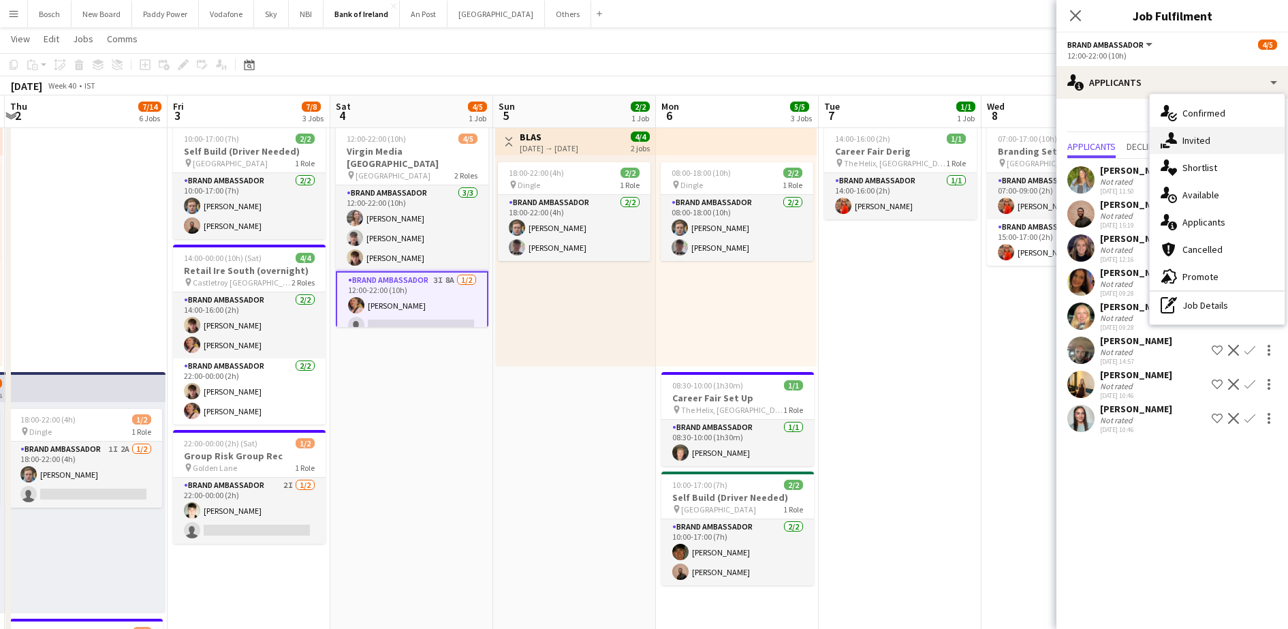
click at [1194, 152] on div "single-neutral-actions-share-1 Invited" at bounding box center [1217, 140] width 135 height 27
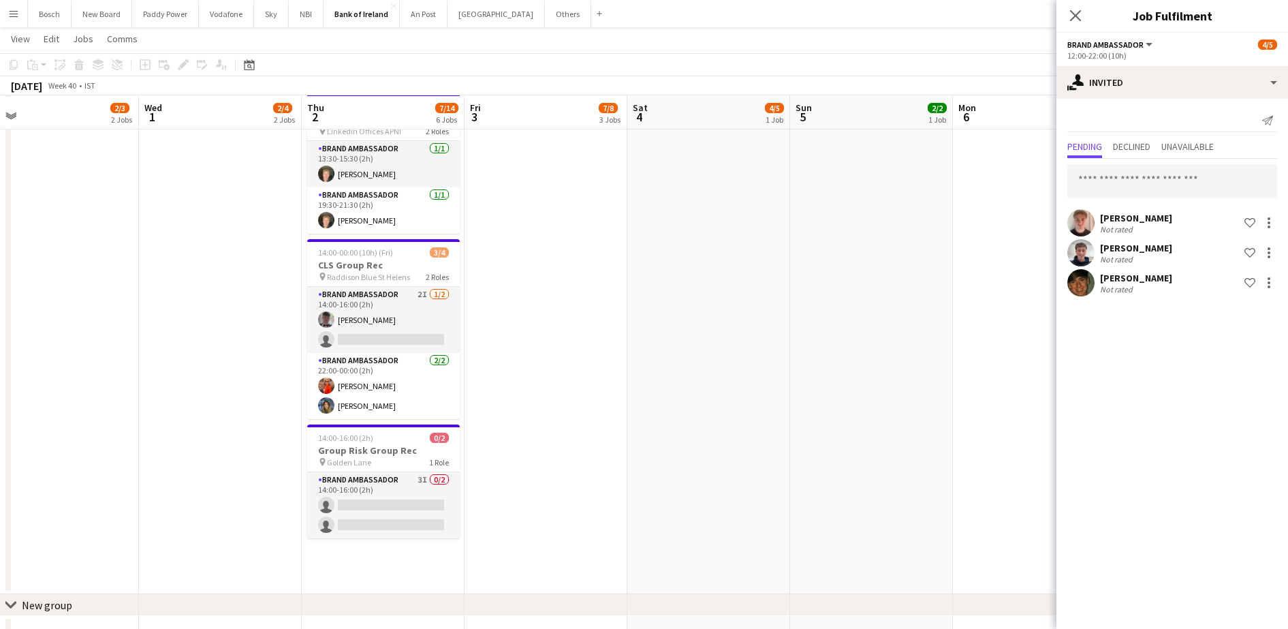
scroll to position [705, 0]
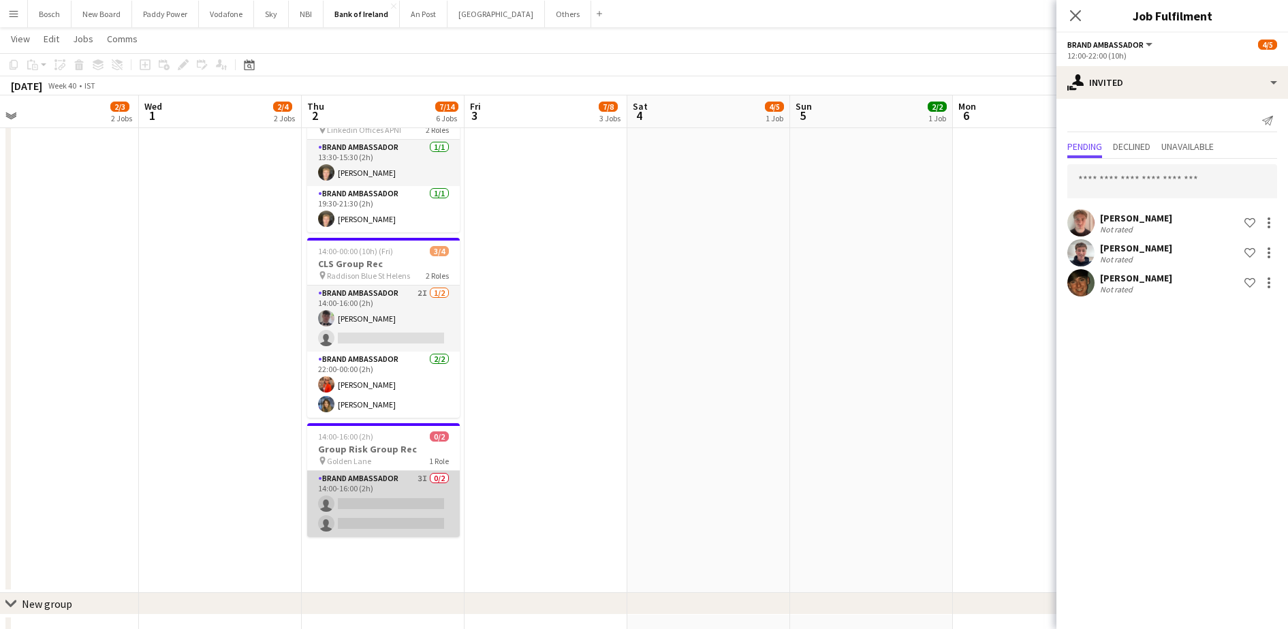
click at [369, 489] on app-card-role "Brand Ambassador 3I 0/2 14:00-16:00 (2h) single-neutral-actions single-neutral-…" at bounding box center [383, 504] width 153 height 66
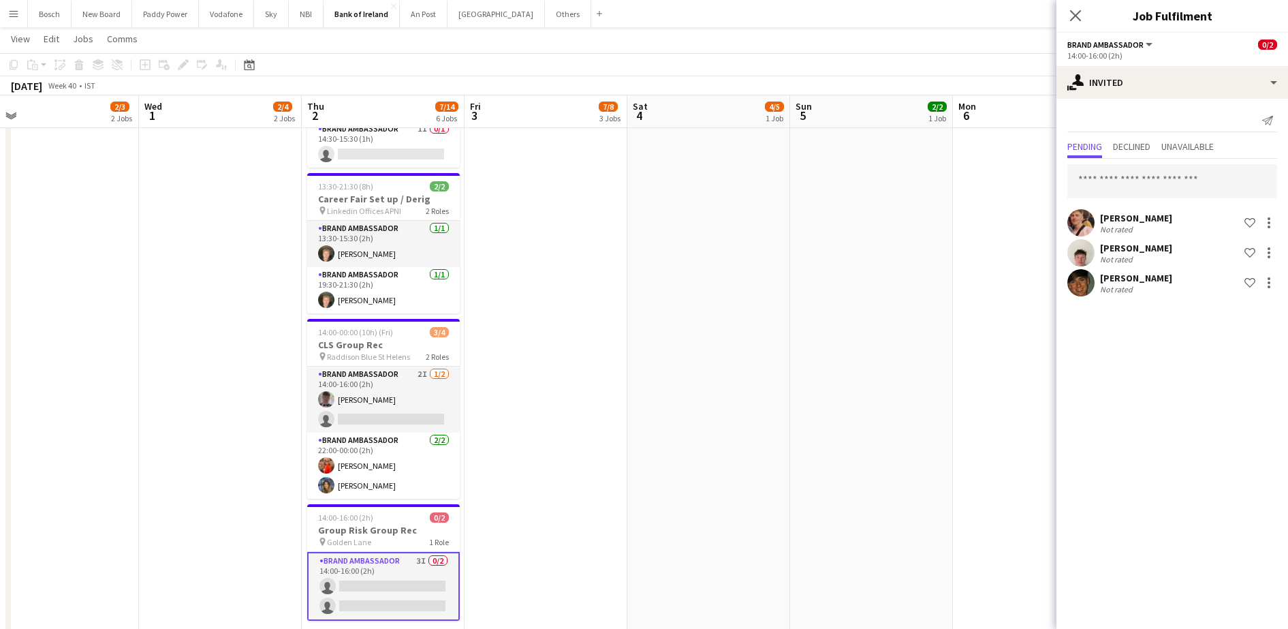
scroll to position [623, 0]
click at [1271, 284] on div at bounding box center [1269, 283] width 16 height 16
click at [1227, 335] on span "Send notification" at bounding box center [1226, 341] width 80 height 12
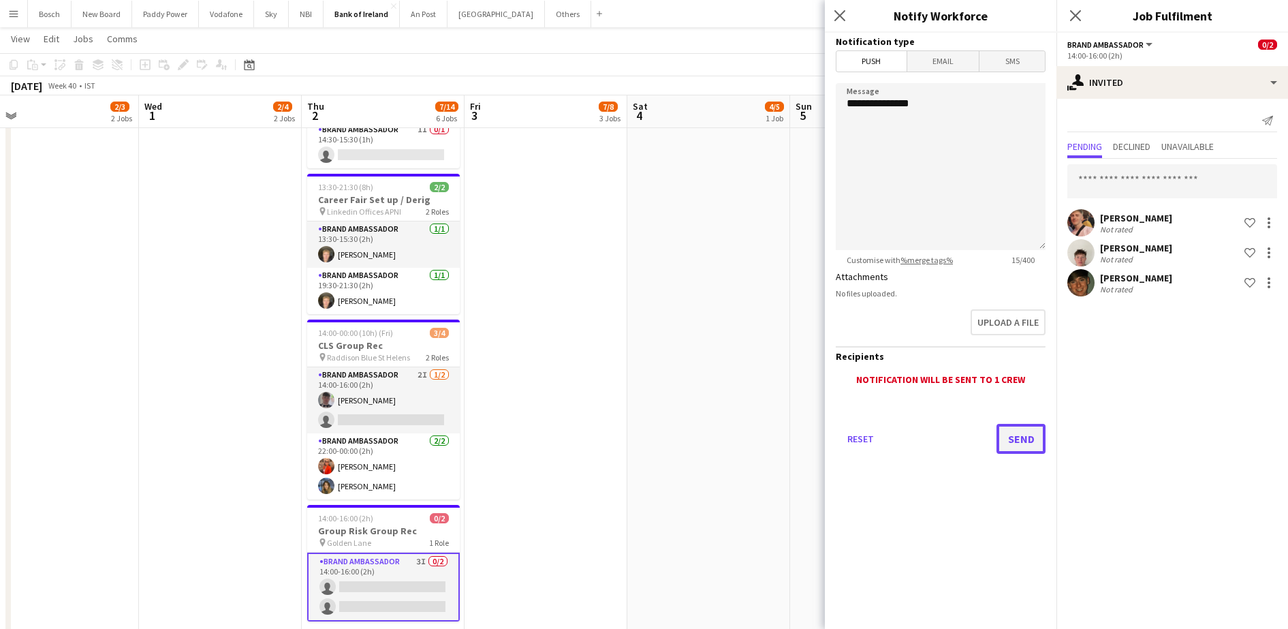
click at [1019, 444] on button "Send" at bounding box center [1021, 439] width 49 height 30
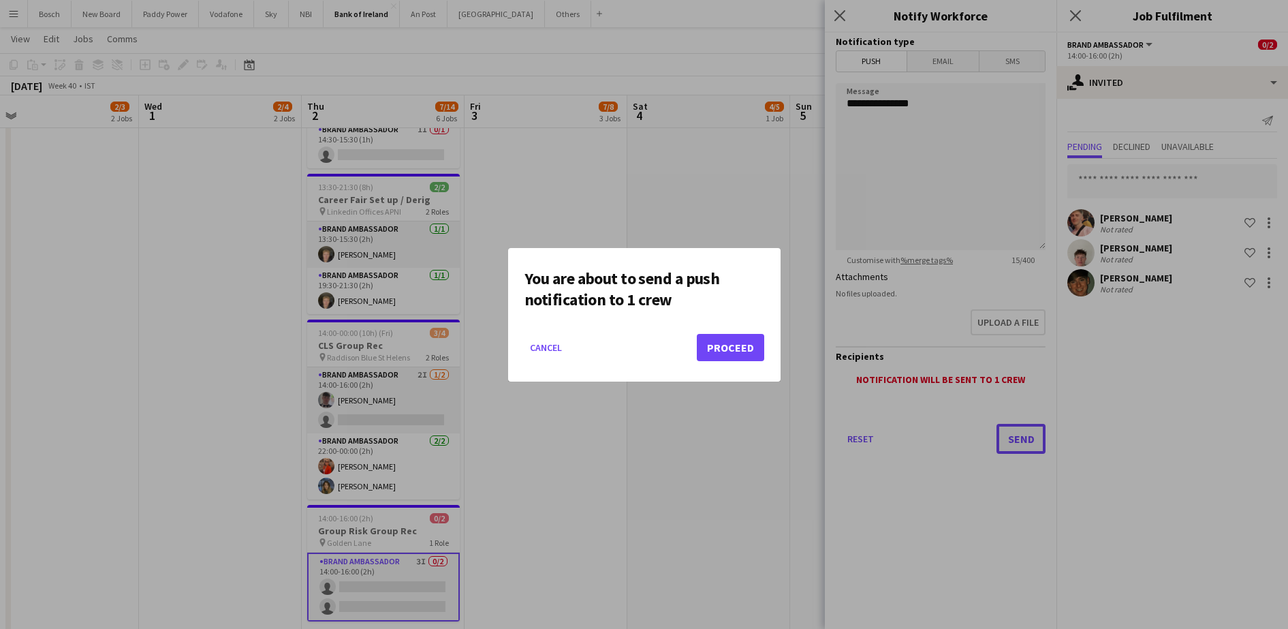
scroll to position [0, 0]
click at [710, 341] on button "Proceed" at bounding box center [730, 347] width 67 height 27
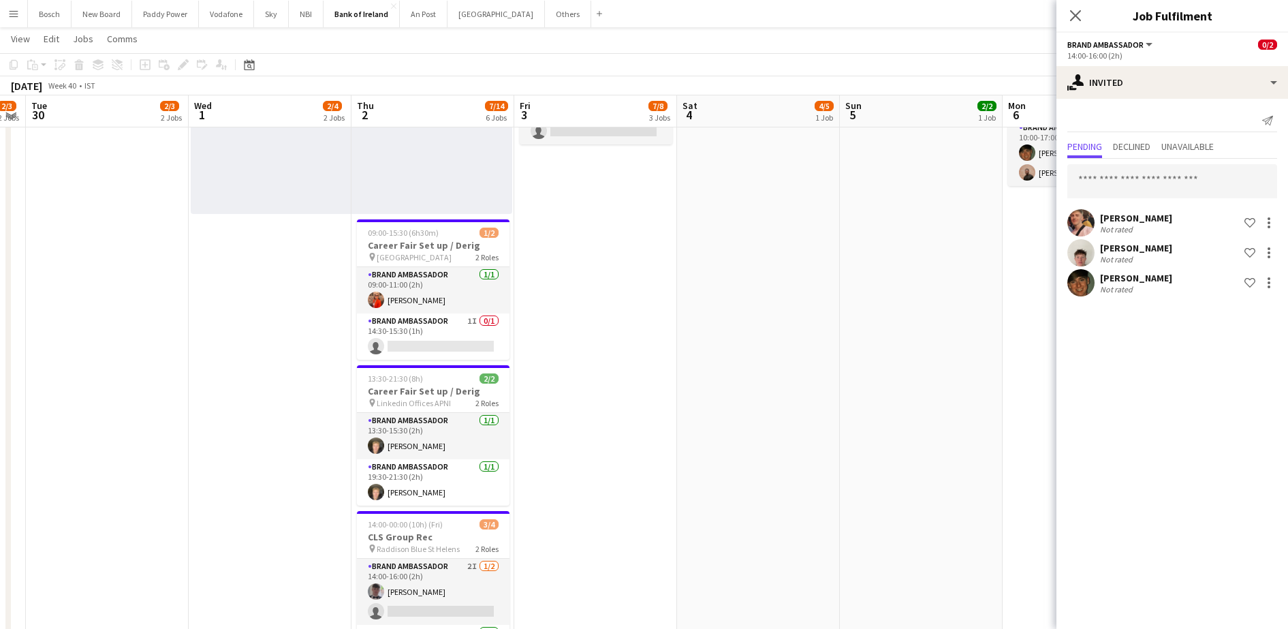
scroll to position [431, 0]
click at [467, 356] on app-card-role "Brand Ambassador 1I 0/1 14:30-15:30 (1h) single-neutral-actions" at bounding box center [433, 337] width 153 height 46
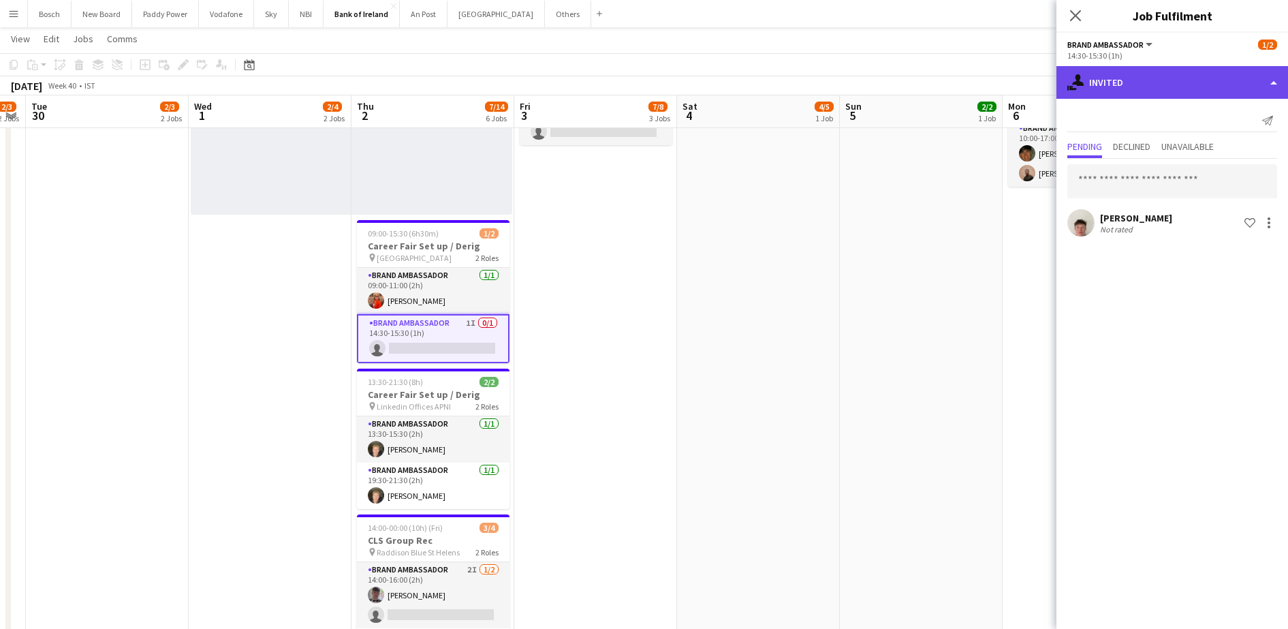
click at [1151, 80] on div "single-neutral-actions-share-1 Invited" at bounding box center [1173, 82] width 232 height 33
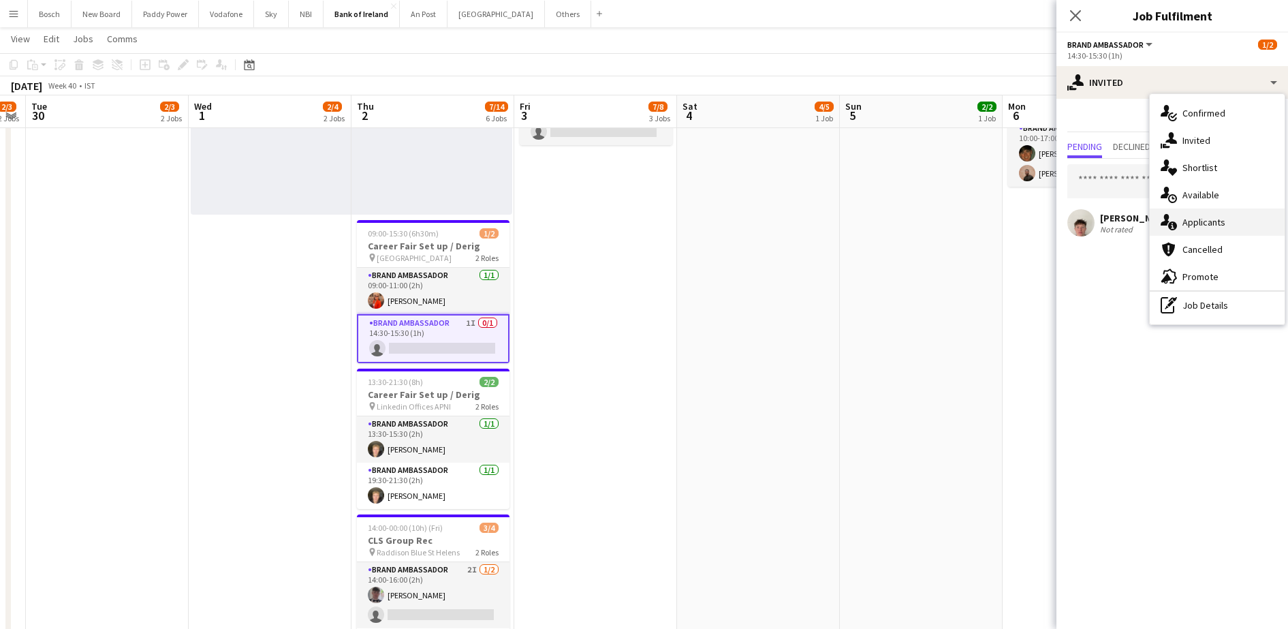
click at [1204, 216] on span "Applicants" at bounding box center [1204, 222] width 43 height 12
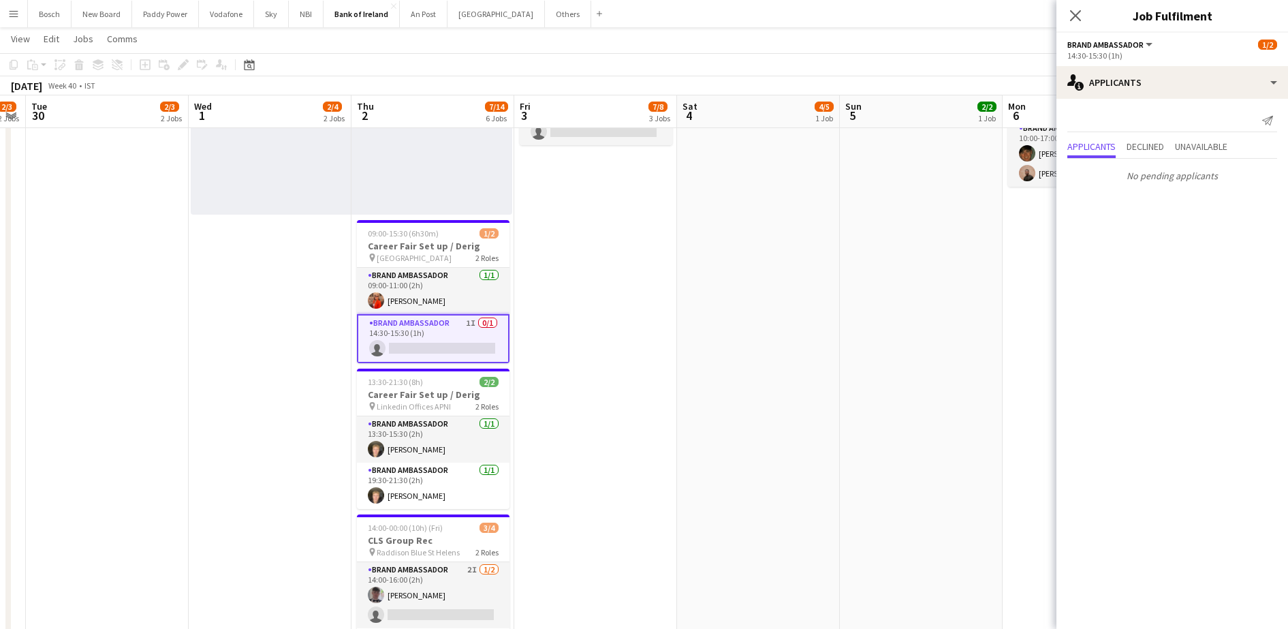
scroll to position [580, 0]
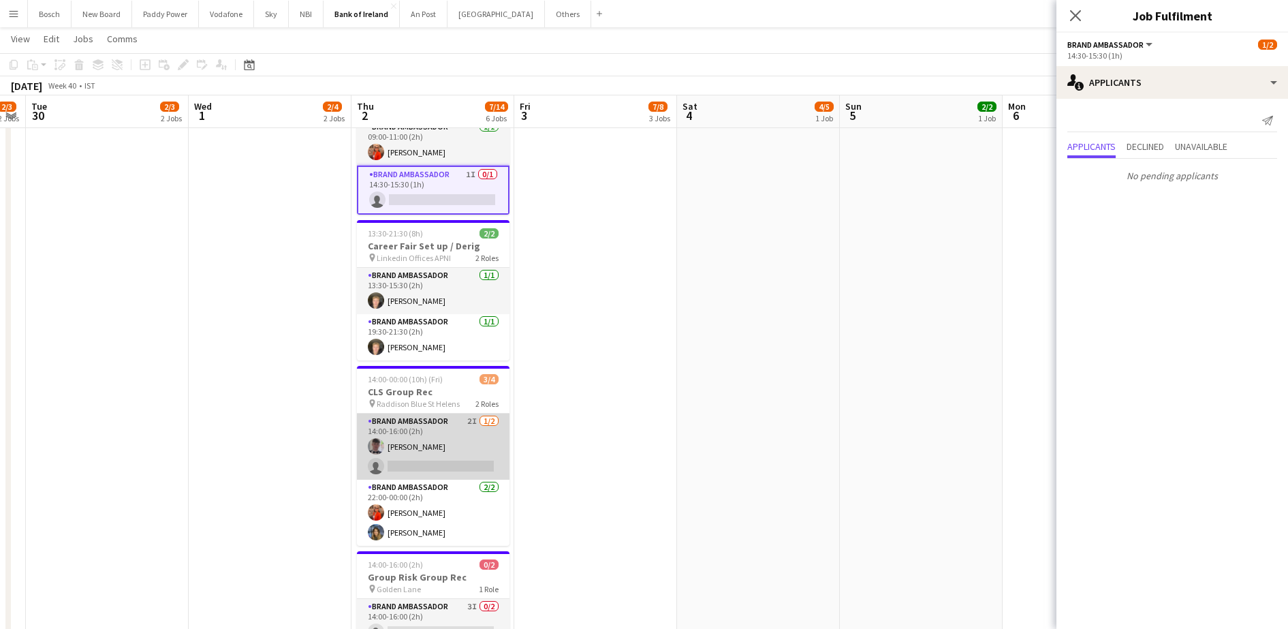
click at [408, 426] on app-card-role "Brand Ambassador 2I [DATE] 14:00-16:00 (2h) [PERSON_NAME] single-neutral-actions" at bounding box center [433, 447] width 153 height 66
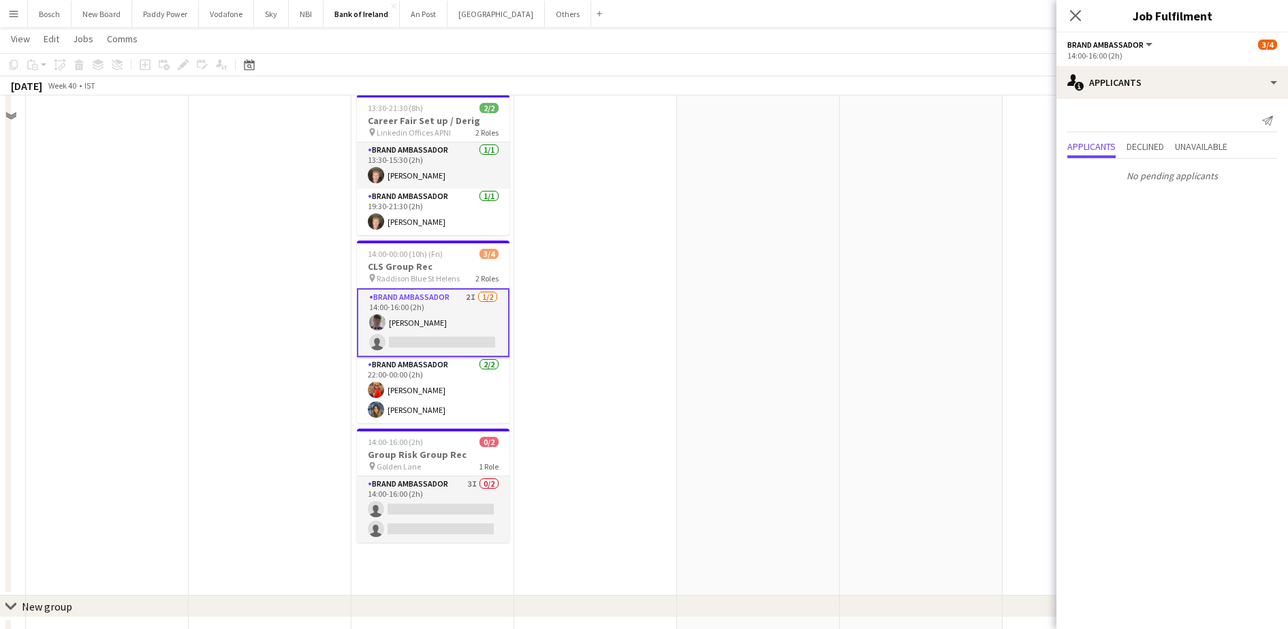
scroll to position [705, 0]
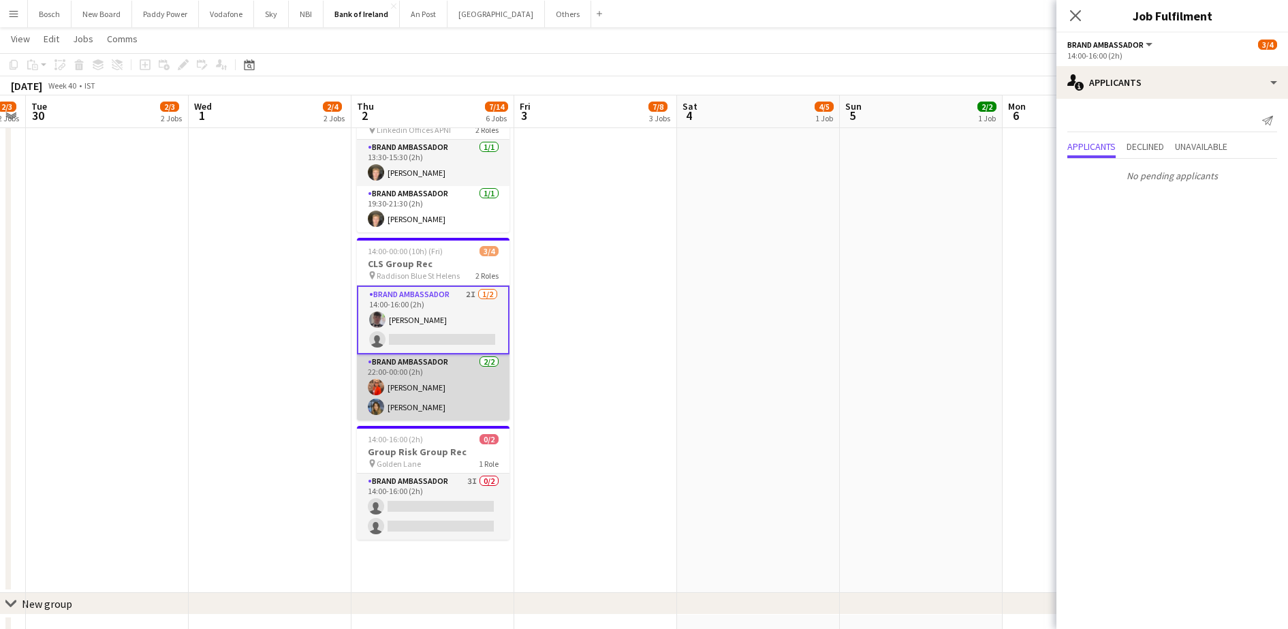
click at [424, 385] on app-card-role "Brand Ambassador [DATE] 22:00-00:00 (2h) [PERSON_NAME]" at bounding box center [433, 387] width 153 height 66
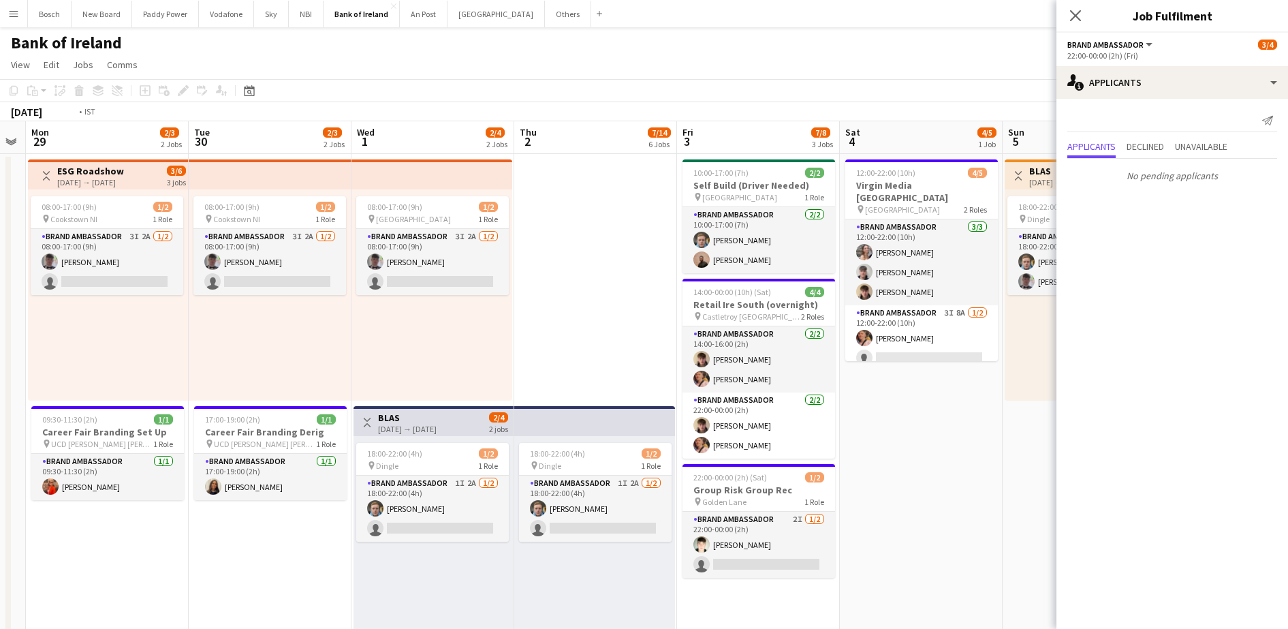
scroll to position [0, 418]
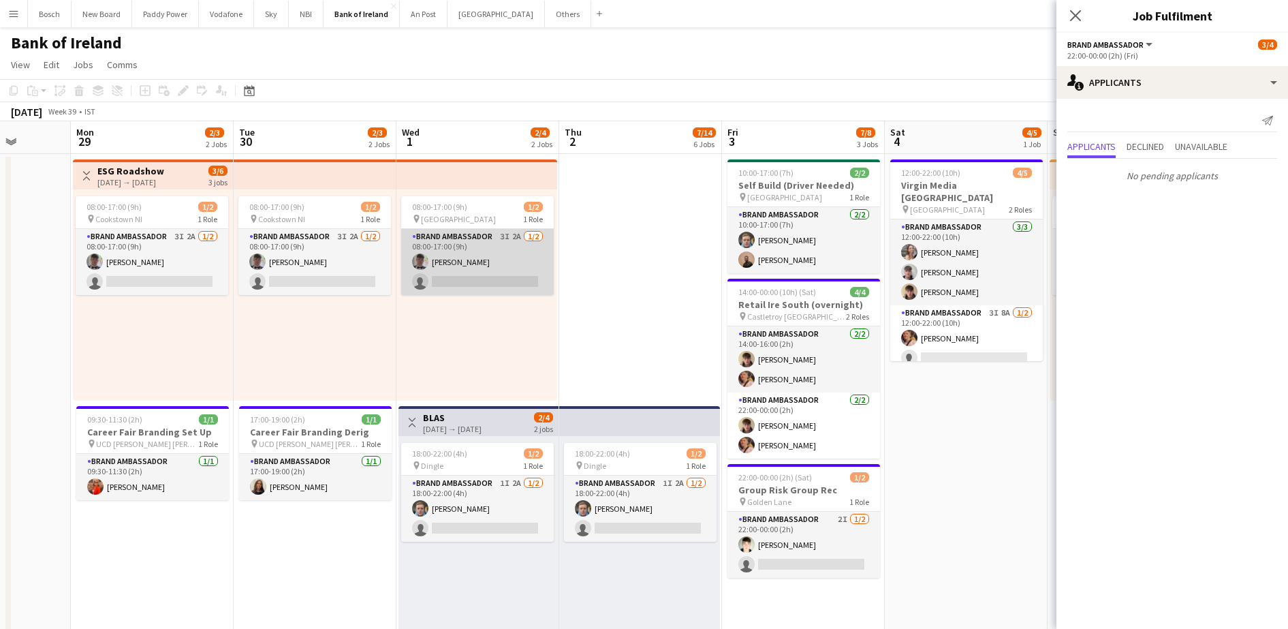
click at [504, 244] on app-card-role "Brand Ambassador 3I 2A [DATE] 08:00-17:00 (9h) [PERSON_NAME] single-neutral-act…" at bounding box center [477, 262] width 153 height 66
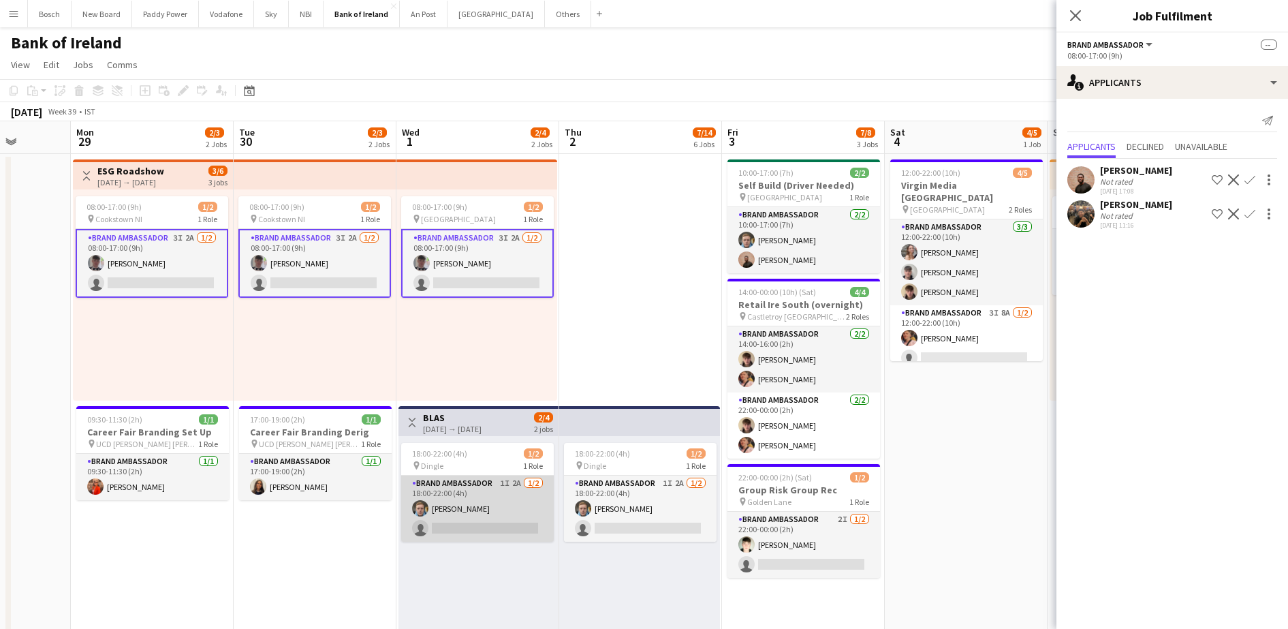
click at [501, 530] on app-card-role "Brand Ambassador 1I 2A [DATE] 18:00-22:00 (4h) [PERSON_NAME] single-neutral-act…" at bounding box center [477, 509] width 153 height 66
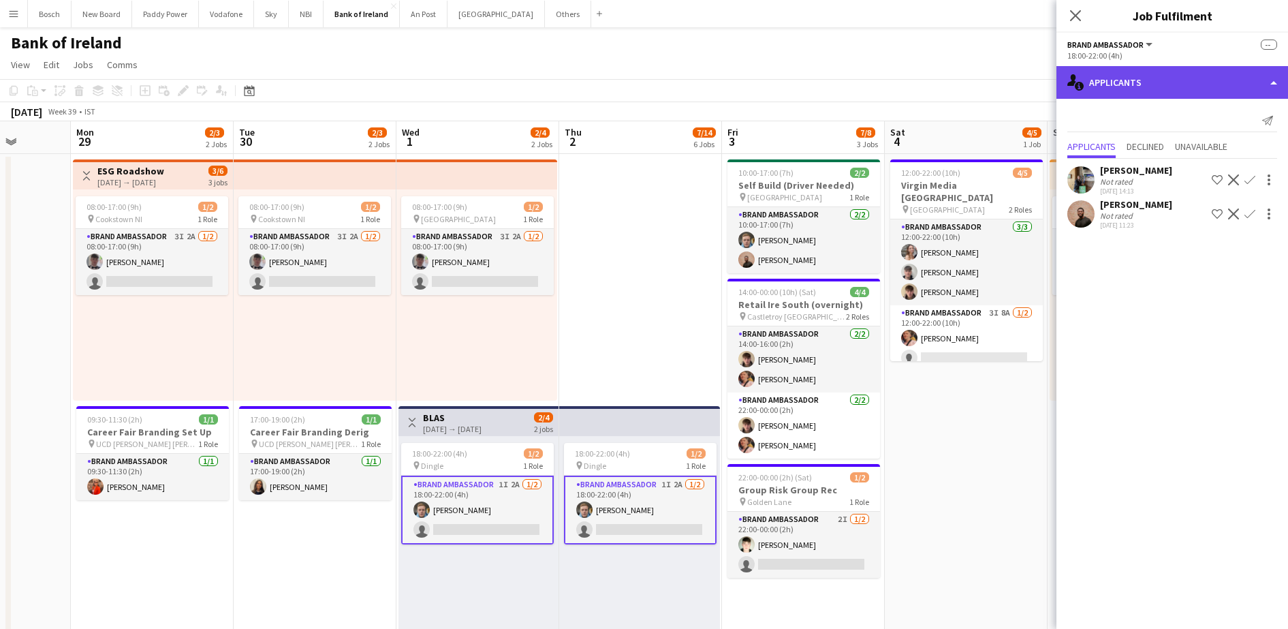
click at [1158, 84] on div "single-neutral-actions-information Applicants" at bounding box center [1173, 82] width 232 height 33
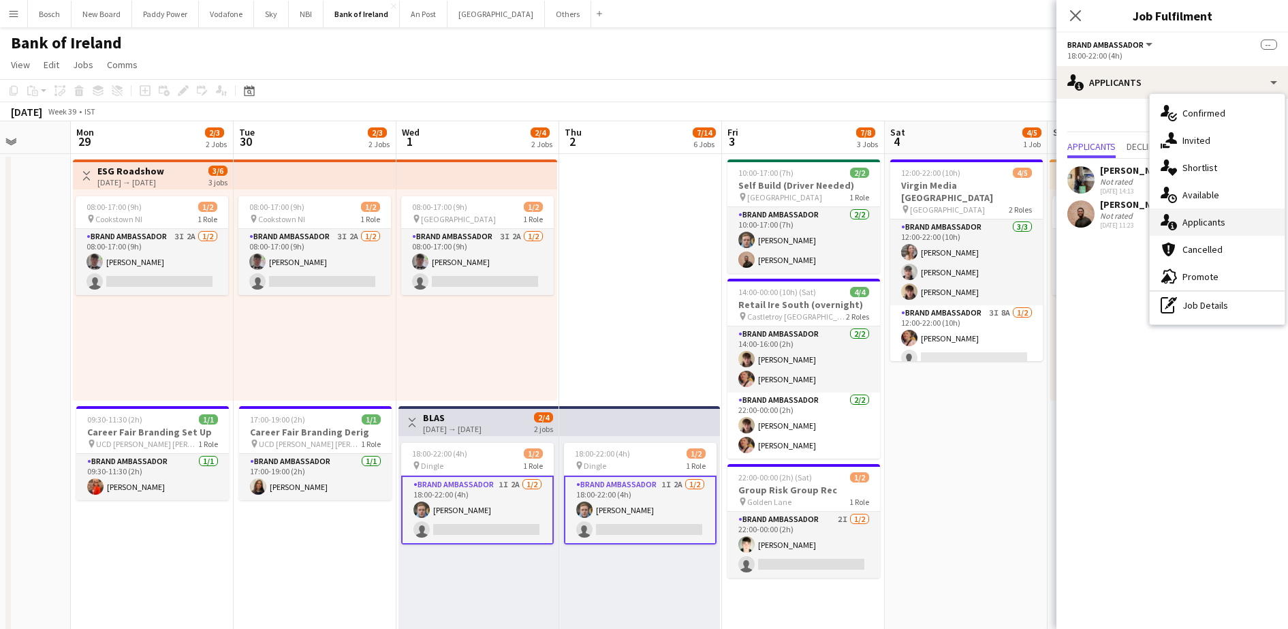
click at [1226, 224] on div "single-neutral-actions-information Applicants" at bounding box center [1217, 222] width 135 height 27
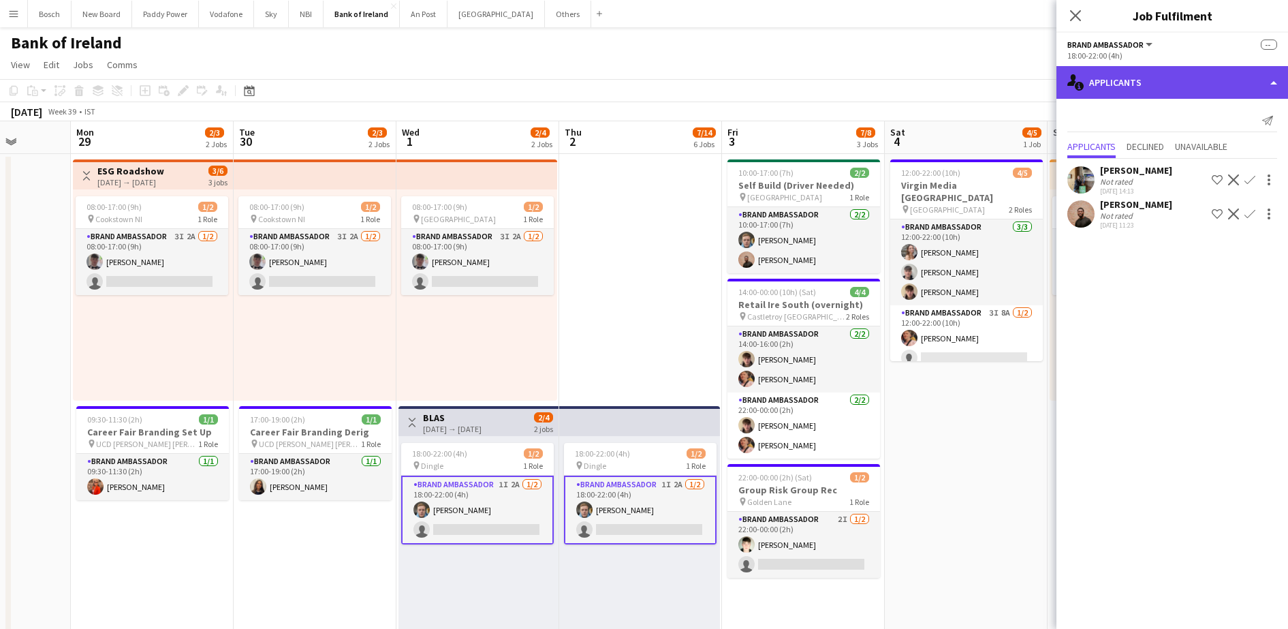
click at [1159, 86] on div "single-neutral-actions-information Applicants" at bounding box center [1173, 82] width 232 height 33
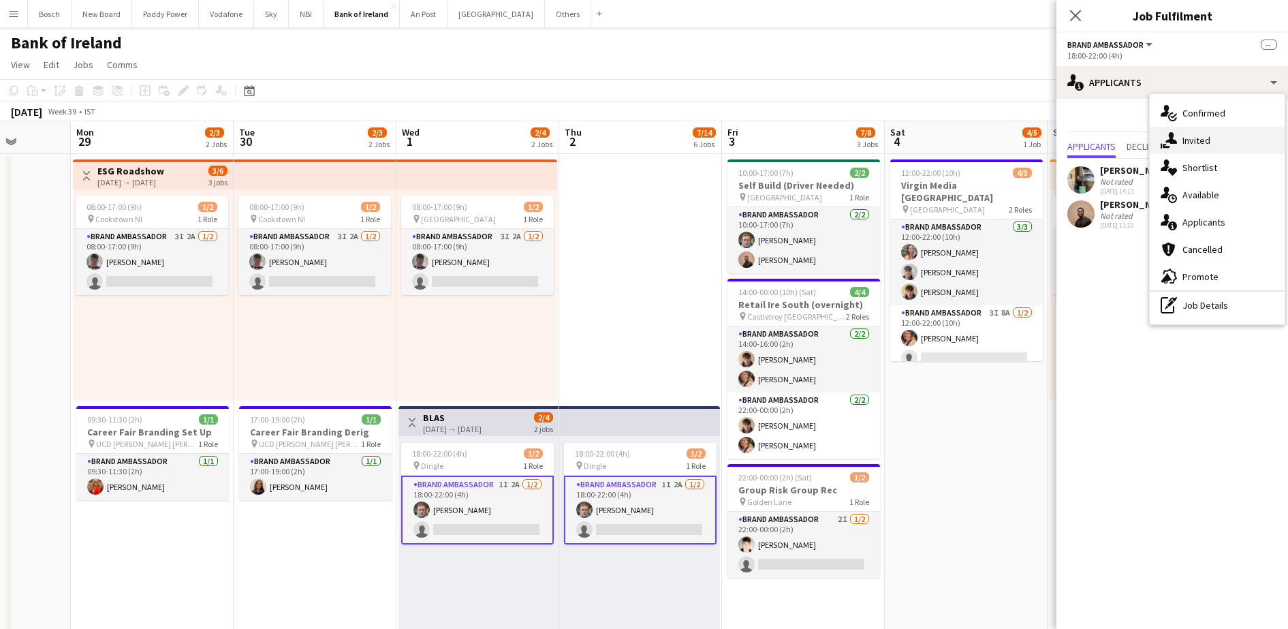
click at [1179, 140] on div "single-neutral-actions-share-1 Invited" at bounding box center [1217, 140] width 135 height 27
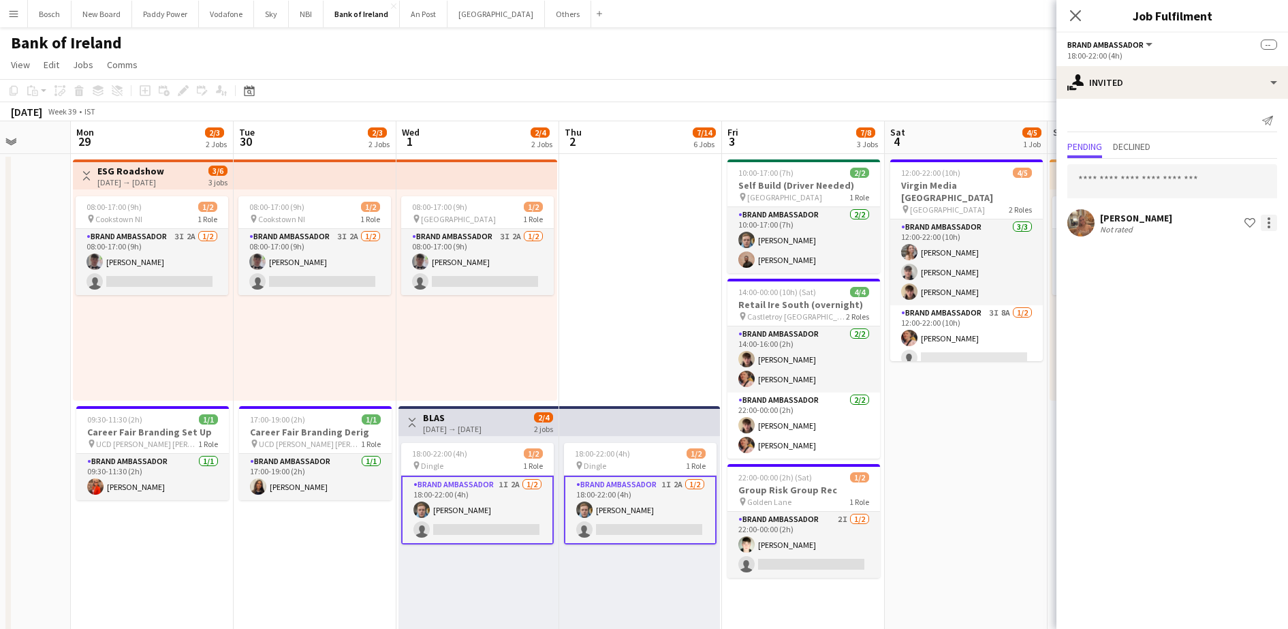
click at [1269, 226] on div at bounding box center [1269, 227] width 3 height 3
click at [1269, 225] on div at bounding box center [644, 314] width 1288 height 629
click at [1265, 221] on div at bounding box center [1269, 223] width 16 height 16
click at [1221, 281] on span "Send notification" at bounding box center [1226, 281] width 80 height 12
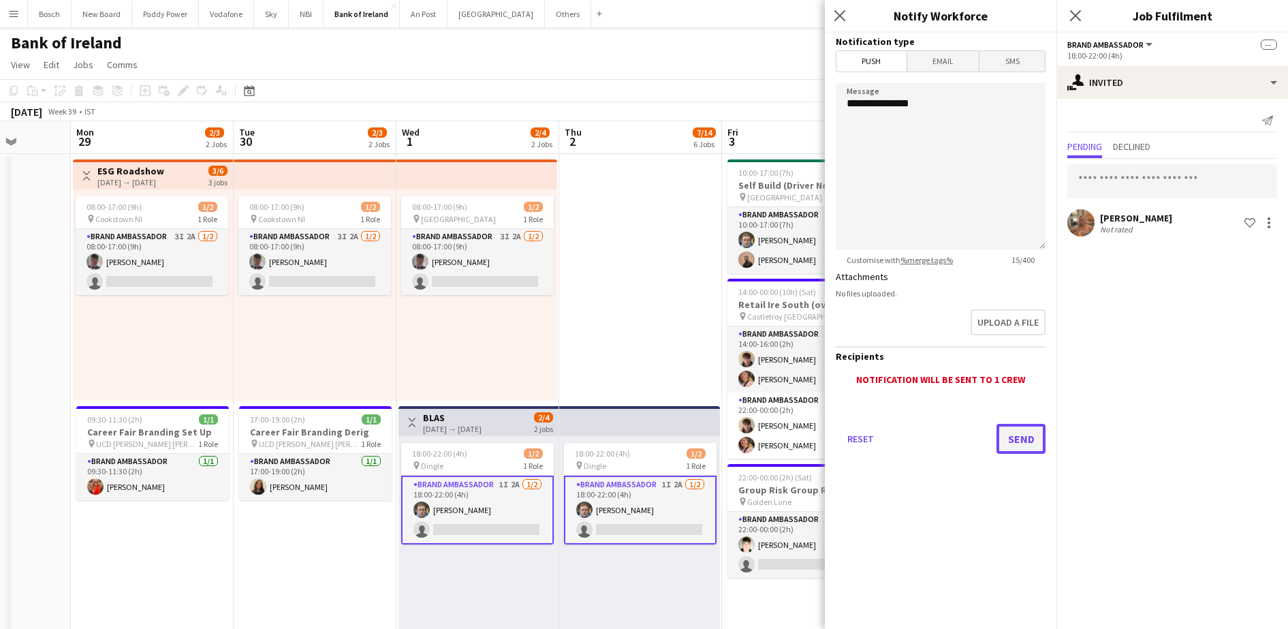
click at [1015, 424] on button "Send" at bounding box center [1021, 439] width 49 height 30
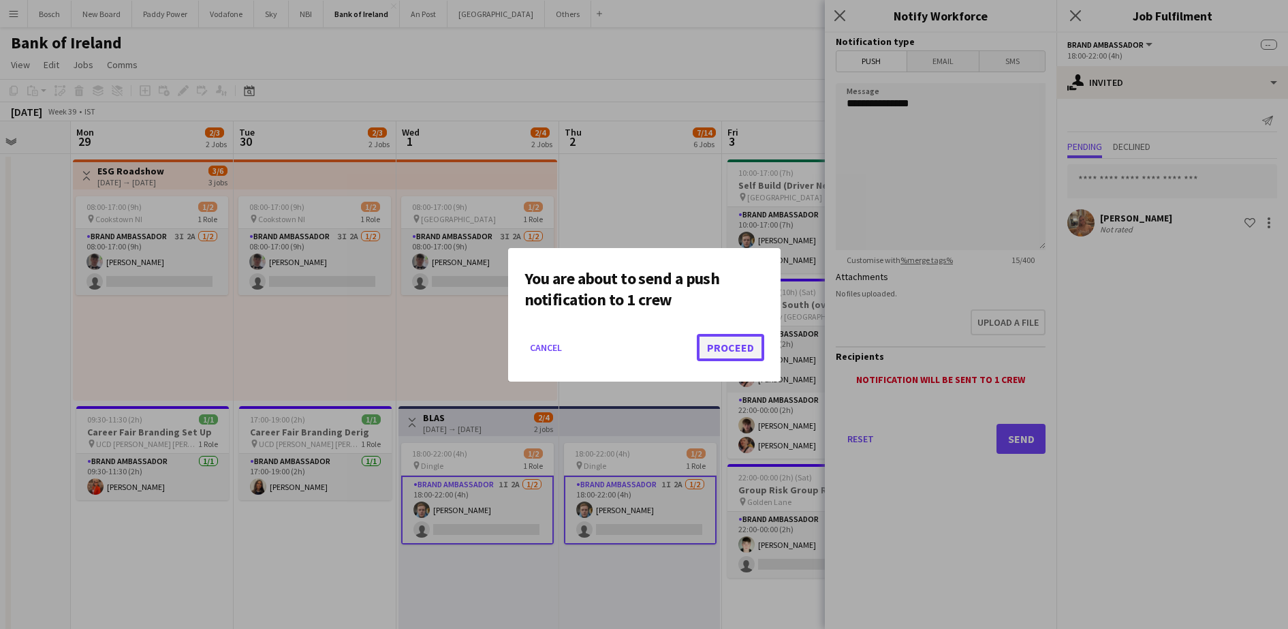
click at [709, 335] on button "Proceed" at bounding box center [730, 347] width 67 height 27
